Goal: Information Seeking & Learning: Learn about a topic

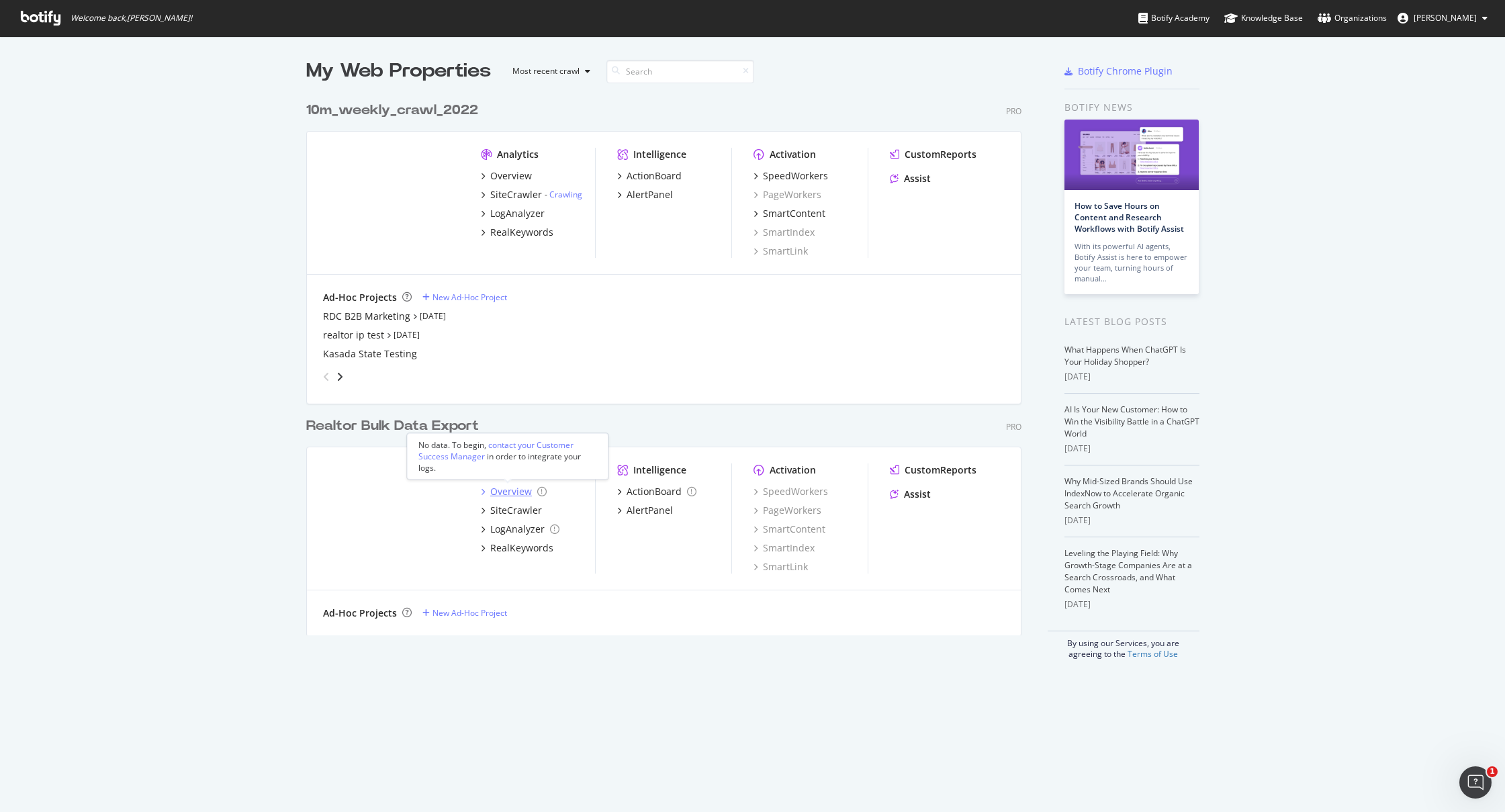
click at [497, 492] on div "Overview" at bounding box center [511, 491] width 42 height 13
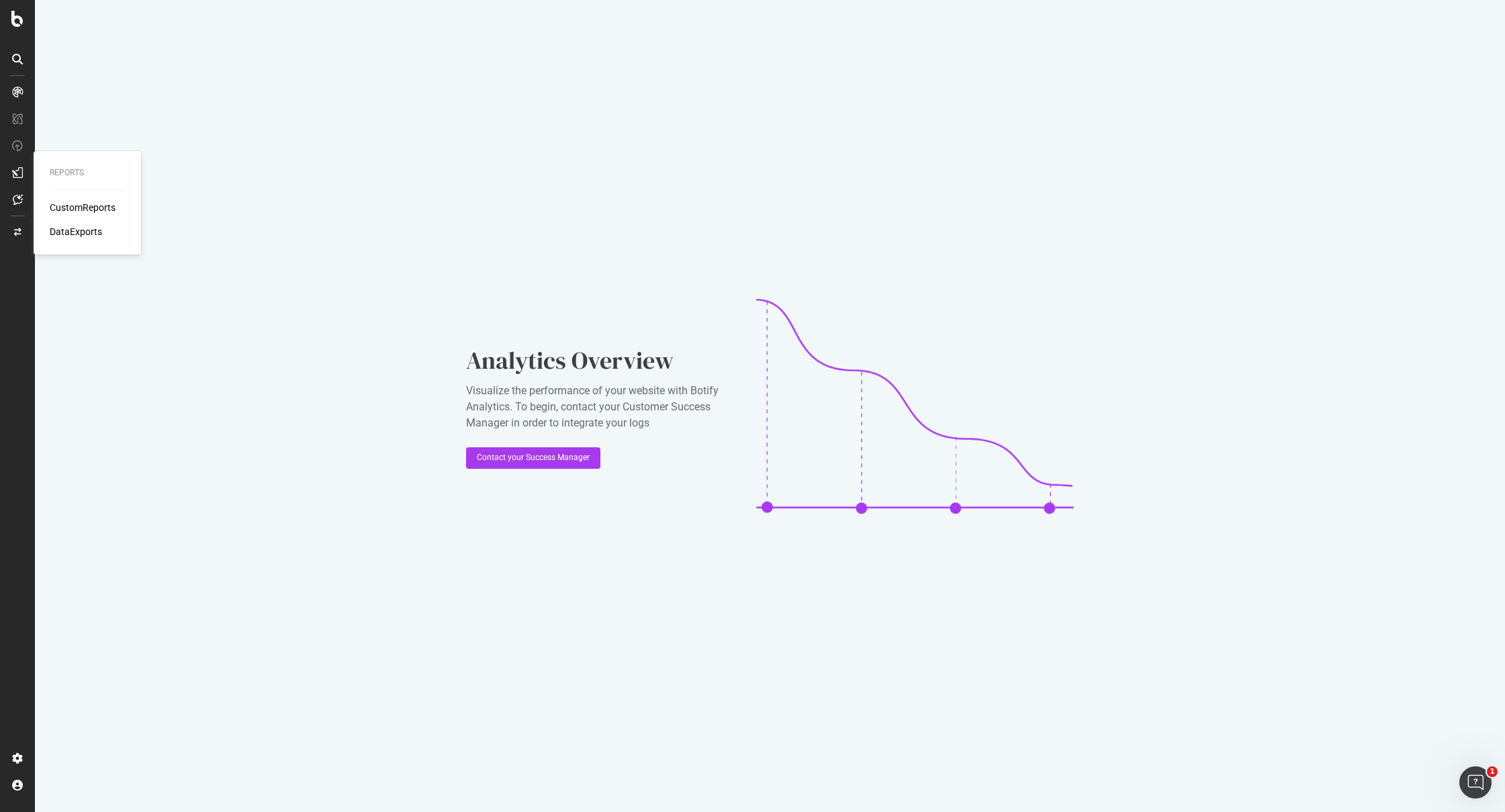
click at [84, 202] on div "CustomReports" at bounding box center [82, 207] width 66 height 13
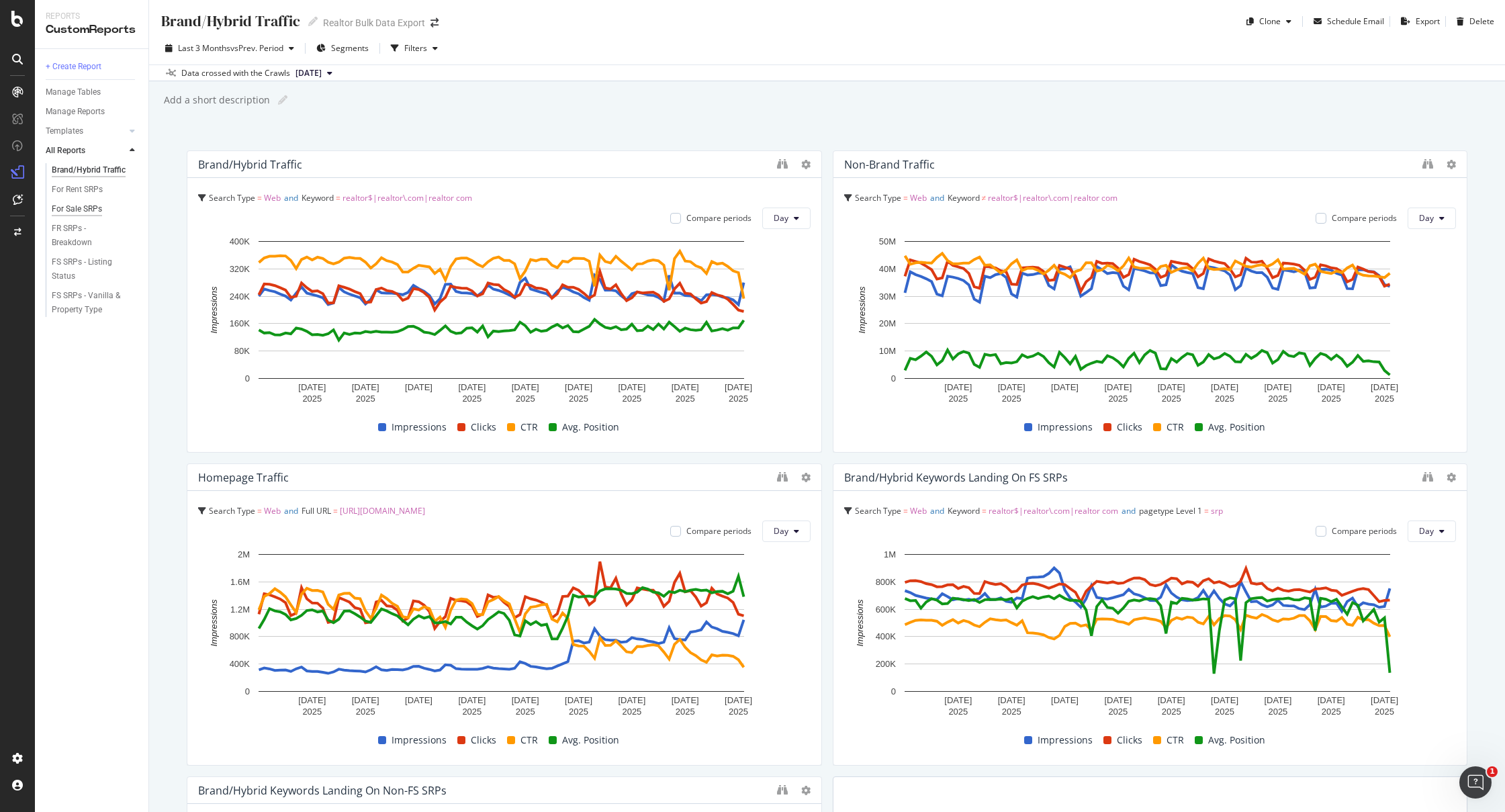
click at [71, 204] on div "For Sale SRPs" at bounding box center [77, 209] width 50 height 14
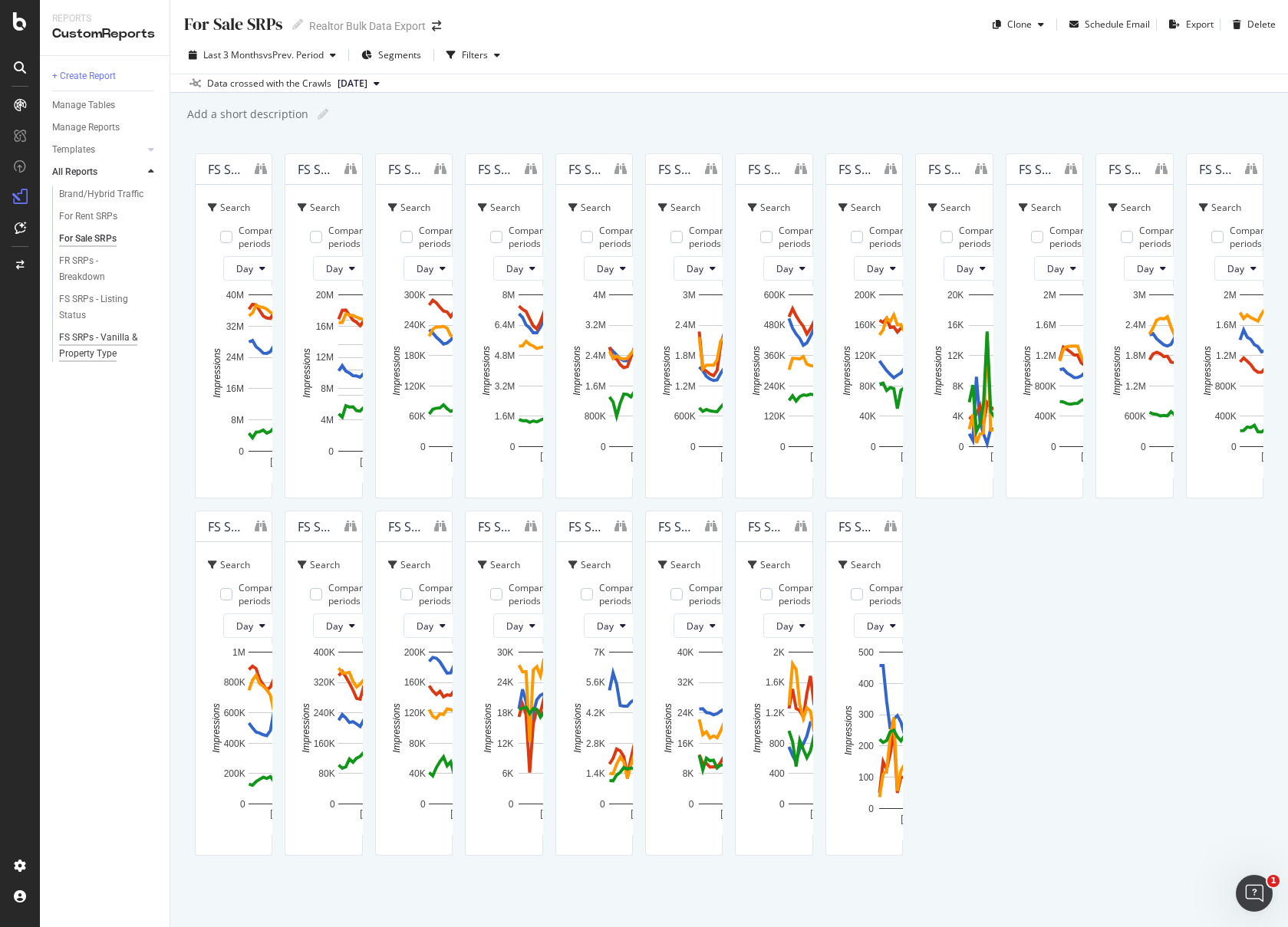
click at [72, 338] on div "FS SRPs - Vanilla & Property Type" at bounding box center [104, 346] width 90 height 32
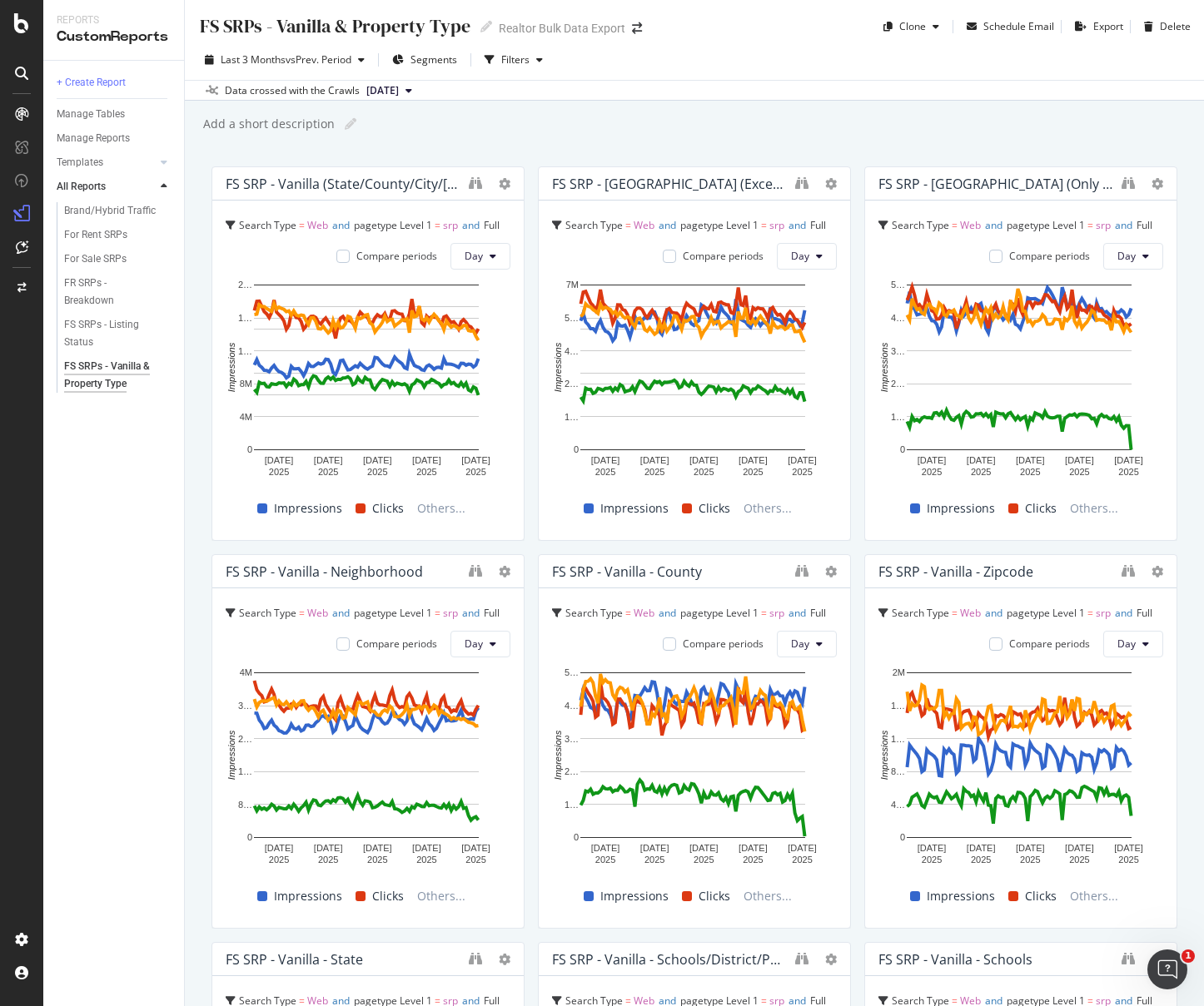
drag, startPoint x: 518, startPoint y: 306, endPoint x: 1001, endPoint y: 297, distance: 483.1
click at [524, 318] on div at bounding box center [515, 354] width 17 height 375
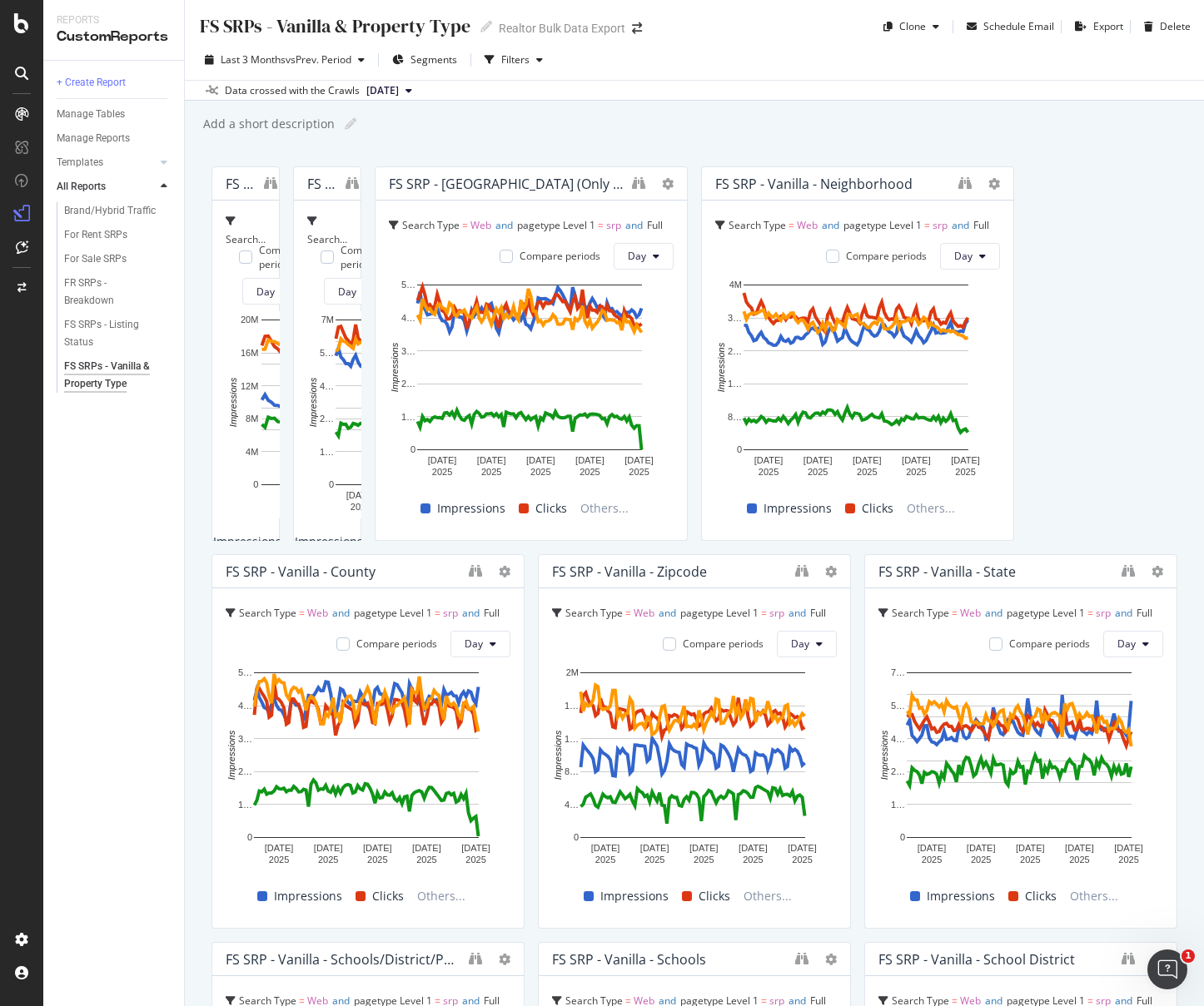
drag, startPoint x: 920, startPoint y: 277, endPoint x: 1058, endPoint y: 279, distance: 138.0
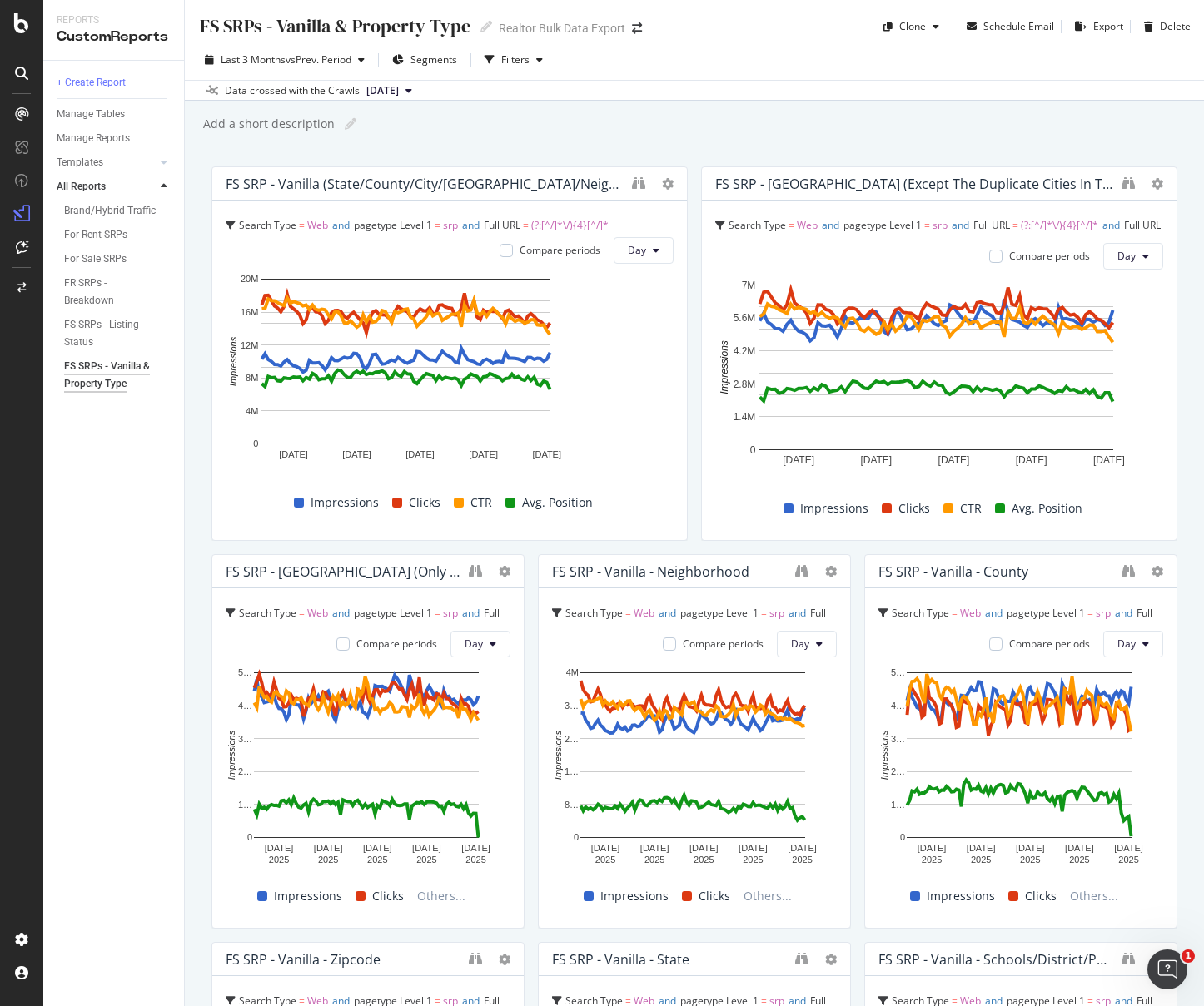
drag, startPoint x: 608, startPoint y: 307, endPoint x: 698, endPoint y: 324, distance: 91.6
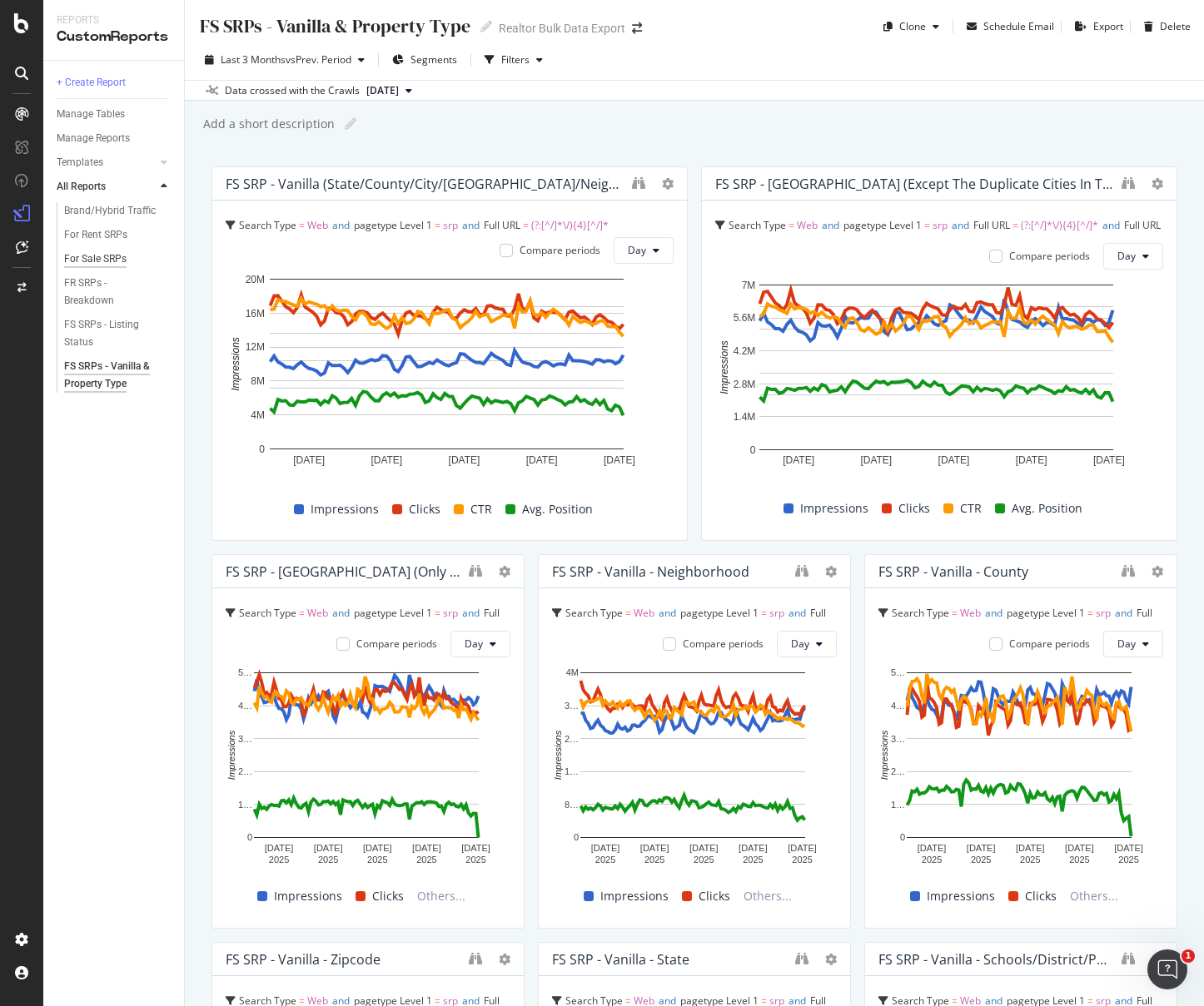
click at [85, 257] on div "For Sale SRPs" at bounding box center [95, 259] width 62 height 18
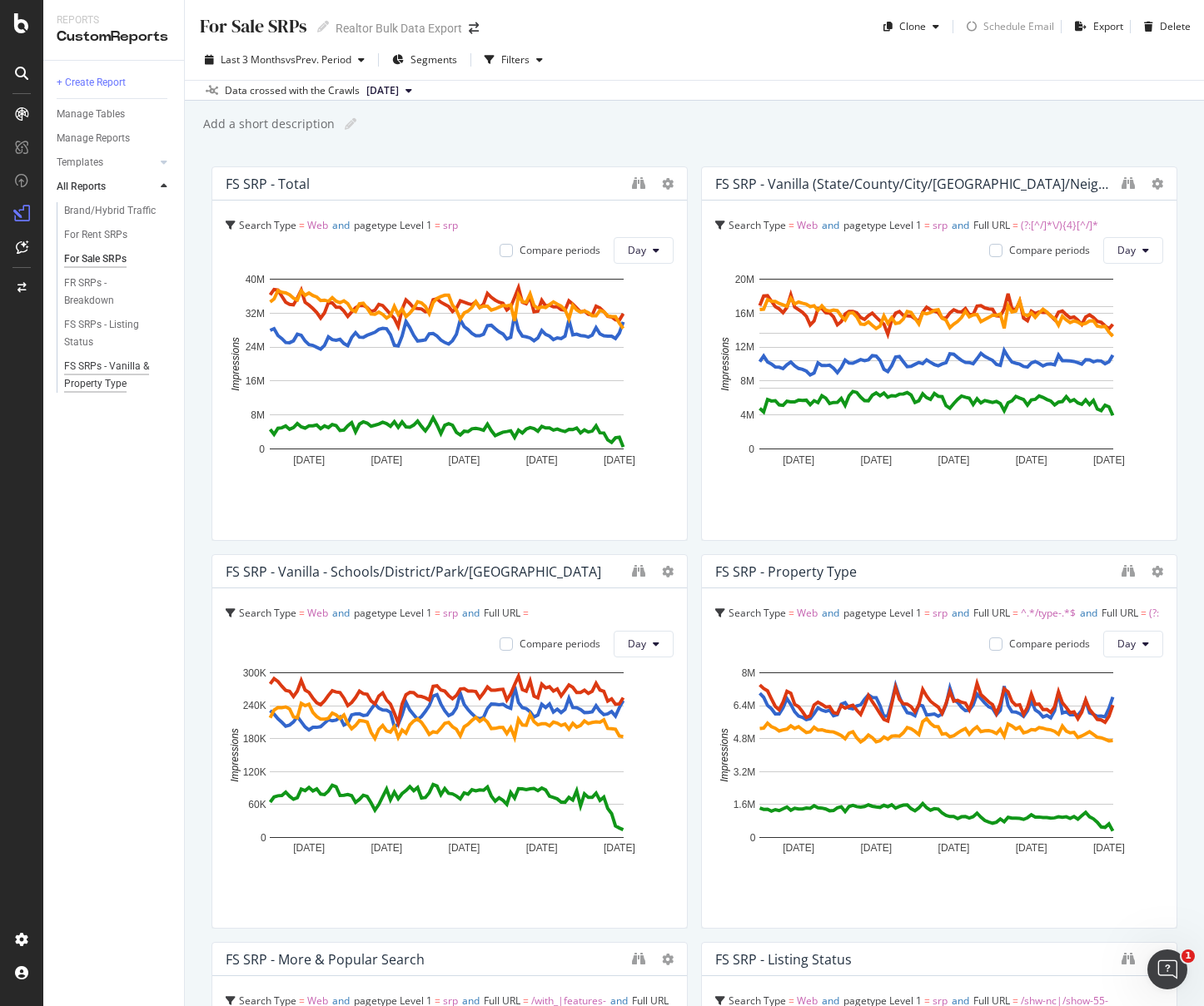
click at [77, 371] on div "FS SRPs - Vanilla & Property Type" at bounding box center [112, 376] width 97 height 35
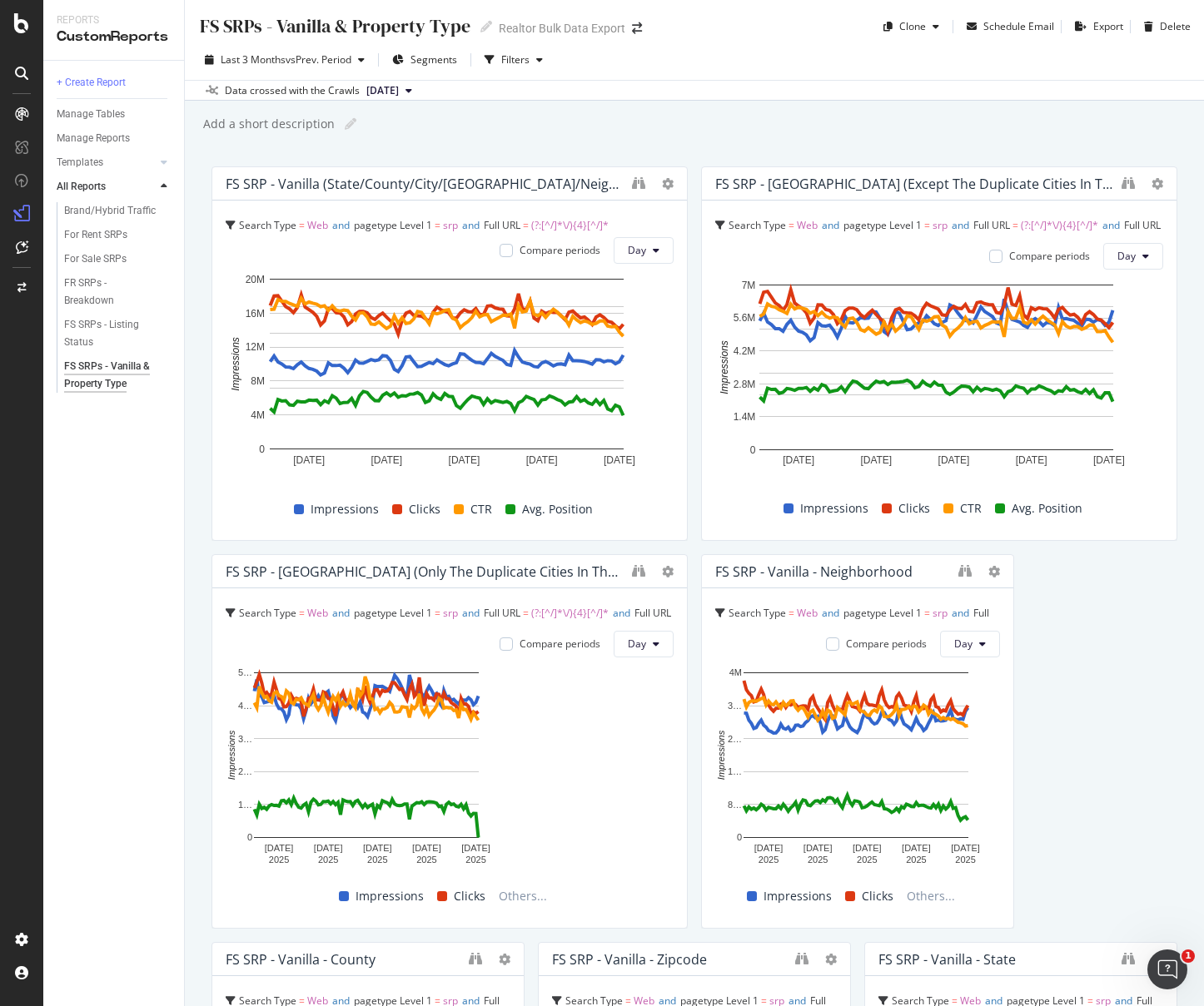
drag, startPoint x: 517, startPoint y: 588, endPoint x: 680, endPoint y: 589, distance: 163.0
click at [680, 589] on div at bounding box center [679, 741] width 17 height 375
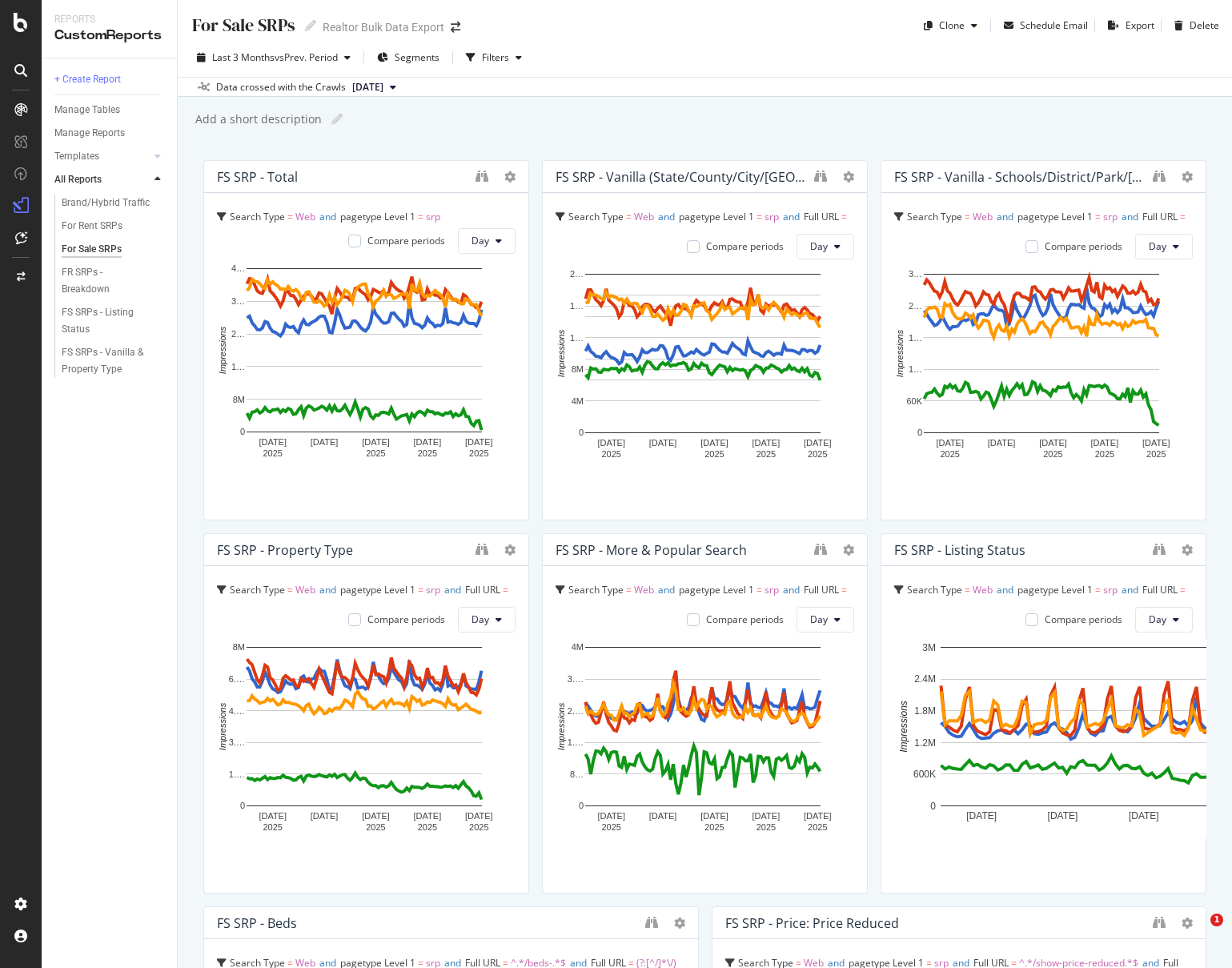
scroll to position [590, 0]
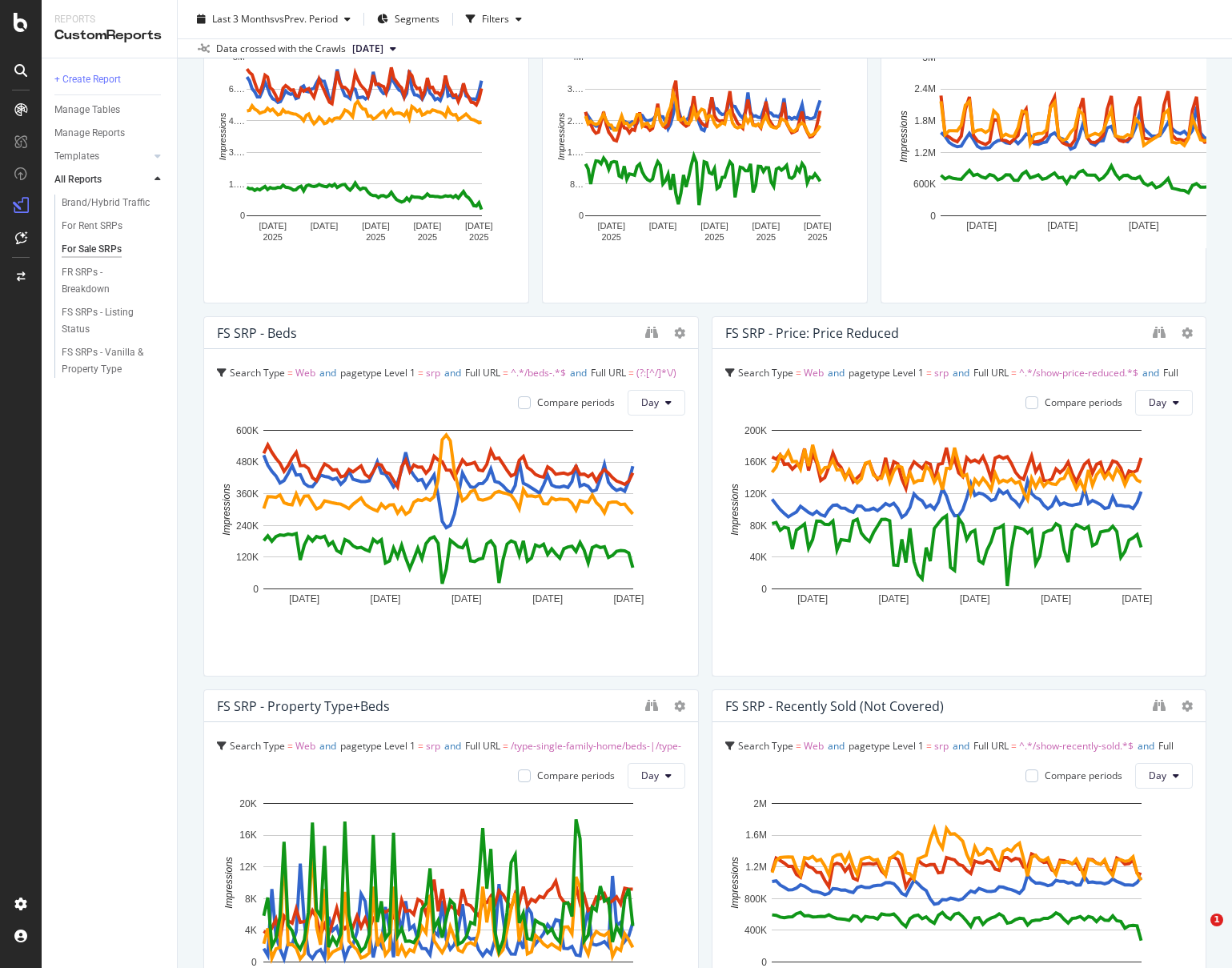
drag, startPoint x: 681, startPoint y: 464, endPoint x: 50, endPoint y: 438, distance: 631.5
click at [50, 438] on div "Reports CustomReports + Create Report Manage Tables Manage Reports Templates AI…" at bounding box center [637, 484] width 1191 height 968
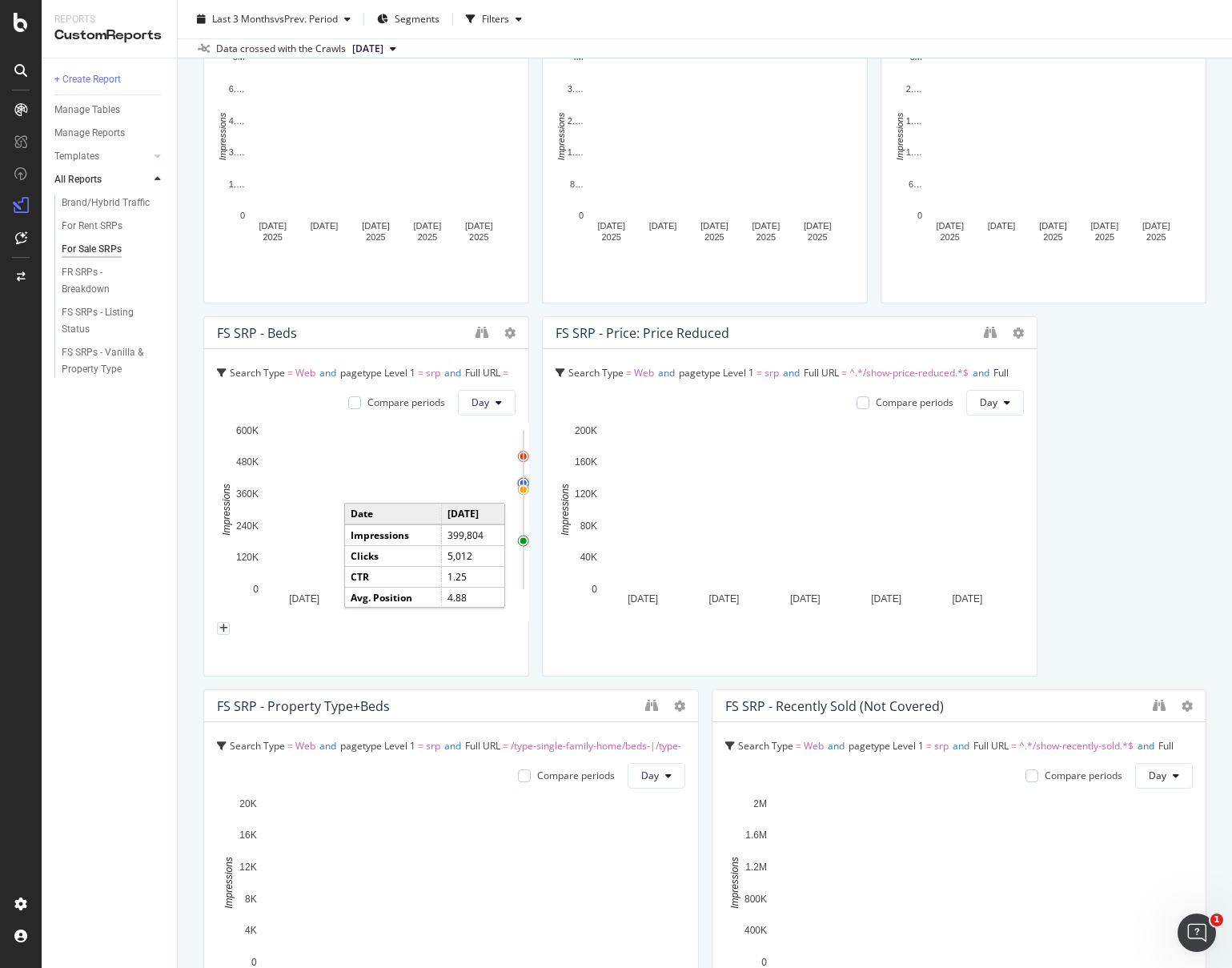
scroll to position [0, 0]
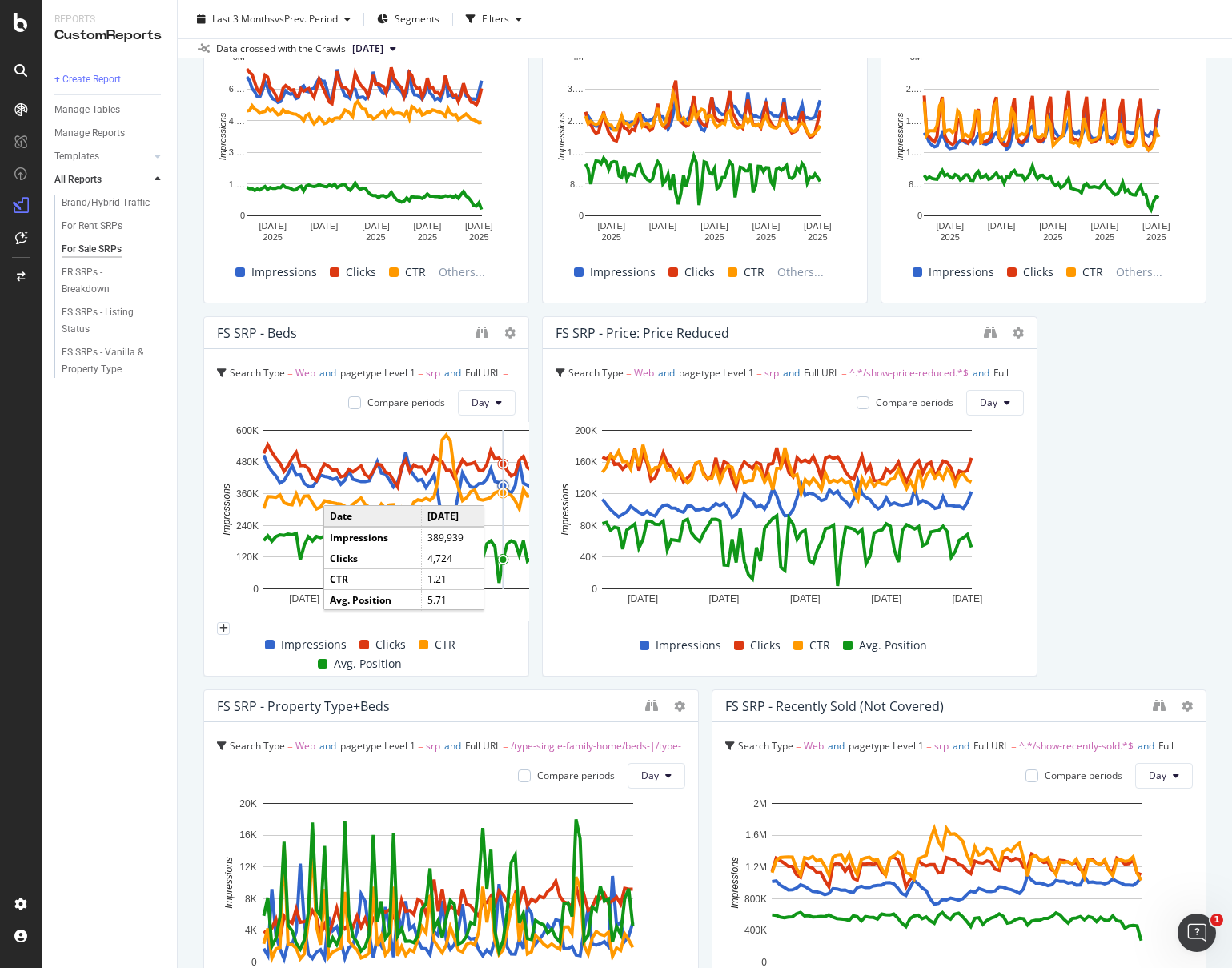
drag, startPoint x: 683, startPoint y: 507, endPoint x: 503, endPoint y: 486, distance: 181.2
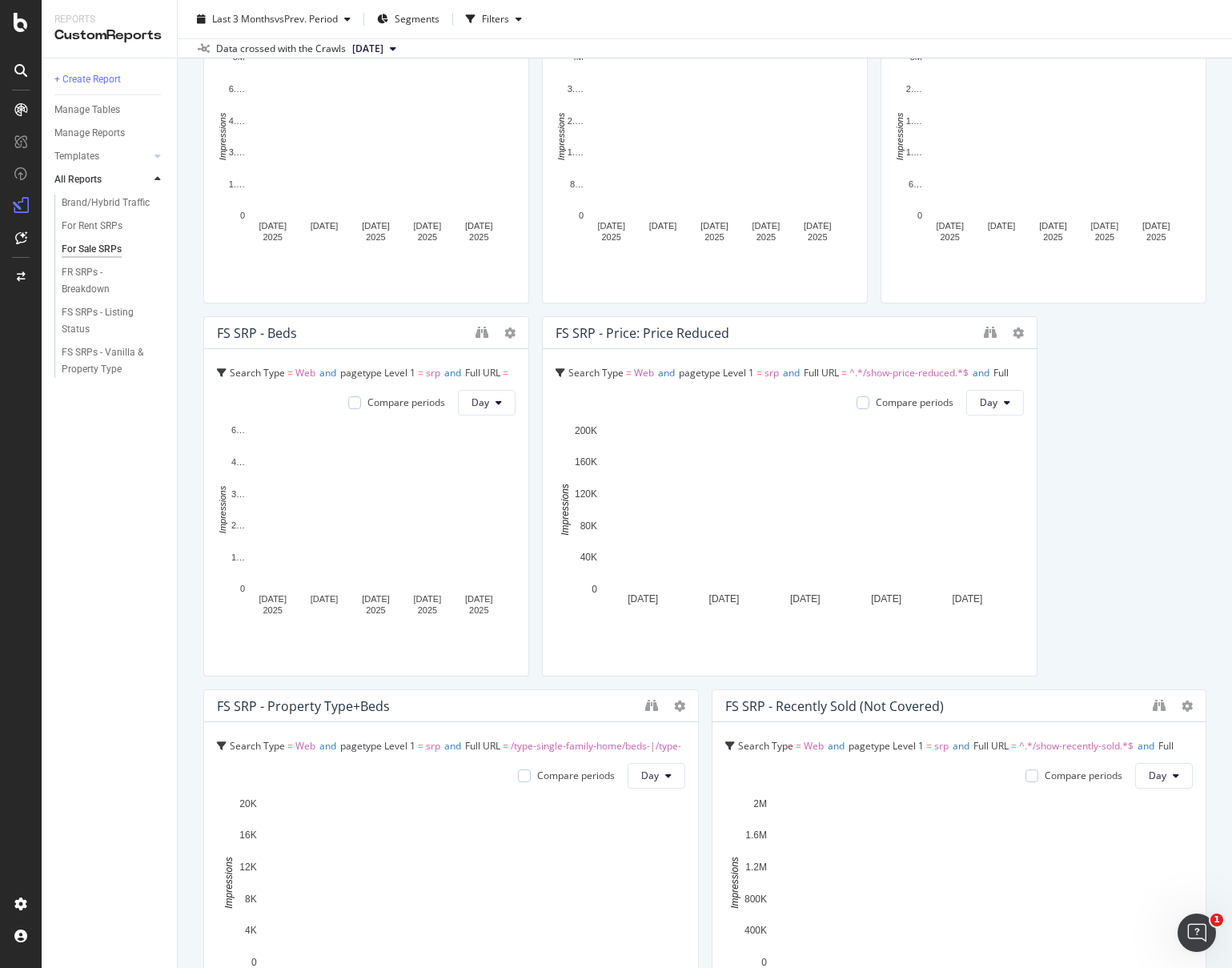
drag, startPoint x: 1024, startPoint y: 467, endPoint x: 789, endPoint y: 395, distance: 245.8
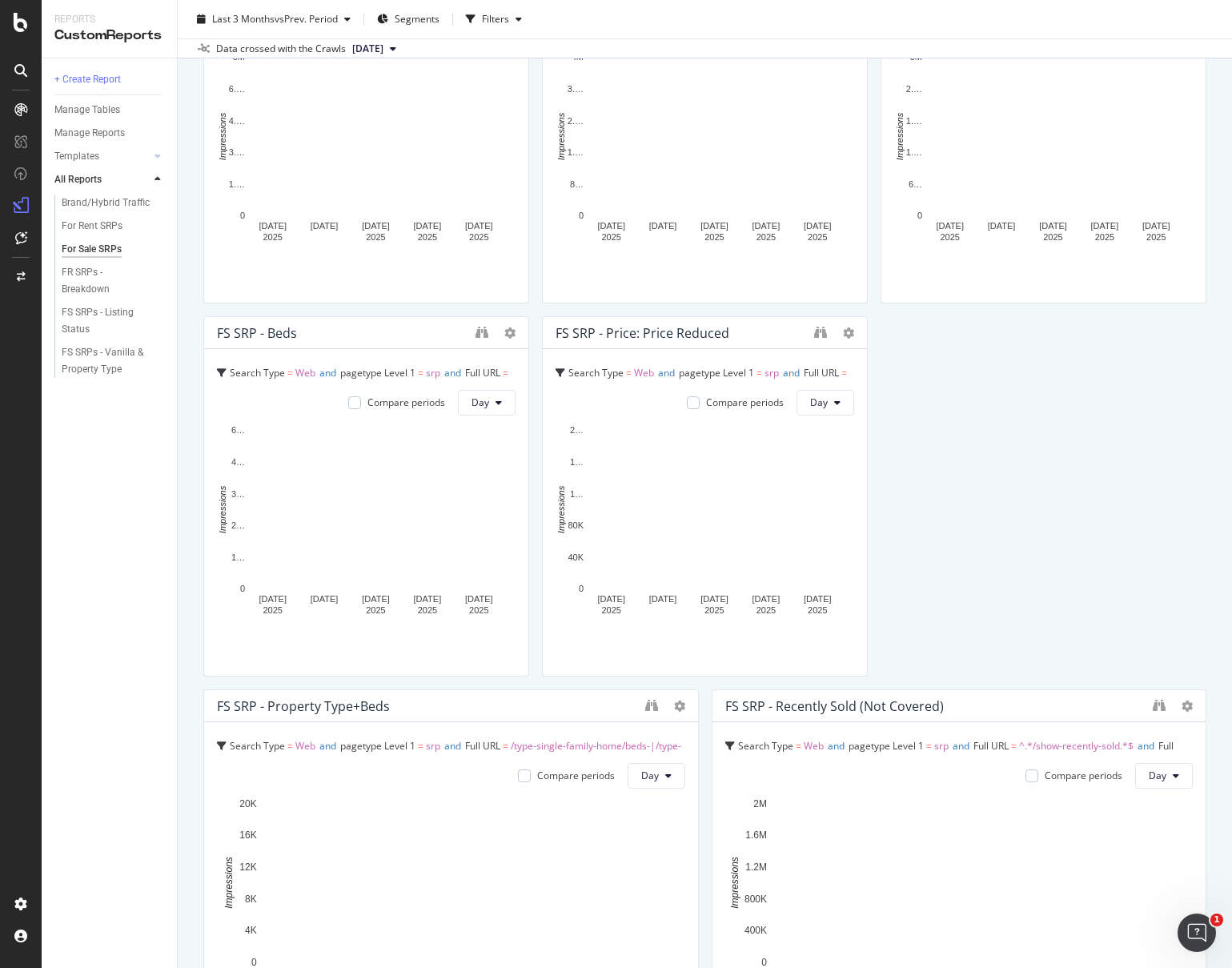
scroll to position [1039, 0]
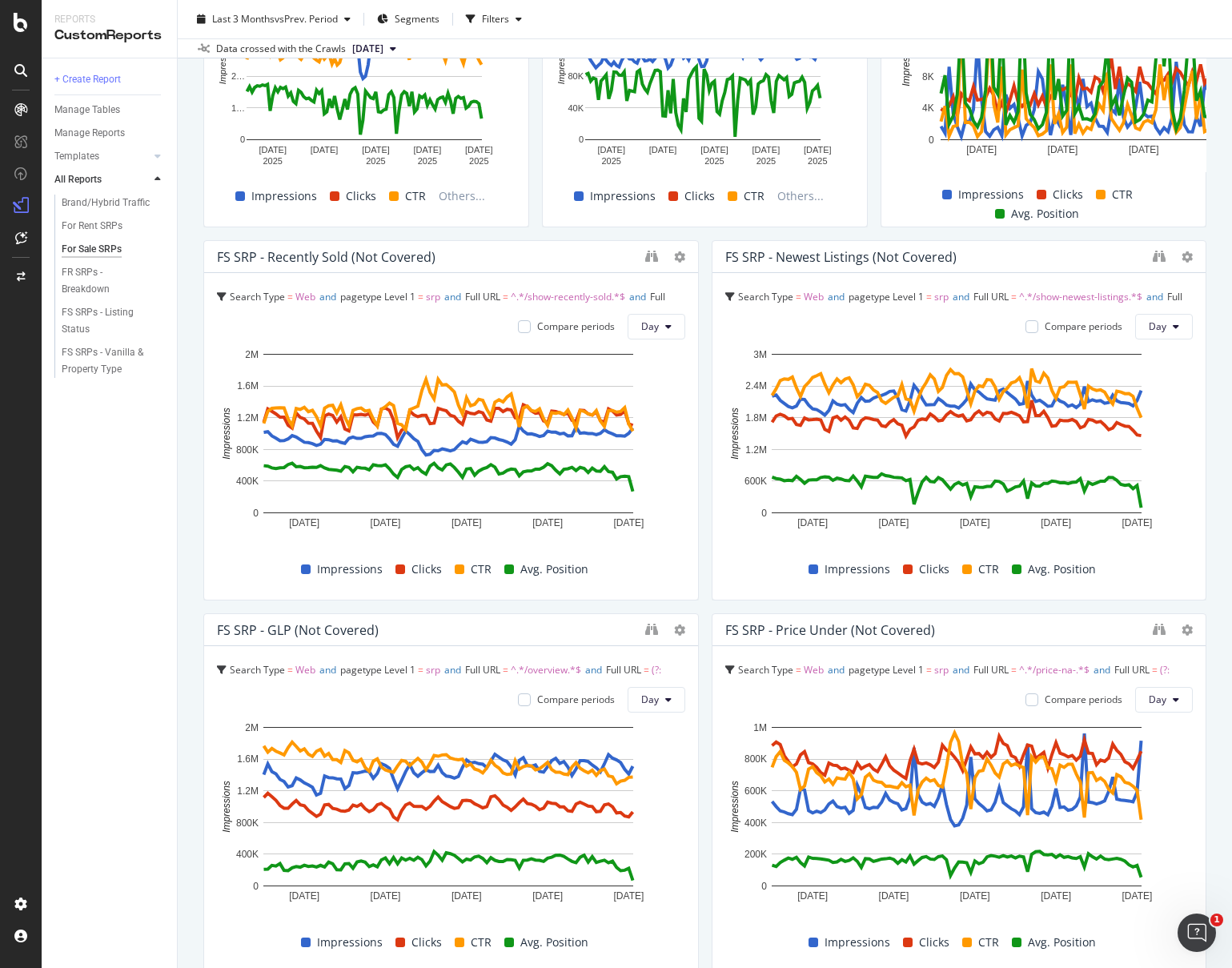
drag, startPoint x: 687, startPoint y: 401, endPoint x: 491, endPoint y: 324, distance: 210.6
click at [487, 319] on div "FS SRP - Recently Sold (Not Covered) Search Type = Web and pagetype Level 1 = s…" at bounding box center [451, 420] width 496 height 361
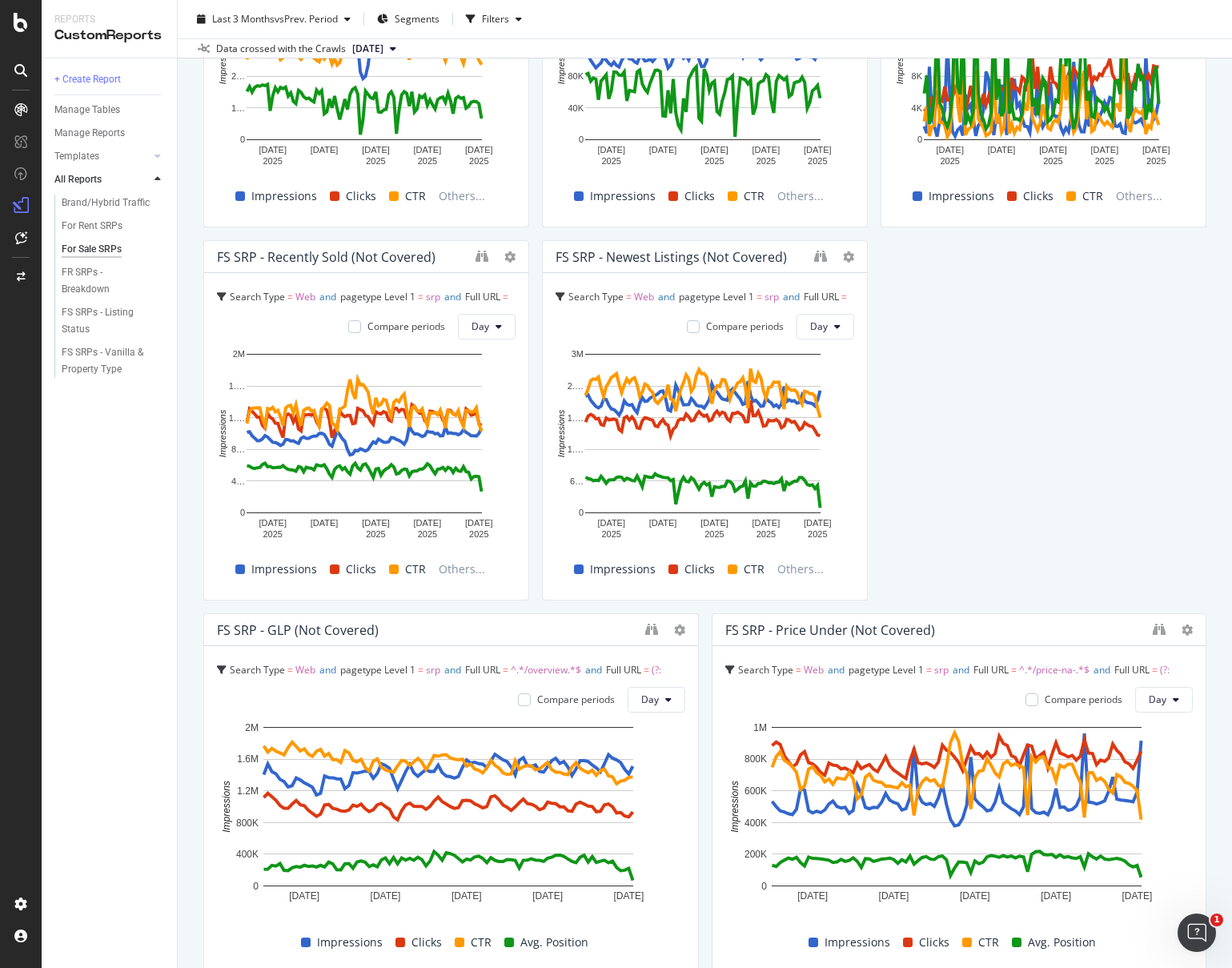
drag, startPoint x: 684, startPoint y: 637, endPoint x: 383, endPoint y: 579, distance: 306.5
click at [383, 579] on div "FS SRP - Total Search Type = Web and pagetype Level 1 = srp Compare periods Day…" at bounding box center [705, 793] width 1003 height 3346
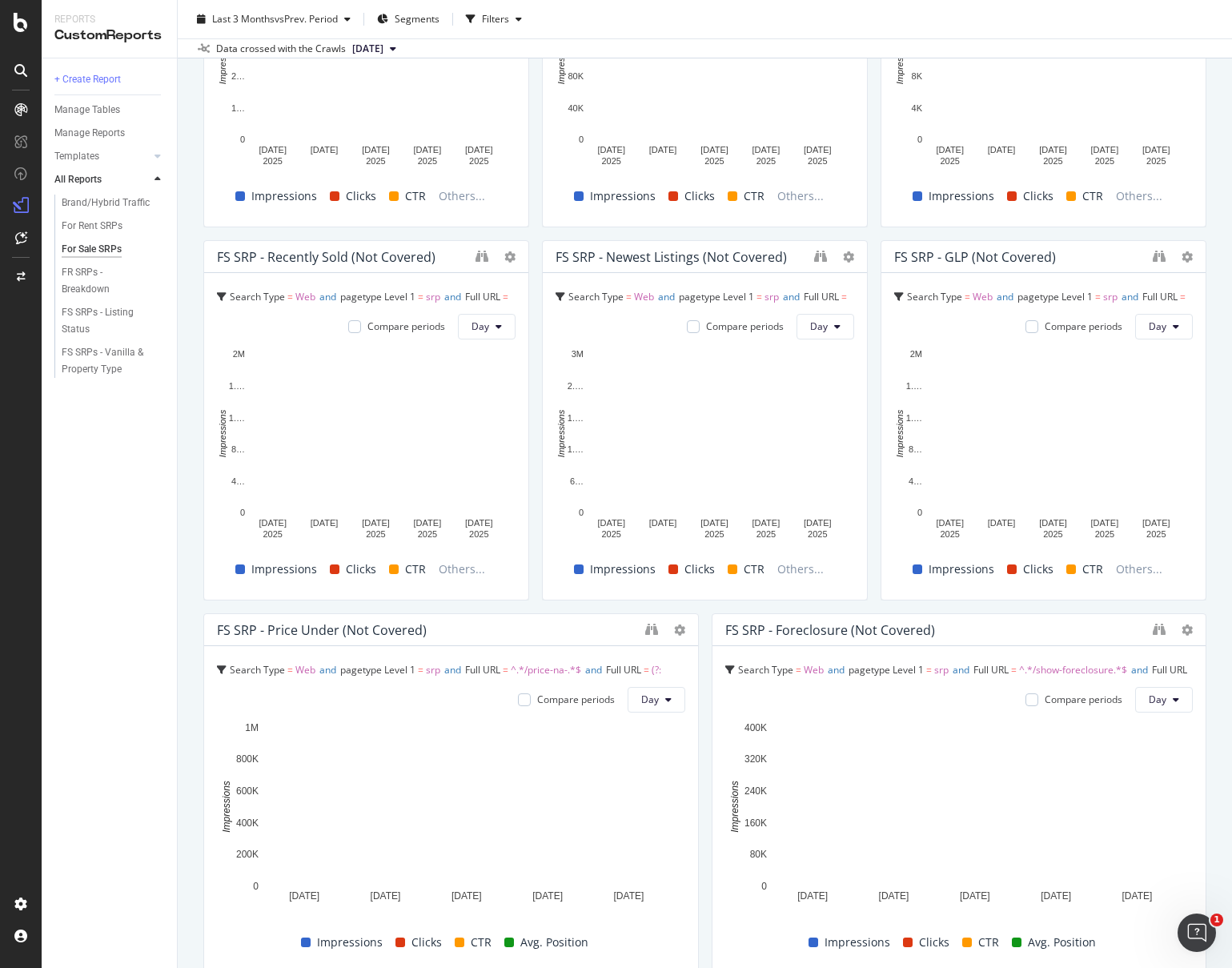
scroll to position [1072, 0]
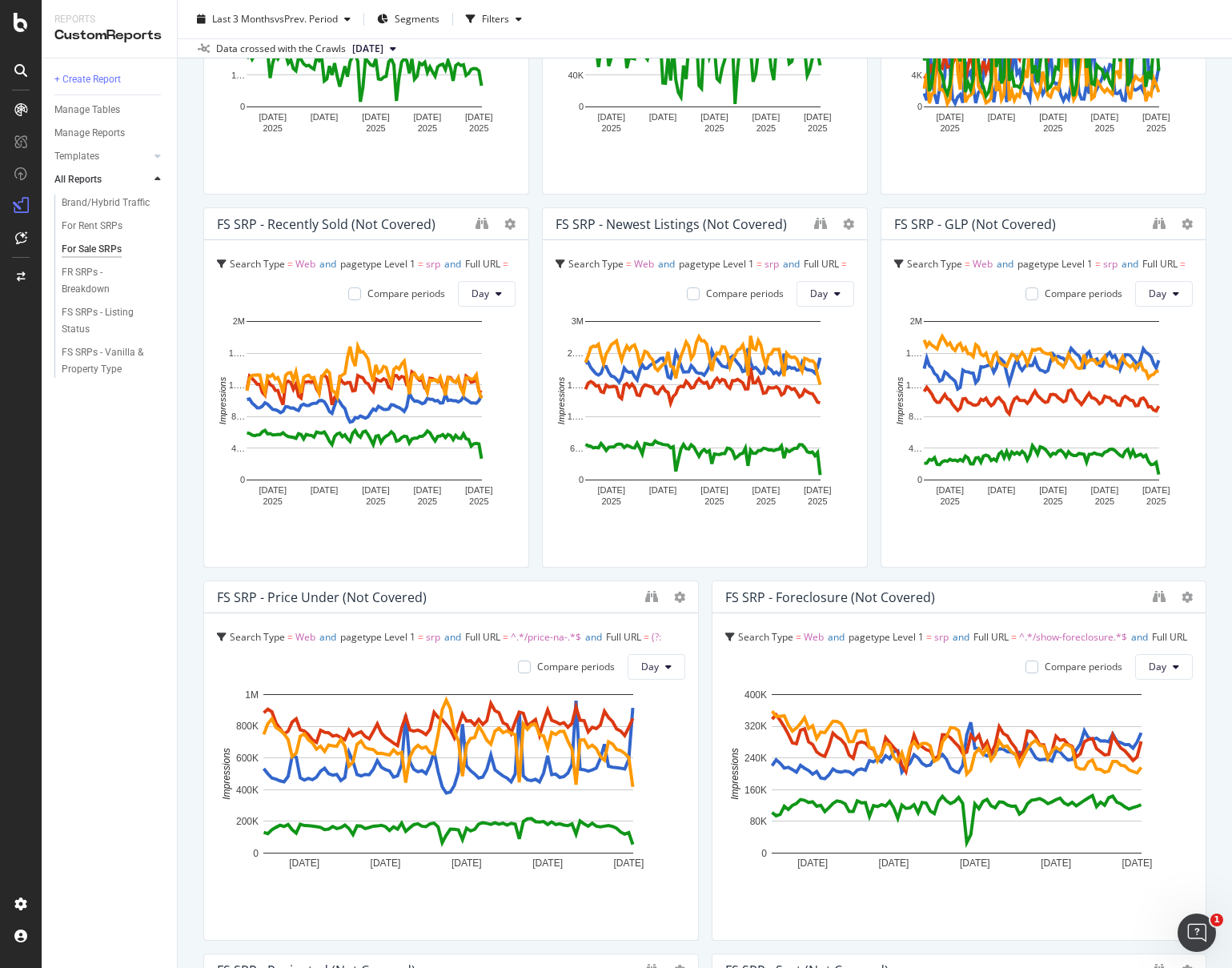
drag, startPoint x: 686, startPoint y: 500, endPoint x: 419, endPoint y: 433, distance: 275.3
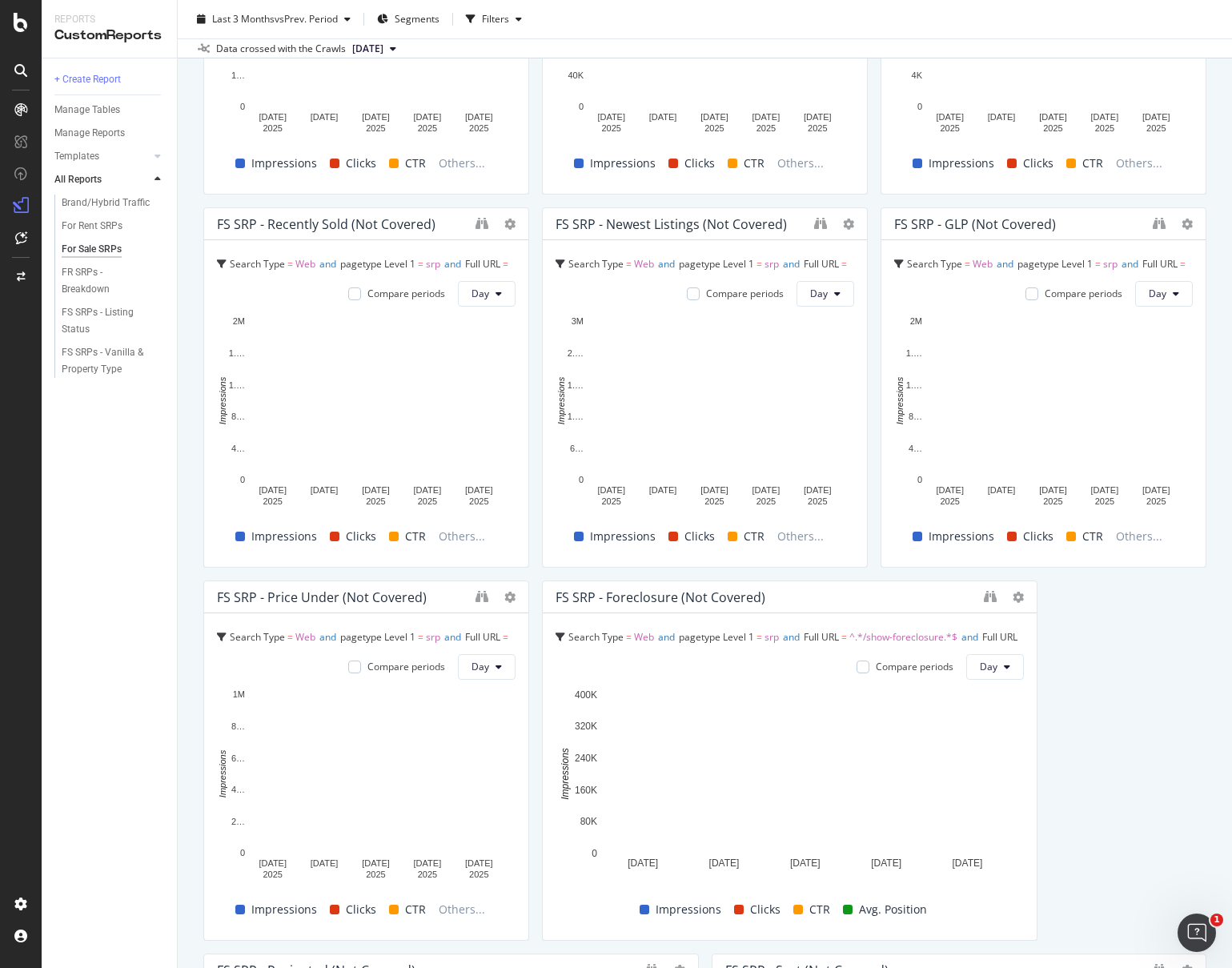
scroll to position [1283, 0]
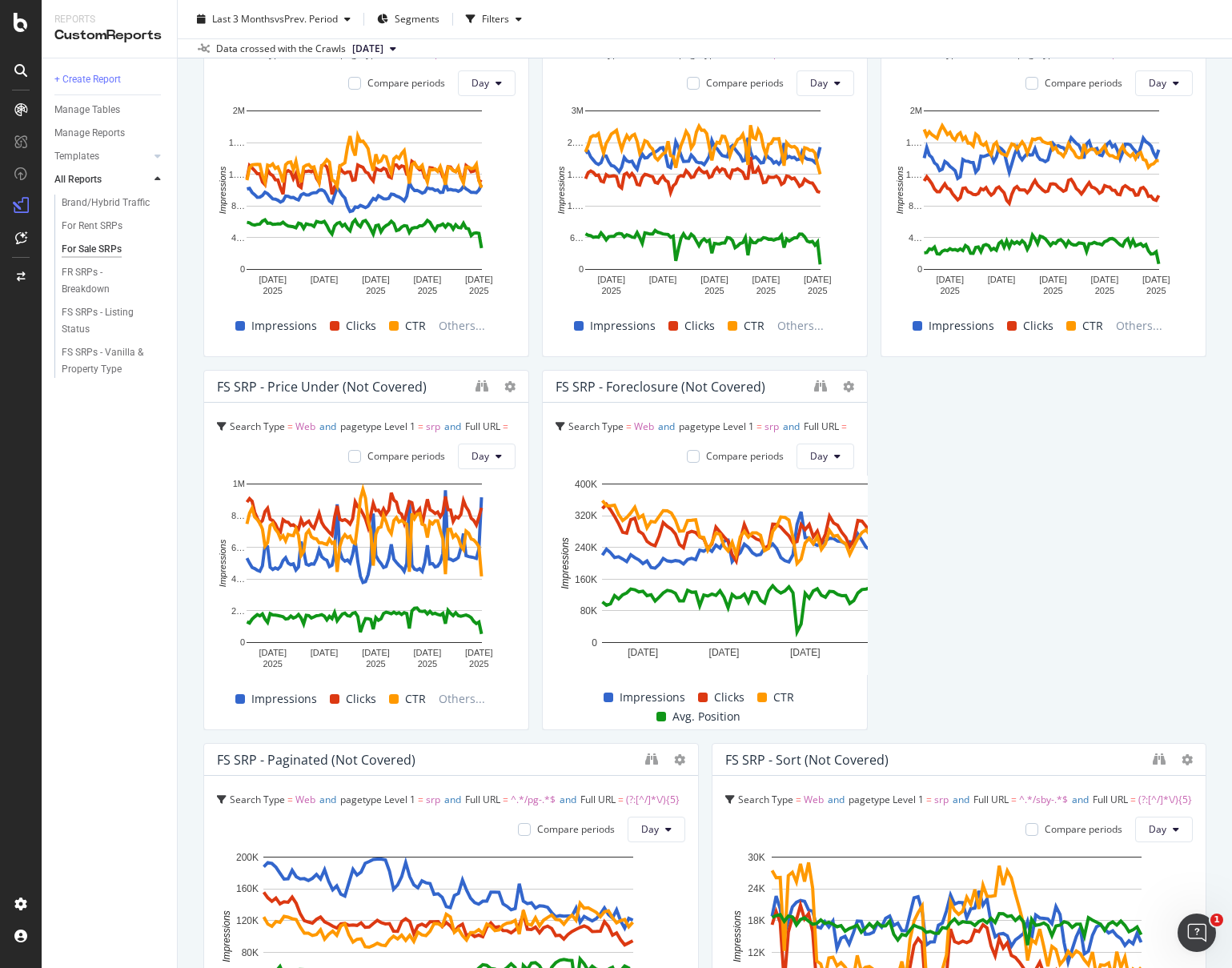
drag, startPoint x: 1023, startPoint y: 481, endPoint x: 860, endPoint y: 476, distance: 163.1
click at [860, 476] on div "FS SRP - Total Search Type = Web and pagetype Level 1 = srp Compare periods Day…" at bounding box center [705, 363] width 1003 height 2972
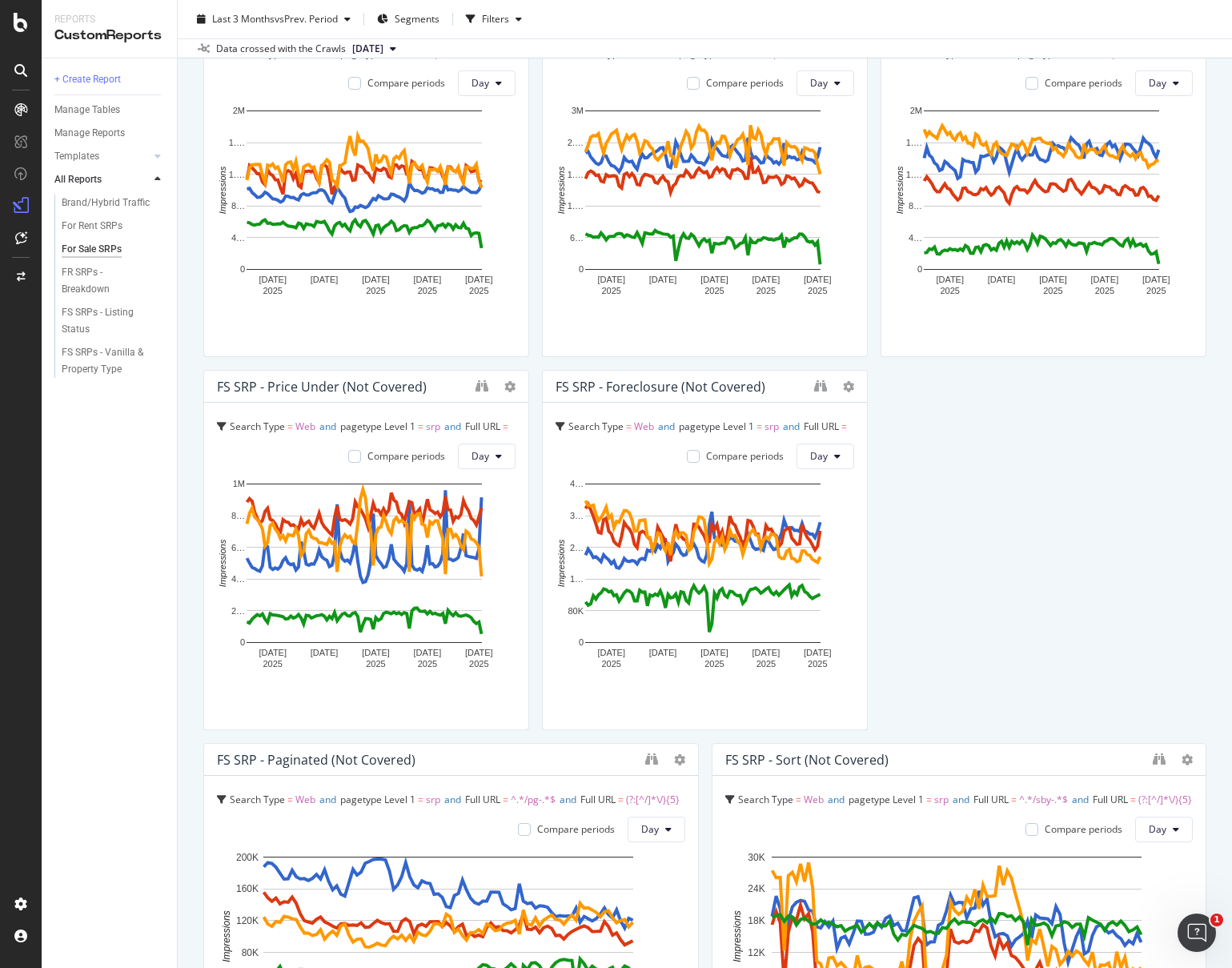
drag, startPoint x: 690, startPoint y: 619, endPoint x: 486, endPoint y: 596, distance: 205.3
click at [486, 743] on div "FS SRP - Paginated (Not Covered) Search Type = Web and pagetype Level 1 = srp a…" at bounding box center [451, 923] width 496 height 361
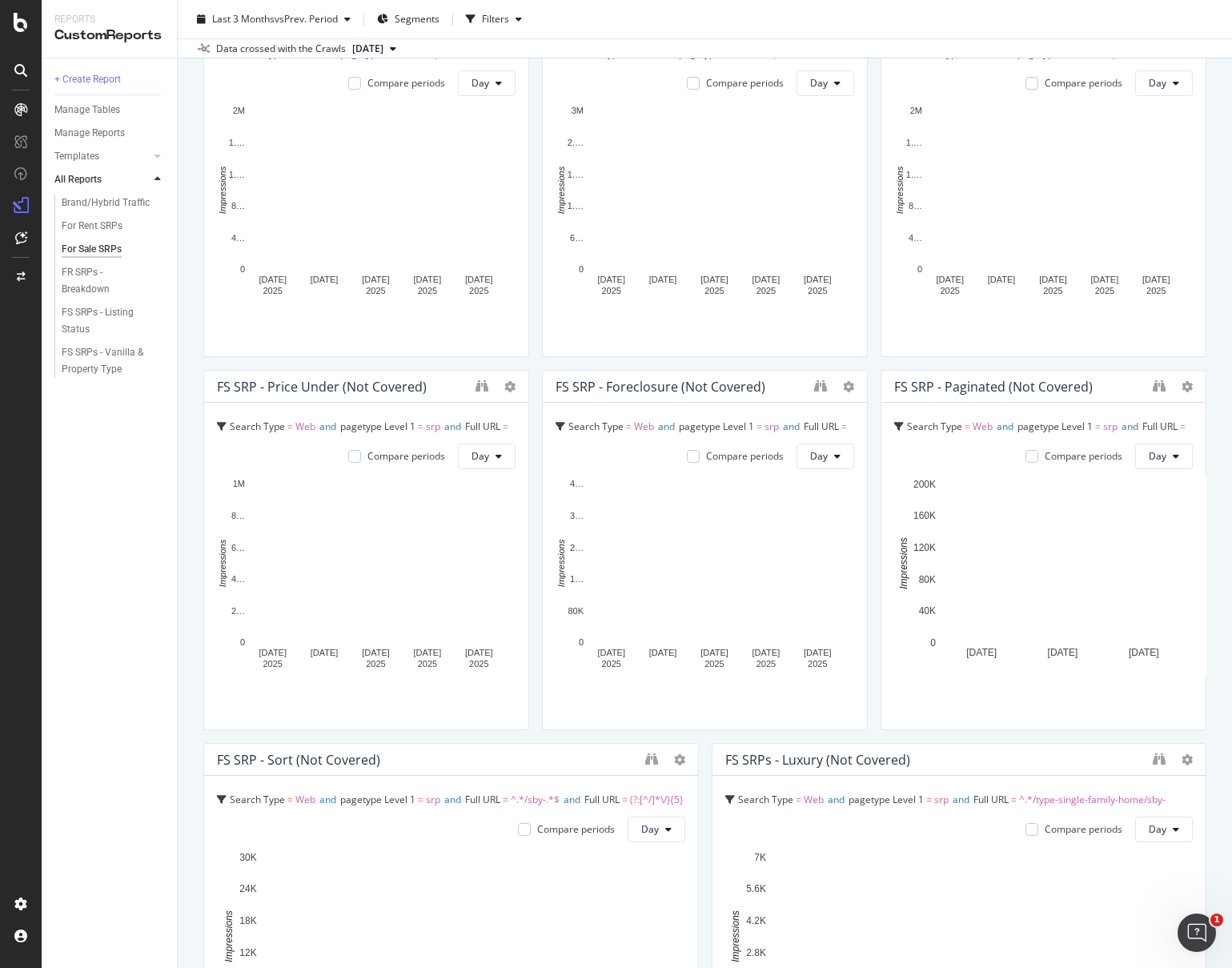
scroll to position [1468, 0]
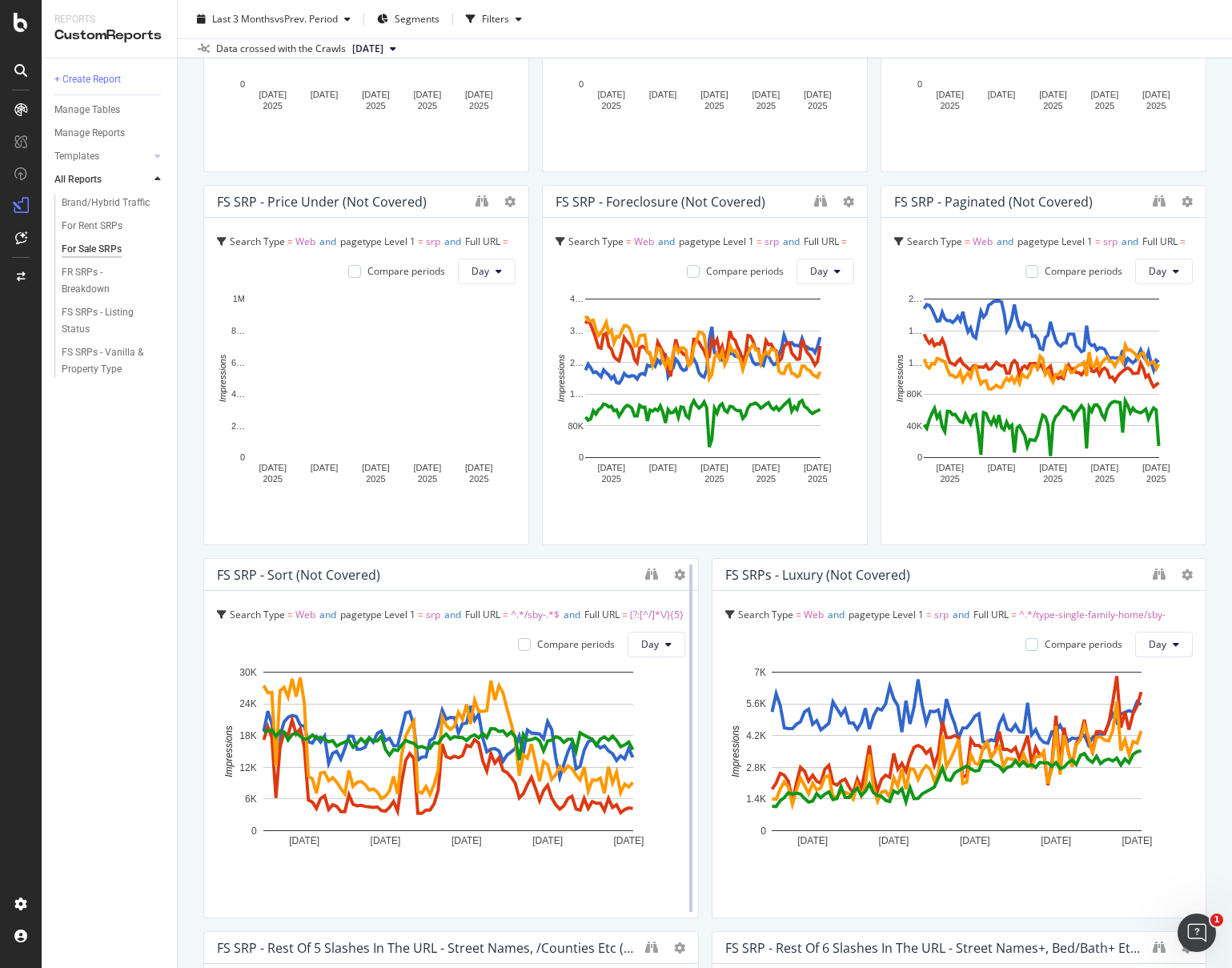
drag, startPoint x: 686, startPoint y: 626, endPoint x: 515, endPoint y: 597, distance: 173.4
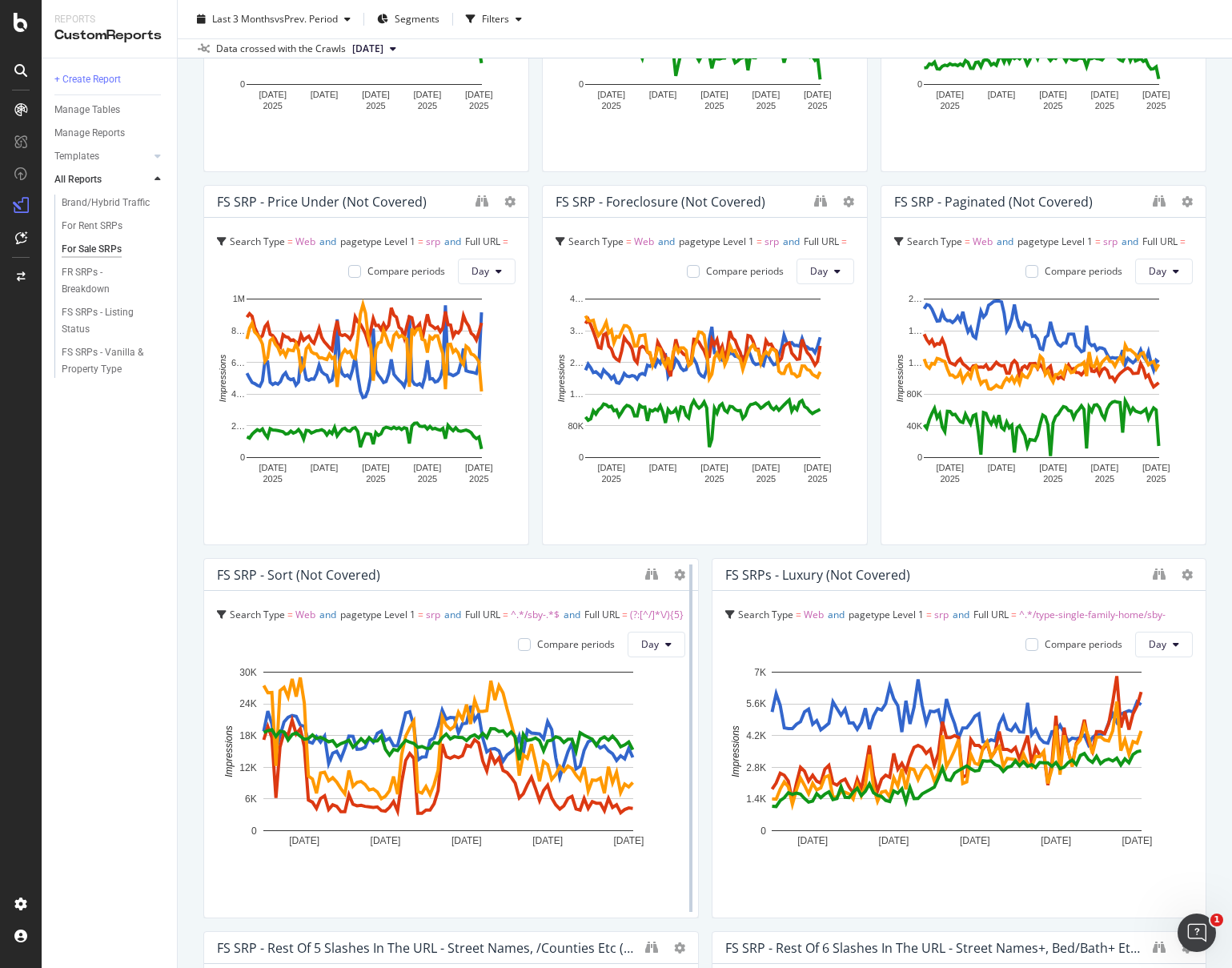
click at [683, 597] on div at bounding box center [691, 738] width 16 height 361
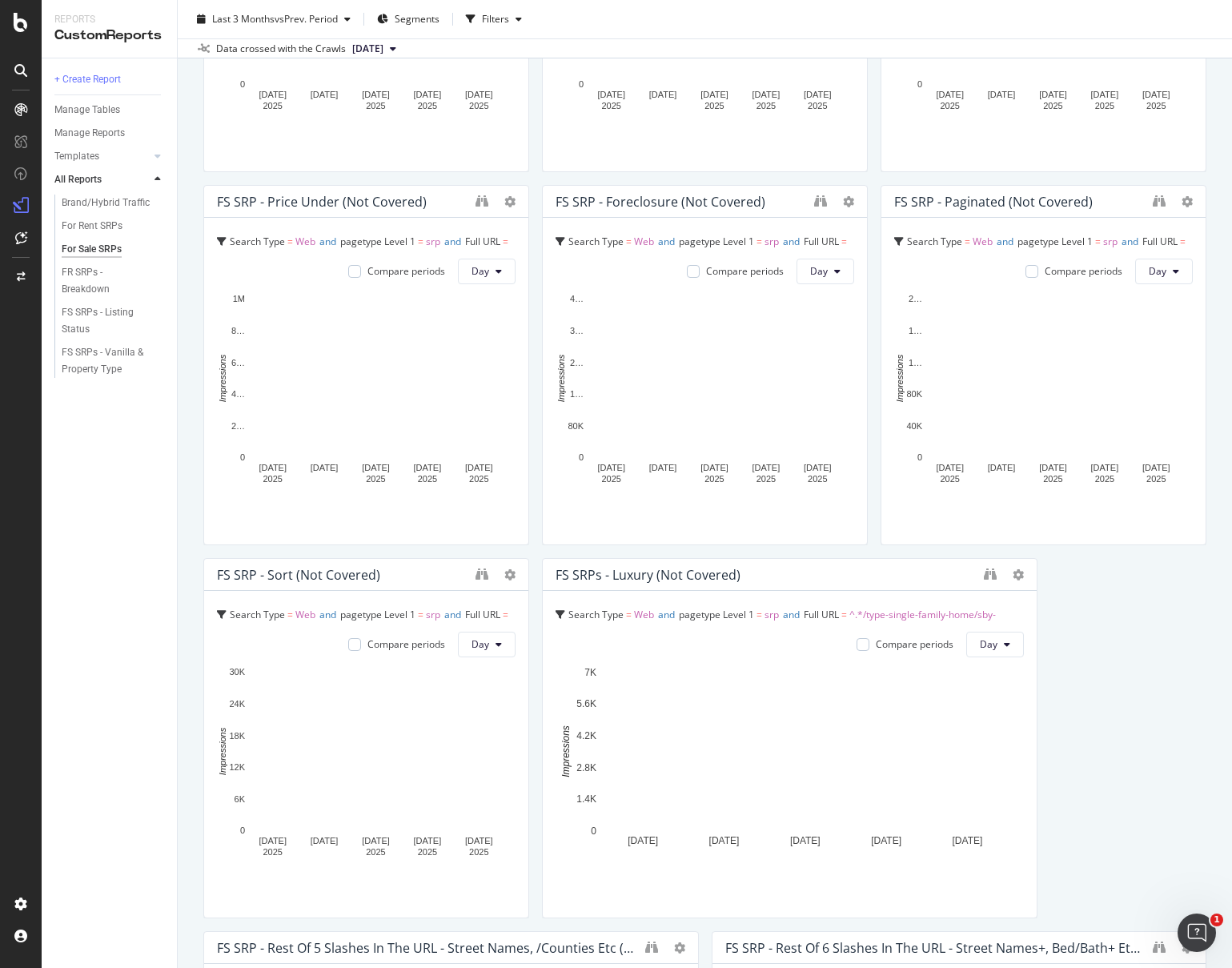
drag, startPoint x: 1021, startPoint y: 600, endPoint x: 807, endPoint y: 588, distance: 214.3
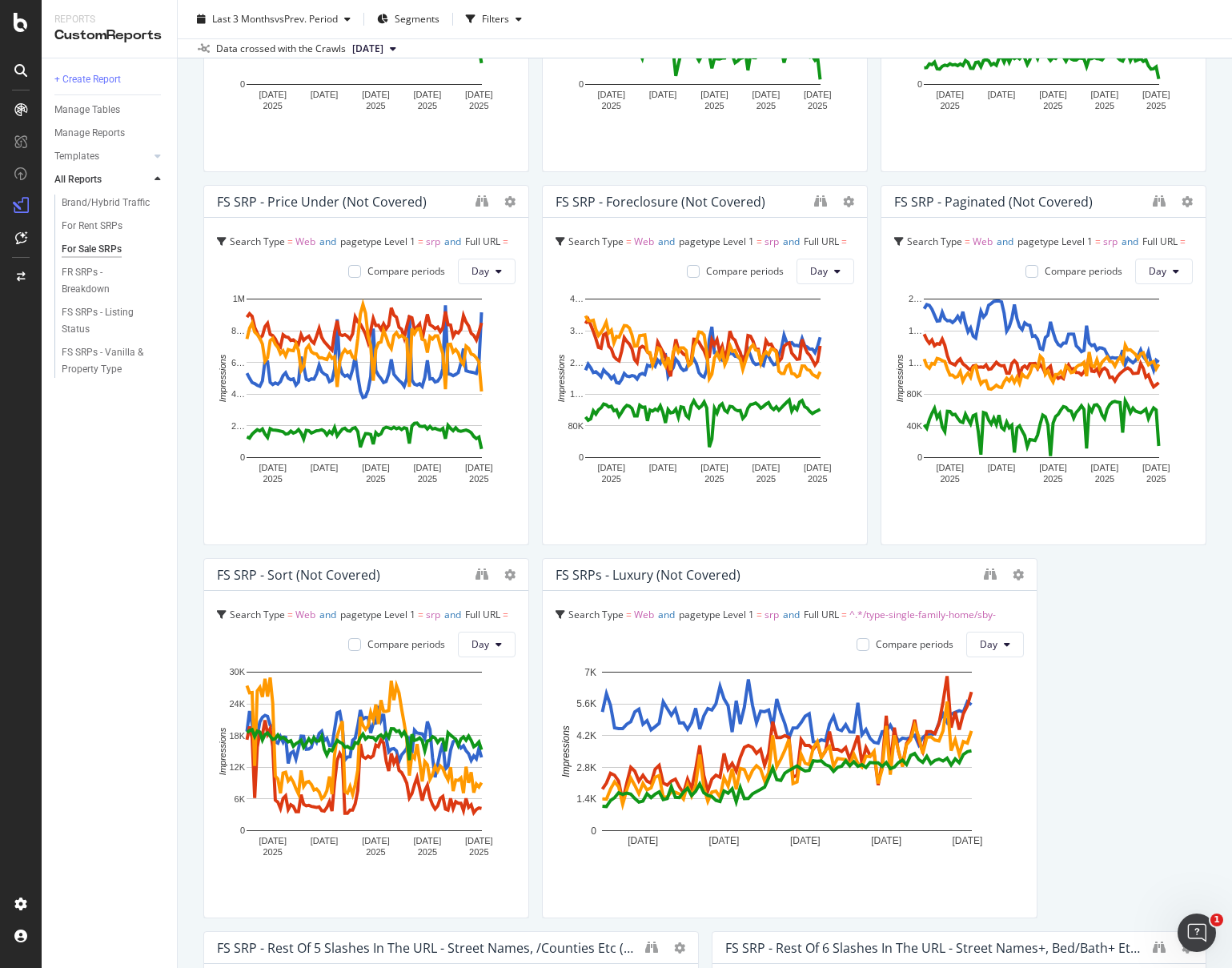
click at [807, 588] on div "FS SRPs - Luxury (Not Covered) Search Type = Web and pagetype Level 1 = srp and…" at bounding box center [790, 738] width 496 height 361
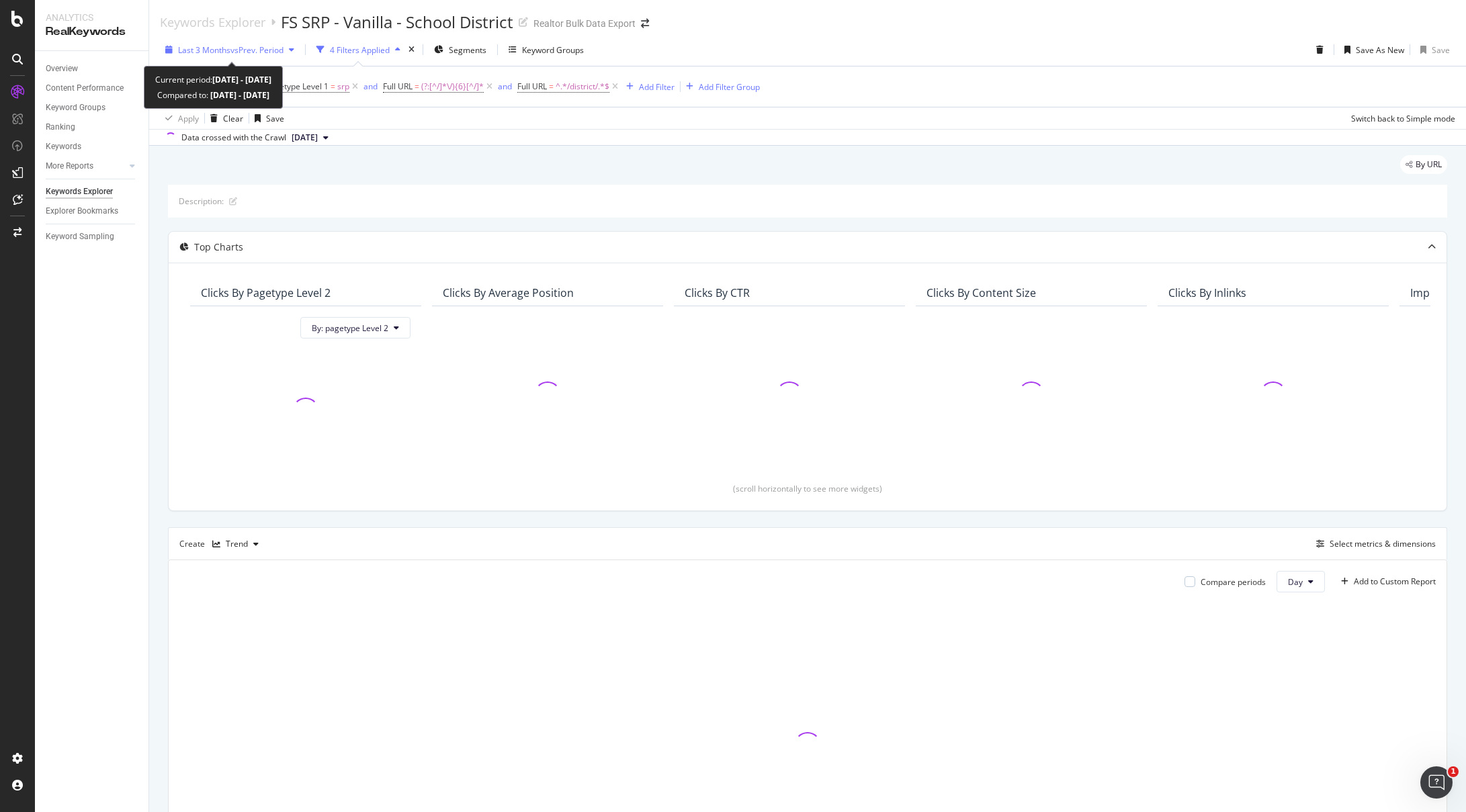
click at [270, 52] on span "vs Prev. Period" at bounding box center [257, 50] width 53 height 11
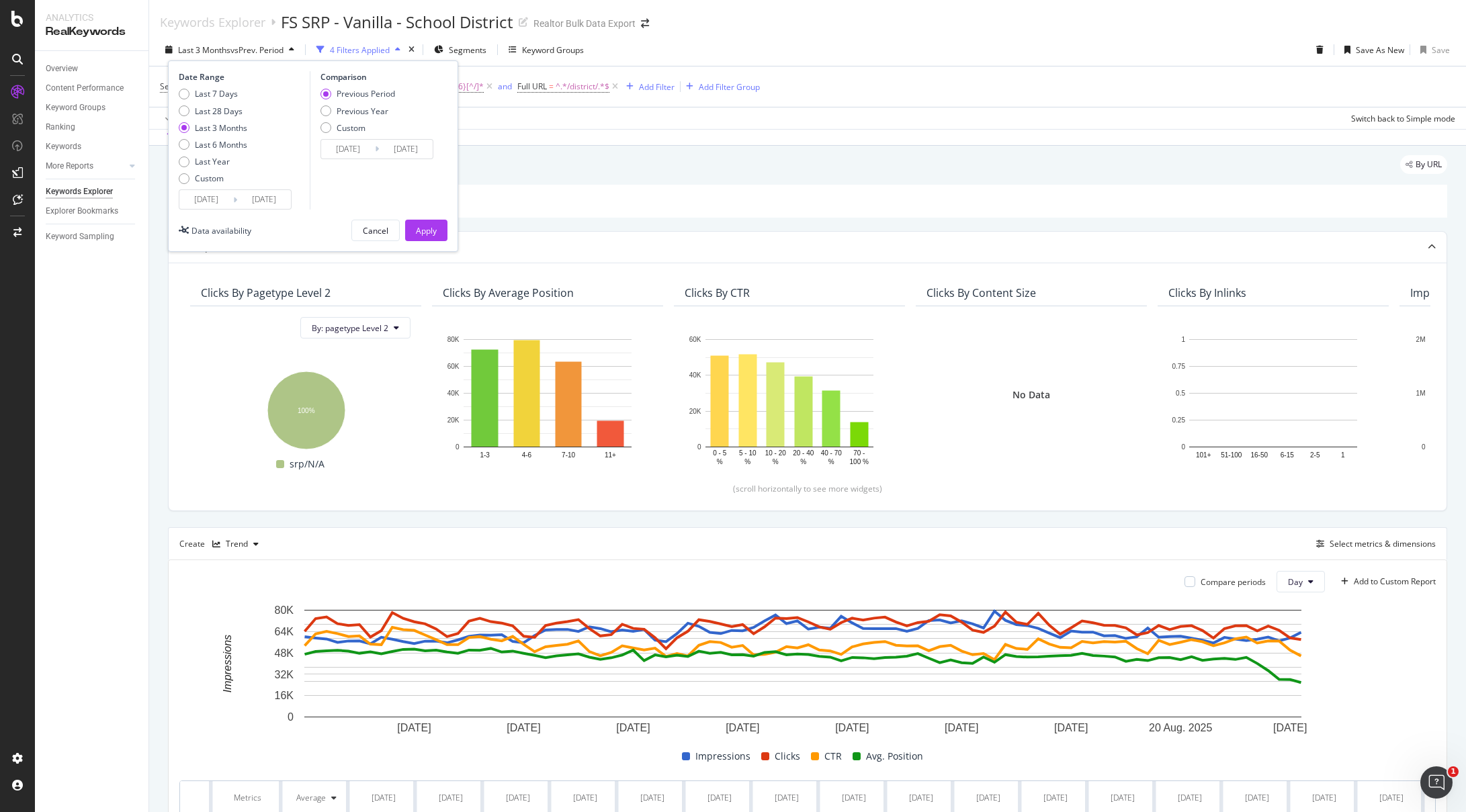
click at [214, 200] on input "2025/06/01" at bounding box center [206, 199] width 54 height 19
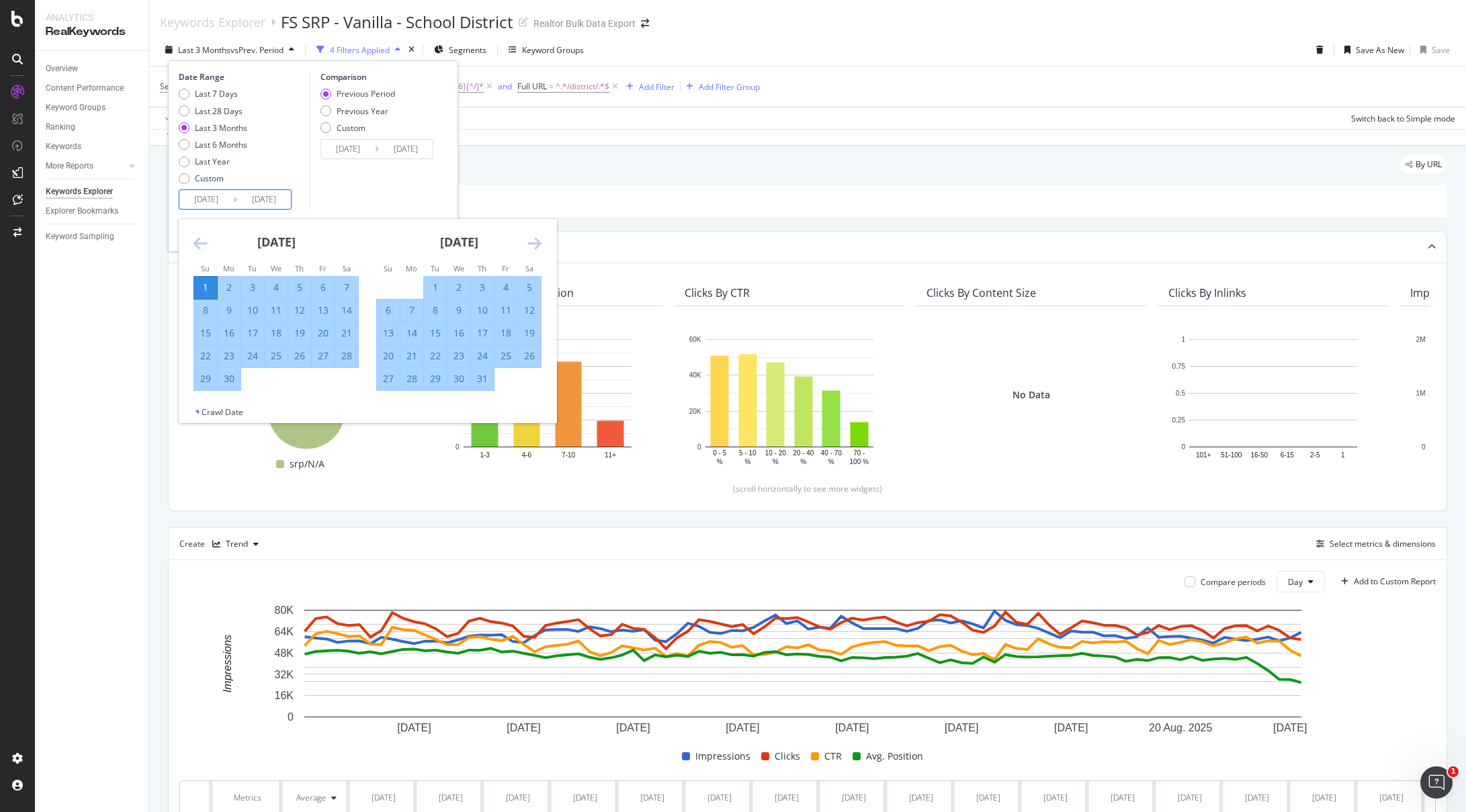
click at [532, 242] on icon "Move forward to switch to the next month." at bounding box center [535, 243] width 14 height 16
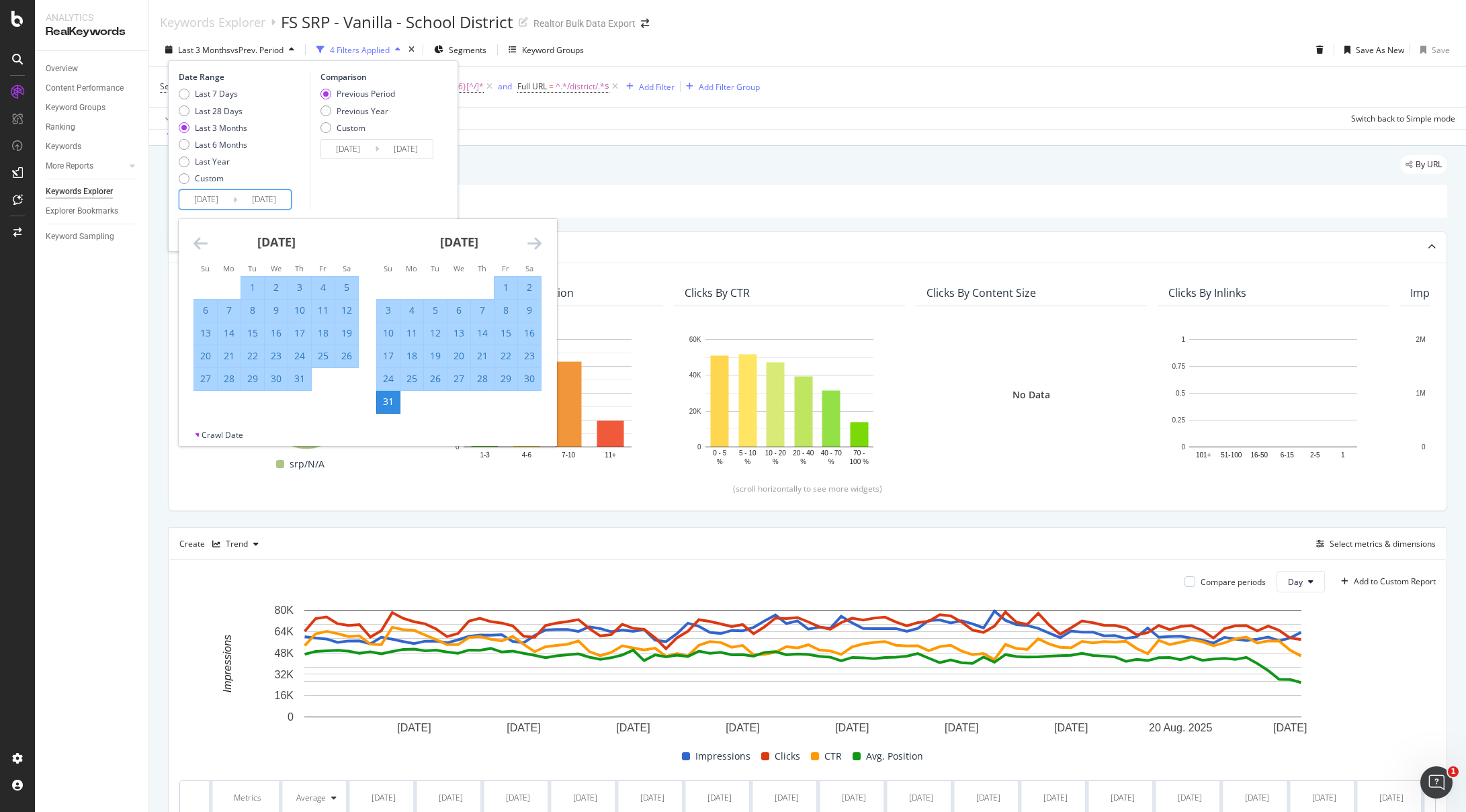
click at [456, 376] on div "27" at bounding box center [459, 378] width 23 height 13
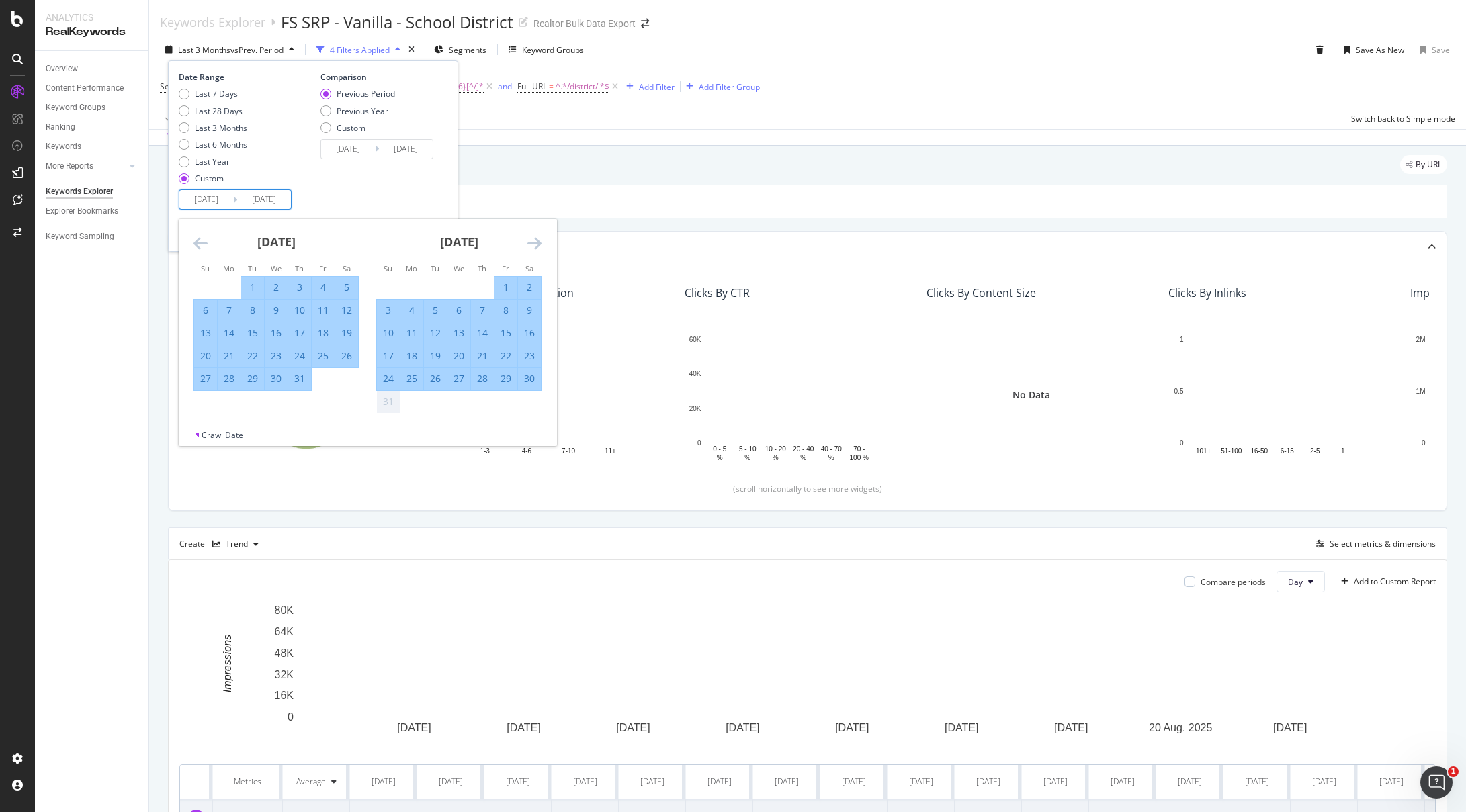
type input "2025/08/27"
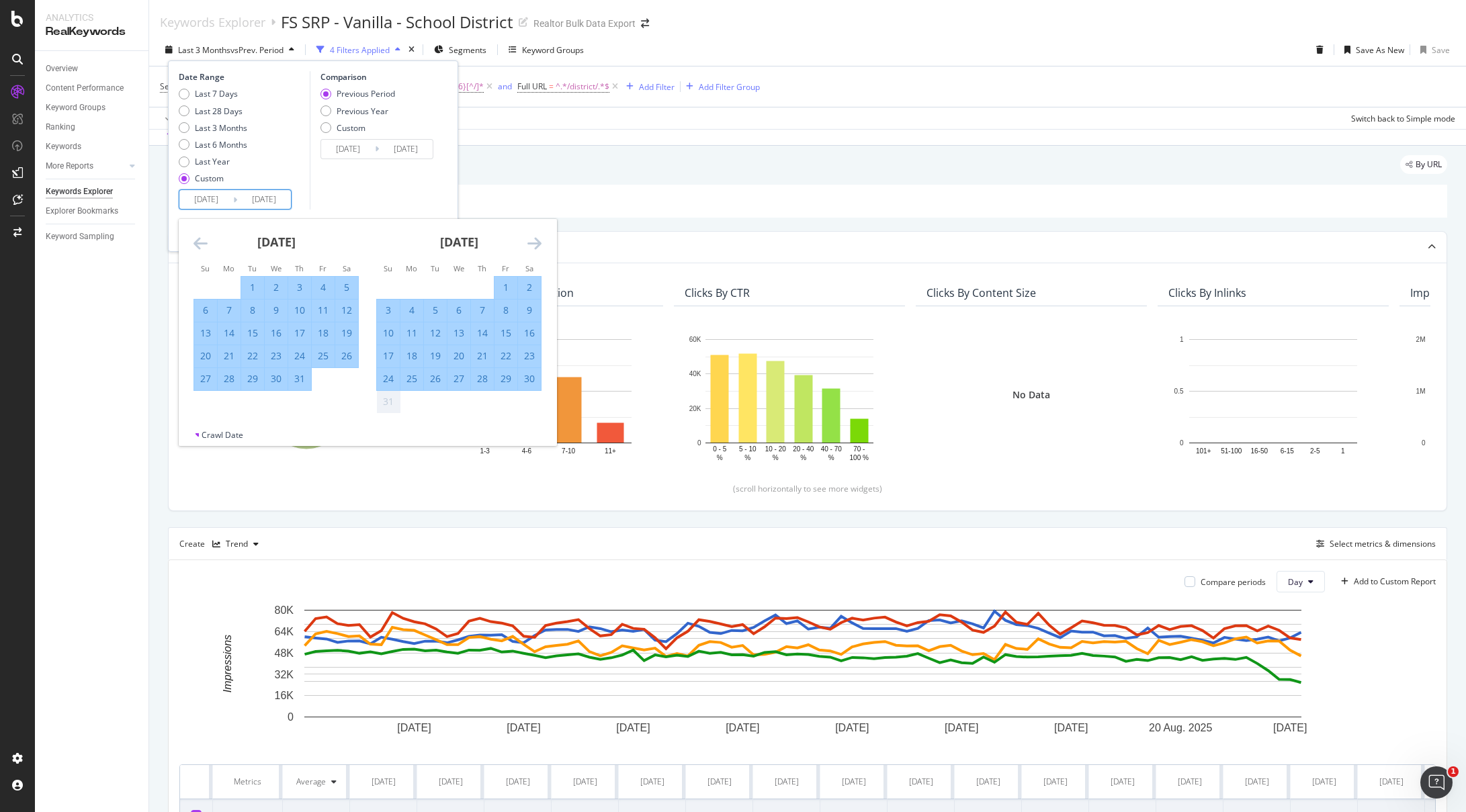
type input "2025/08/22"
type input "2025/08/26"
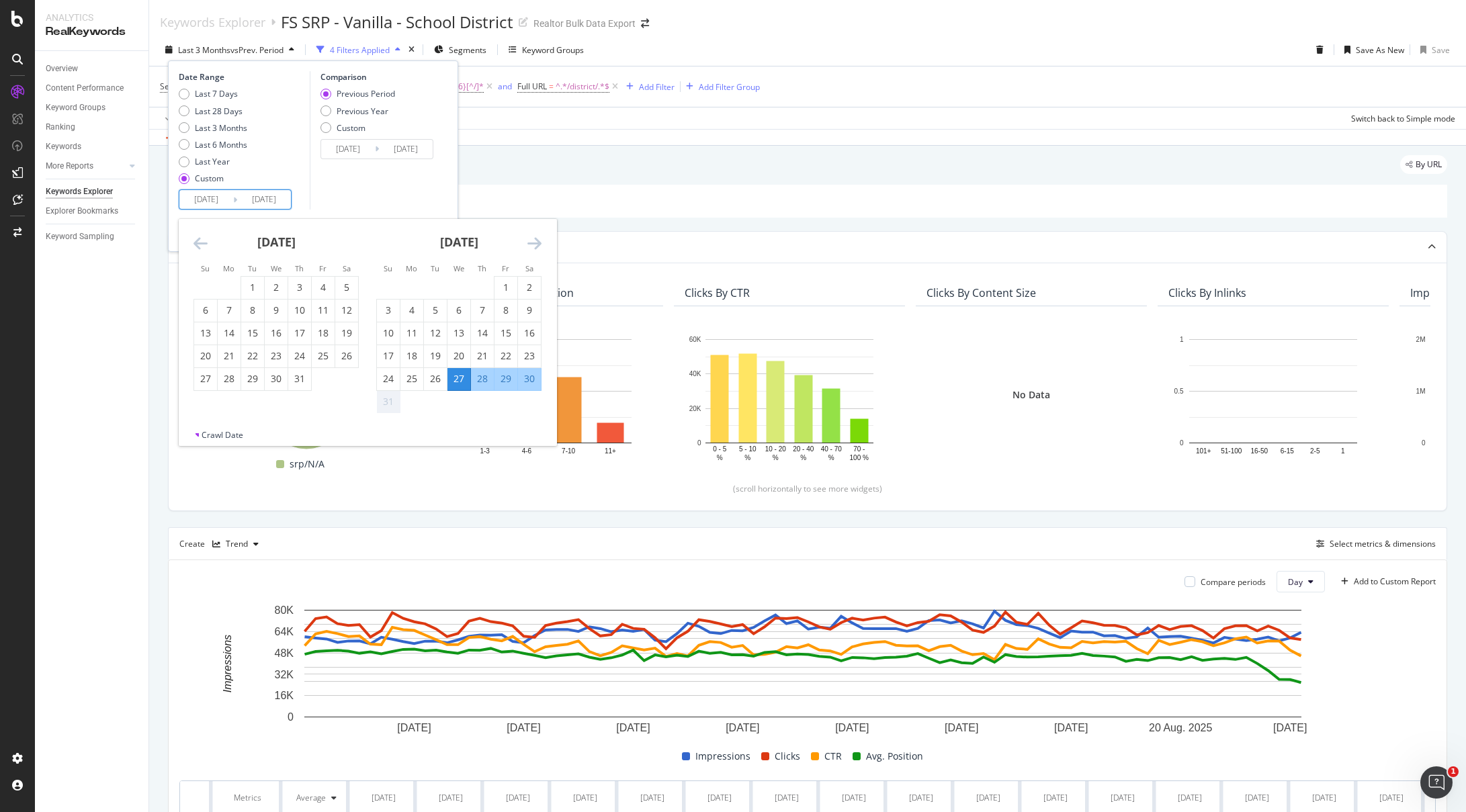
click at [534, 245] on icon "Move forward to switch to the next month." at bounding box center [535, 243] width 14 height 16
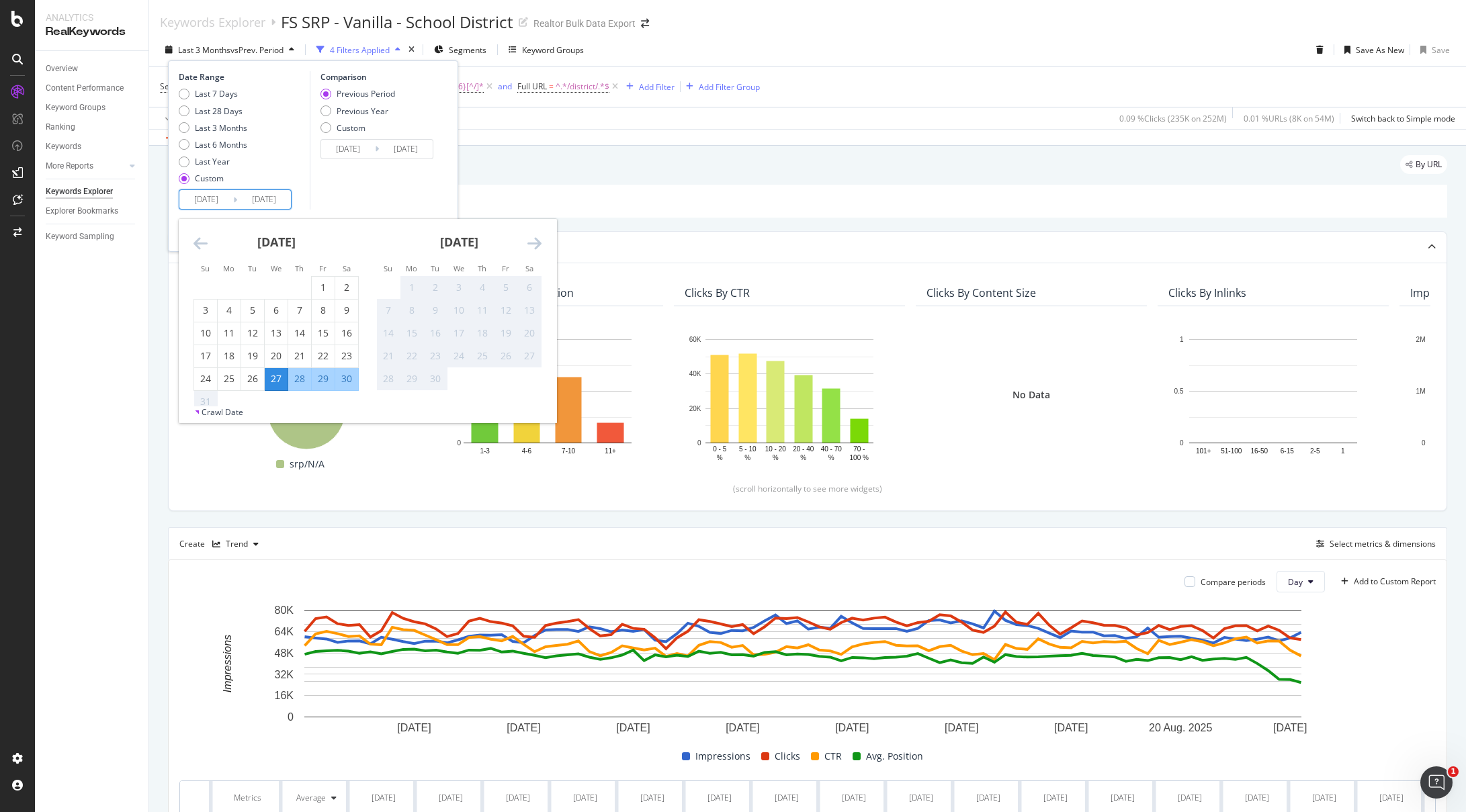
click at [340, 188] on div "Comparison Previous Period Previous Year Custom 2025/08/22 Navigate forward to …" at bounding box center [374, 140] width 128 height 138
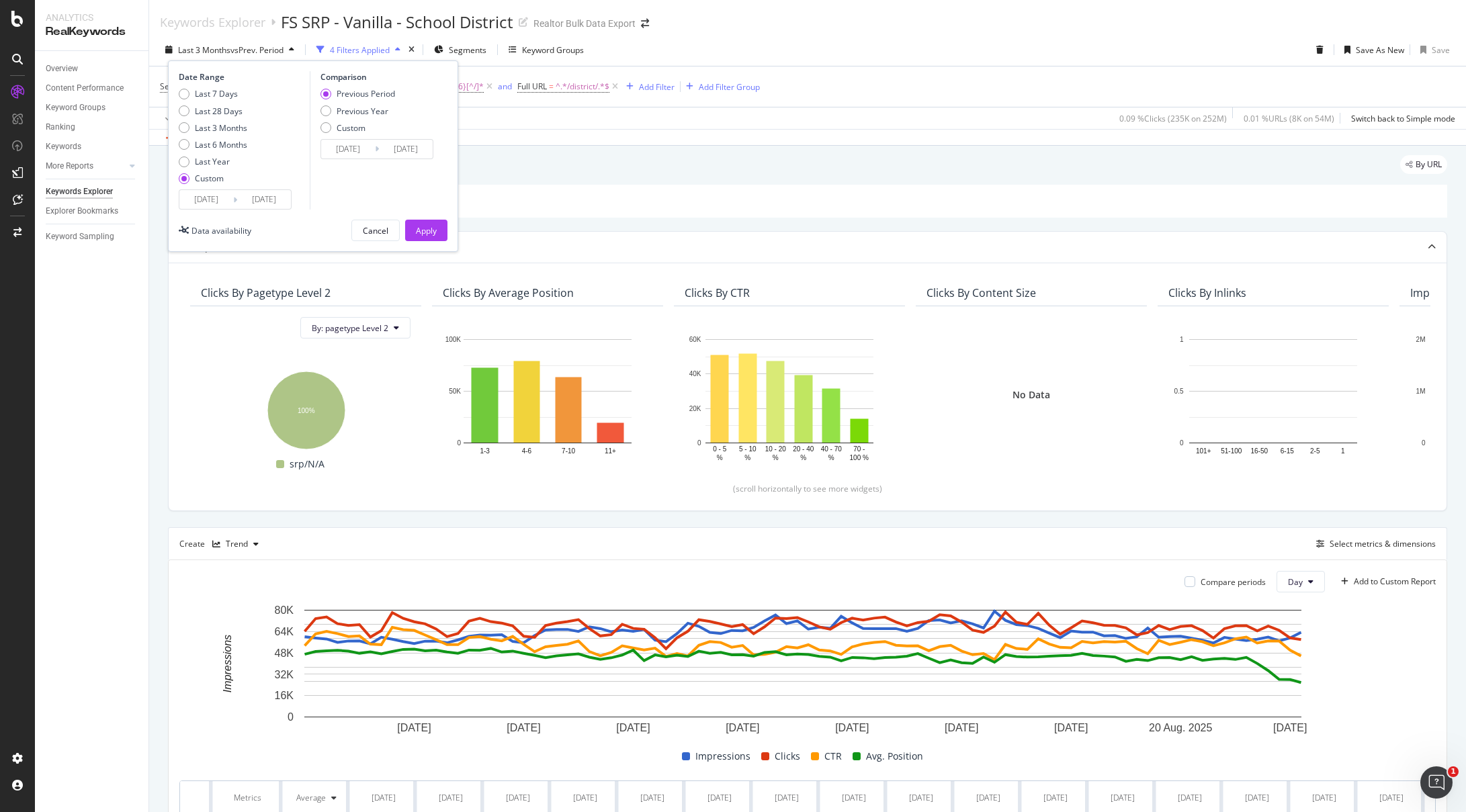
click at [364, 150] on input "2025/08/22" at bounding box center [348, 149] width 54 height 19
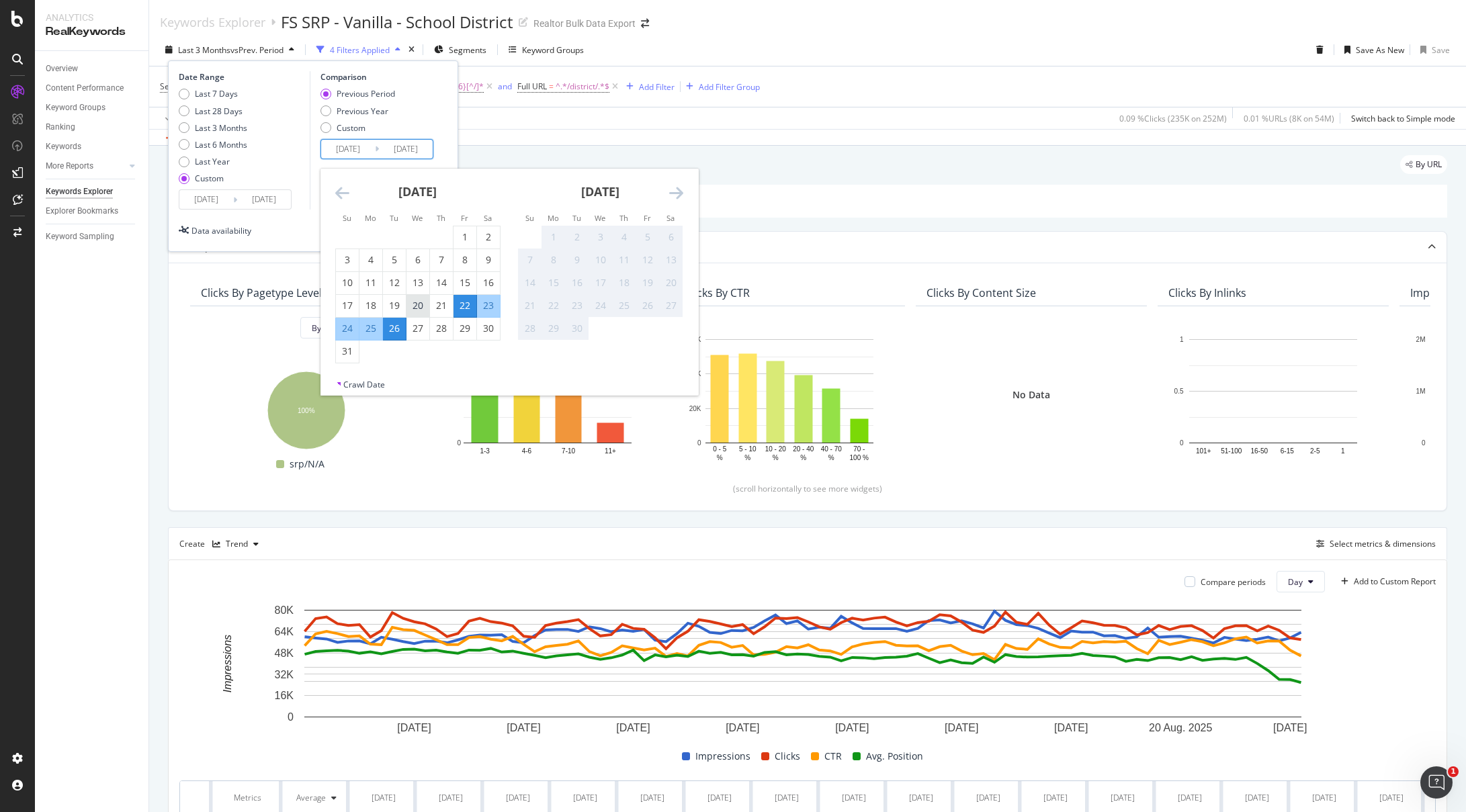
click at [418, 300] on div "20" at bounding box center [418, 305] width 23 height 13
type input "2025/08/20"
click at [339, 331] on div "24" at bounding box center [347, 328] width 23 height 13
type input "[DATE]"
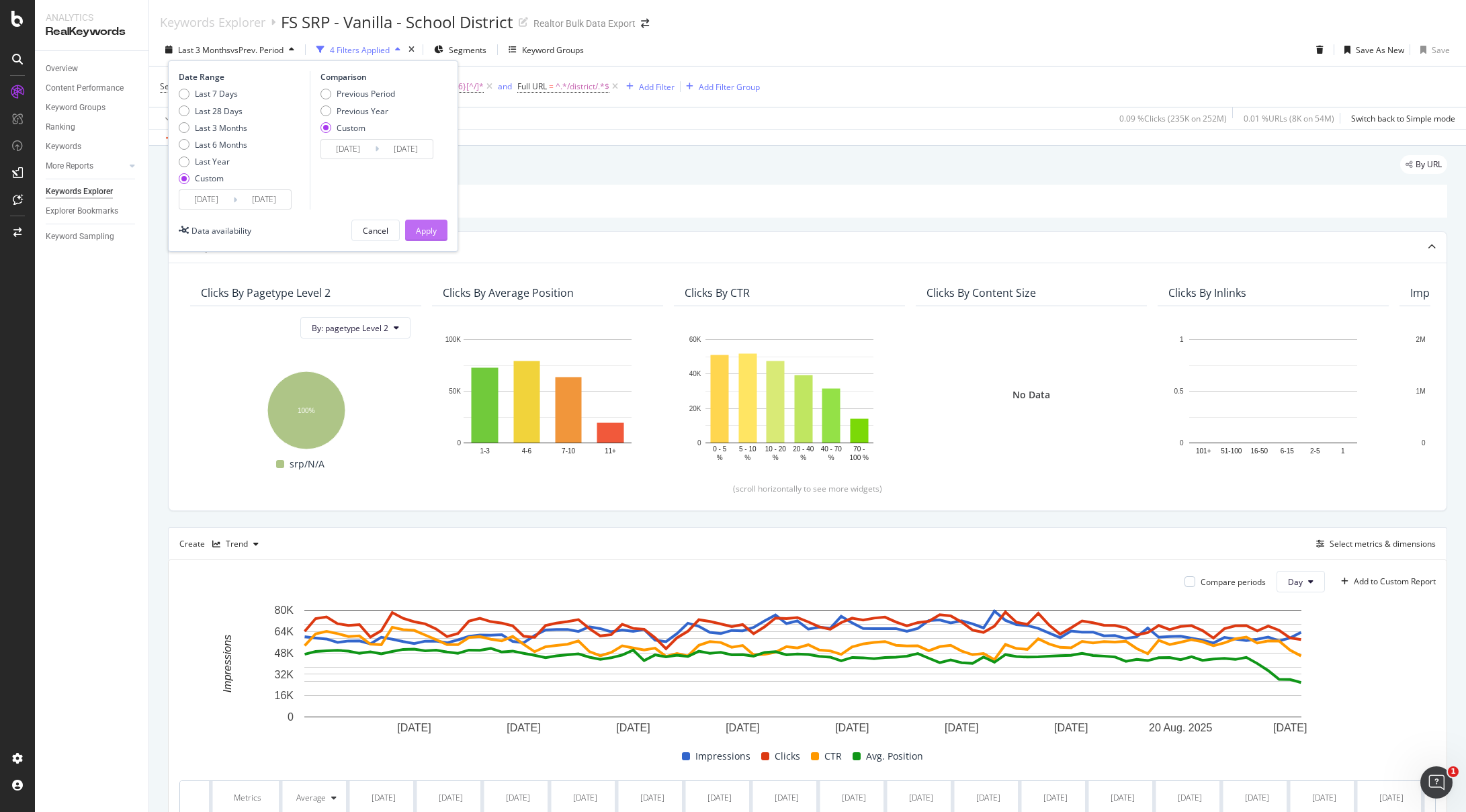
click at [432, 232] on div "Apply" at bounding box center [426, 231] width 21 height 11
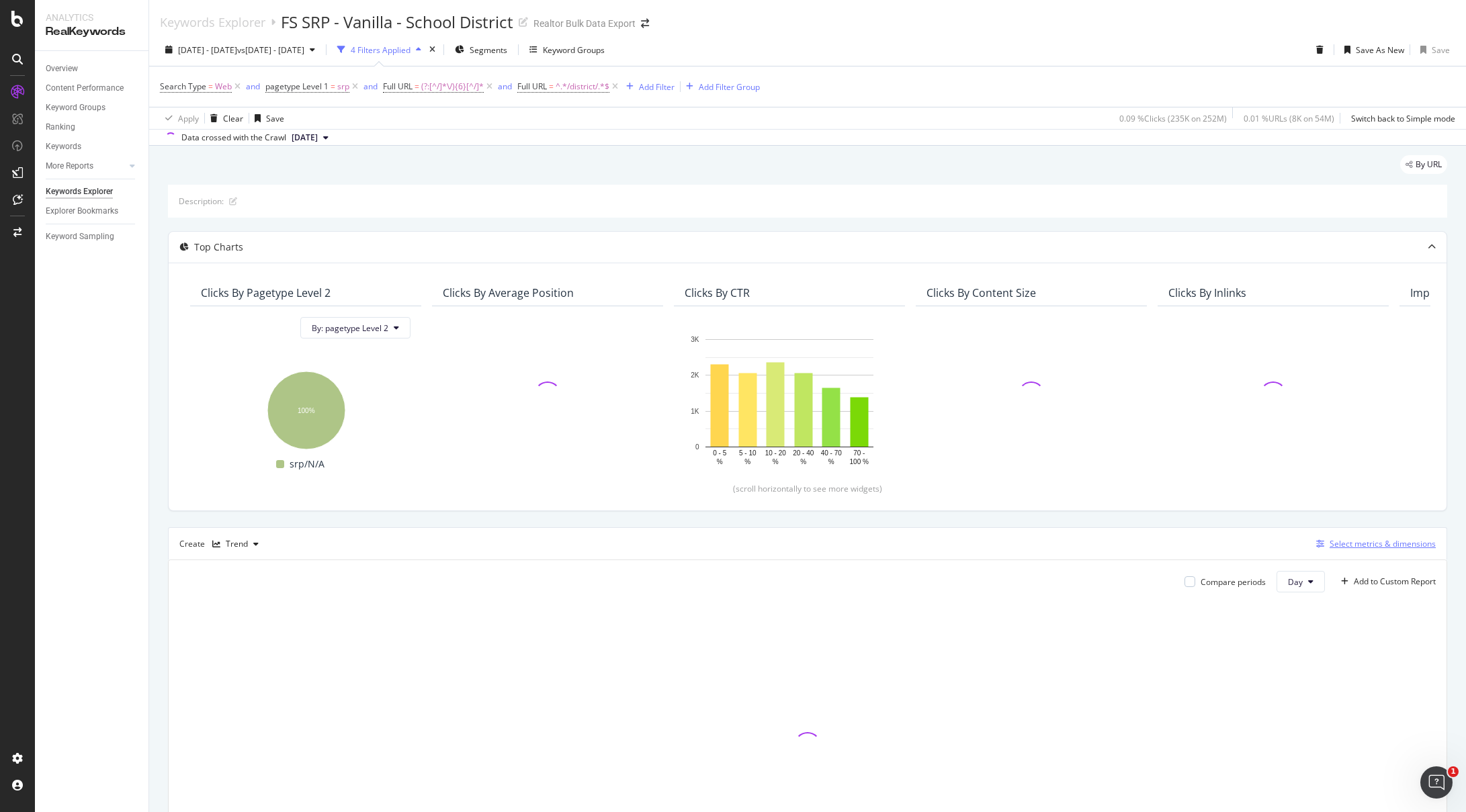
click at [1371, 540] on div "Select metrics & dimensions" at bounding box center [1383, 543] width 106 height 11
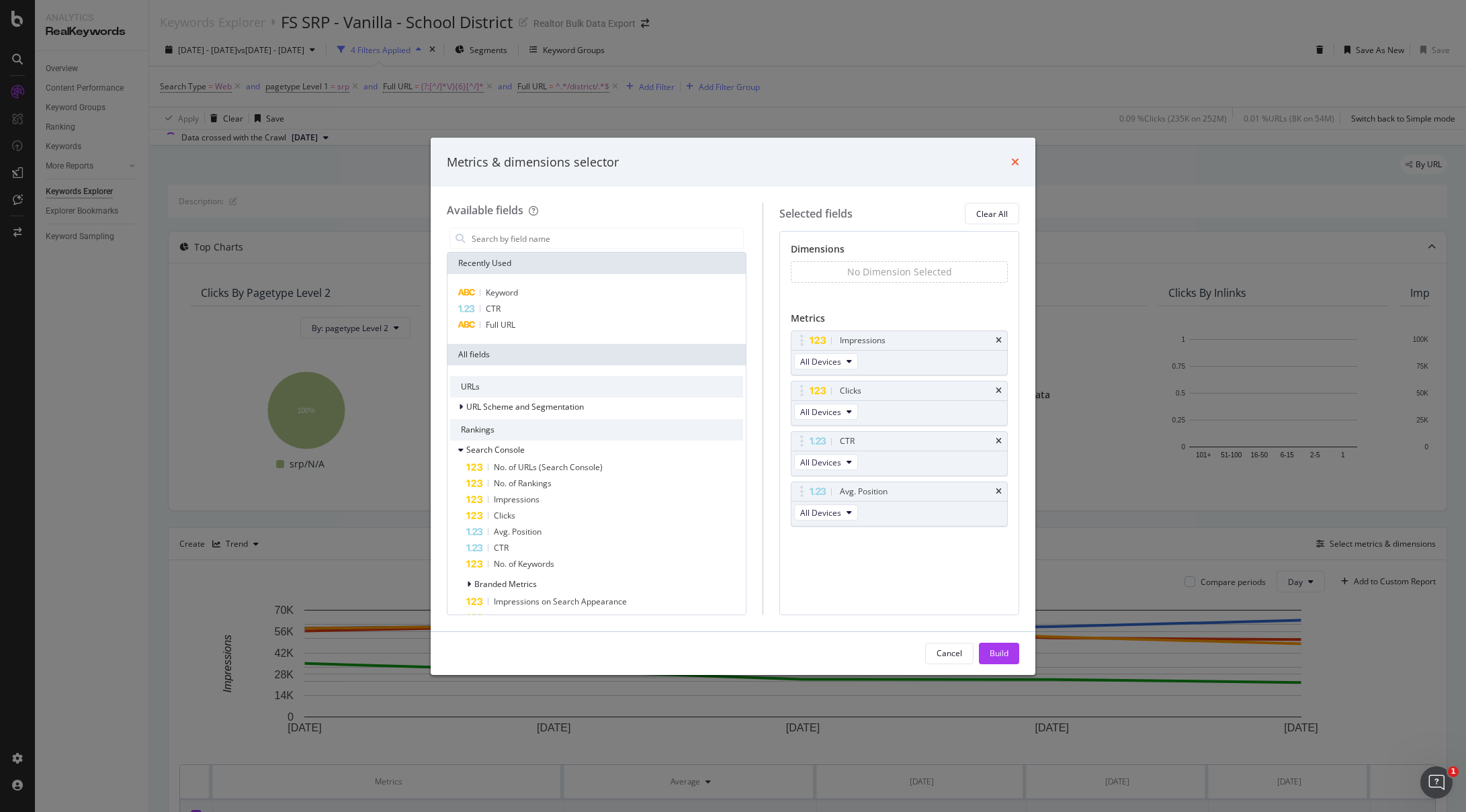
click at [1014, 164] on icon "times" at bounding box center [1015, 162] width 8 height 11
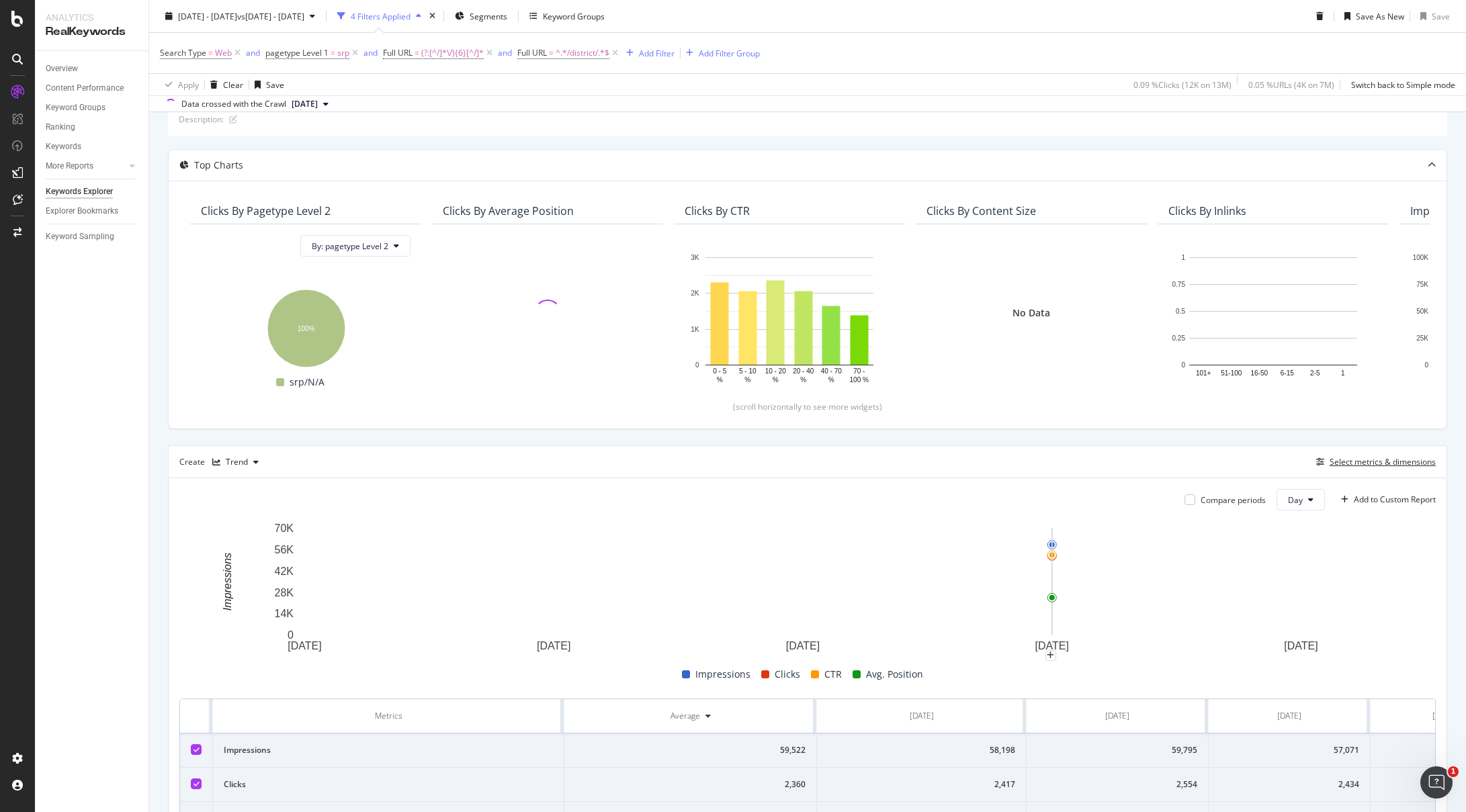
scroll to position [154, 0]
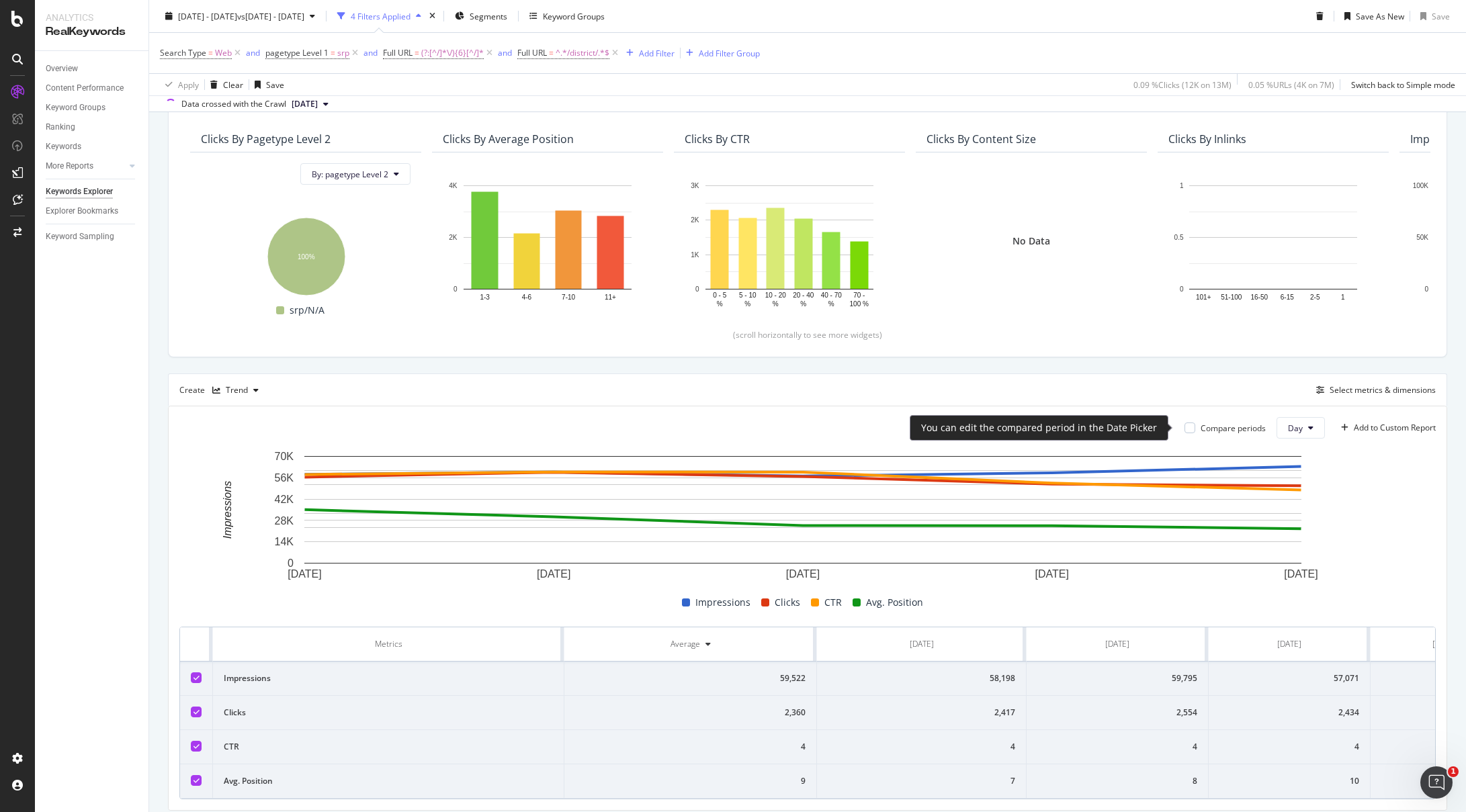
click at [1185, 427] on div at bounding box center [1190, 427] width 11 height 11
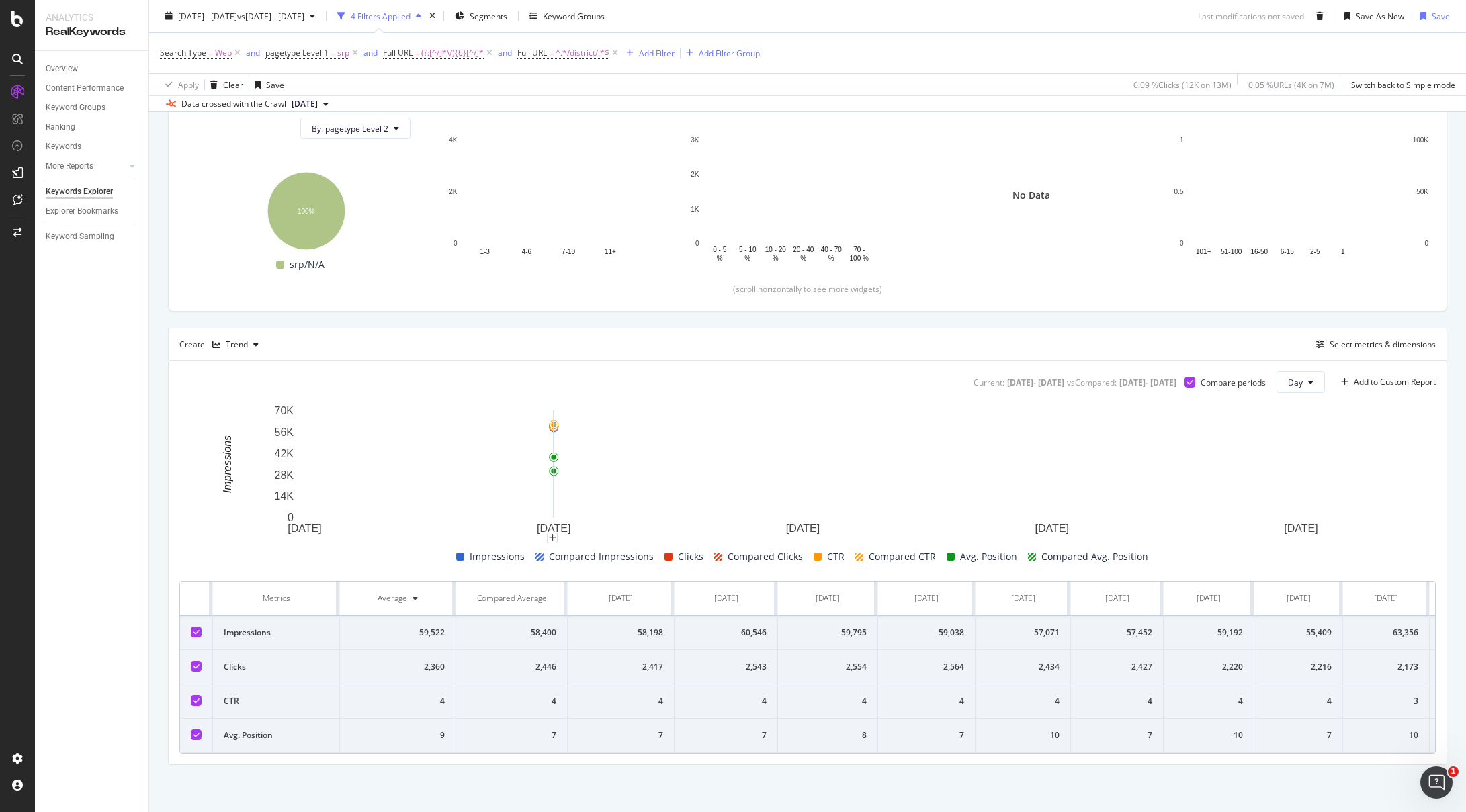
scroll to position [210, 0]
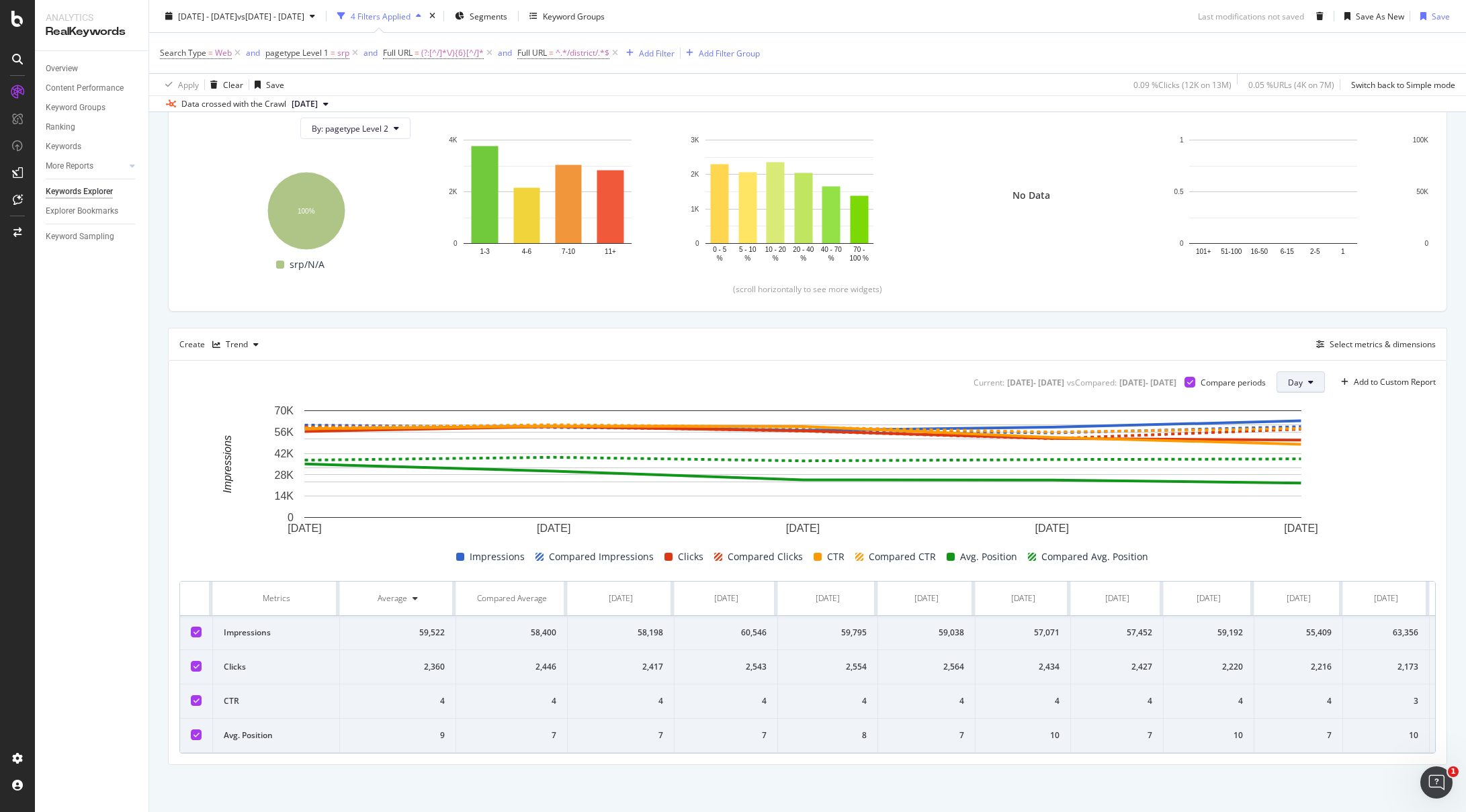
click at [1292, 377] on span "Day" at bounding box center [1295, 383] width 15 height 11
click at [1294, 423] on span "Week" at bounding box center [1289, 424] width 24 height 12
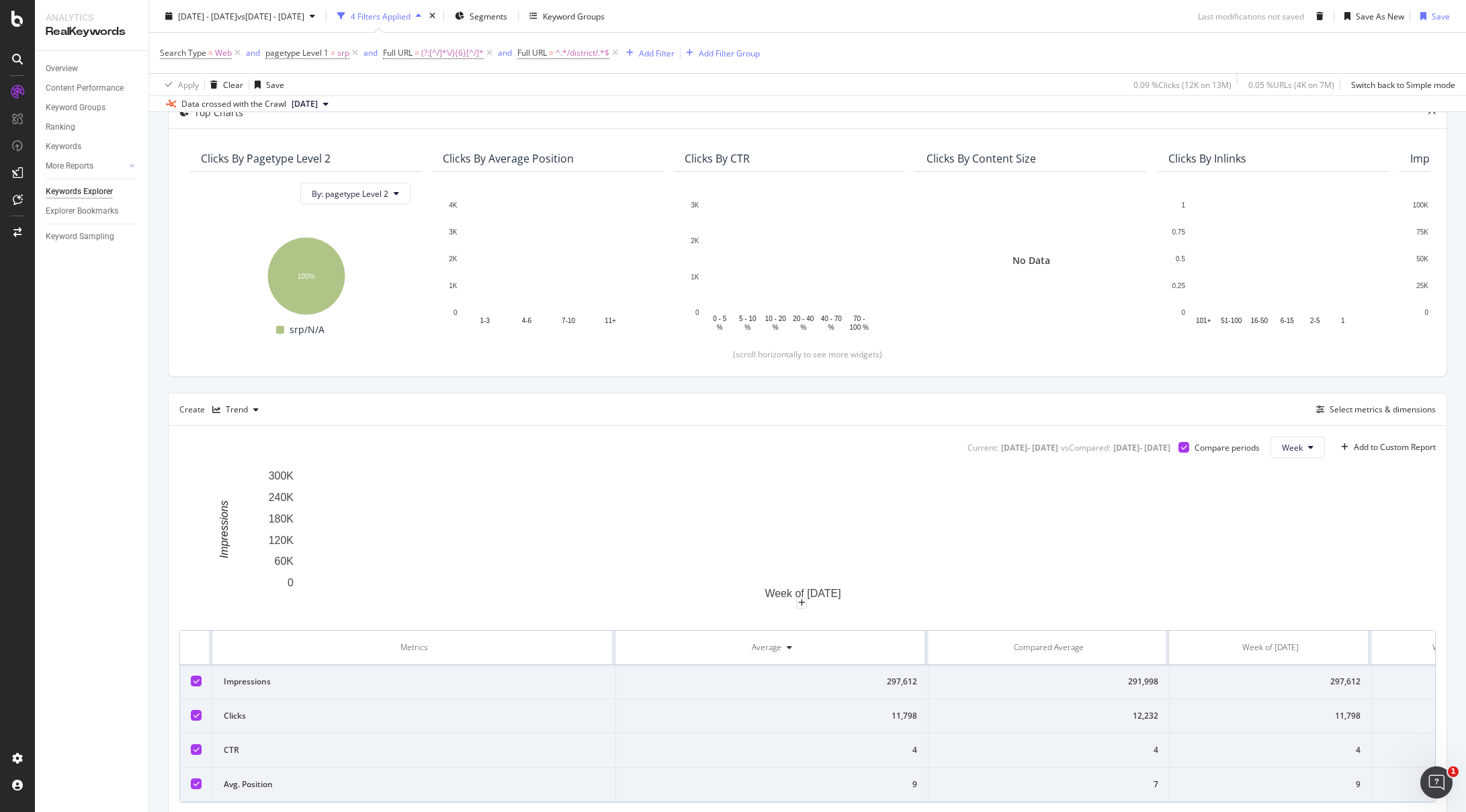
scroll to position [210, 0]
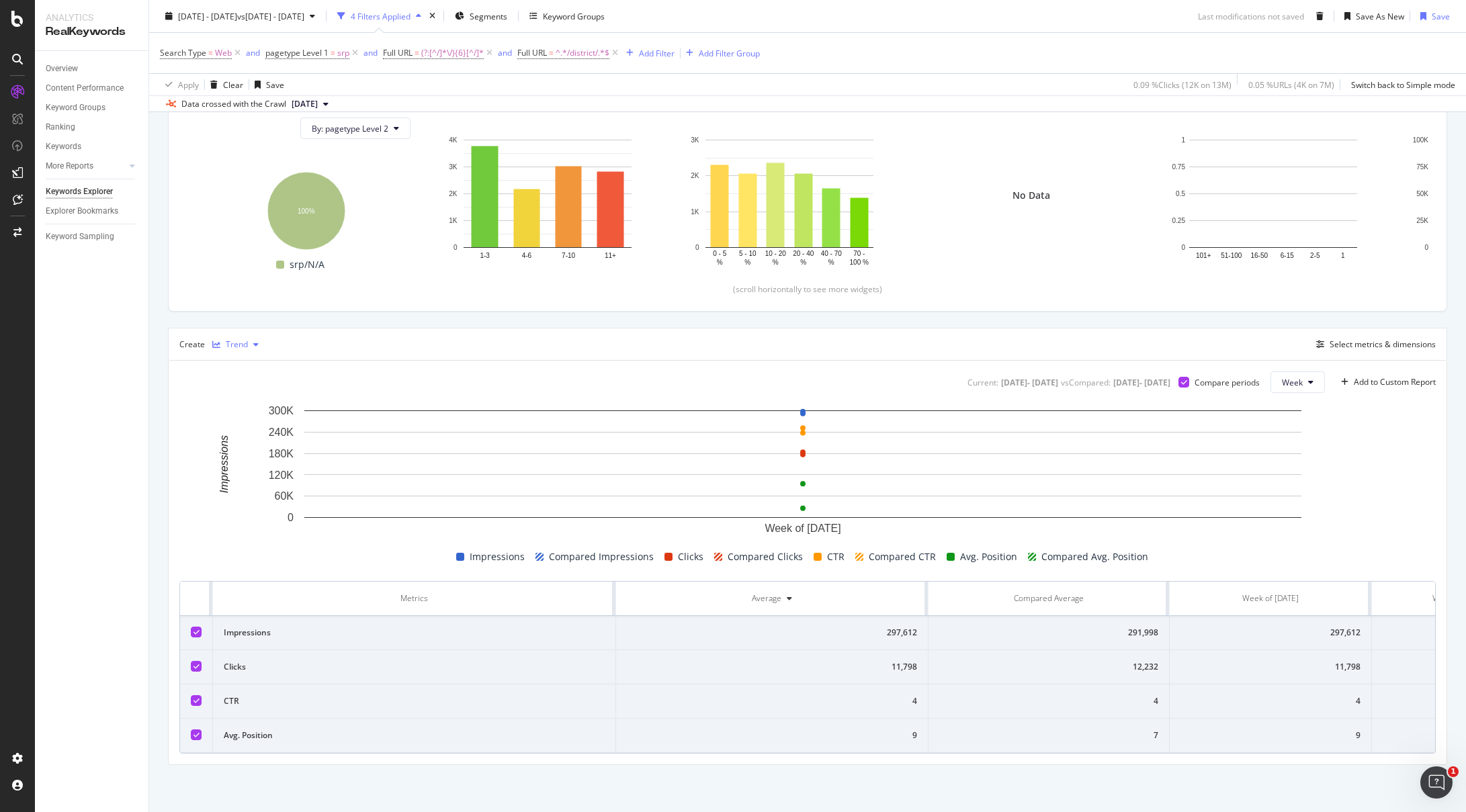
click at [248, 341] on div "button" at bounding box center [256, 344] width 16 height 8
click at [250, 358] on div "Table" at bounding box center [249, 357] width 21 height 11
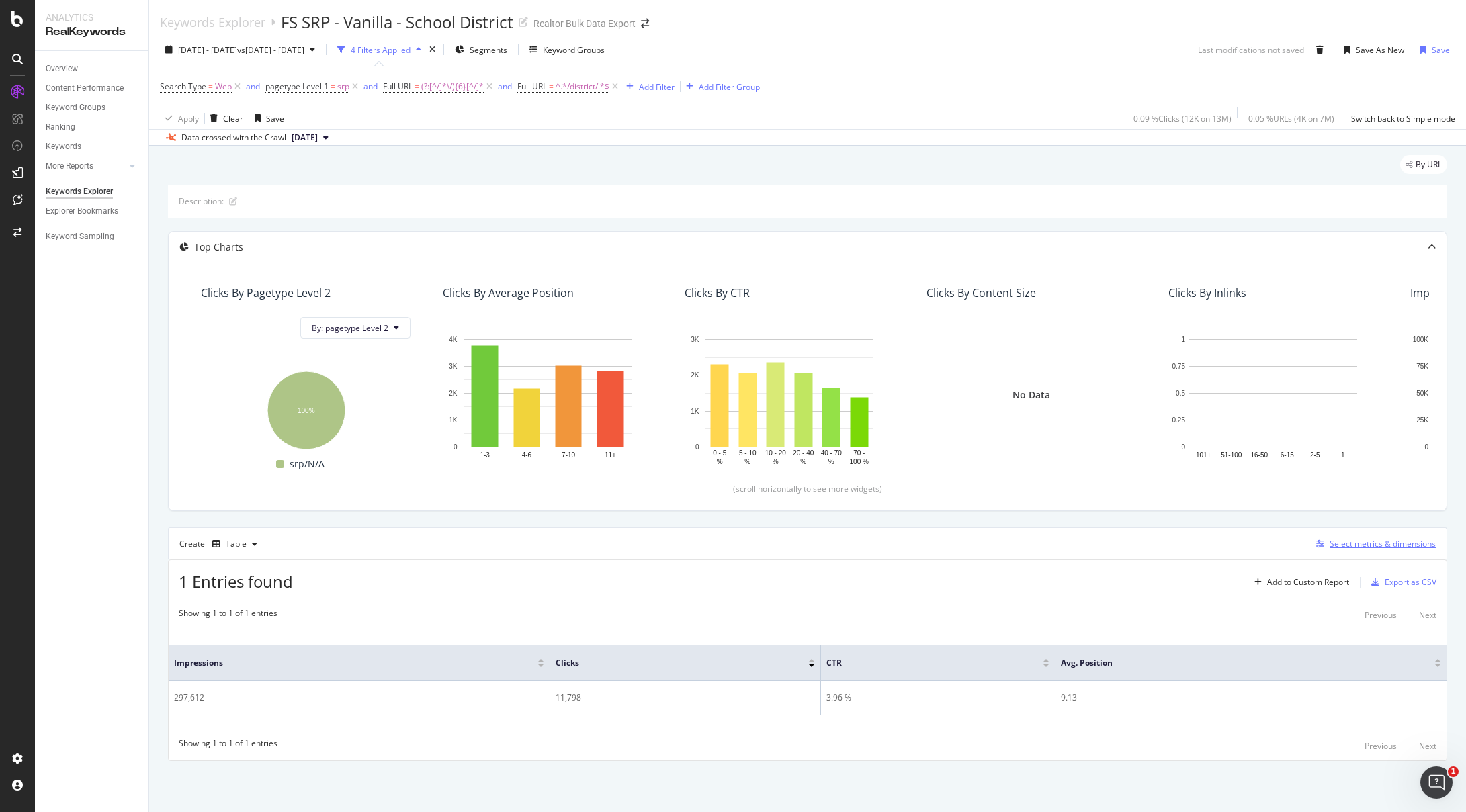
click at [1404, 548] on div "Select metrics & dimensions" at bounding box center [1383, 543] width 106 height 11
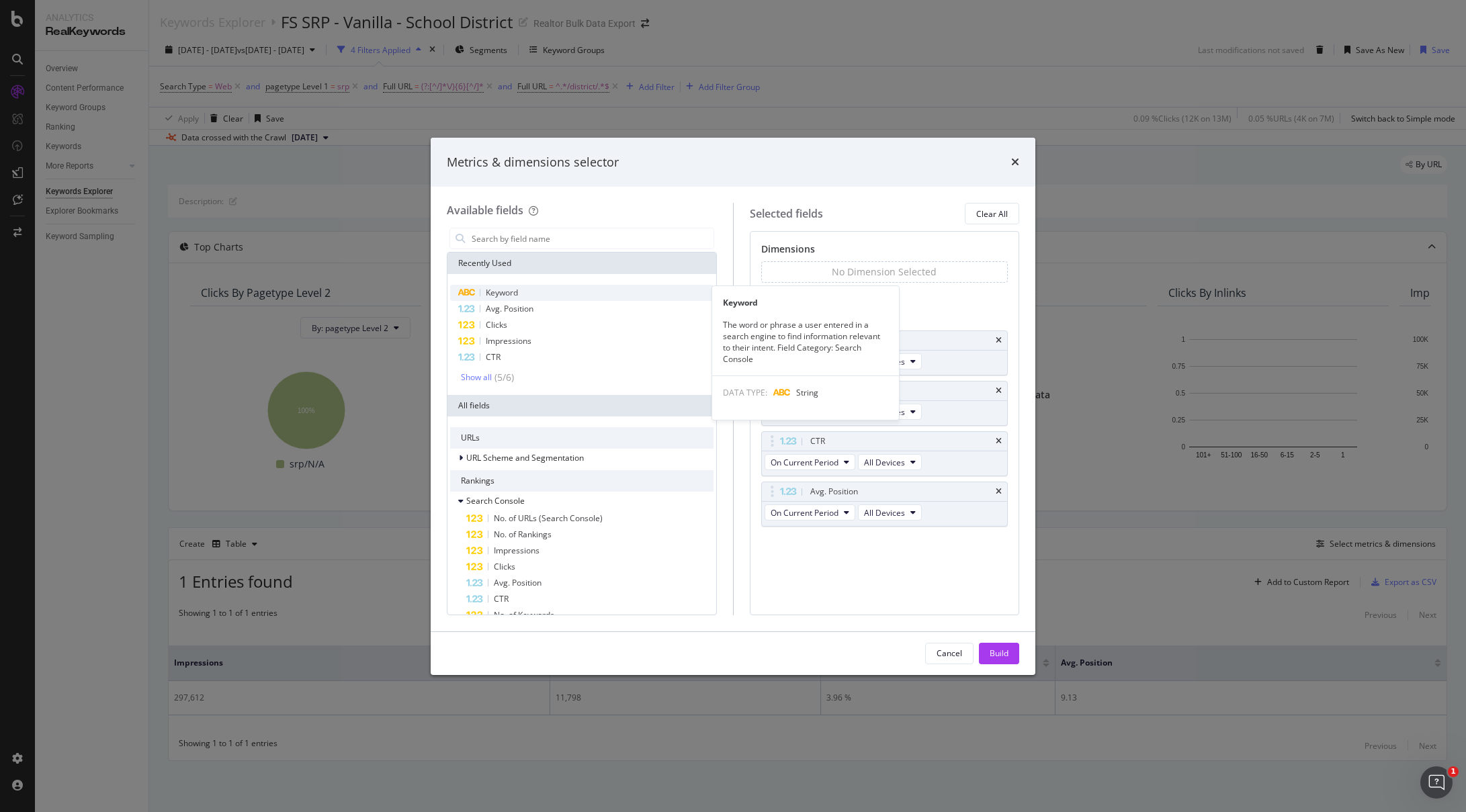
click at [480, 295] on div "modal" at bounding box center [480, 293] width 1 height 7
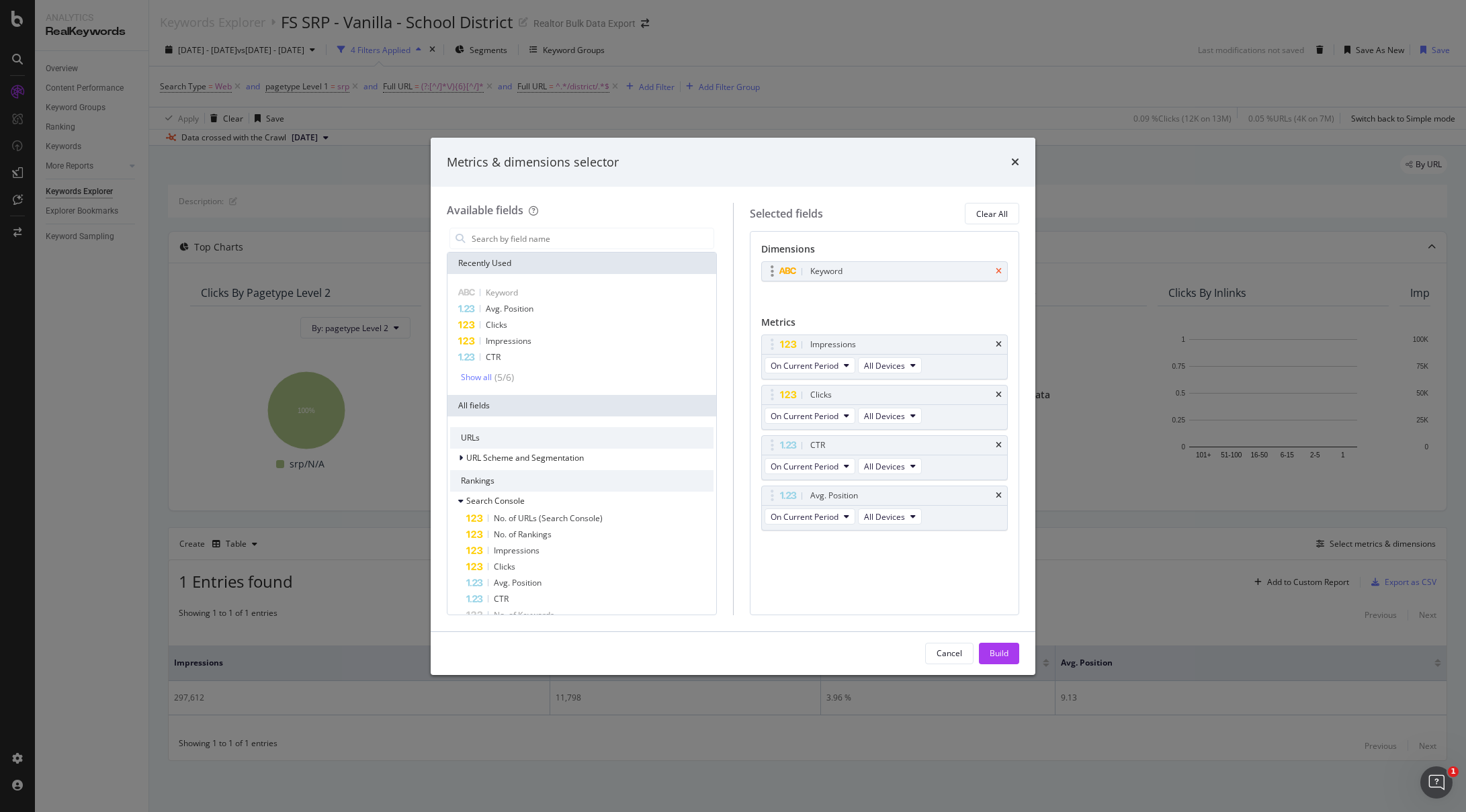
click at [998, 272] on icon "times" at bounding box center [999, 271] width 6 height 8
click at [481, 373] on div "Show all" at bounding box center [476, 377] width 31 height 9
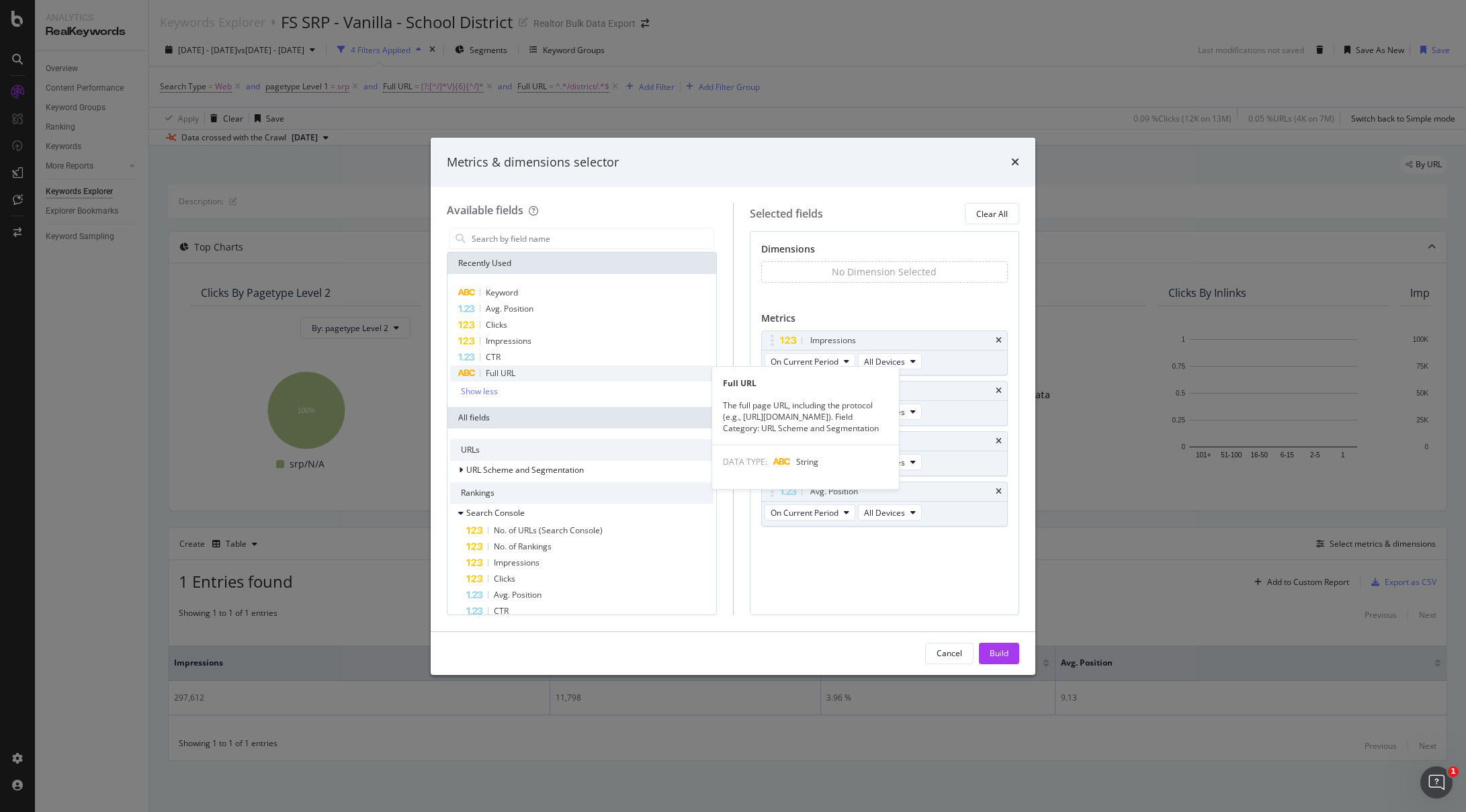
click at [488, 374] on span "Full URL" at bounding box center [500, 373] width 30 height 11
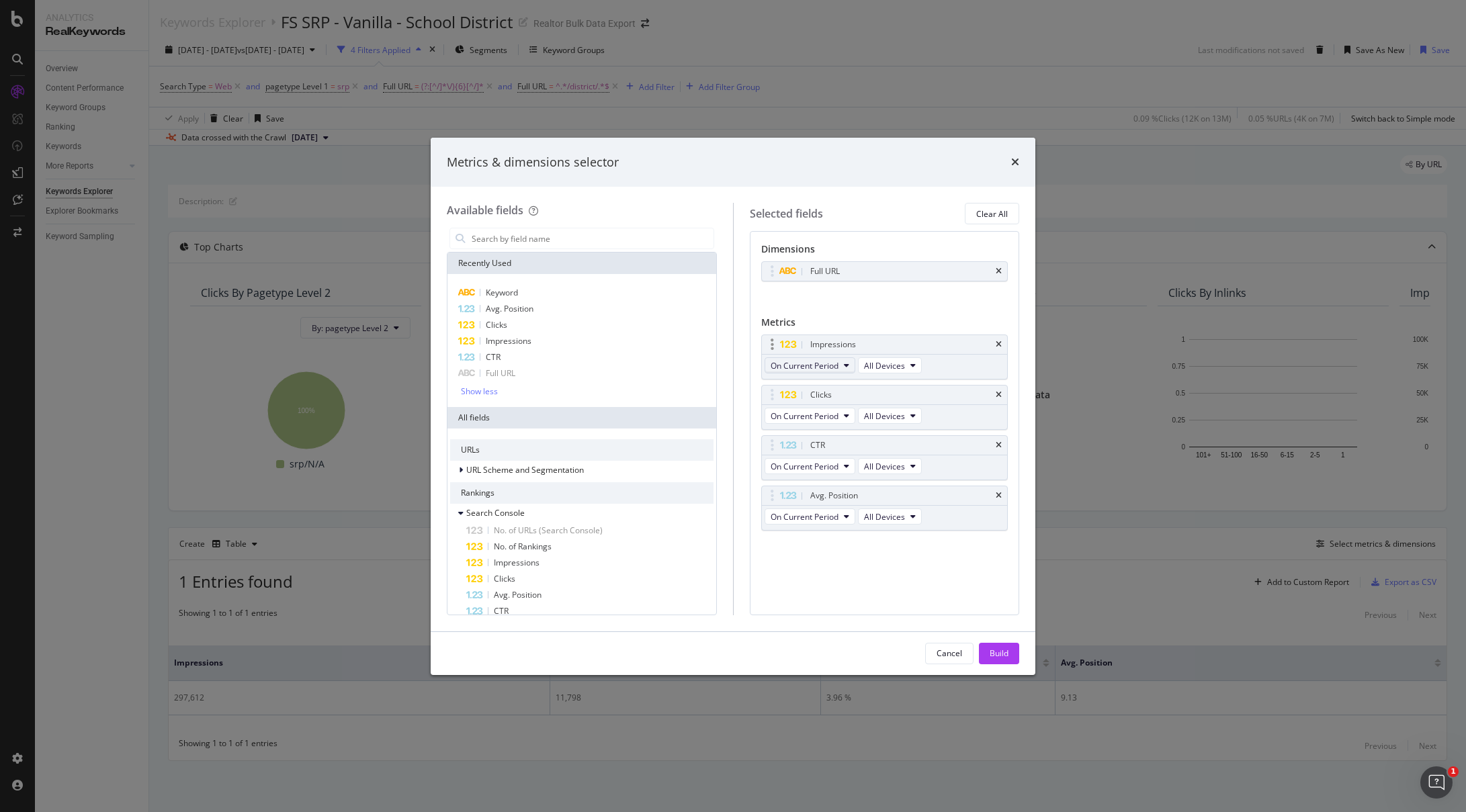
click at [812, 360] on span "On Current Period" at bounding box center [805, 366] width 68 height 11
click at [865, 463] on span "Diff. between Periods - Value" at bounding box center [841, 463] width 130 height 12
click at [829, 417] on span "On Current Period" at bounding box center [805, 416] width 68 height 11
click at [843, 509] on span "Diff. between Periods - Value" at bounding box center [841, 514] width 130 height 12
click at [830, 458] on button "On Current Period" at bounding box center [810, 466] width 91 height 16
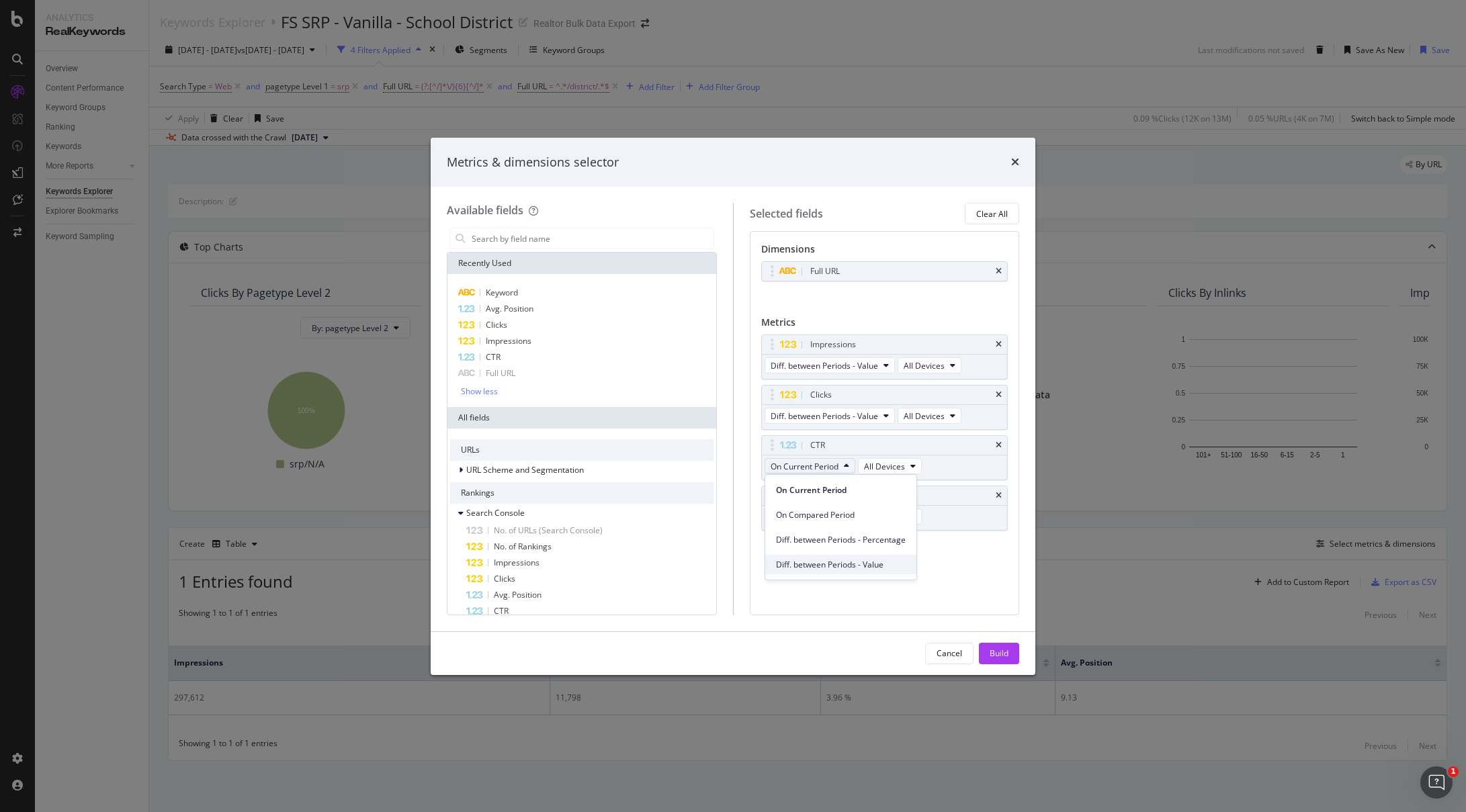
click at [829, 561] on span "Diff. between Periods - Value" at bounding box center [841, 565] width 130 height 12
click at [838, 517] on span "On Current Period" at bounding box center [805, 517] width 68 height 11
click at [842, 616] on span "Diff. between Periods - Value" at bounding box center [841, 615] width 130 height 12
click at [1005, 653] on div "Build" at bounding box center [999, 653] width 19 height 11
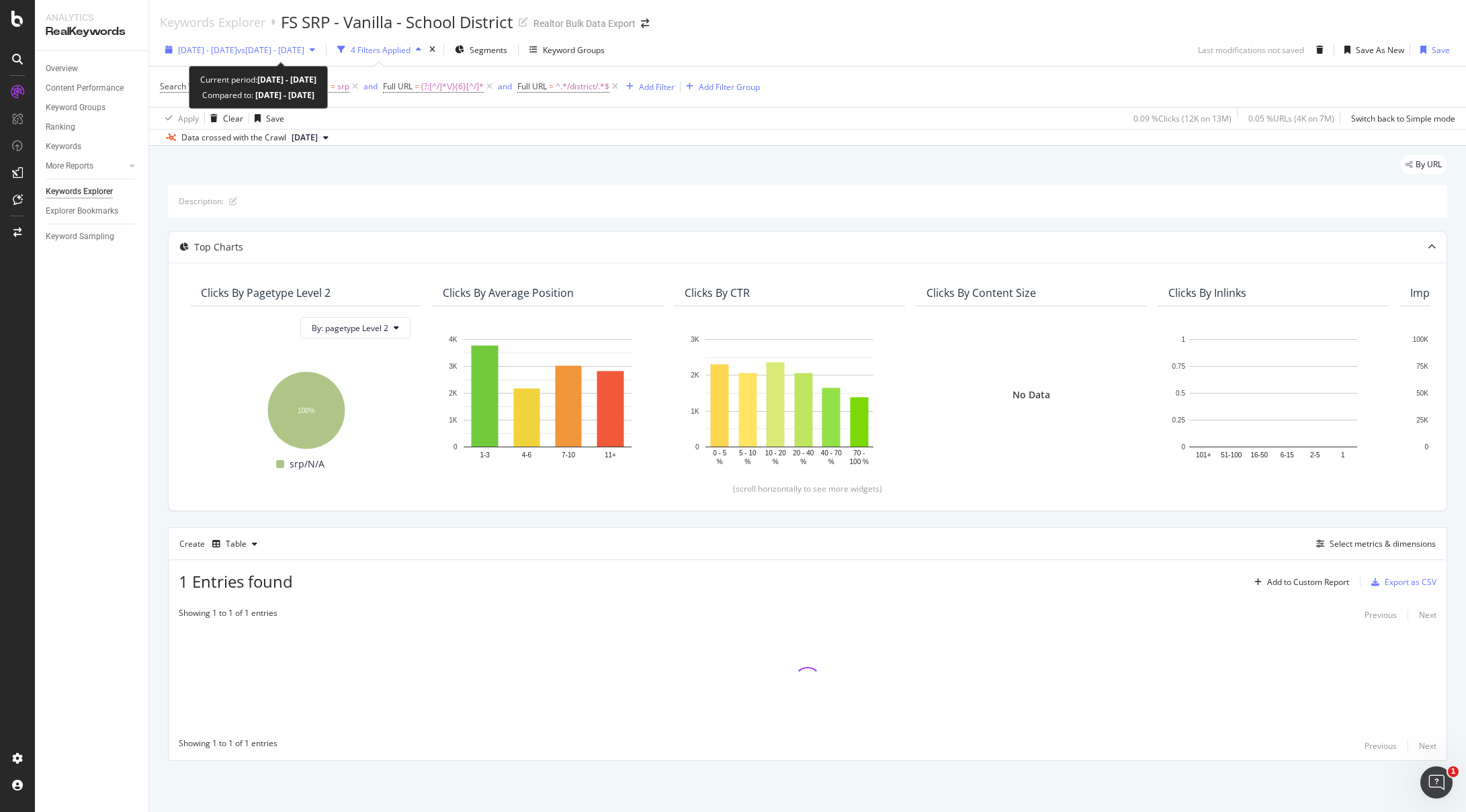
click at [304, 52] on span "vs 2025 Aug. 20th - Aug. 24th" at bounding box center [271, 50] width 67 height 11
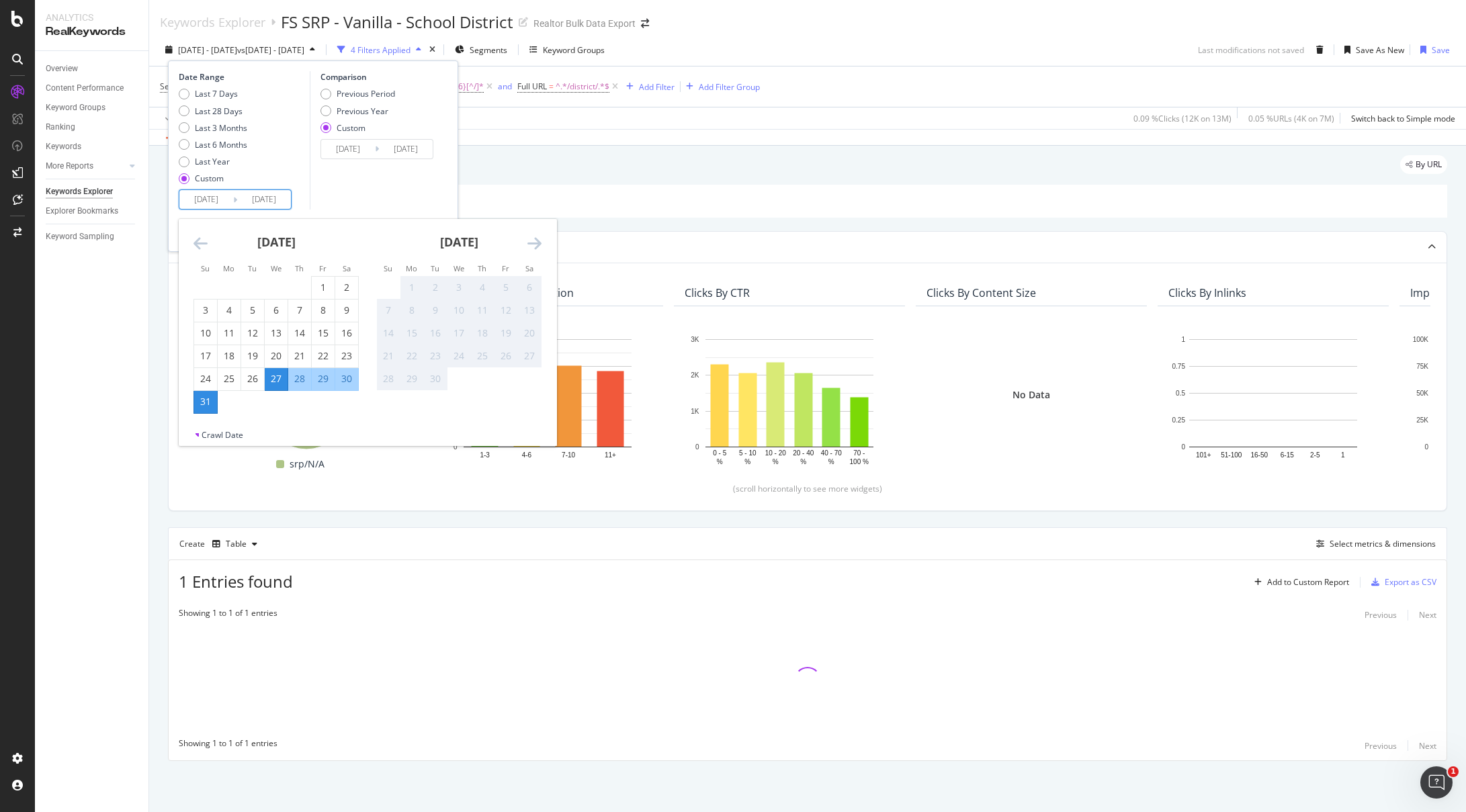
click at [220, 203] on input "[DATE]" at bounding box center [206, 199] width 54 height 19
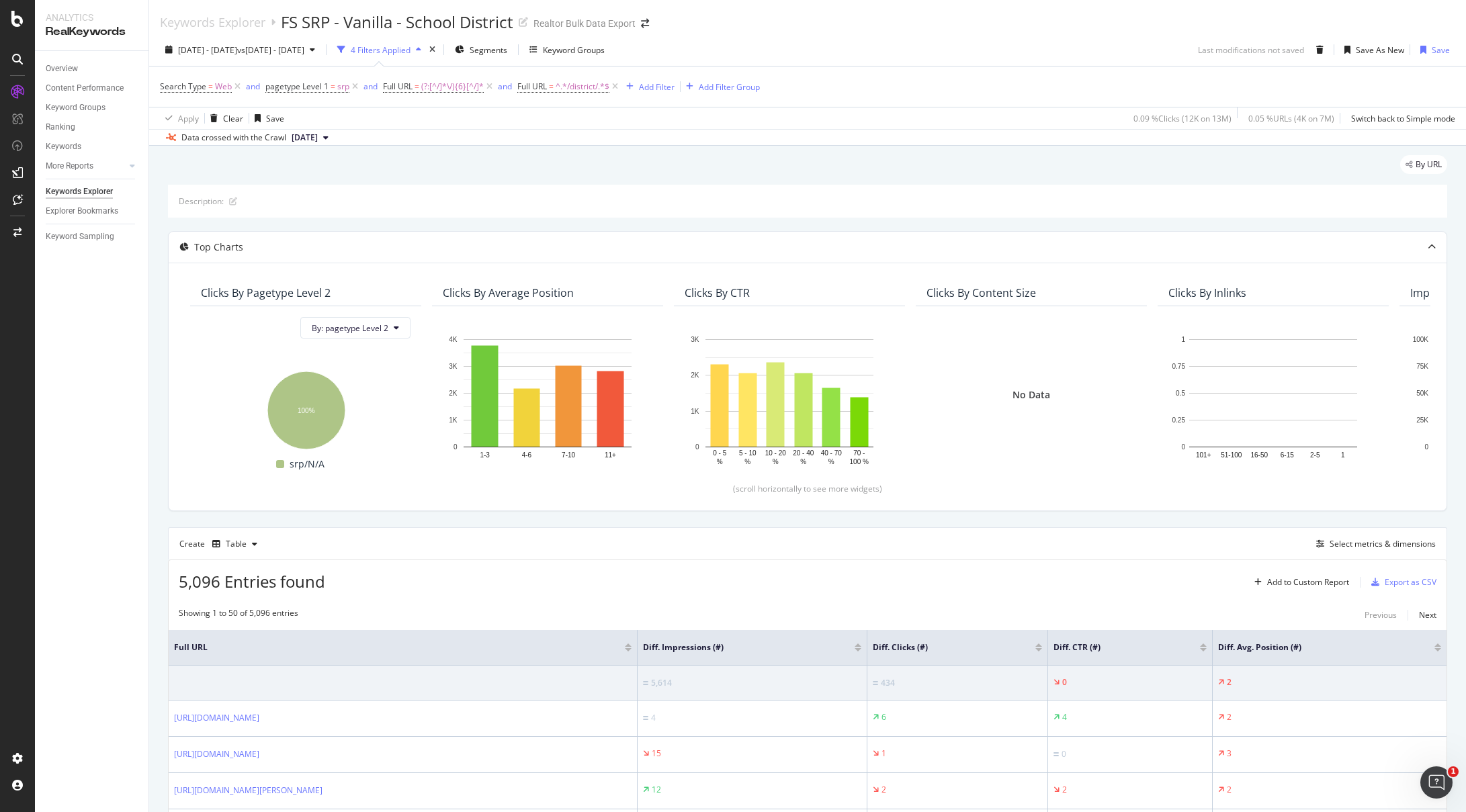
click at [858, 44] on div "[DATE] - [DATE] vs [DATE] - [DATE] 4 Filters Applied Segments Keyword Groups La…" at bounding box center [807, 52] width 1317 height 27
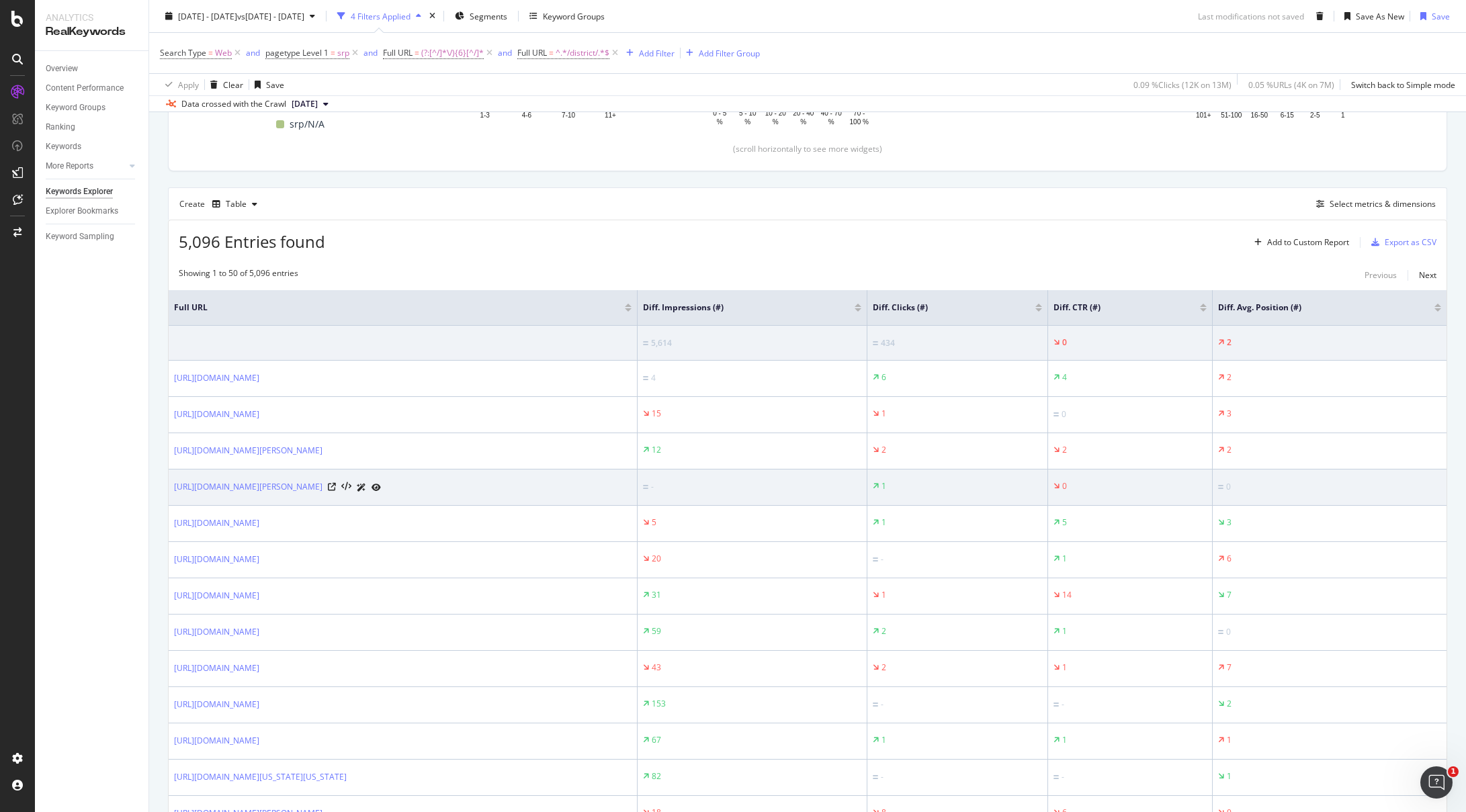
scroll to position [342, 0]
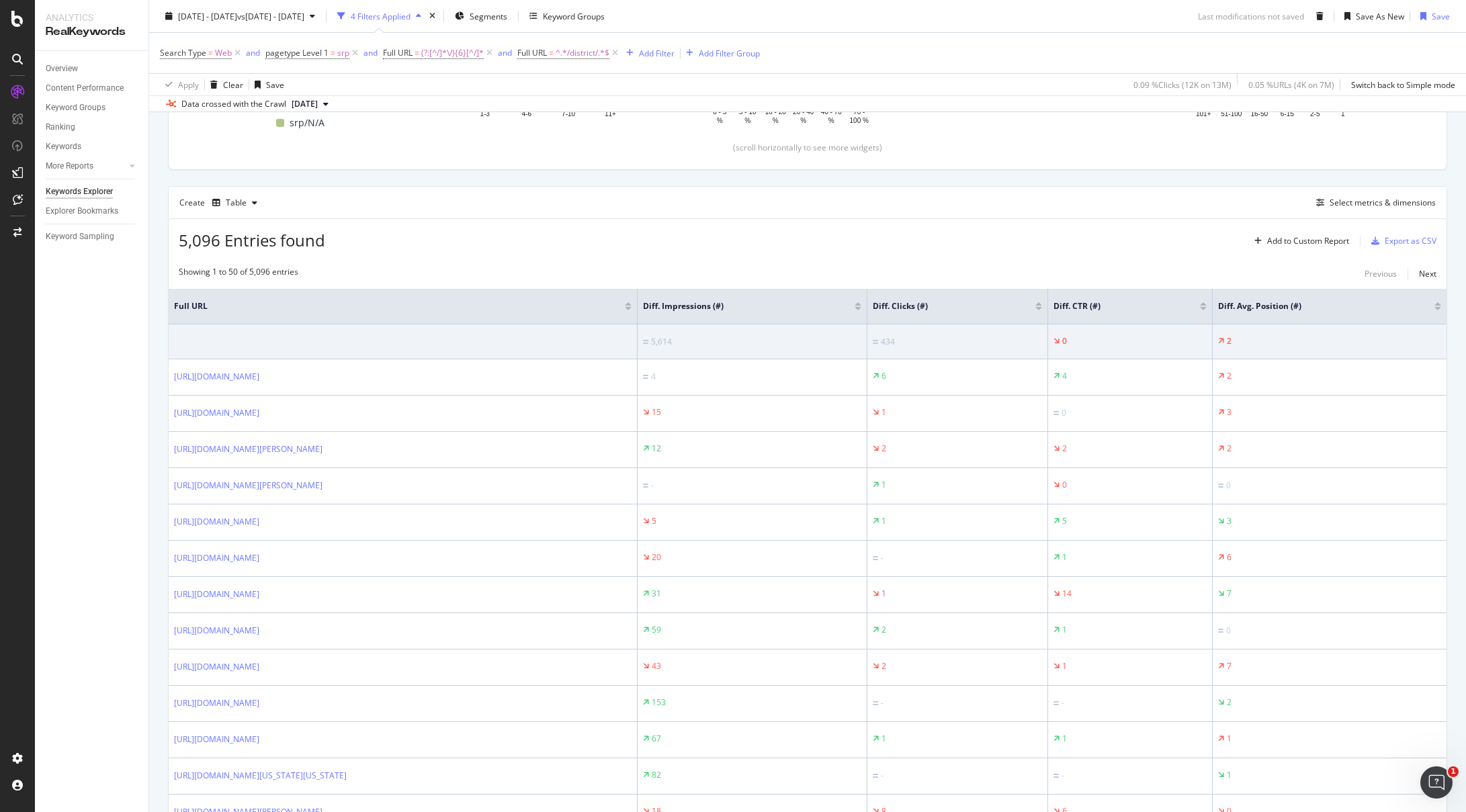
click at [861, 308] on div at bounding box center [858, 308] width 6 height 4
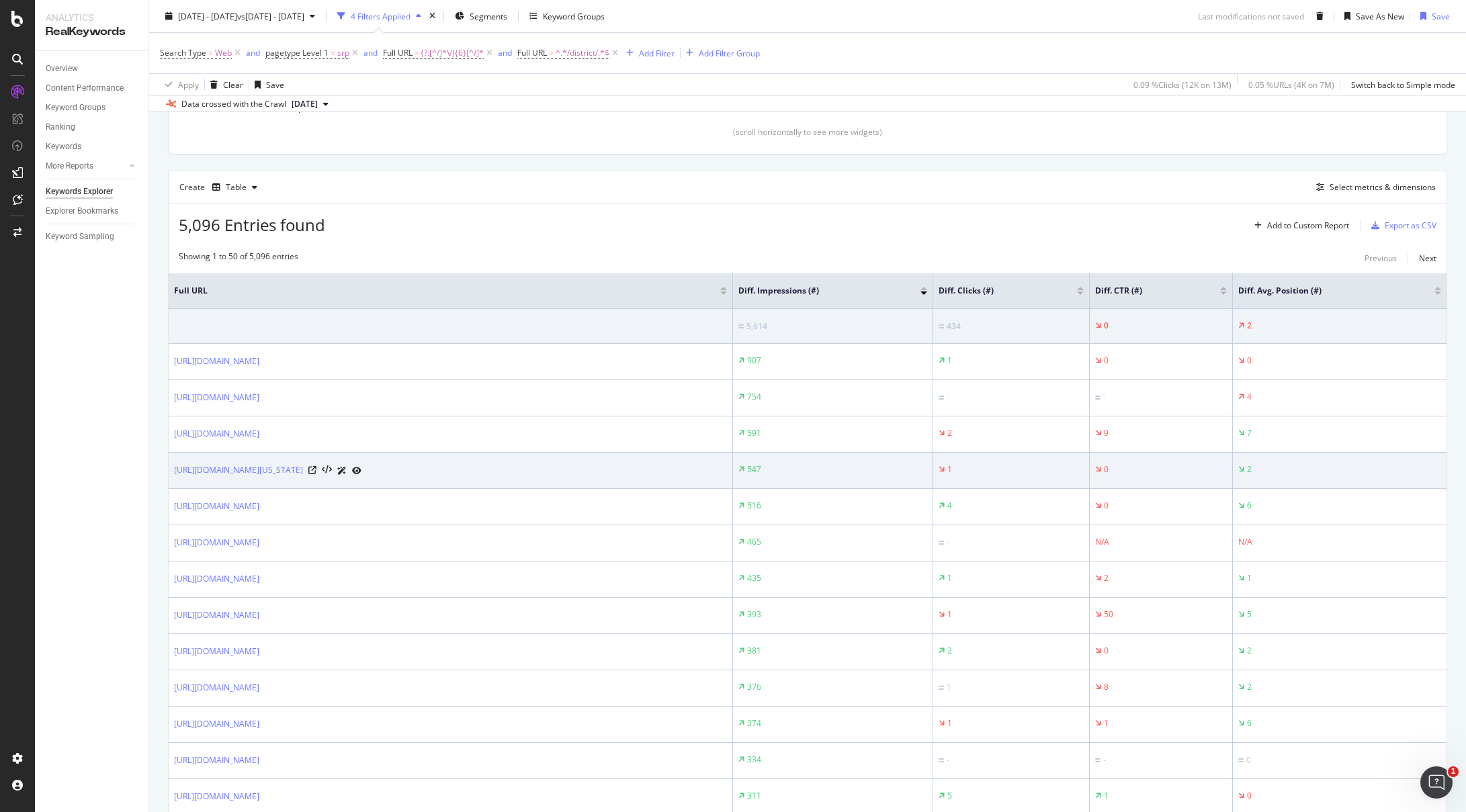
scroll to position [357, 0]
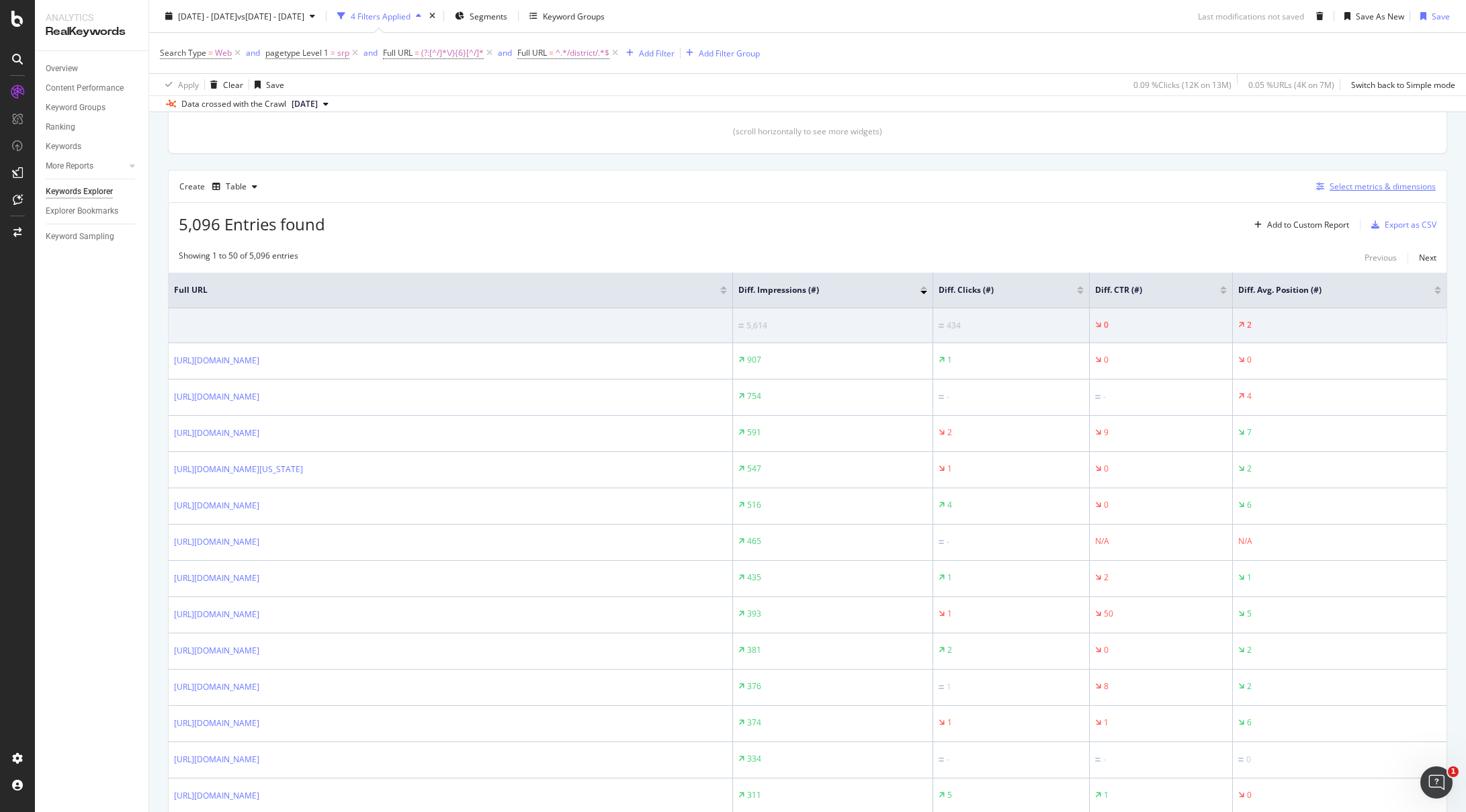
click at [1386, 184] on div "Select metrics & dimensions" at bounding box center [1383, 186] width 106 height 11
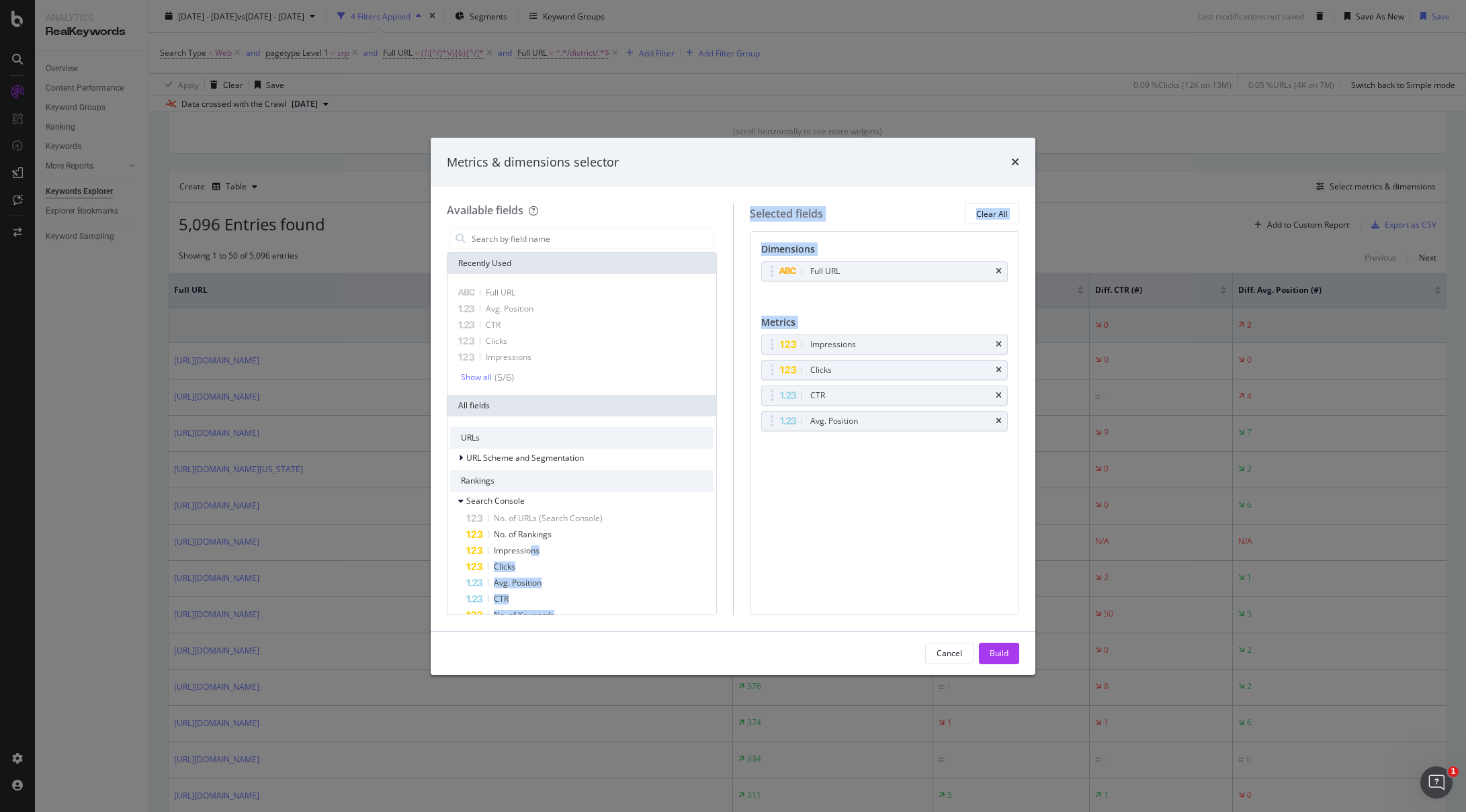
drag, startPoint x: 530, startPoint y: 553, endPoint x: 873, endPoint y: 490, distance: 348.7
click at [873, 490] on div "Available fields Recently Used Full URL Avg. Position CTR Clicks Impressions Sh…" at bounding box center [733, 408] width 573 height 412
click at [821, 477] on div "Dimensions Full URL You can use this field as a dimension Metrics Impressions C…" at bounding box center [885, 422] width 270 height 383
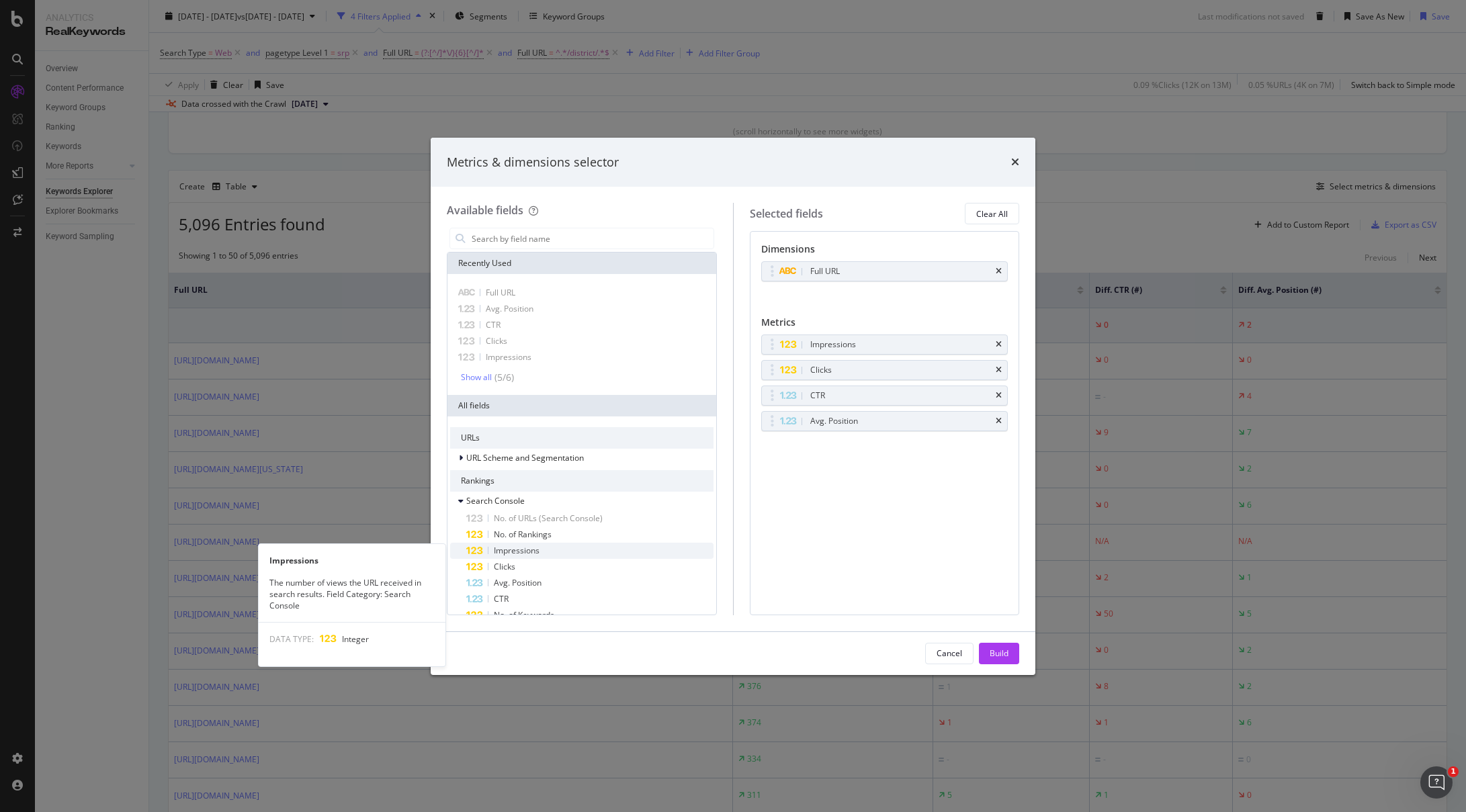
click at [505, 553] on span "Impressions" at bounding box center [517, 551] width 45 height 11
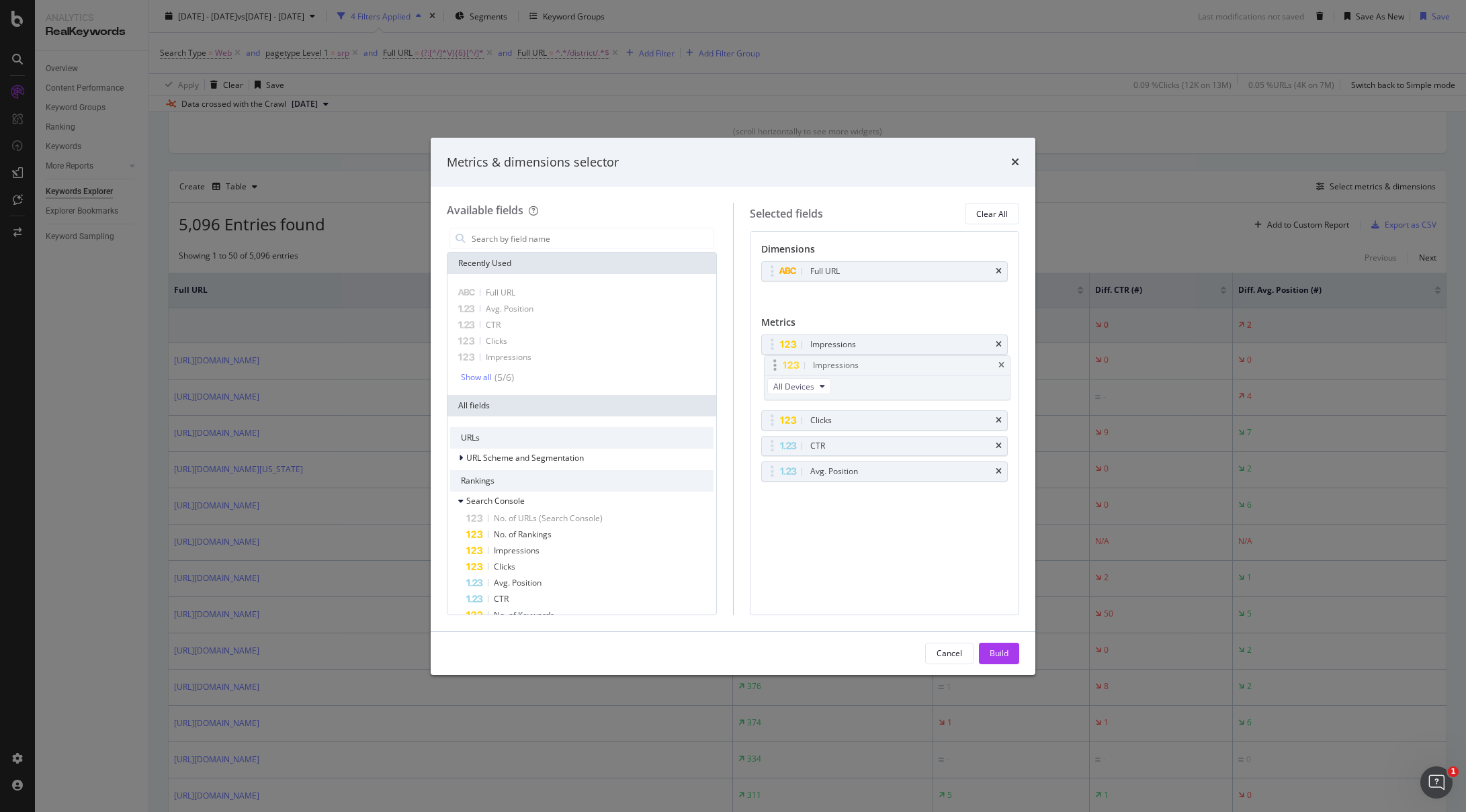
drag, startPoint x: 831, startPoint y: 446, endPoint x: 833, endPoint y: 366, distance: 80.0
click at [833, 366] on body "Analytics RealKeywords Overview Content Performance Keyword Groups Ranking Keyw…" at bounding box center [733, 406] width 1466 height 812
click at [796, 394] on span "All Devices" at bounding box center [791, 391] width 41 height 11
click at [838, 344] on div "Impressions" at bounding box center [833, 344] width 45 height 13
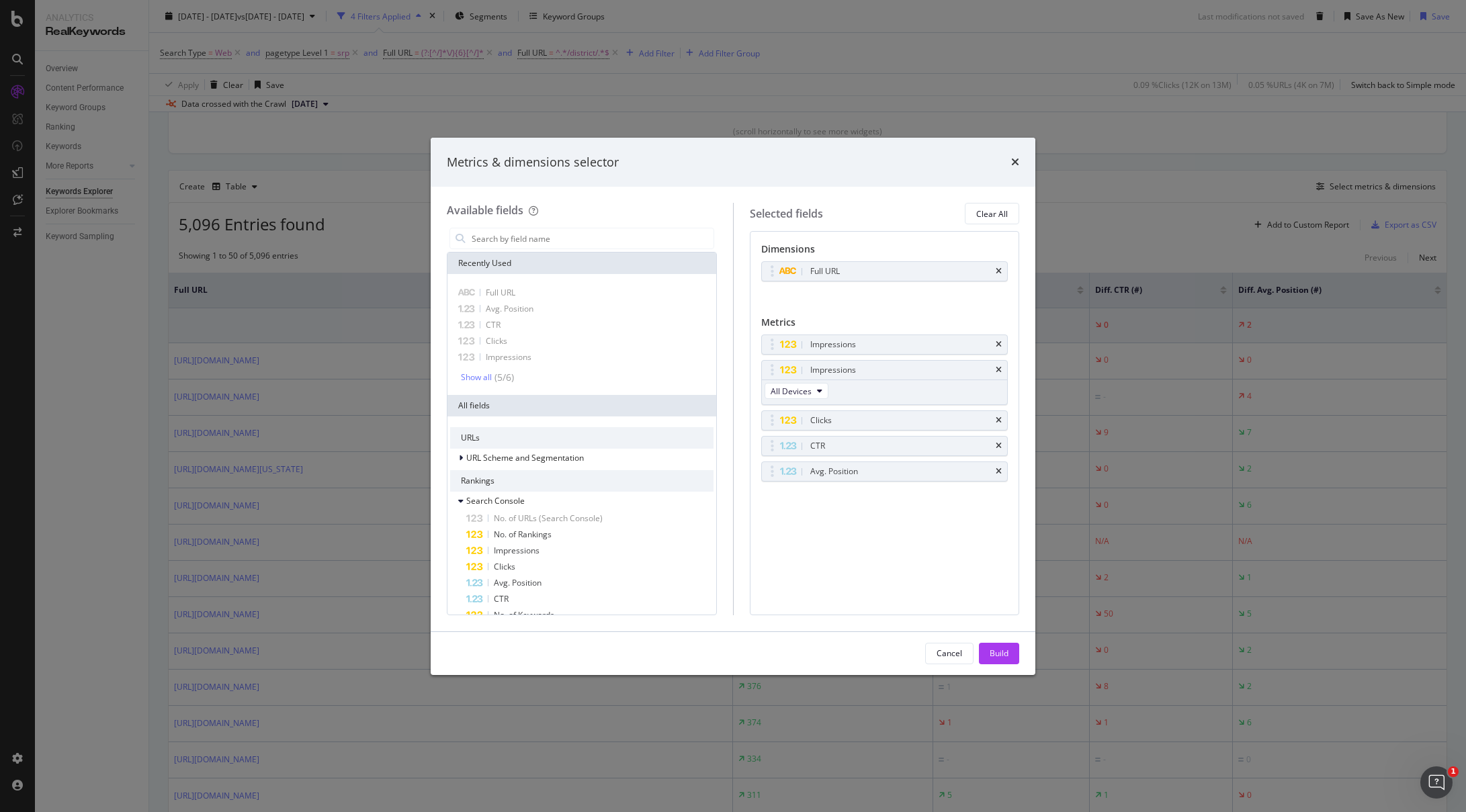
click at [798, 406] on div "Impressions Impressions All Devices Clicks CTR Avg. Position You can use this f…" at bounding box center [885, 422] width 247 height 176
click at [801, 397] on button "All Devices" at bounding box center [797, 390] width 64 height 16
click at [1002, 366] on div "Impressions" at bounding box center [885, 370] width 246 height 19
click at [1000, 371] on icon "times" at bounding box center [999, 370] width 6 height 8
click at [959, 646] on div "Cancel" at bounding box center [949, 653] width 26 height 19
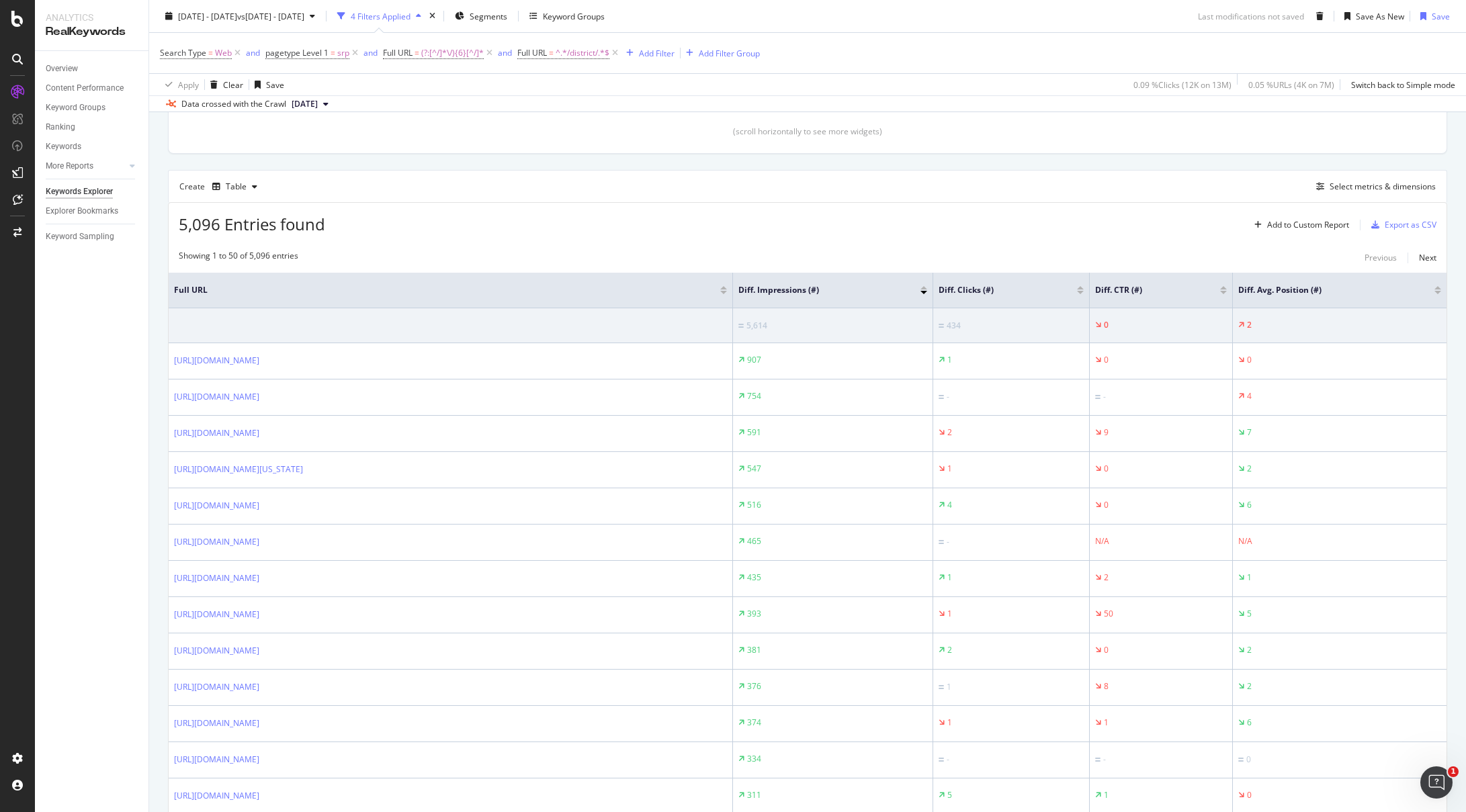
click at [923, 288] on div at bounding box center [924, 288] width 6 height 4
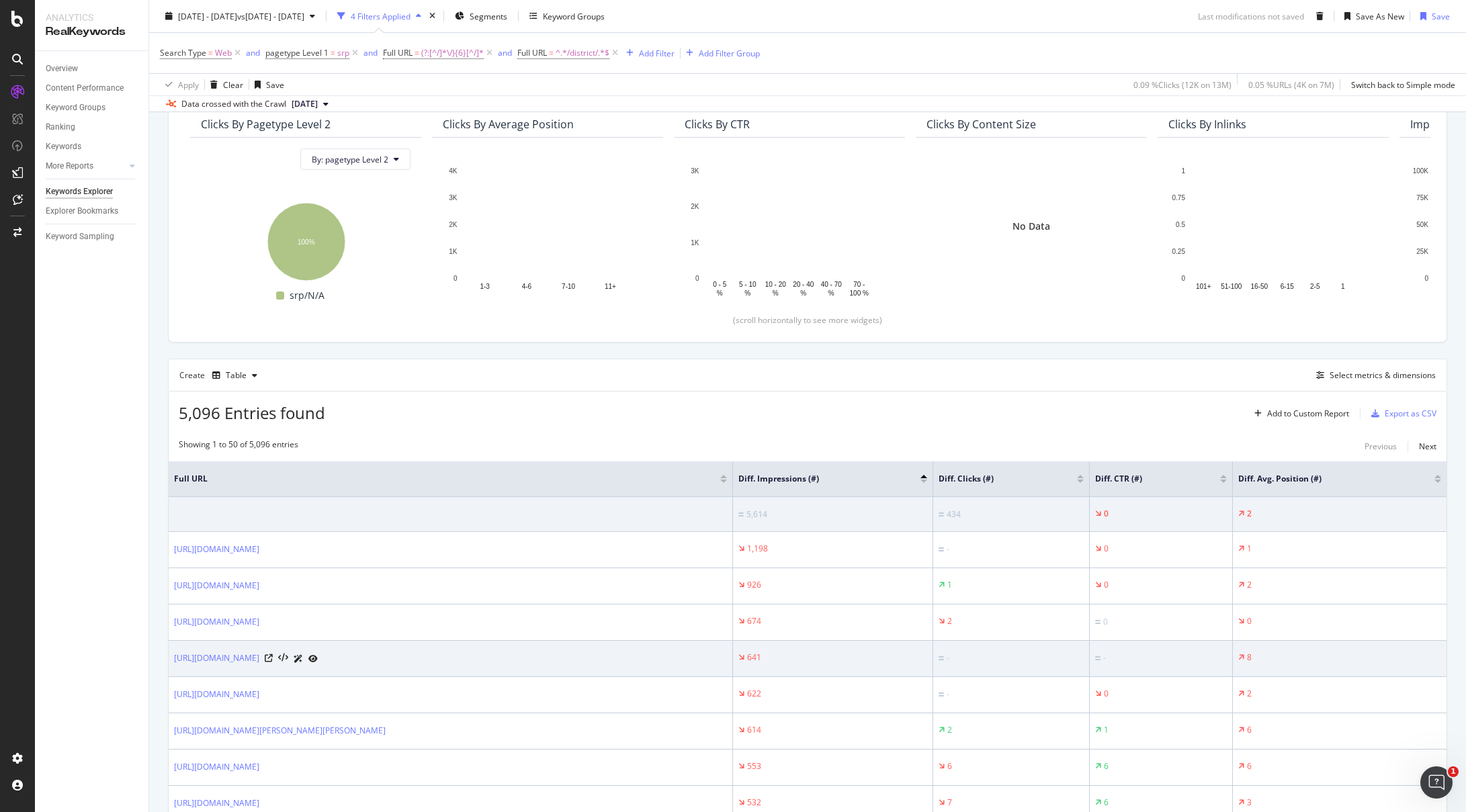
scroll to position [171, 0]
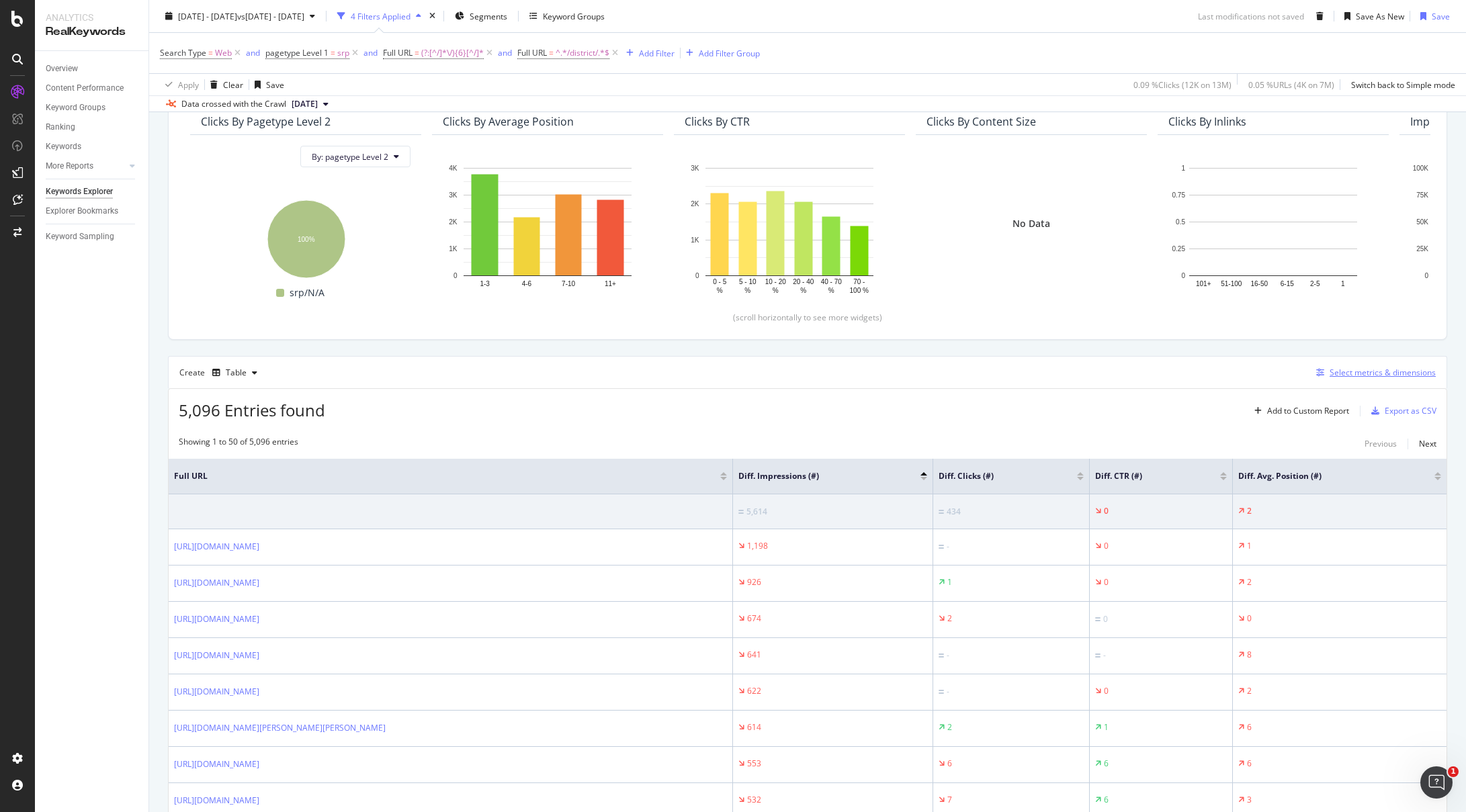
click at [1400, 373] on div "Select metrics & dimensions" at bounding box center [1383, 373] width 106 height 11
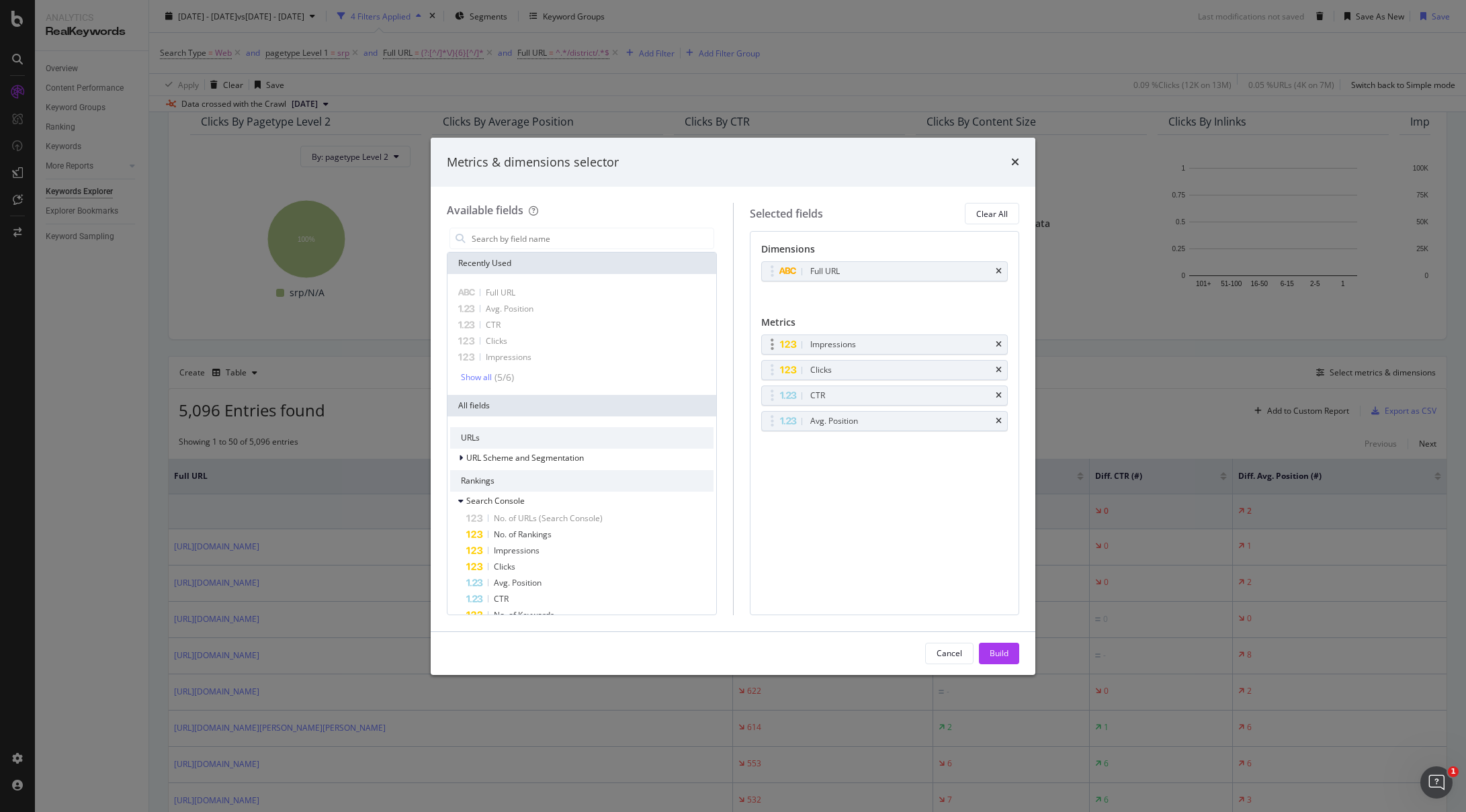
click at [855, 350] on div "Impressions" at bounding box center [833, 344] width 45 height 13
click at [858, 344] on div "Impressions" at bounding box center [900, 344] width 186 height 13
click at [861, 366] on div "Clicks" at bounding box center [900, 370] width 186 height 13
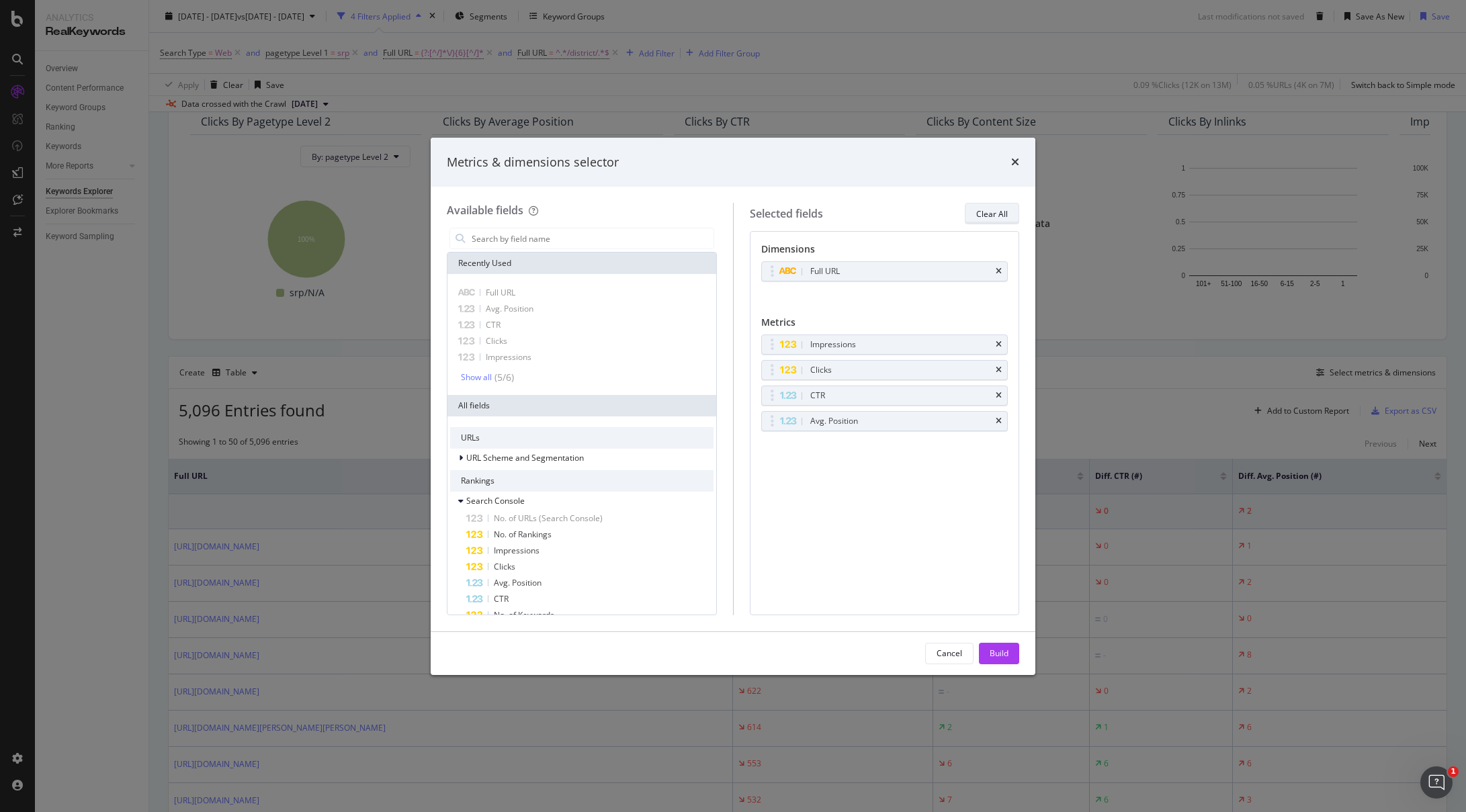
click at [1000, 212] on div "Clear All" at bounding box center [992, 214] width 32 height 11
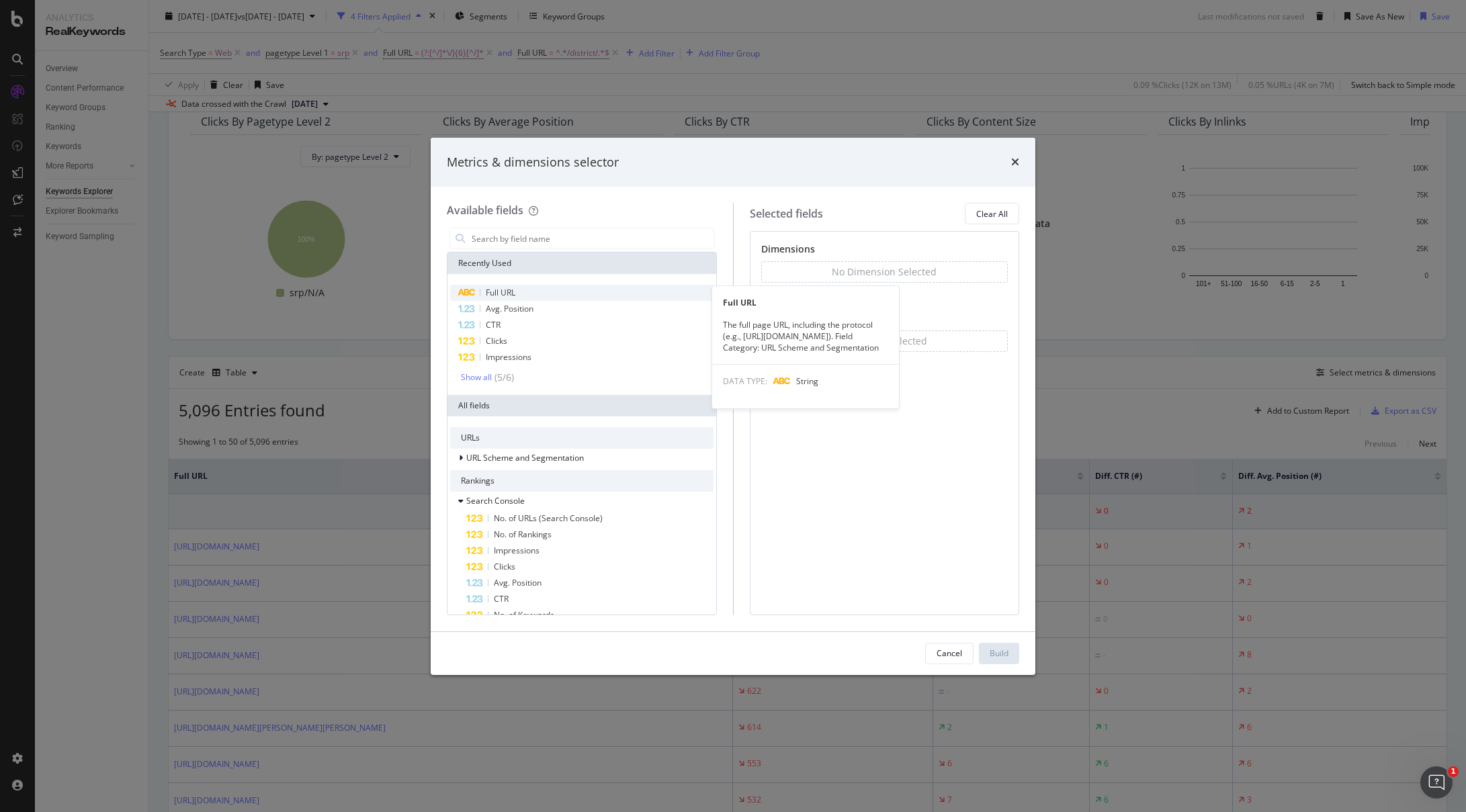
click at [508, 294] on span "Full URL" at bounding box center [500, 293] width 30 height 11
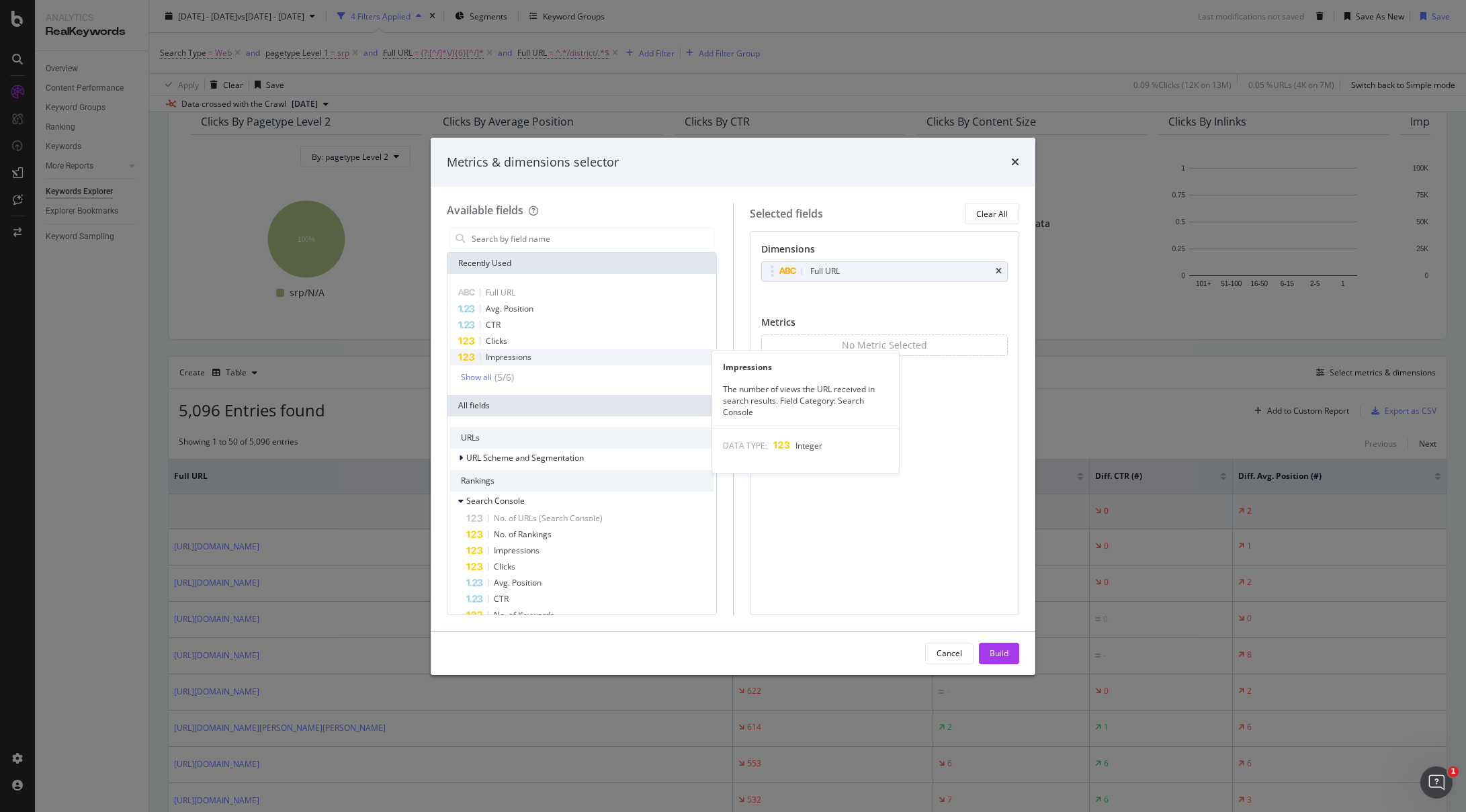
click at [504, 355] on span "Impressions" at bounding box center [508, 357] width 45 height 11
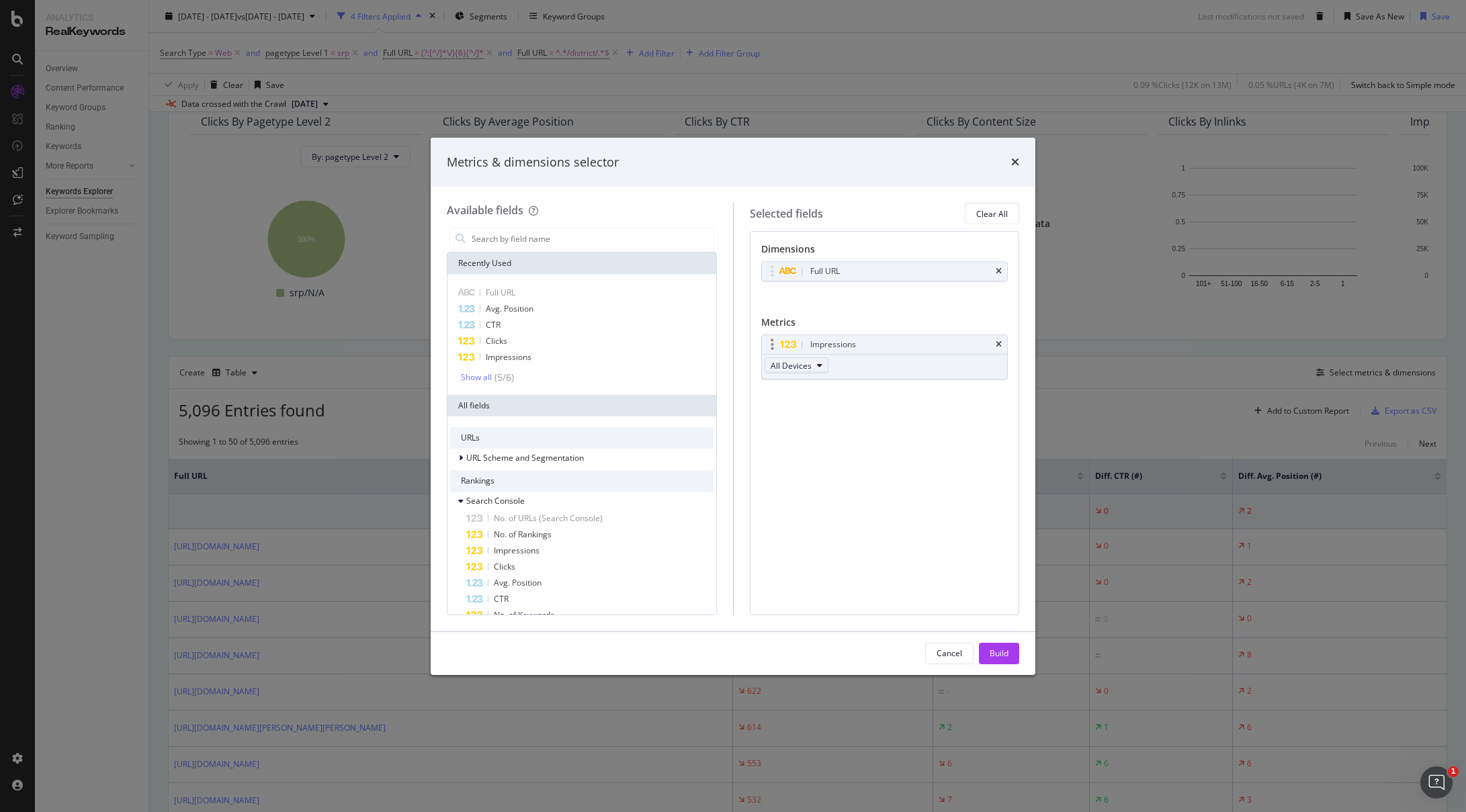
click at [806, 363] on span "All Devices" at bounding box center [791, 366] width 41 height 11
click at [922, 420] on div "Dimensions Full URL You can use this field as a dimension Metrics Impressions A…" at bounding box center [885, 422] width 270 height 383
click at [487, 379] on div "Show all" at bounding box center [476, 377] width 31 height 9
click at [821, 368] on button "All Devices" at bounding box center [797, 365] width 64 height 16
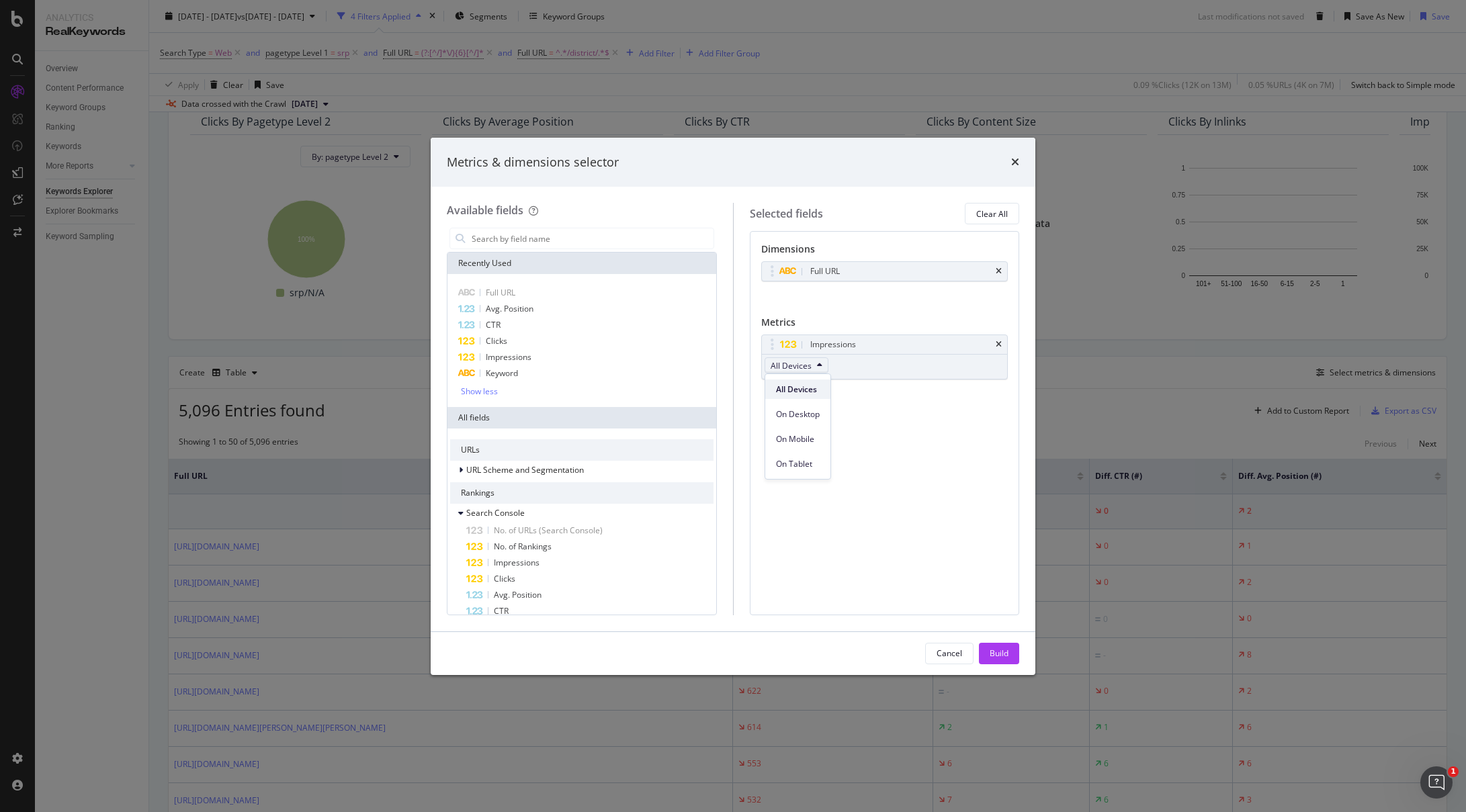
click at [807, 385] on span "All Devices" at bounding box center [798, 389] width 44 height 12
click at [517, 336] on div "Clicks" at bounding box center [582, 341] width 264 height 16
click at [808, 340] on div "Impressions" at bounding box center [900, 344] width 186 height 13
click at [1017, 158] on icon "times" at bounding box center [1015, 162] width 8 height 11
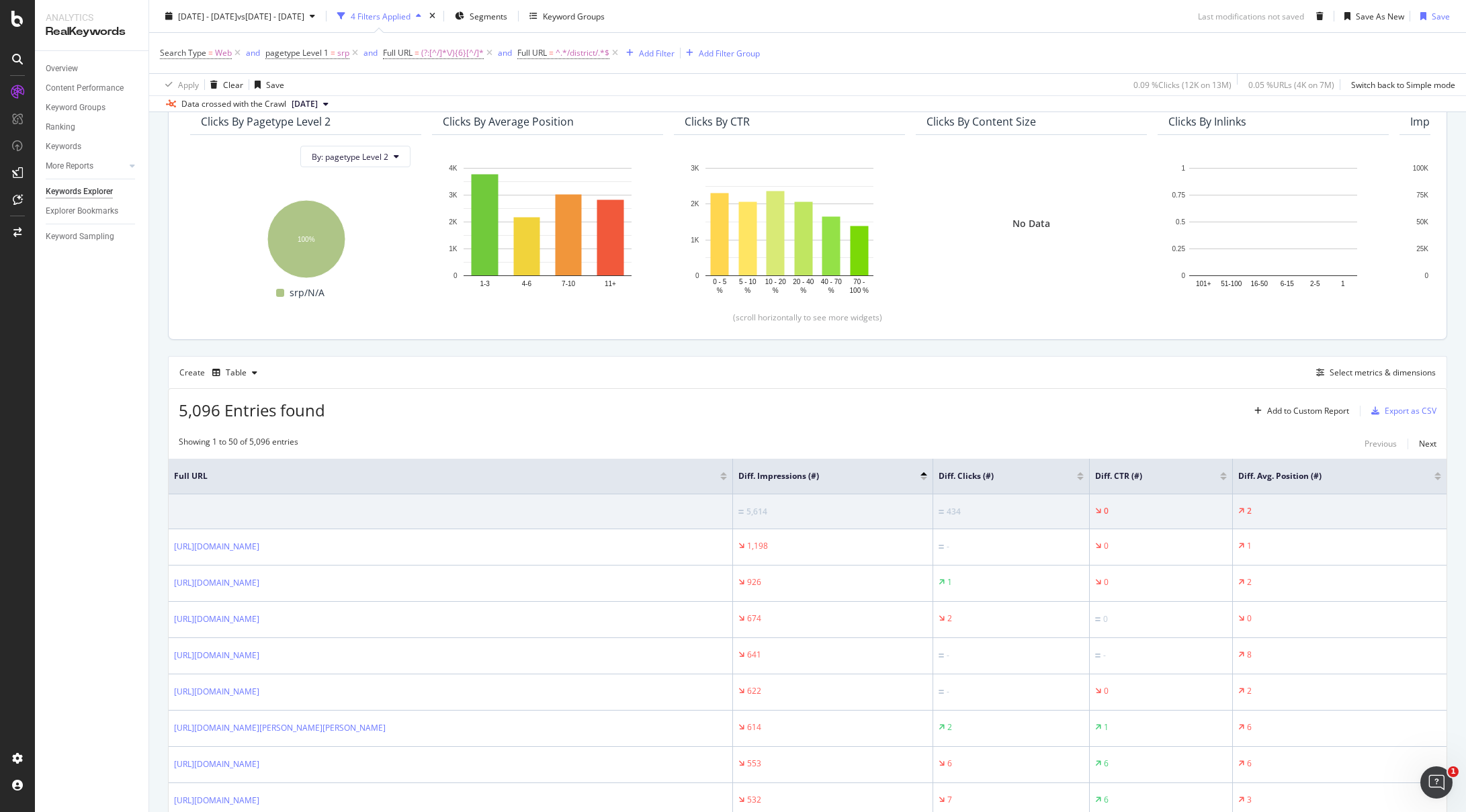
drag, startPoint x: 976, startPoint y: 227, endPoint x: 912, endPoint y: 278, distance: 81.8
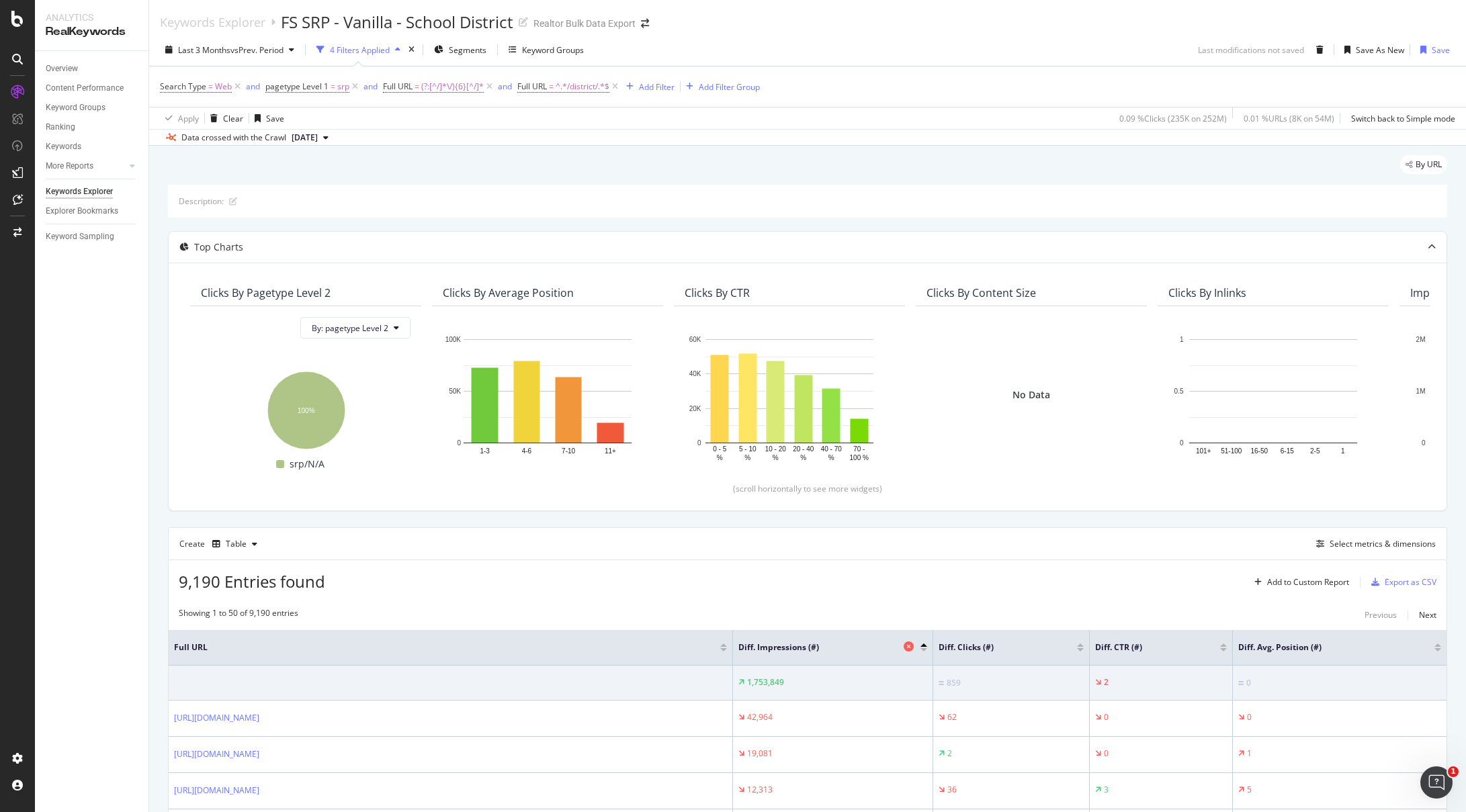
click at [801, 648] on span "Diff. Impressions (#)" at bounding box center [819, 647] width 162 height 12
click at [1370, 542] on div "Select metrics & dimensions" at bounding box center [1383, 543] width 106 height 11
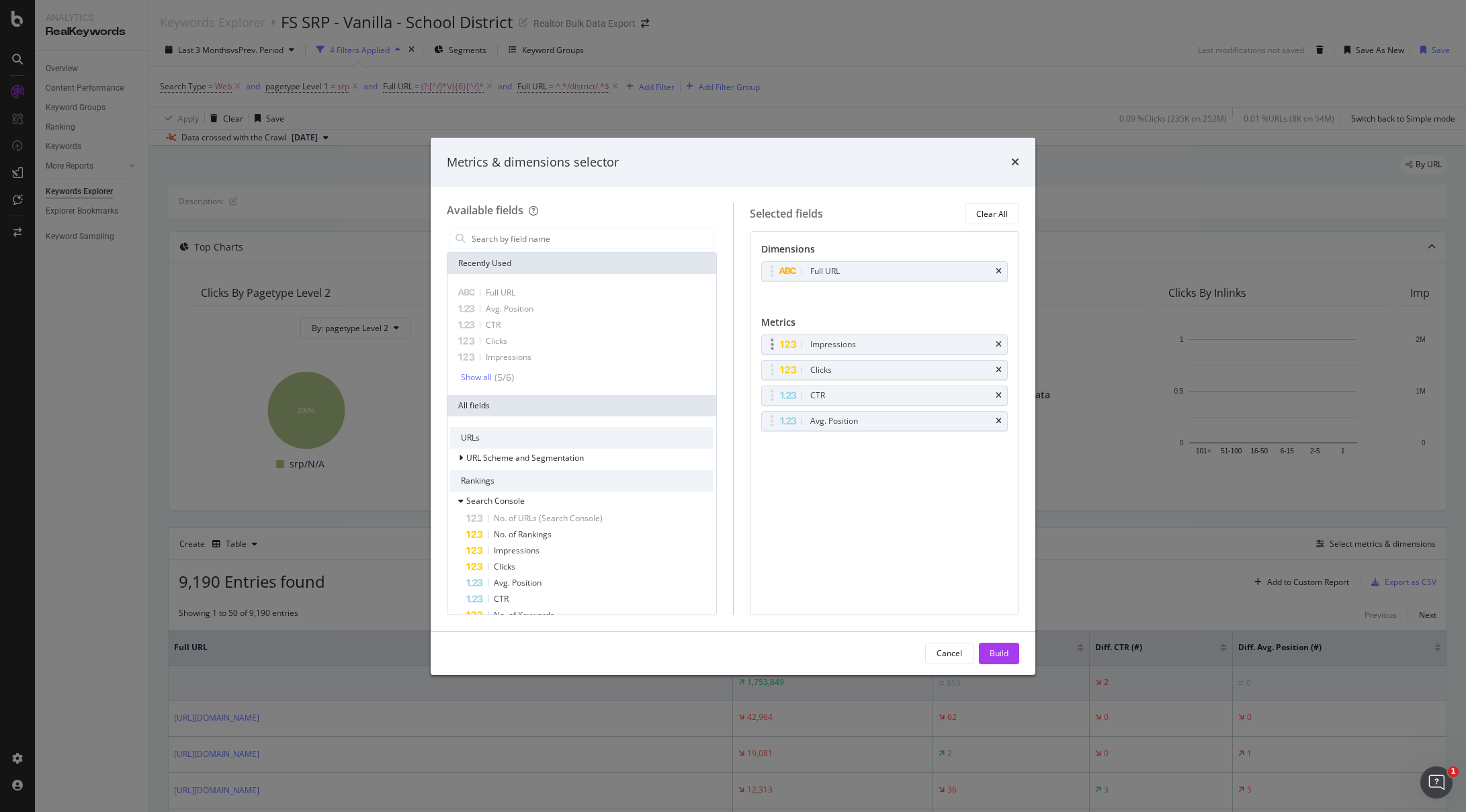
click at [885, 344] on div "Impressions" at bounding box center [900, 344] width 186 height 13
click at [772, 344] on icon "modal" at bounding box center [772, 344] width 4 height 13
click at [959, 342] on div "Impressions" at bounding box center [900, 344] width 186 height 13
click at [999, 417] on icon "times" at bounding box center [999, 421] width 6 height 8
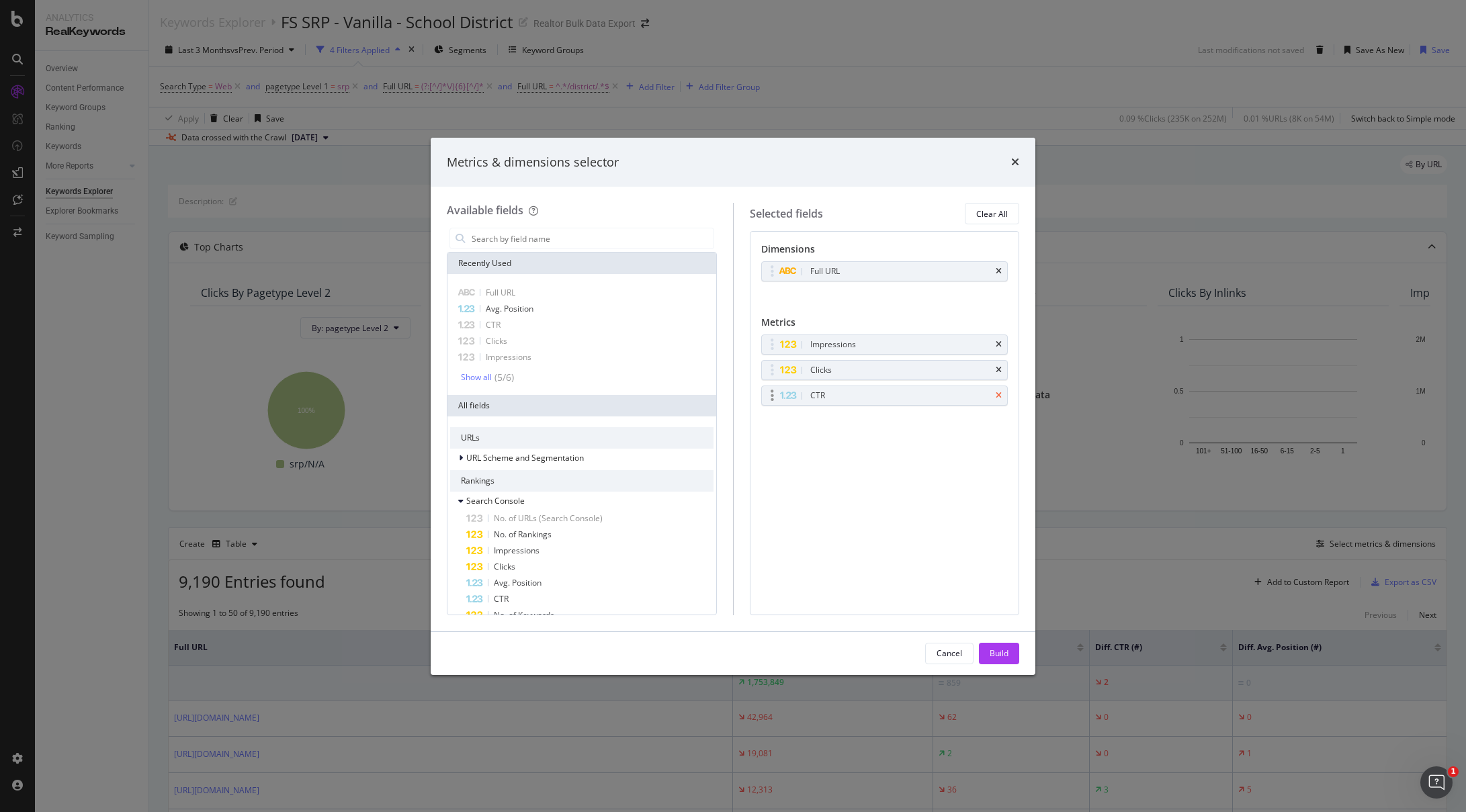
click at [998, 398] on icon "times" at bounding box center [999, 395] width 6 height 8
click at [998, 371] on icon "times" at bounding box center [999, 370] width 6 height 8
click at [1000, 342] on icon "times" at bounding box center [999, 344] width 6 height 8
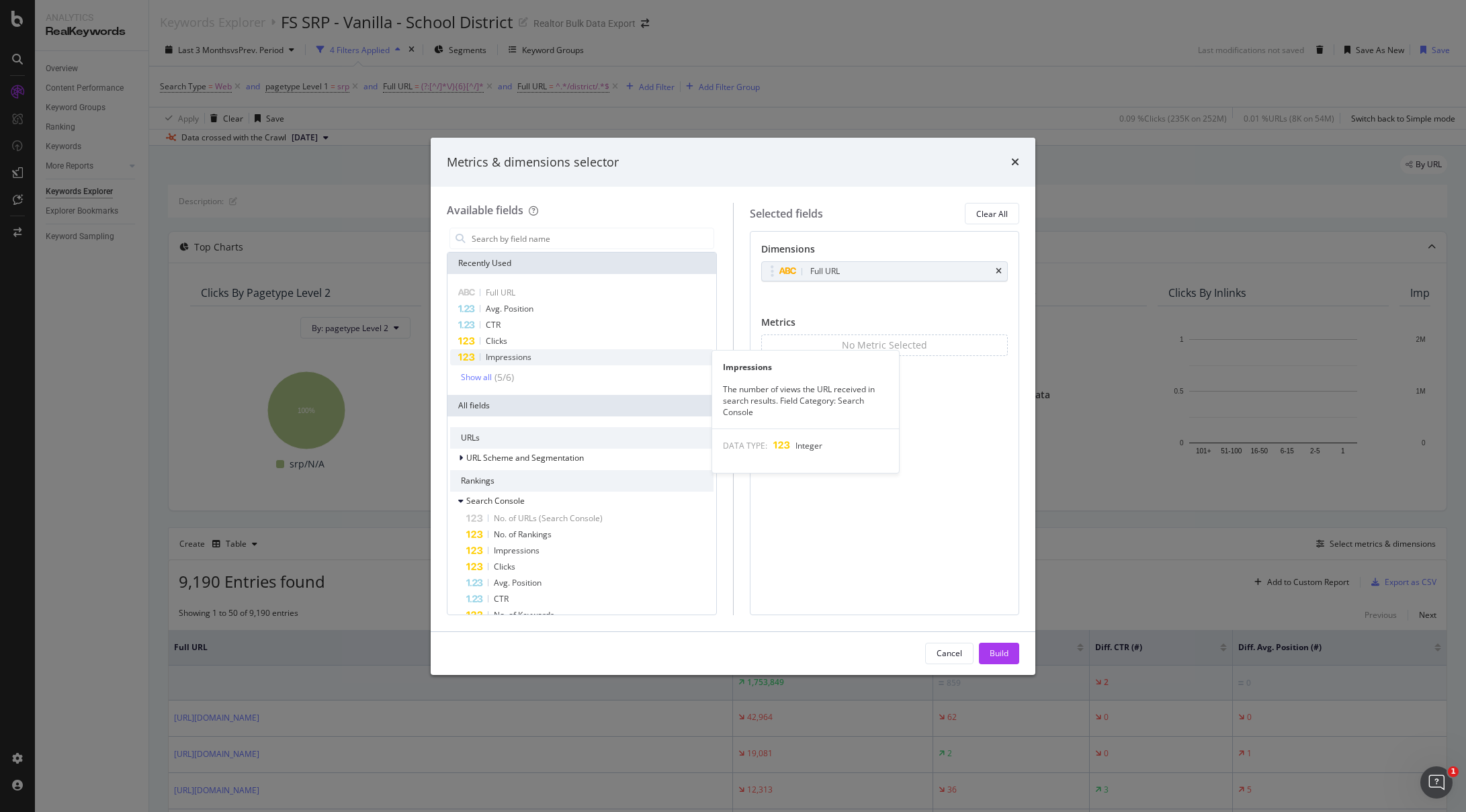
click at [535, 354] on div "Impressions" at bounding box center [582, 357] width 264 height 16
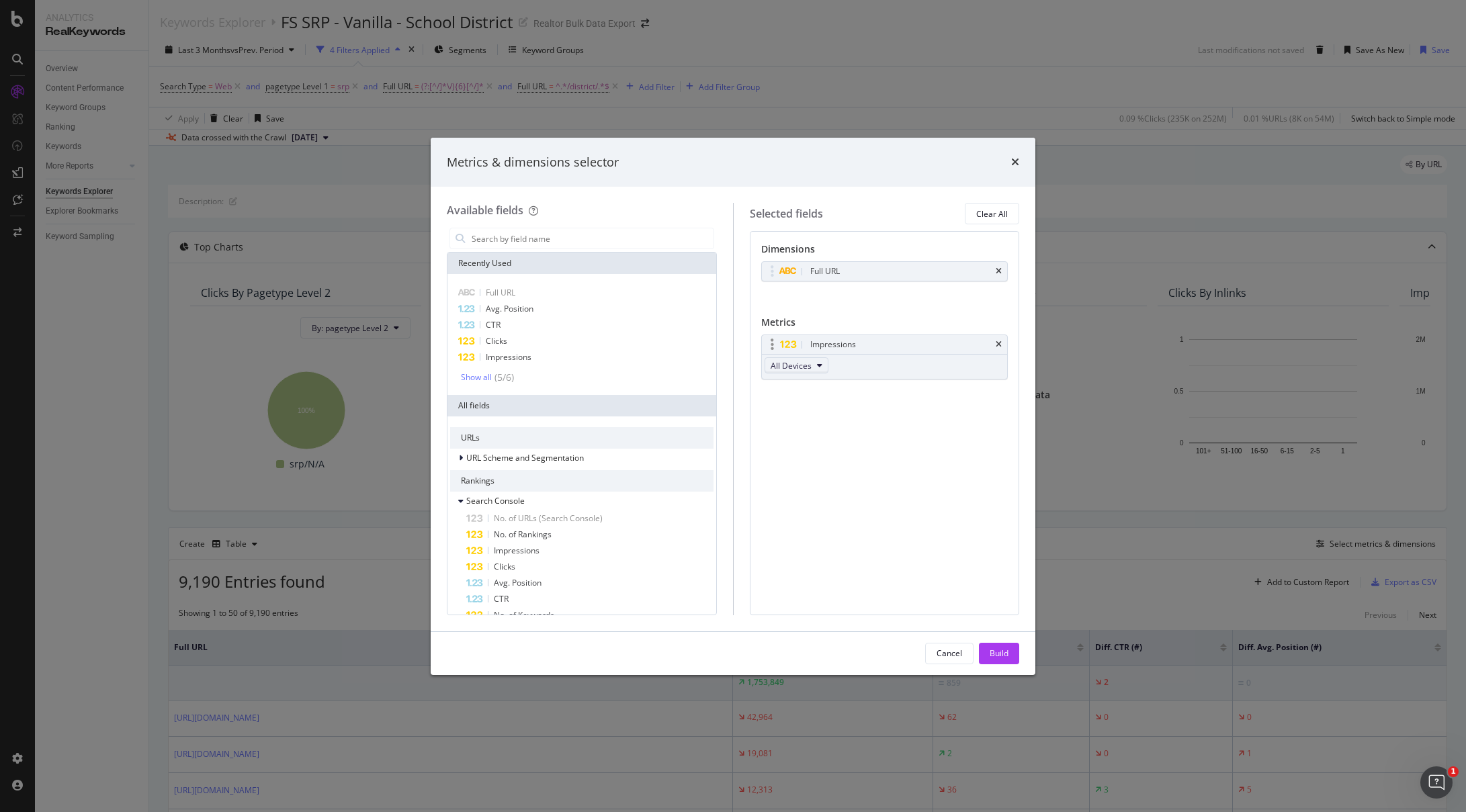
click at [819, 363] on icon "modal" at bounding box center [820, 365] width 6 height 8
click at [511, 346] on div "Clicks" at bounding box center [582, 341] width 264 height 16
click at [886, 402] on div "Clicks" at bounding box center [885, 395] width 246 height 19
click at [1017, 165] on icon "times" at bounding box center [1015, 162] width 8 height 11
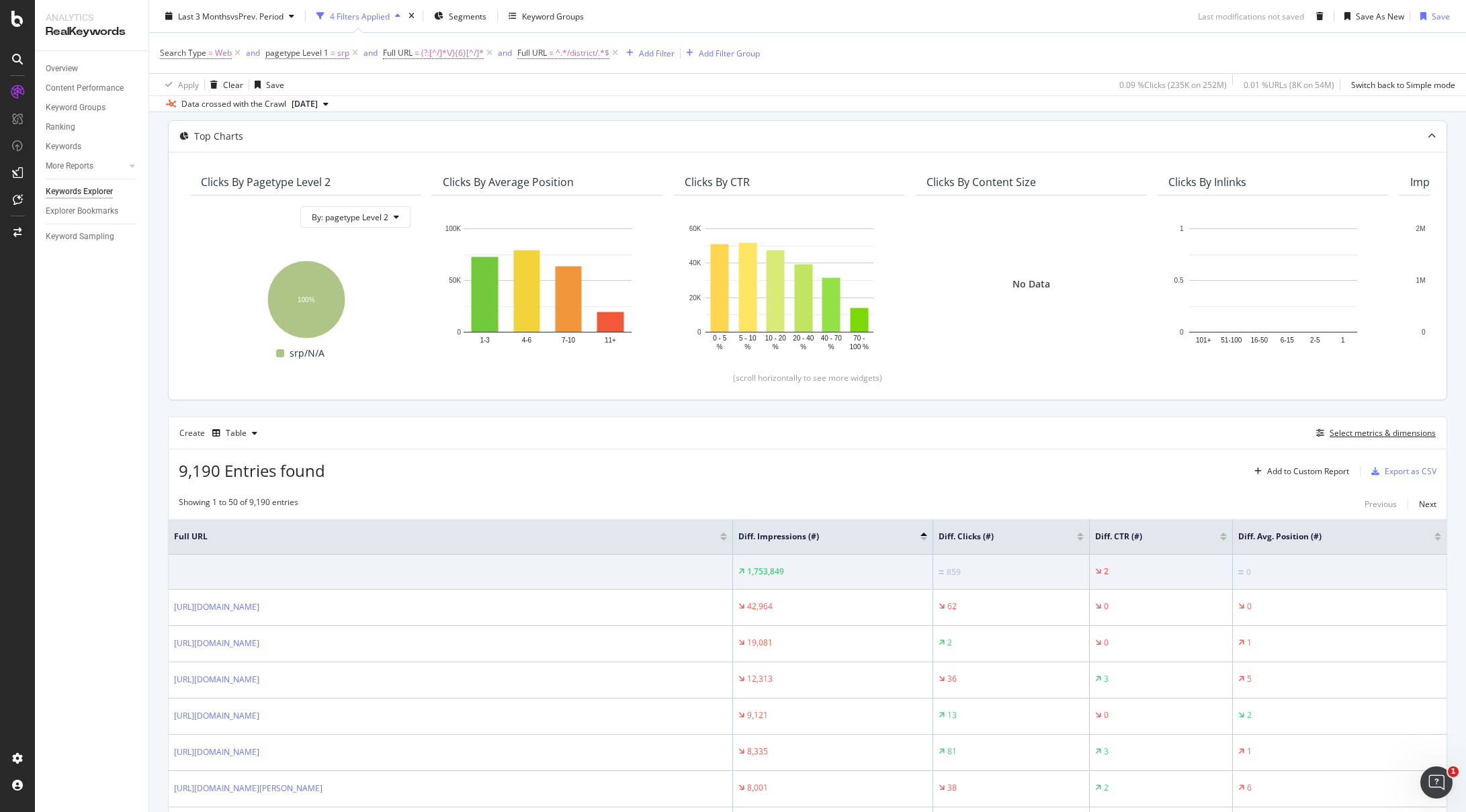
scroll to position [398, 0]
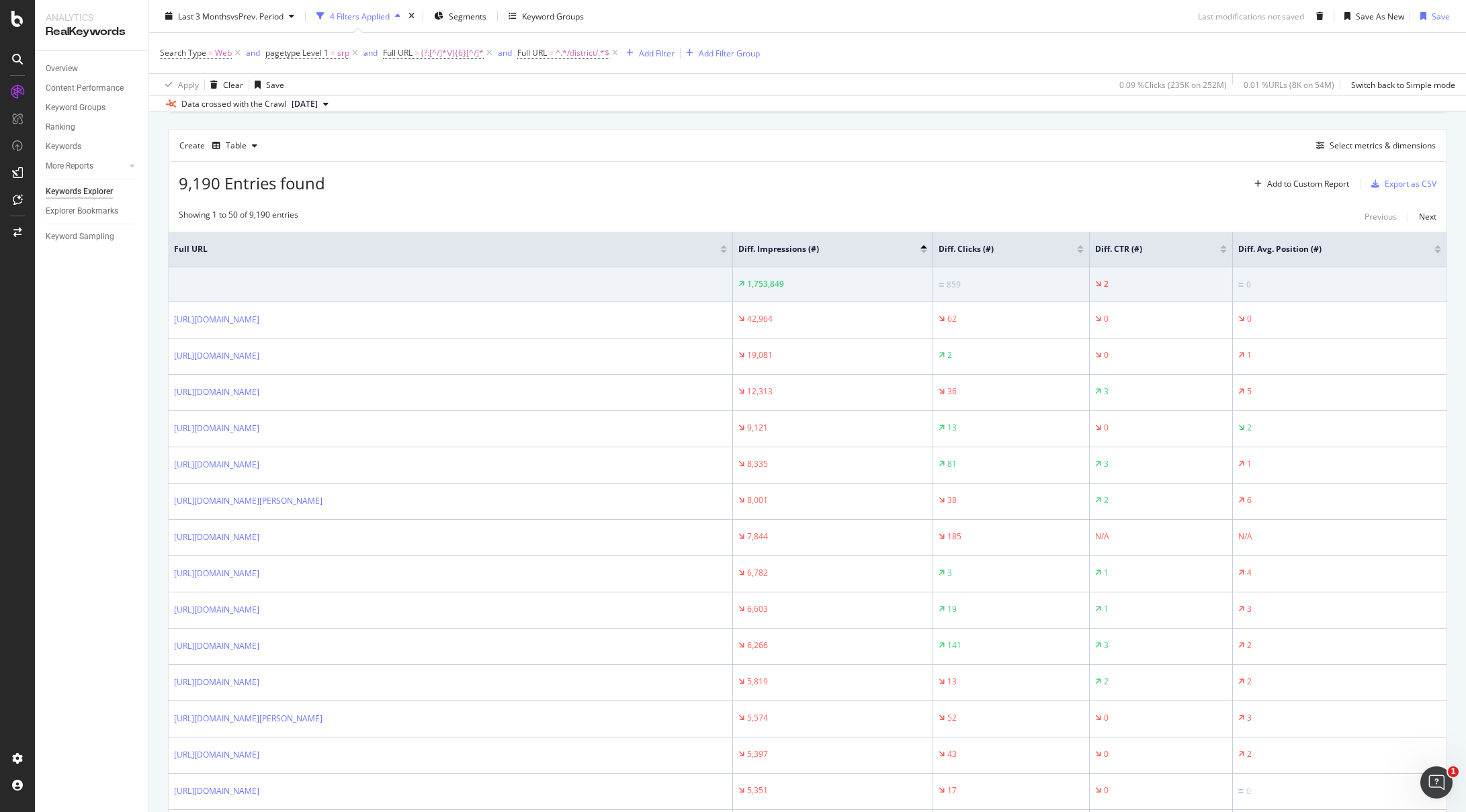
drag, startPoint x: 1015, startPoint y: 283, endPoint x: 1022, endPoint y: 239, distance: 44.6
drag, startPoint x: 976, startPoint y: 191, endPoint x: 986, endPoint y: 169, distance: 24.2
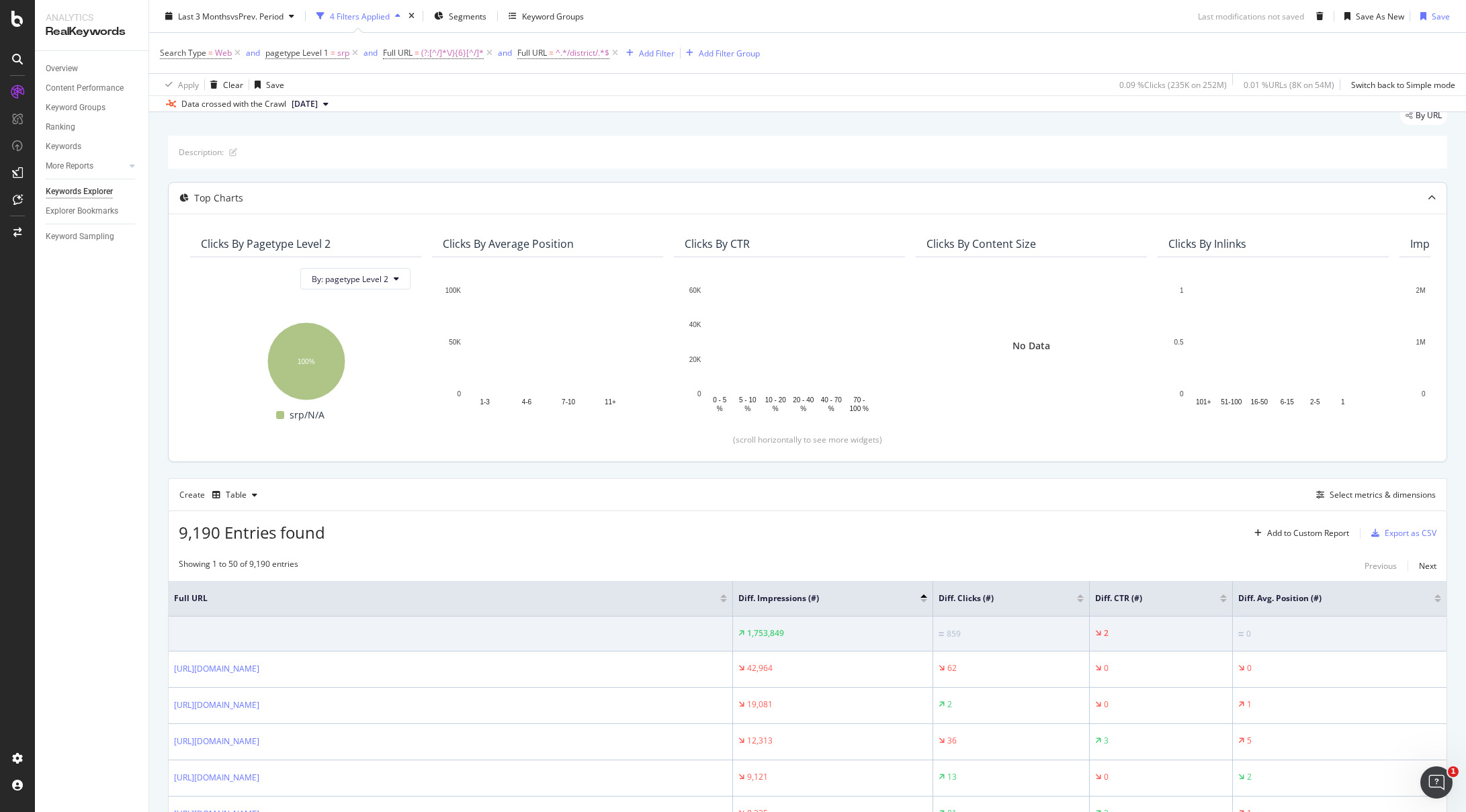
scroll to position [1, 0]
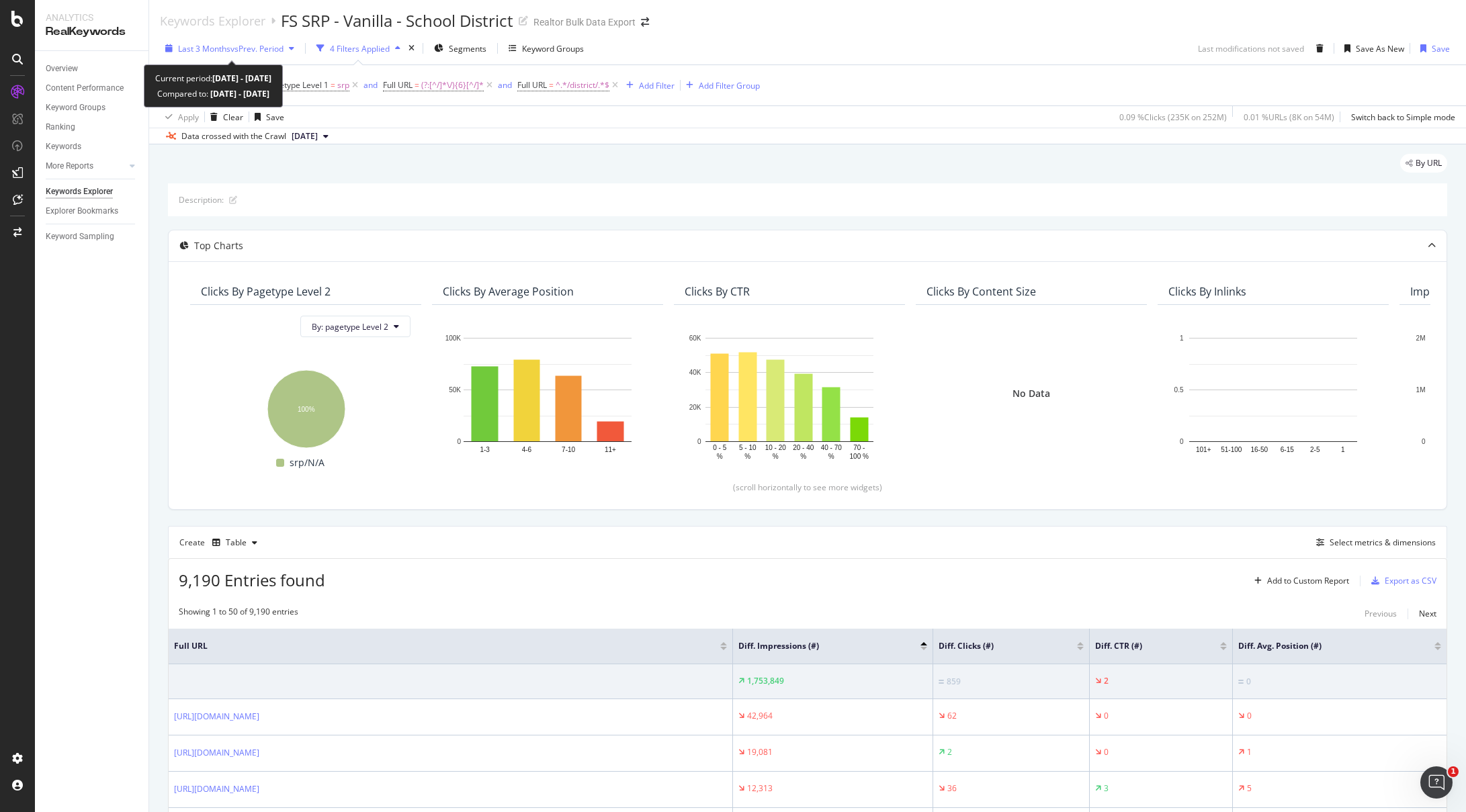
click at [266, 45] on span "vs Prev. Period" at bounding box center [257, 49] width 53 height 11
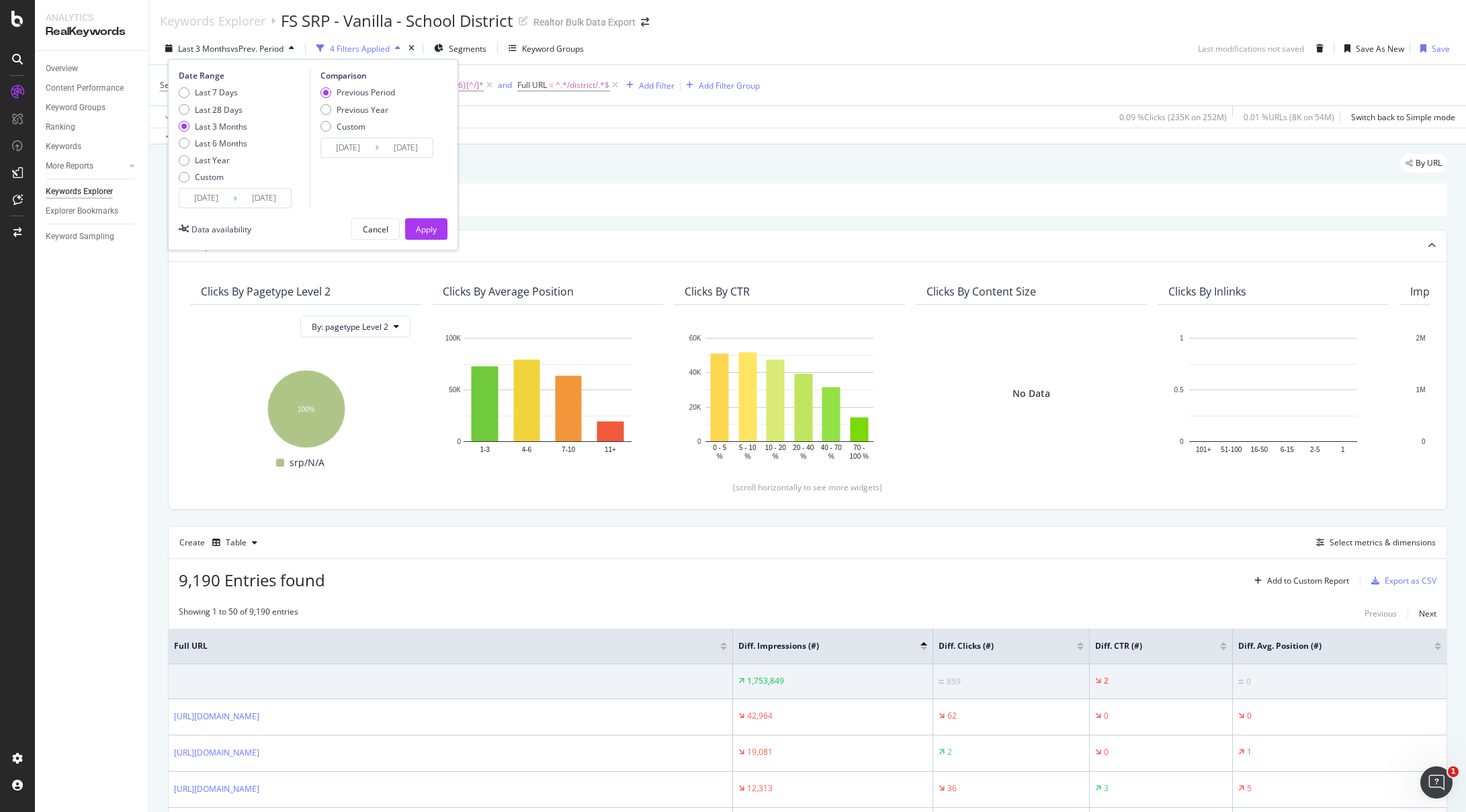
drag, startPoint x: 735, startPoint y: 208, endPoint x: 743, endPoint y: 180, distance: 29.1
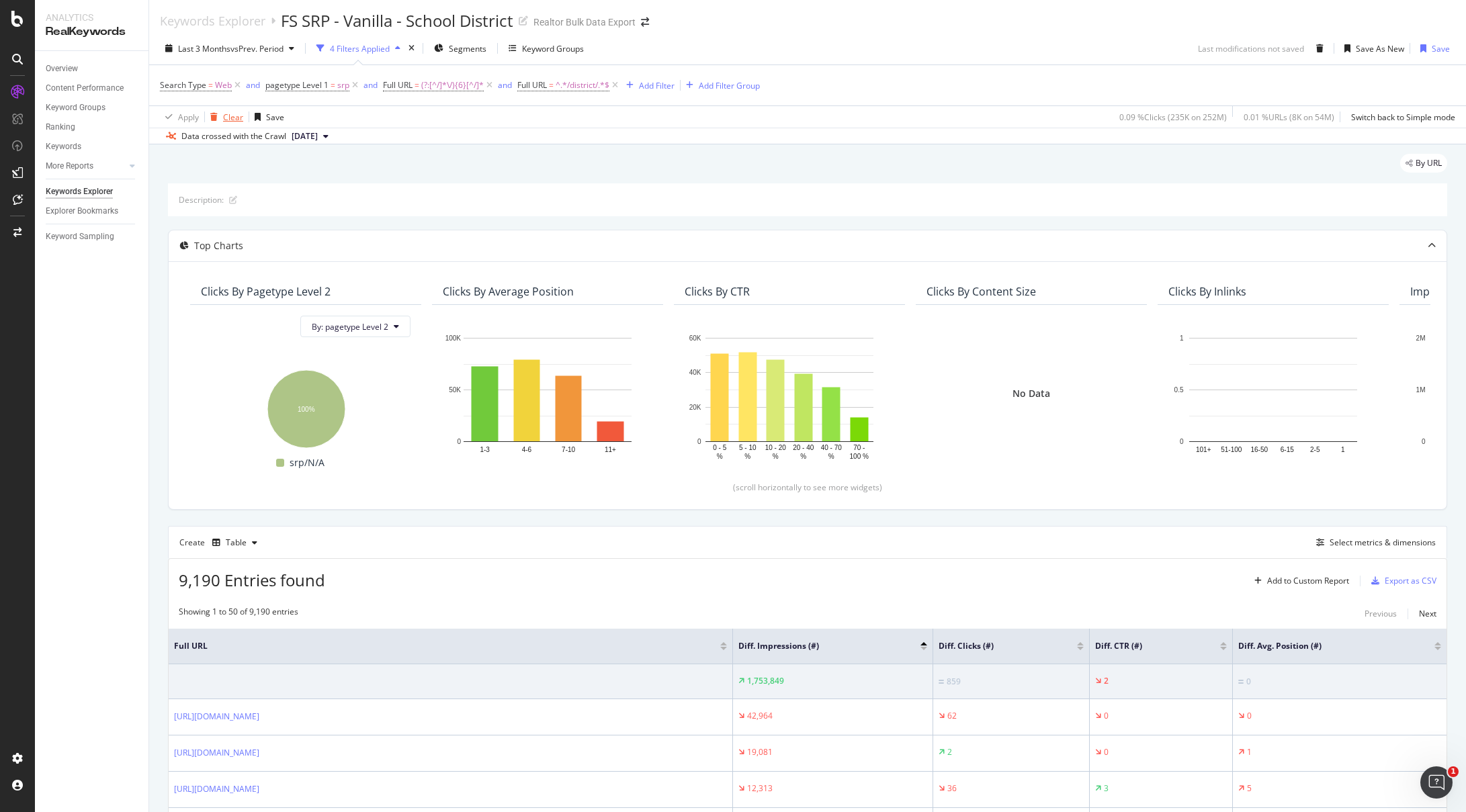
drag, startPoint x: 238, startPoint y: 135, endPoint x: 227, endPoint y: 121, distance: 17.8
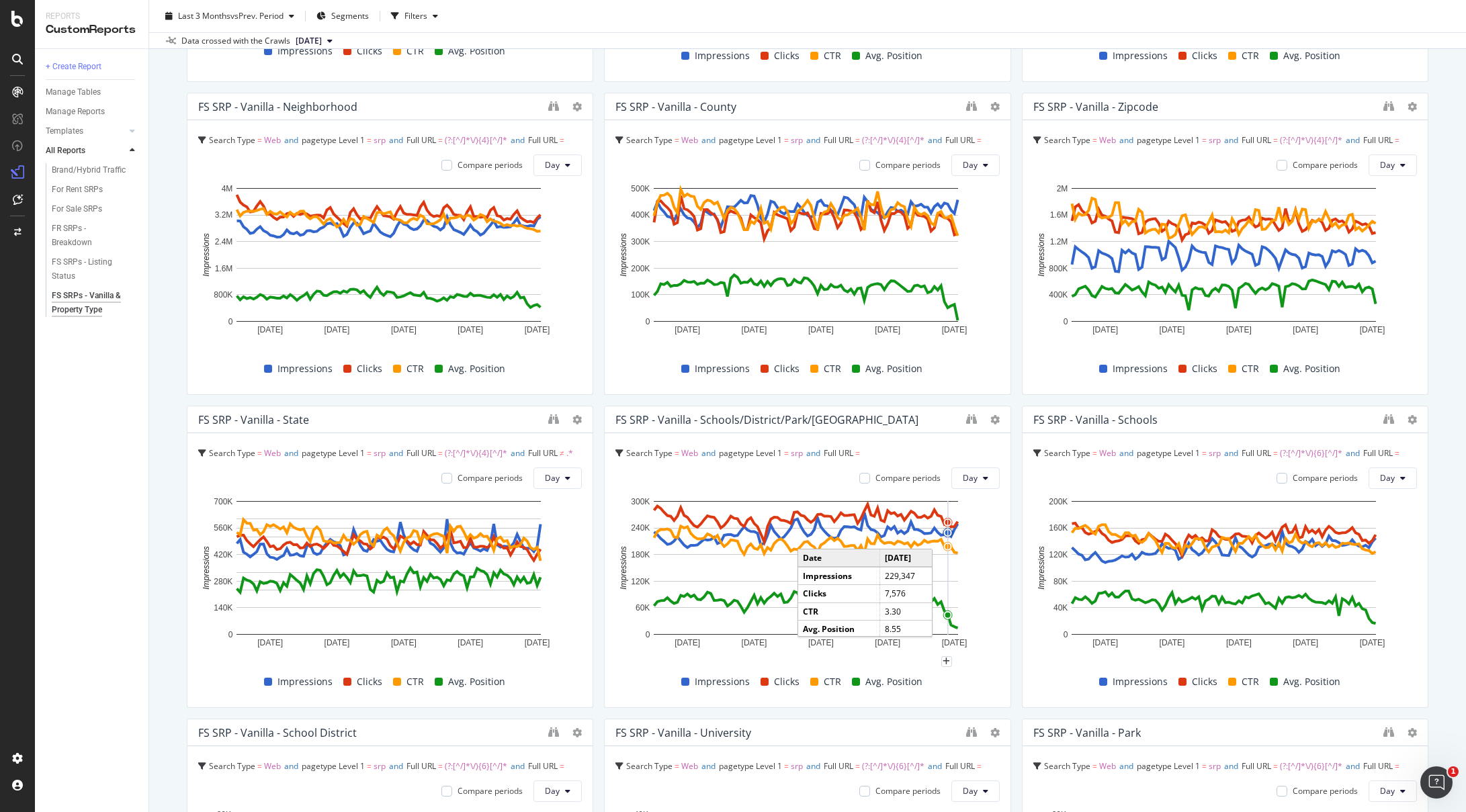
scroll to position [324, 0]
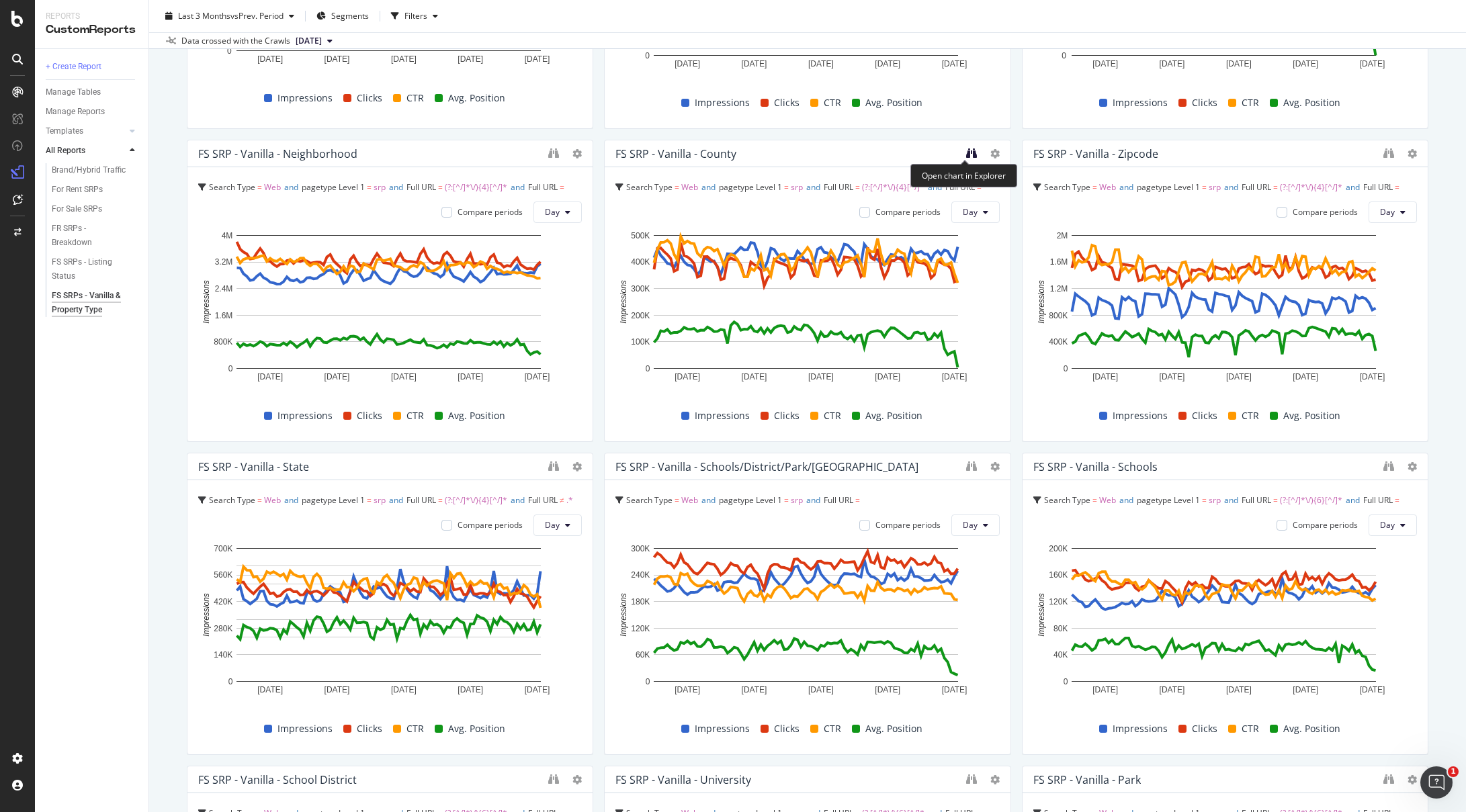
click at [967, 152] on icon "binoculars" at bounding box center [971, 153] width 11 height 11
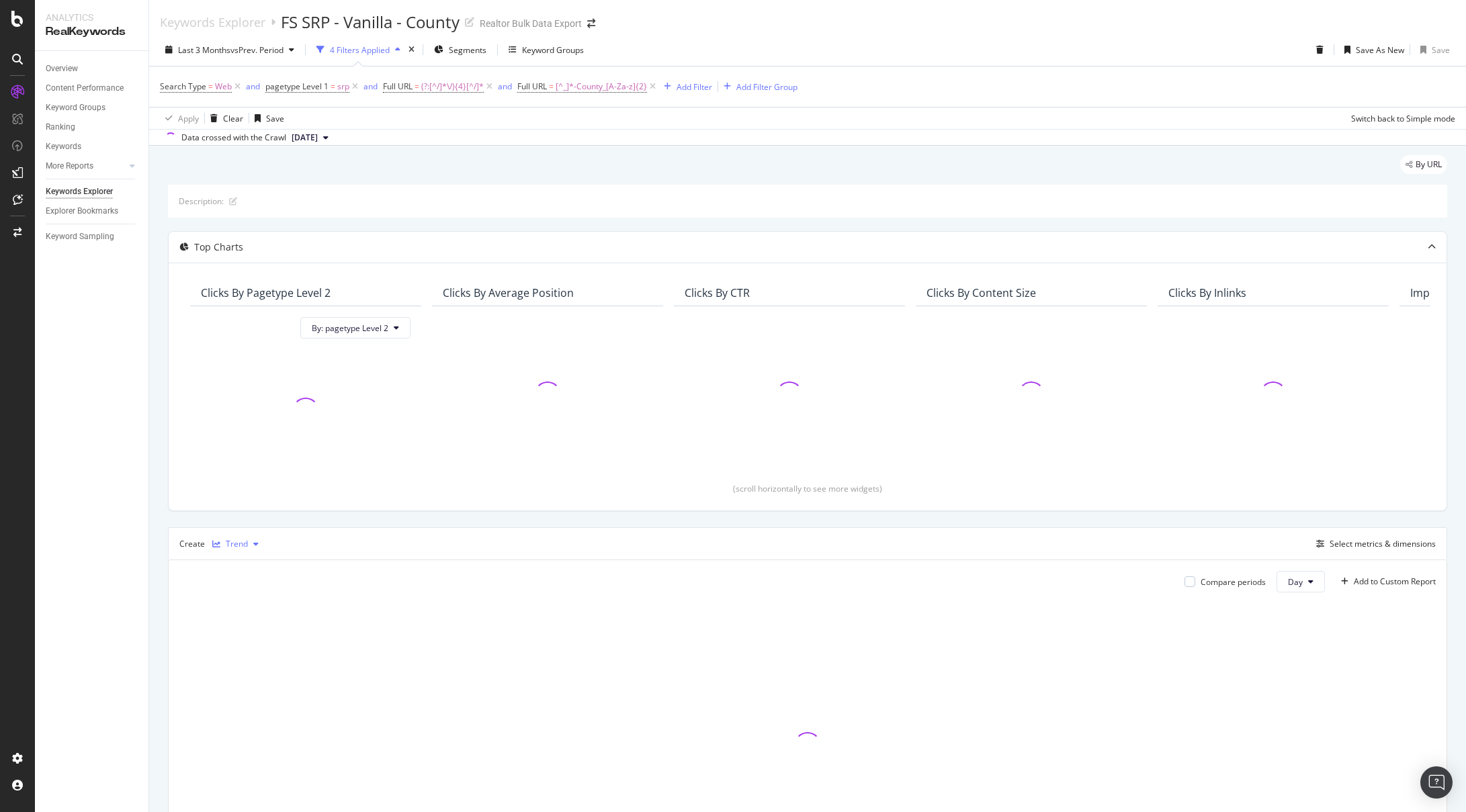
click at [210, 536] on div "Trend" at bounding box center [235, 544] width 57 height 20
click at [250, 558] on div "Table" at bounding box center [243, 567] width 61 height 17
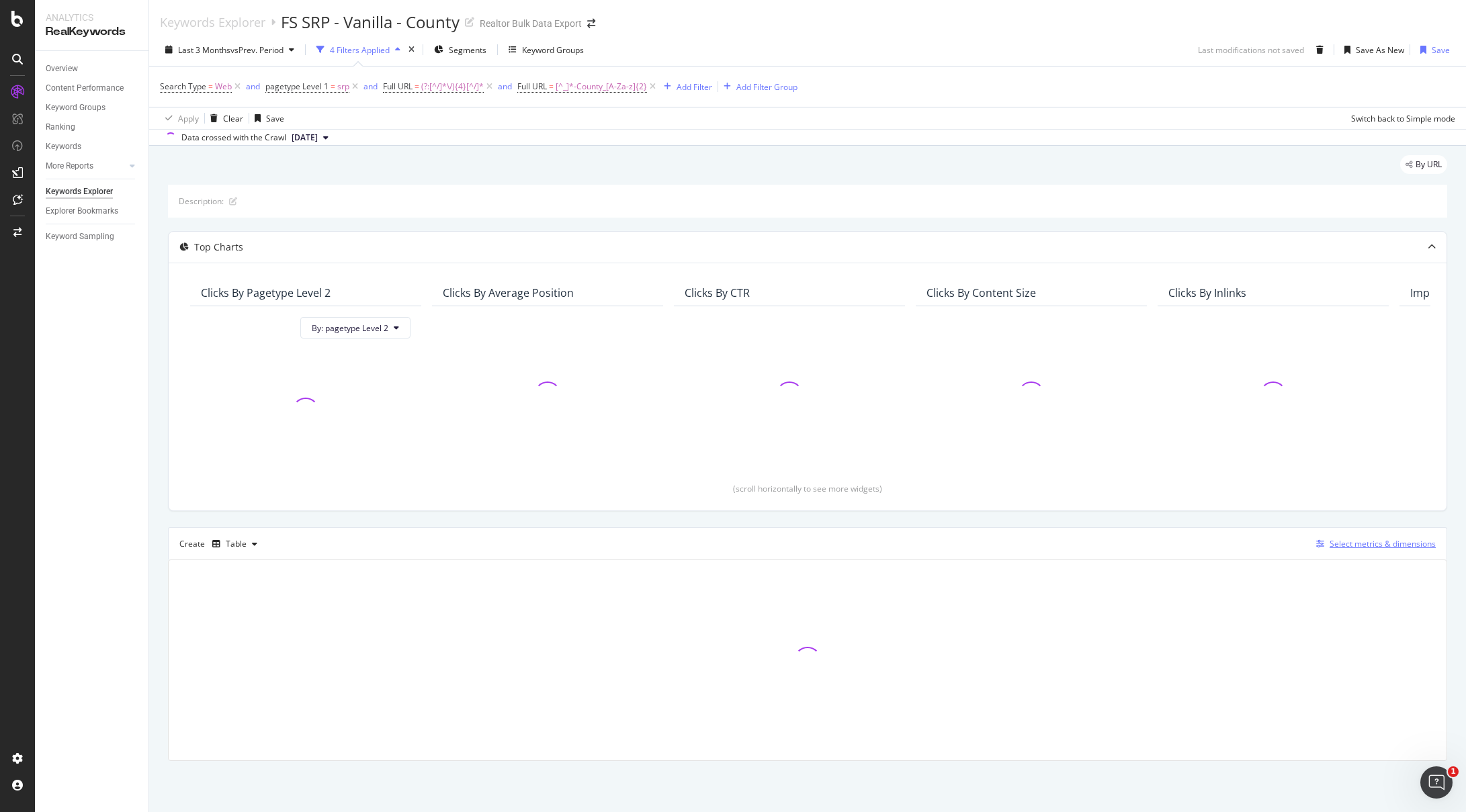
click at [1386, 548] on div "Select metrics & dimensions" at bounding box center [1383, 543] width 106 height 11
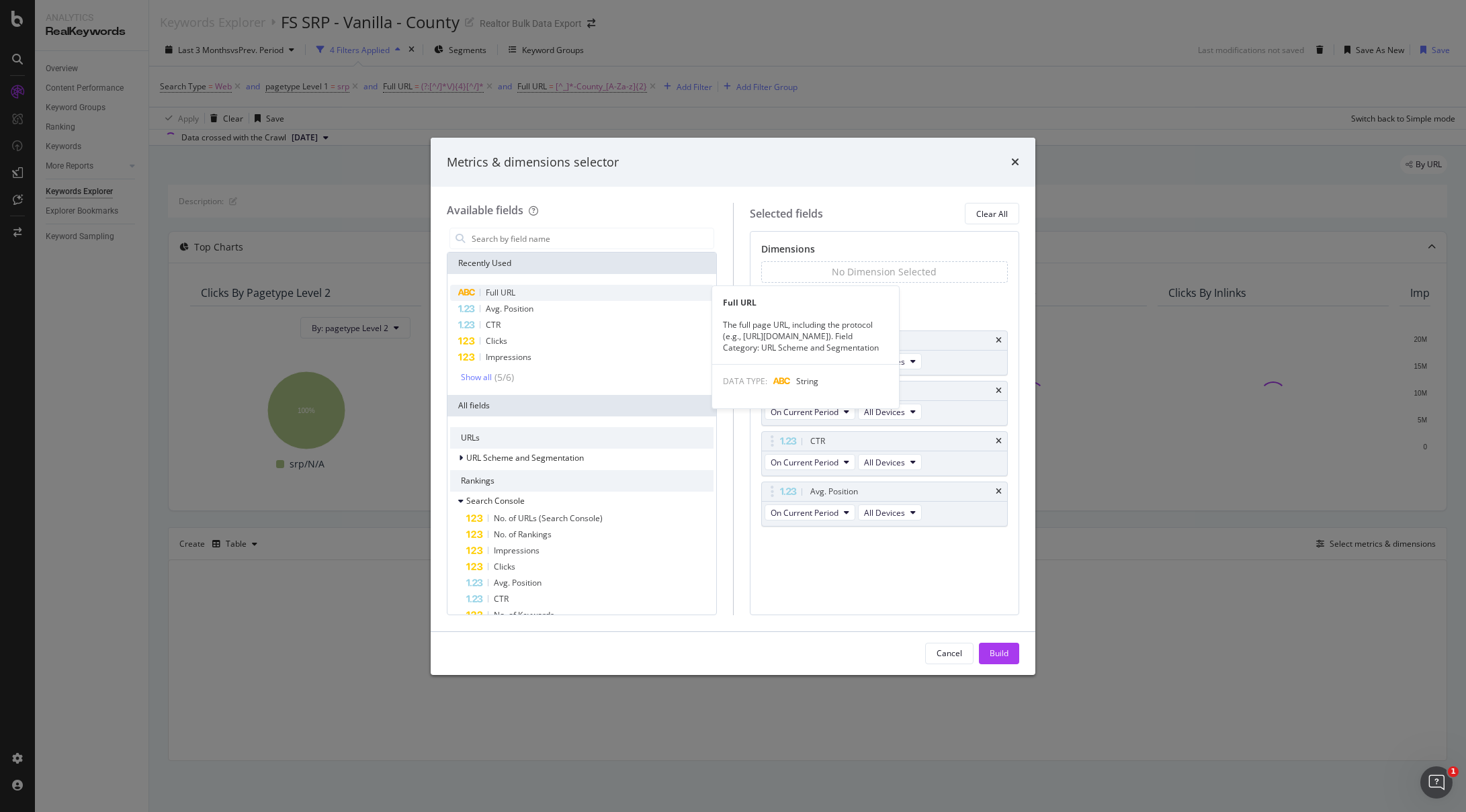
click at [497, 294] on span "Full URL" at bounding box center [500, 293] width 30 height 11
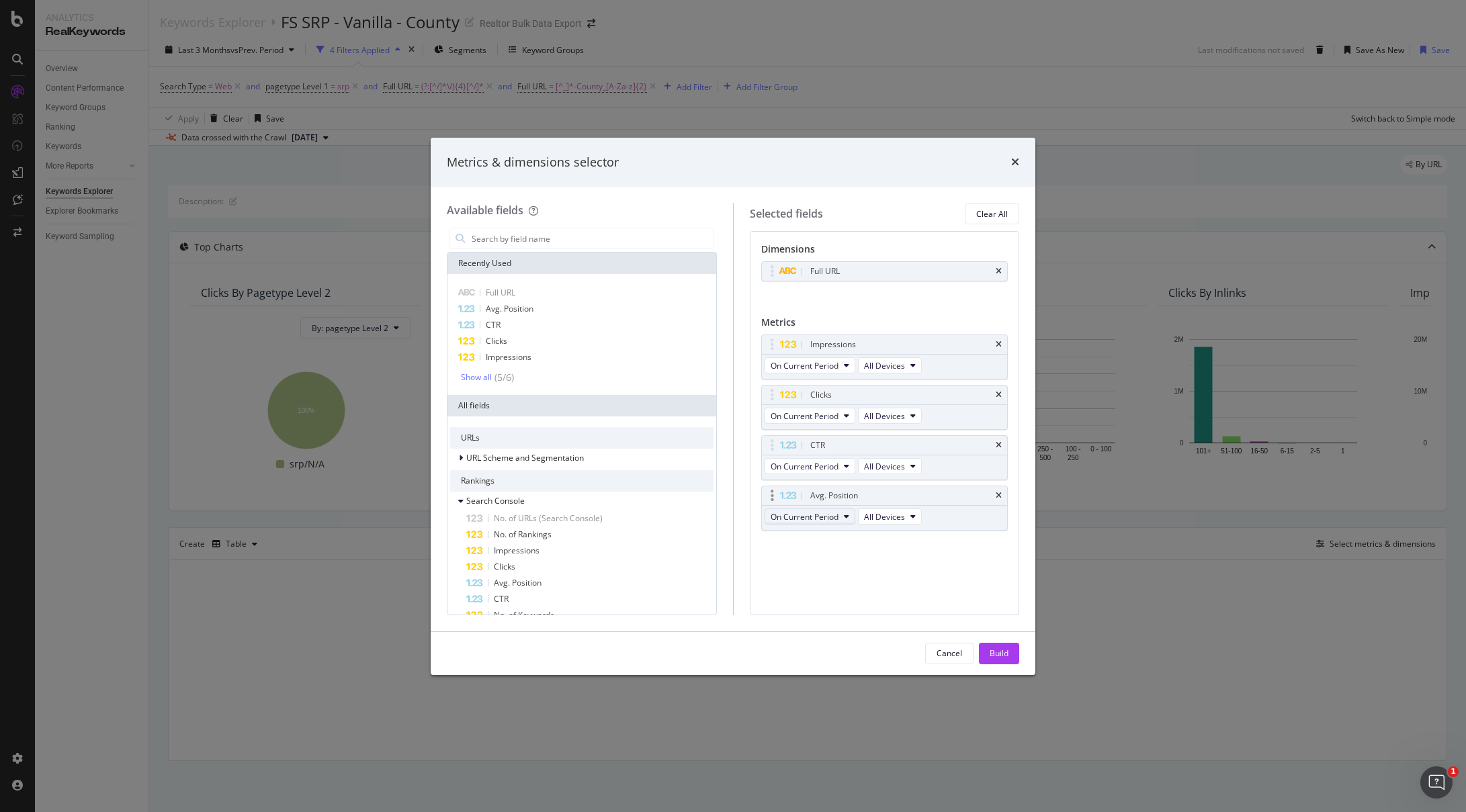
click at [839, 509] on button "On Current Period" at bounding box center [810, 517] width 91 height 16
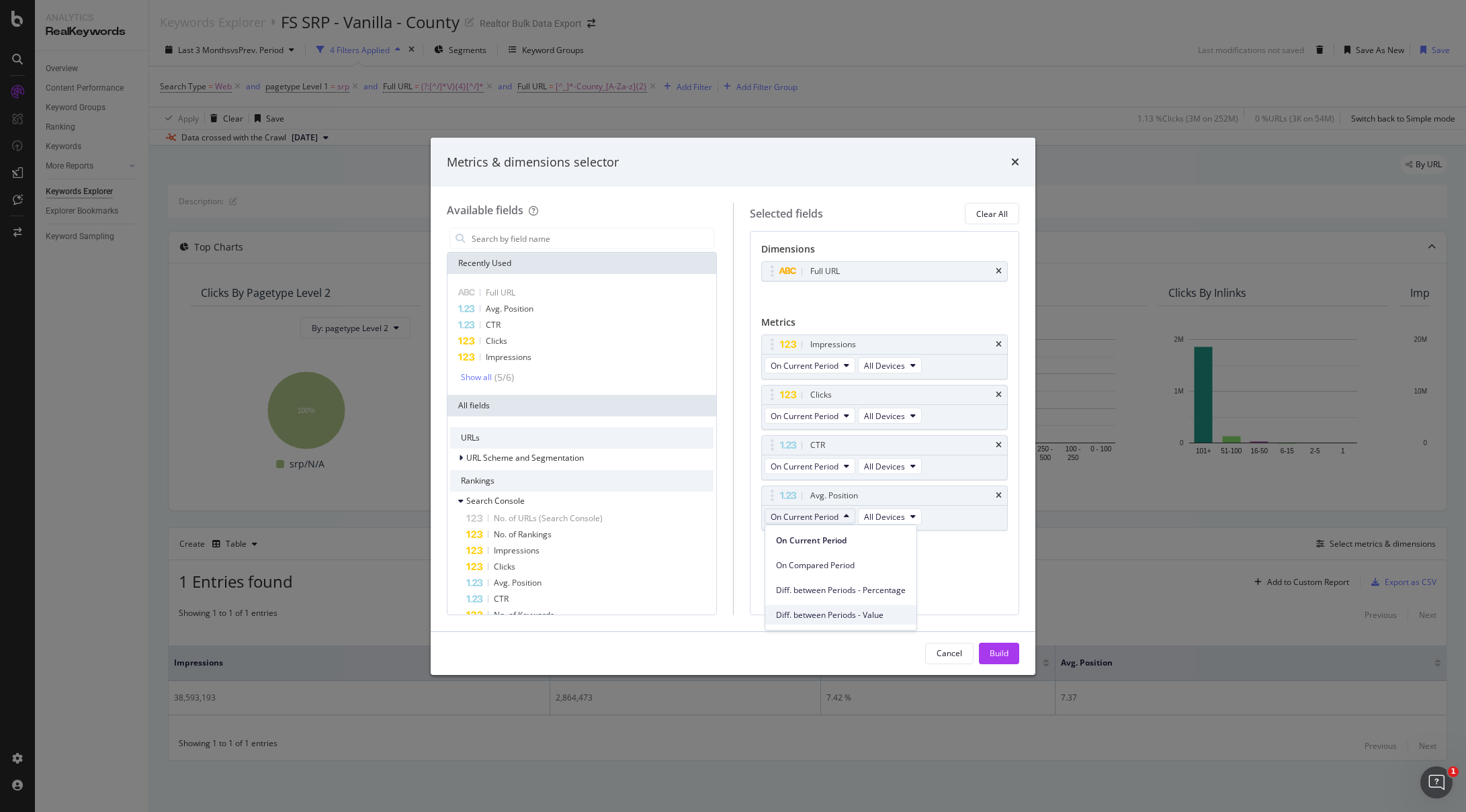
click at [858, 611] on span "Diff. between Periods - Value" at bounding box center [841, 615] width 130 height 12
click at [998, 652] on div "Build" at bounding box center [999, 653] width 19 height 11
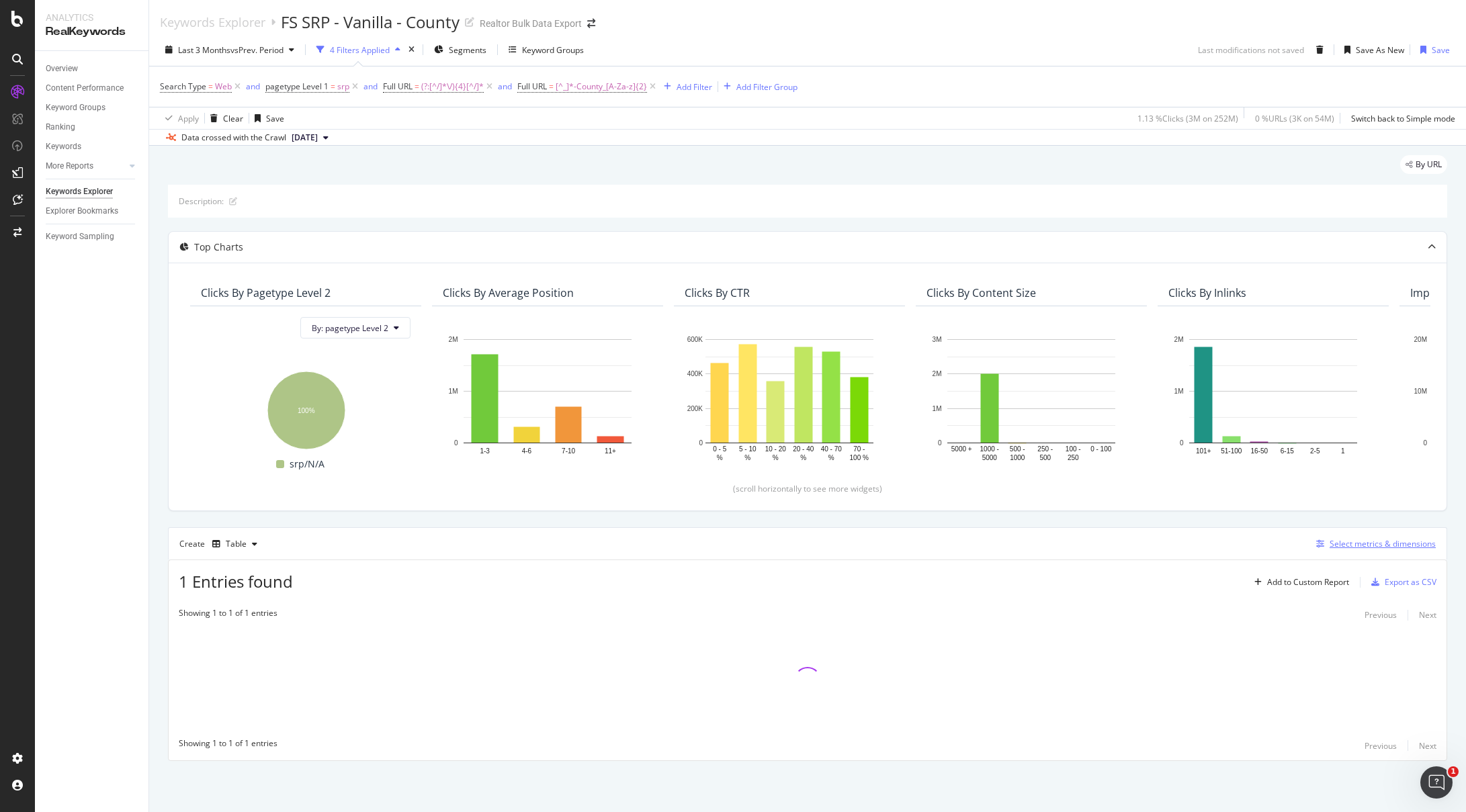
click at [1372, 543] on div "Select metrics & dimensions" at bounding box center [1383, 543] width 106 height 11
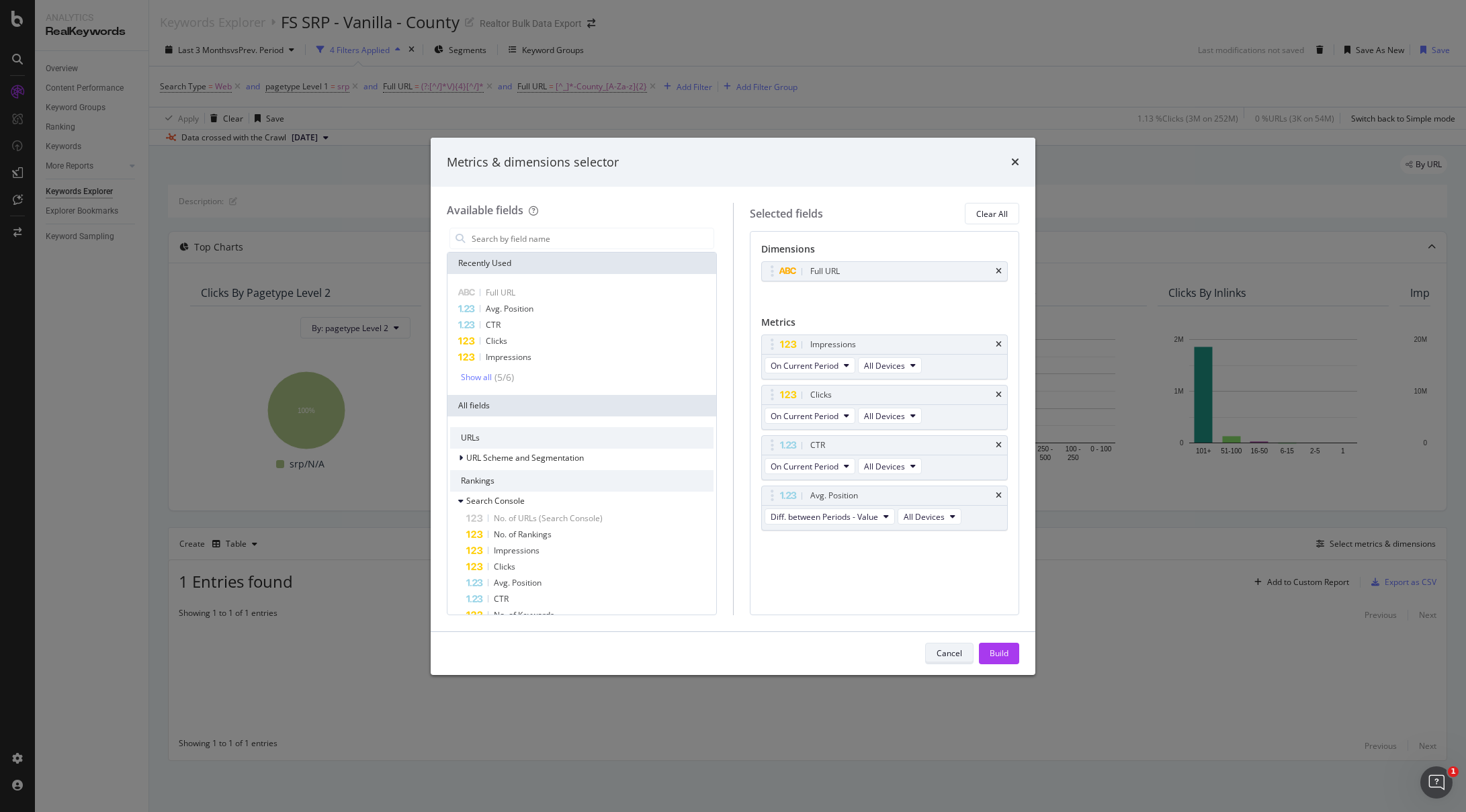
click at [938, 658] on div "Cancel" at bounding box center [949, 653] width 26 height 11
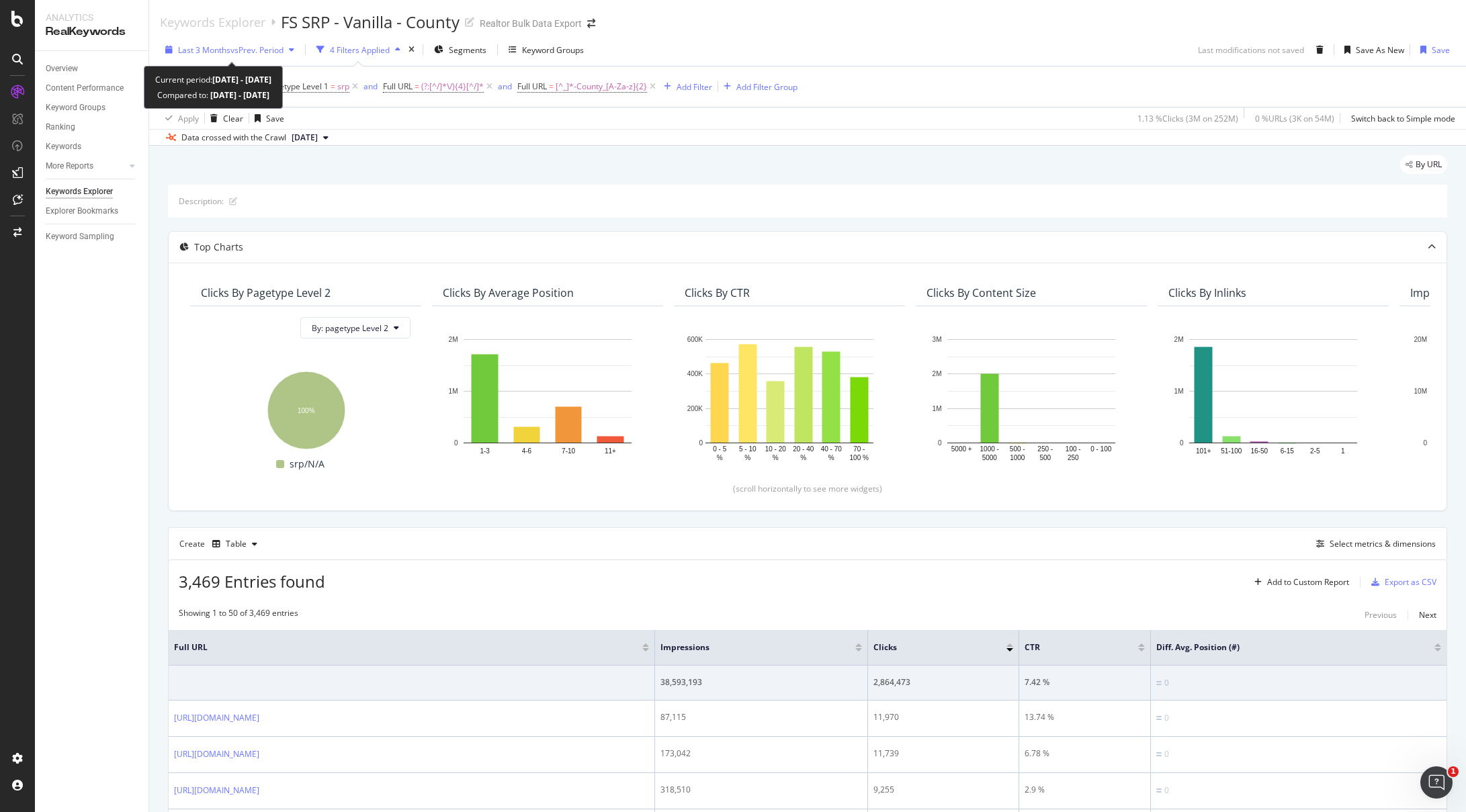
click at [219, 54] on span "Last 3 Months" at bounding box center [204, 50] width 52 height 11
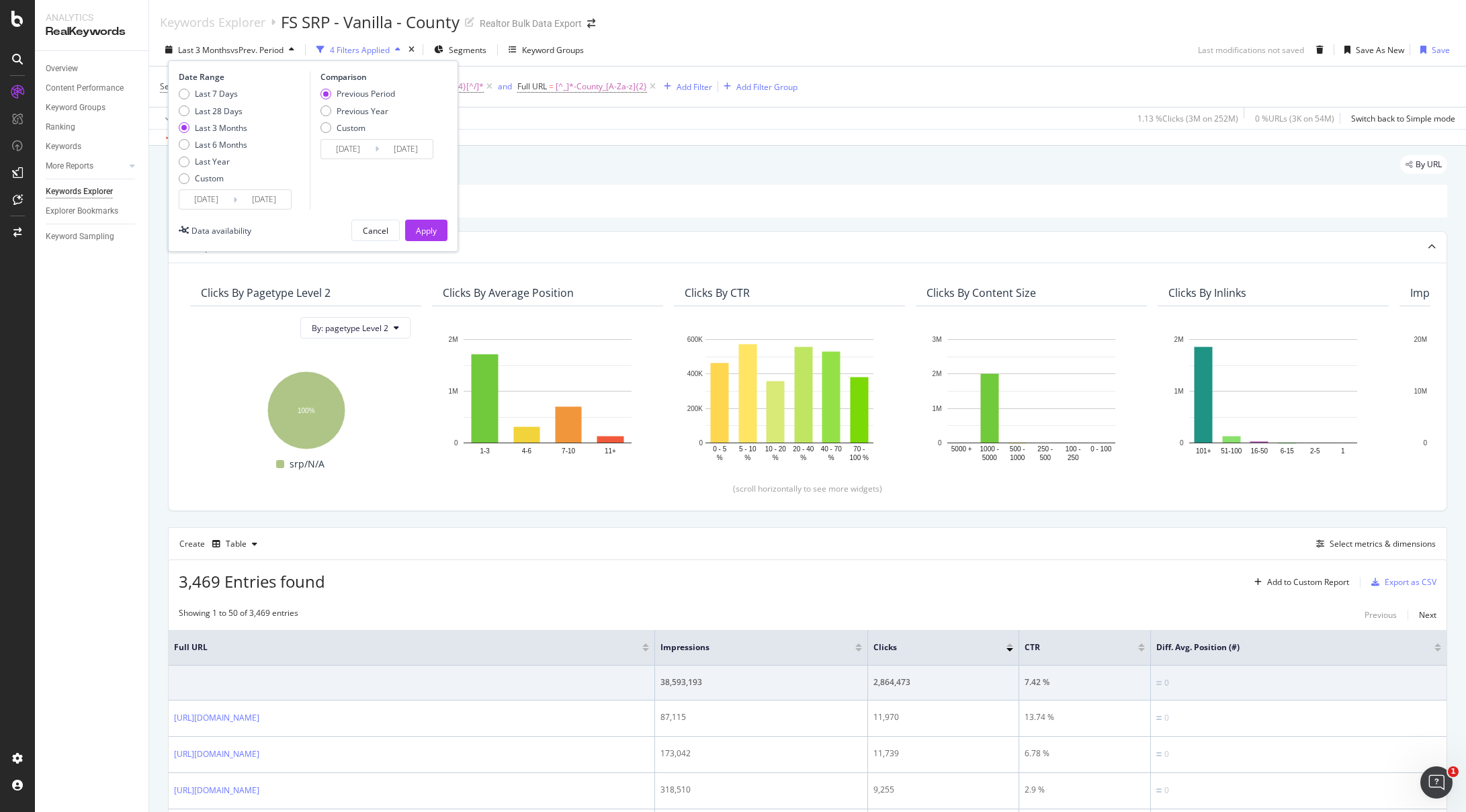
click at [199, 207] on input "[DATE]" at bounding box center [206, 199] width 54 height 19
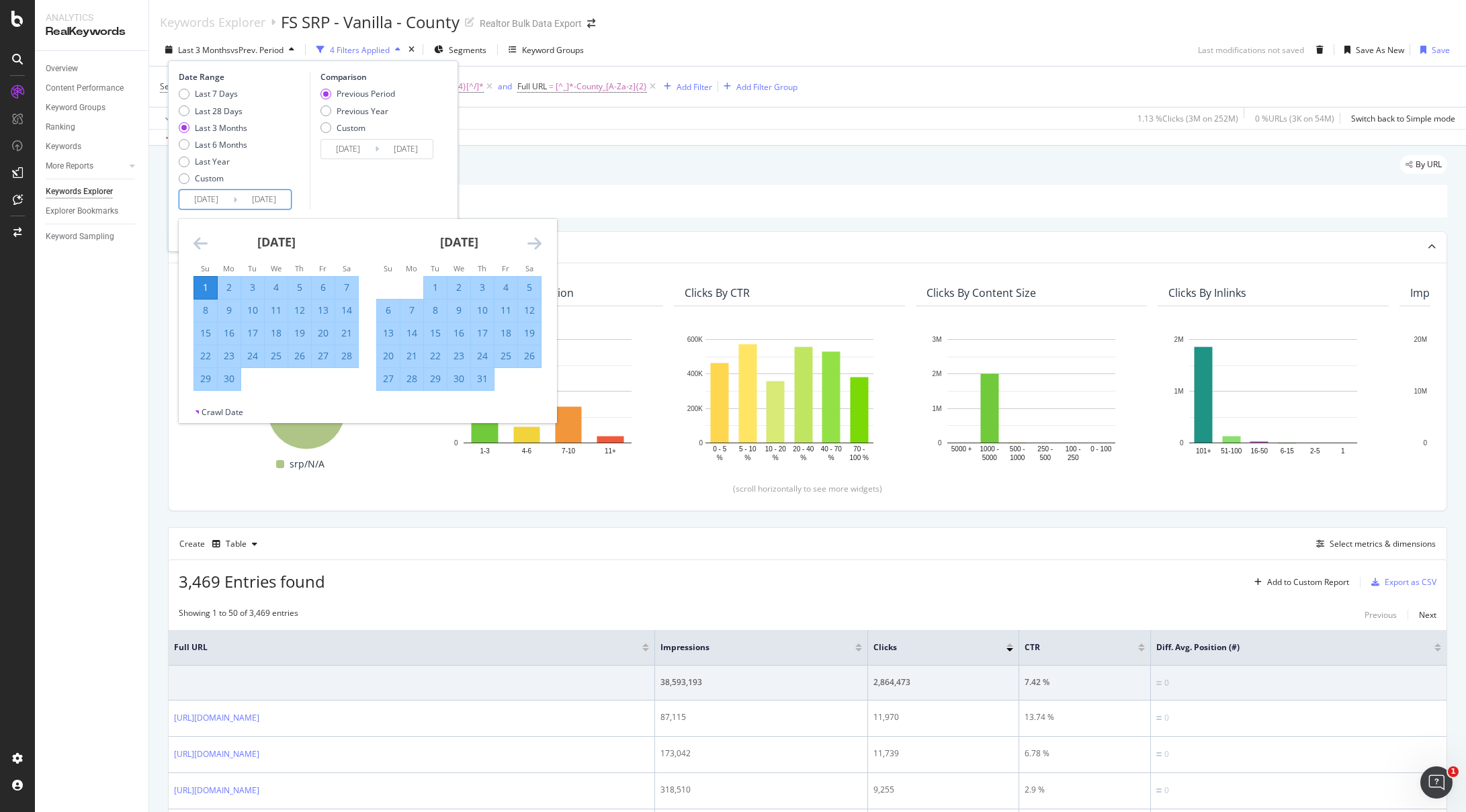
click at [535, 237] on icon "Move forward to switch to the next month." at bounding box center [535, 243] width 14 height 16
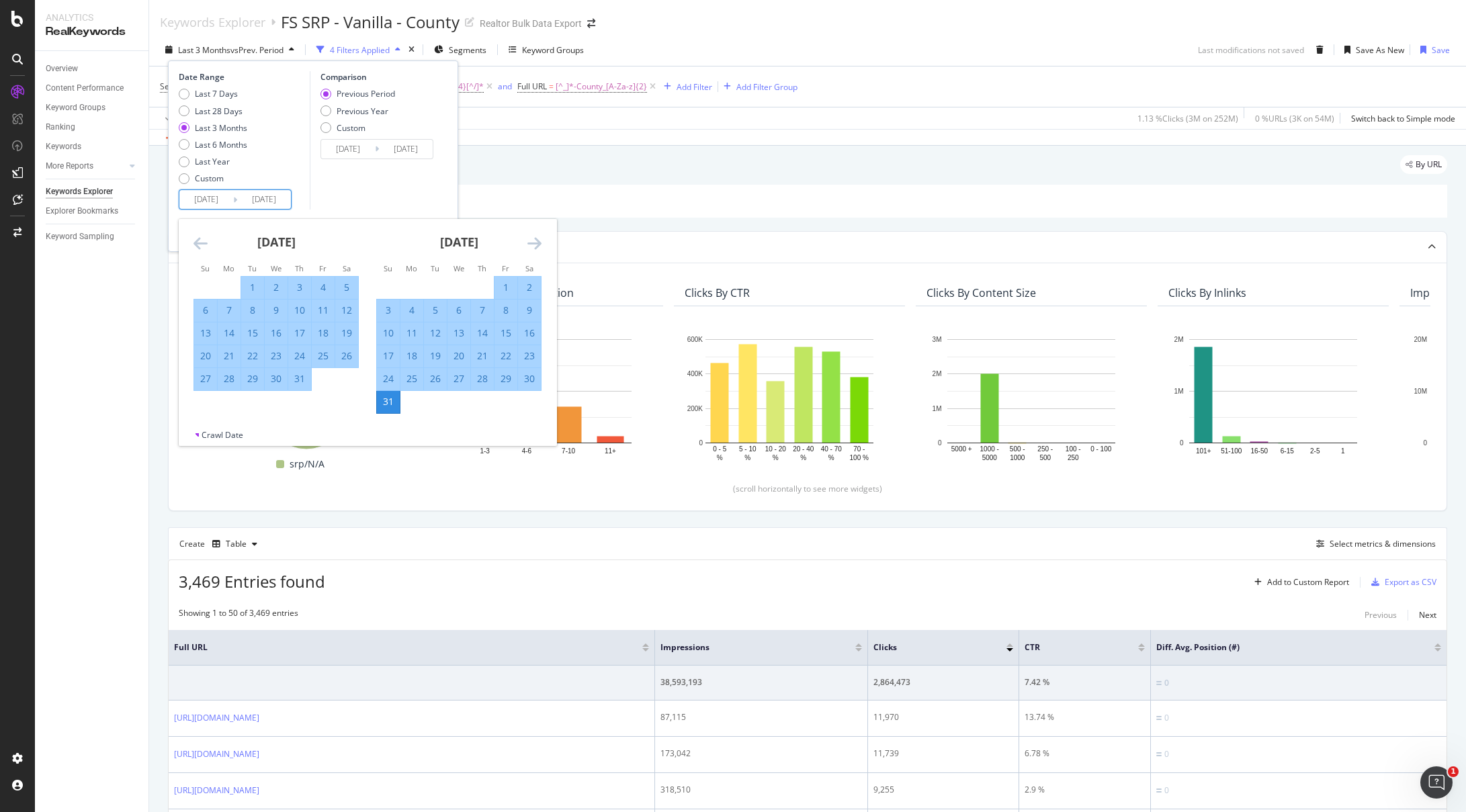
click at [458, 376] on div "27" at bounding box center [459, 378] width 23 height 13
type input "[DATE]"
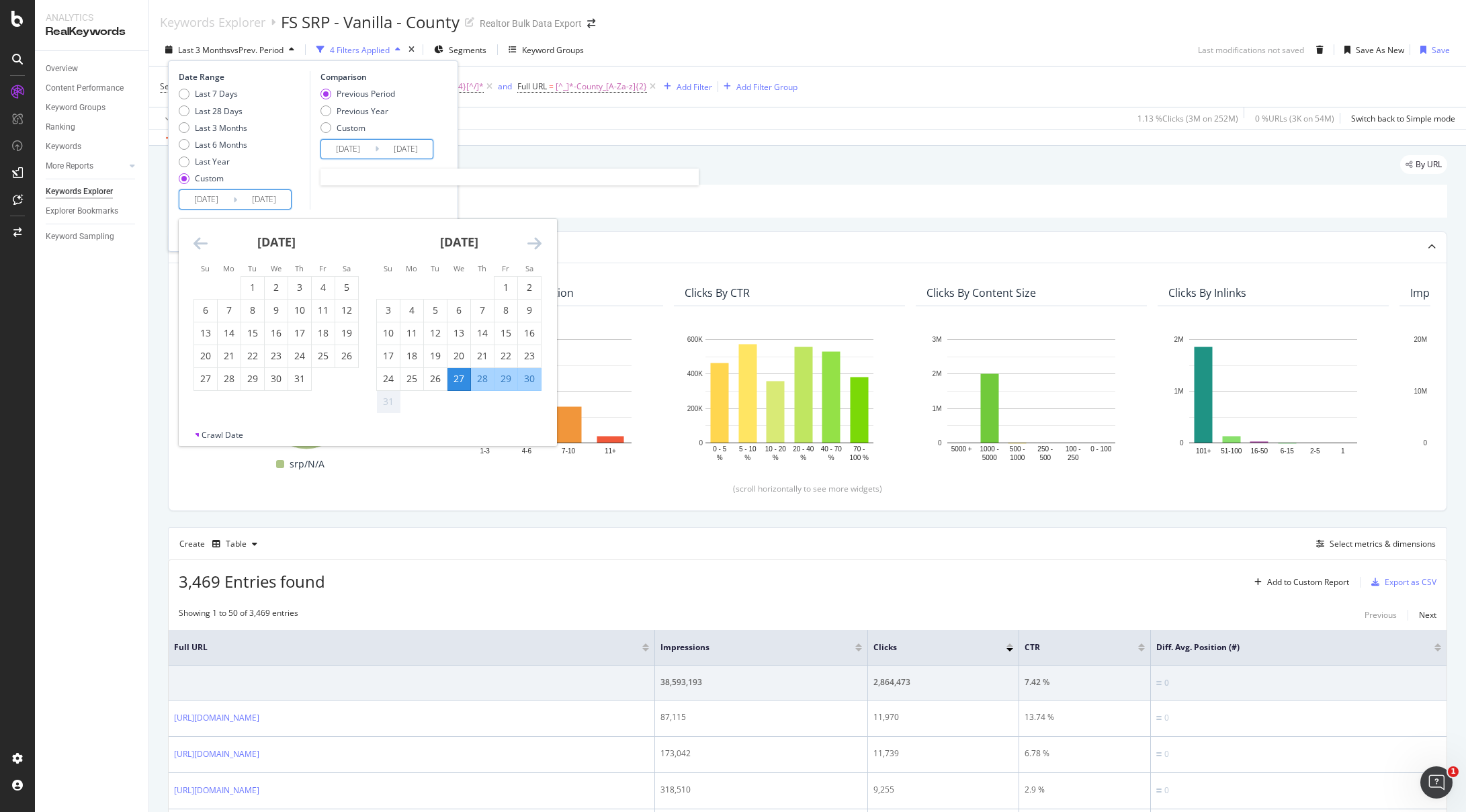
click at [354, 150] on input "[DATE]" at bounding box center [348, 149] width 54 height 19
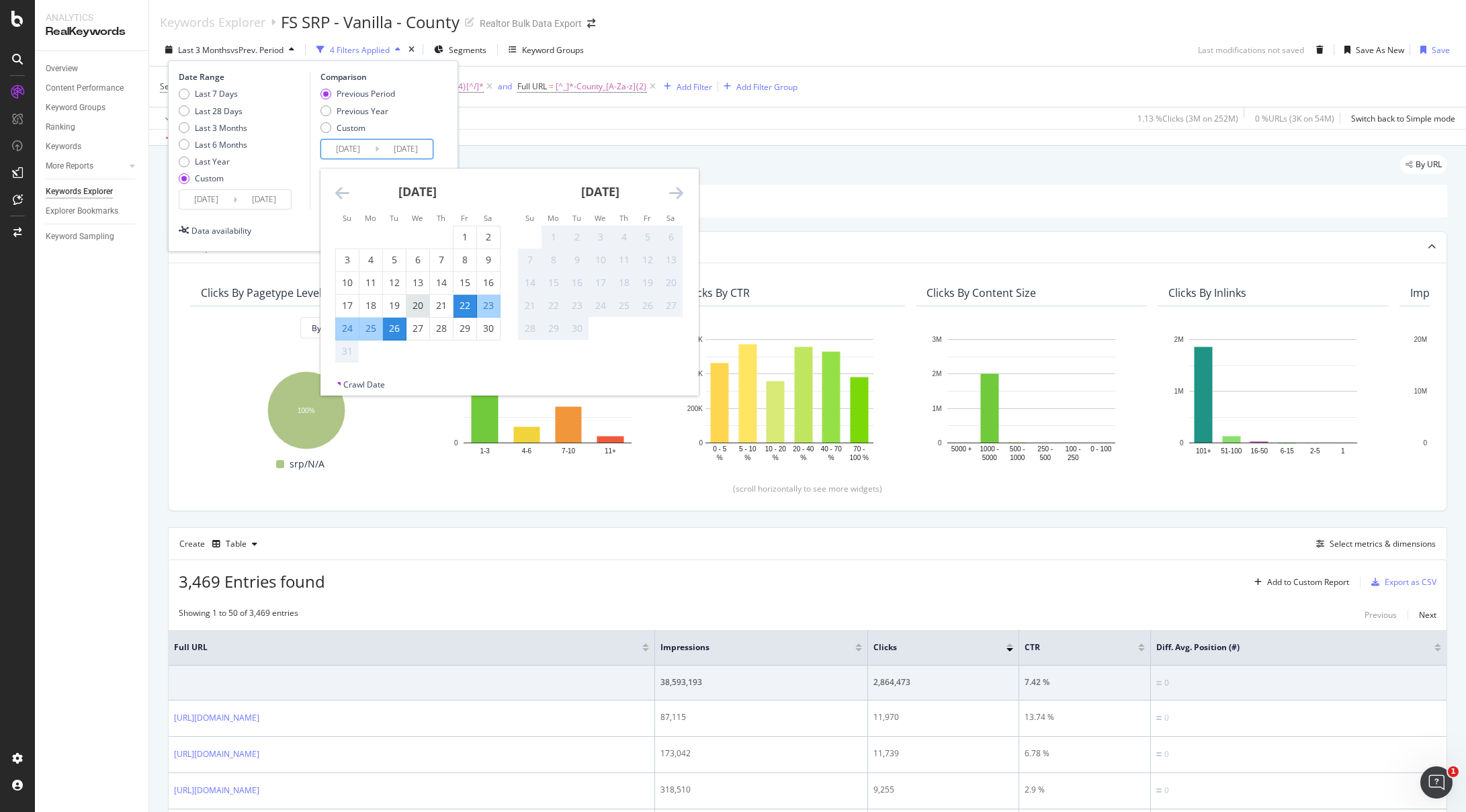
click at [416, 299] on div "20" at bounding box center [418, 305] width 23 height 13
type input "[DATE]"
click at [346, 325] on div "24" at bounding box center [347, 328] width 23 height 13
type input "[DATE]"
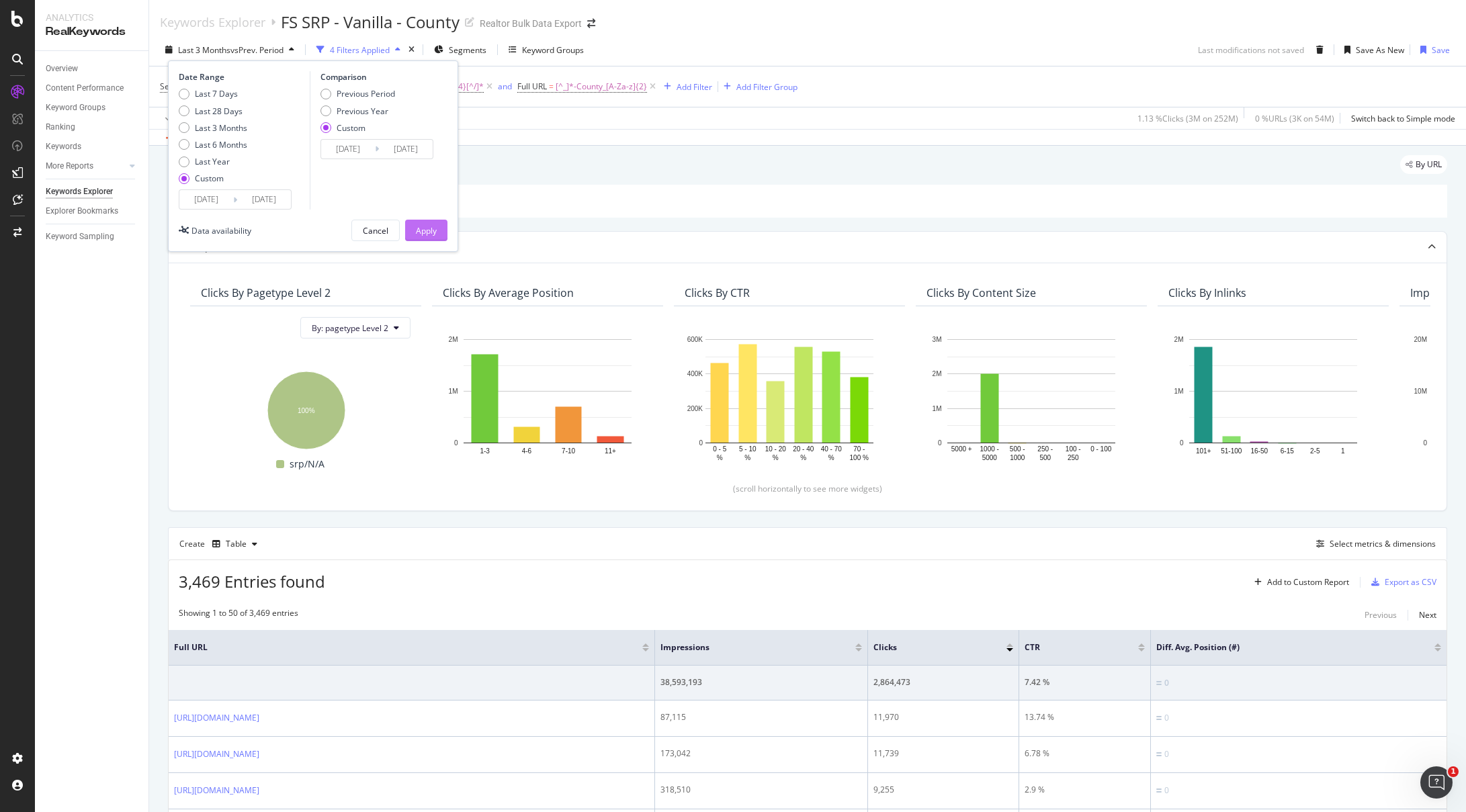
click at [435, 226] on div "Apply" at bounding box center [426, 231] width 21 height 11
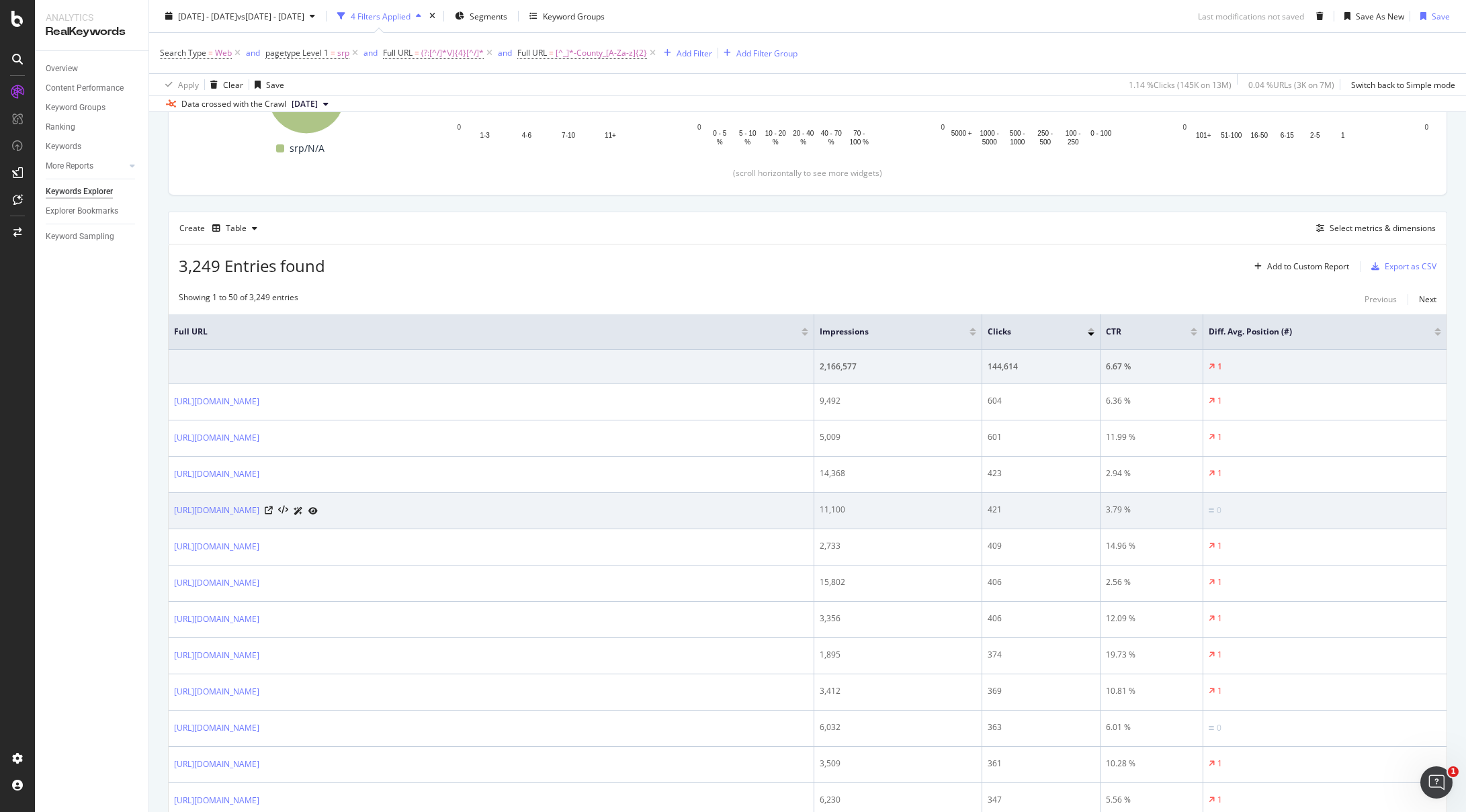
scroll to position [321, 0]
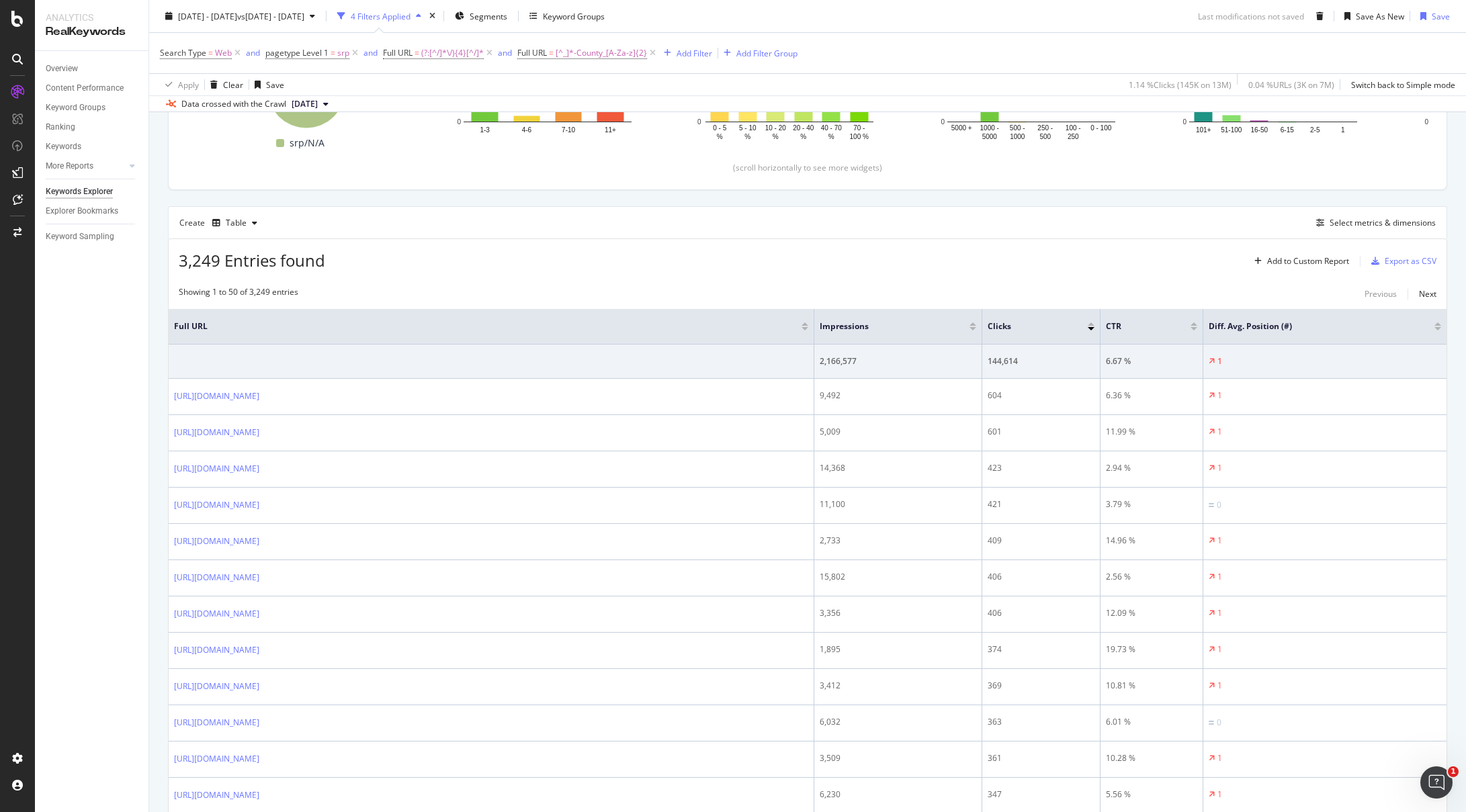
click at [1107, 242] on div "3,249 Entries found Add to Custom Report Export as CSV" at bounding box center [807, 255] width 1278 height 33
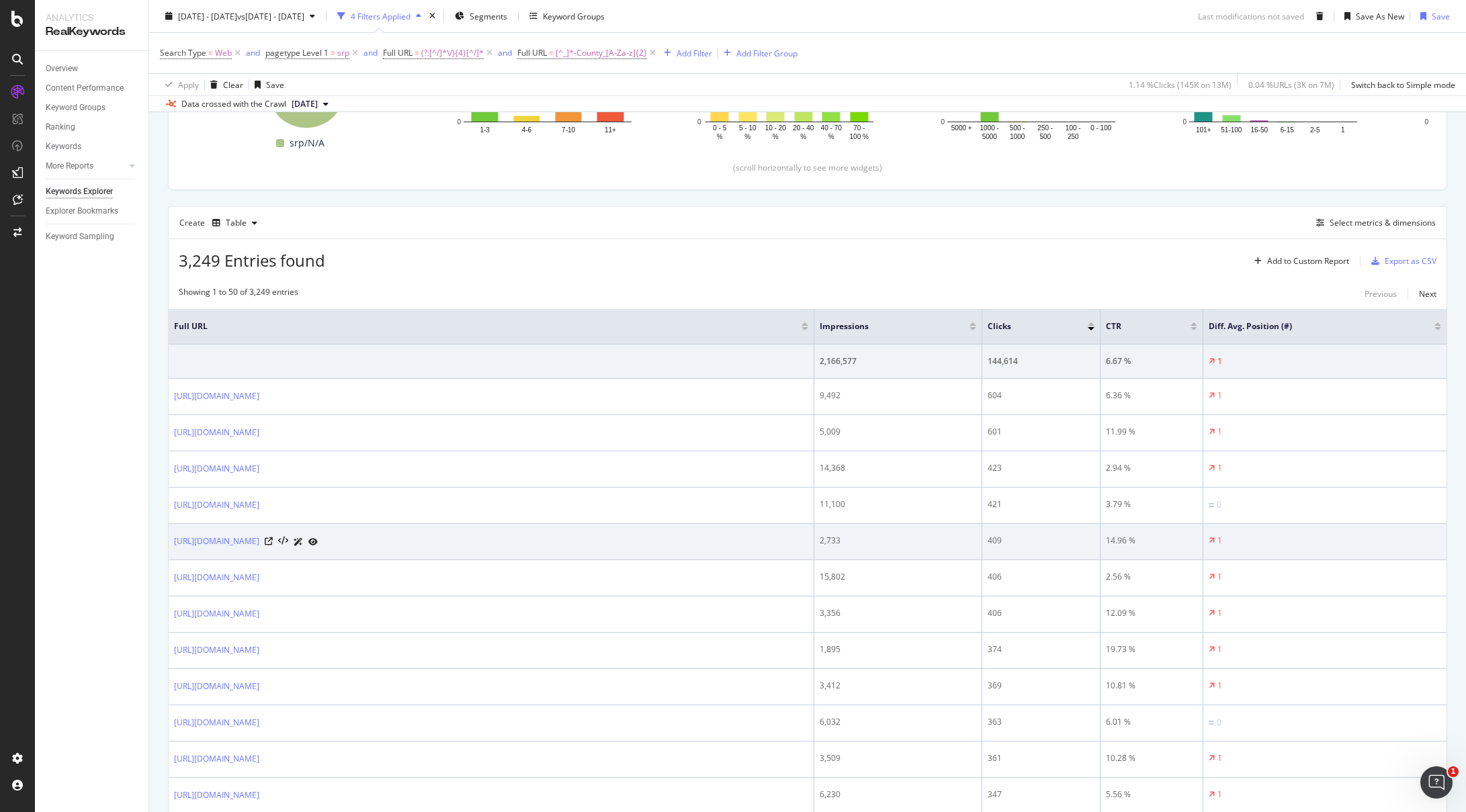
scroll to position [458, 0]
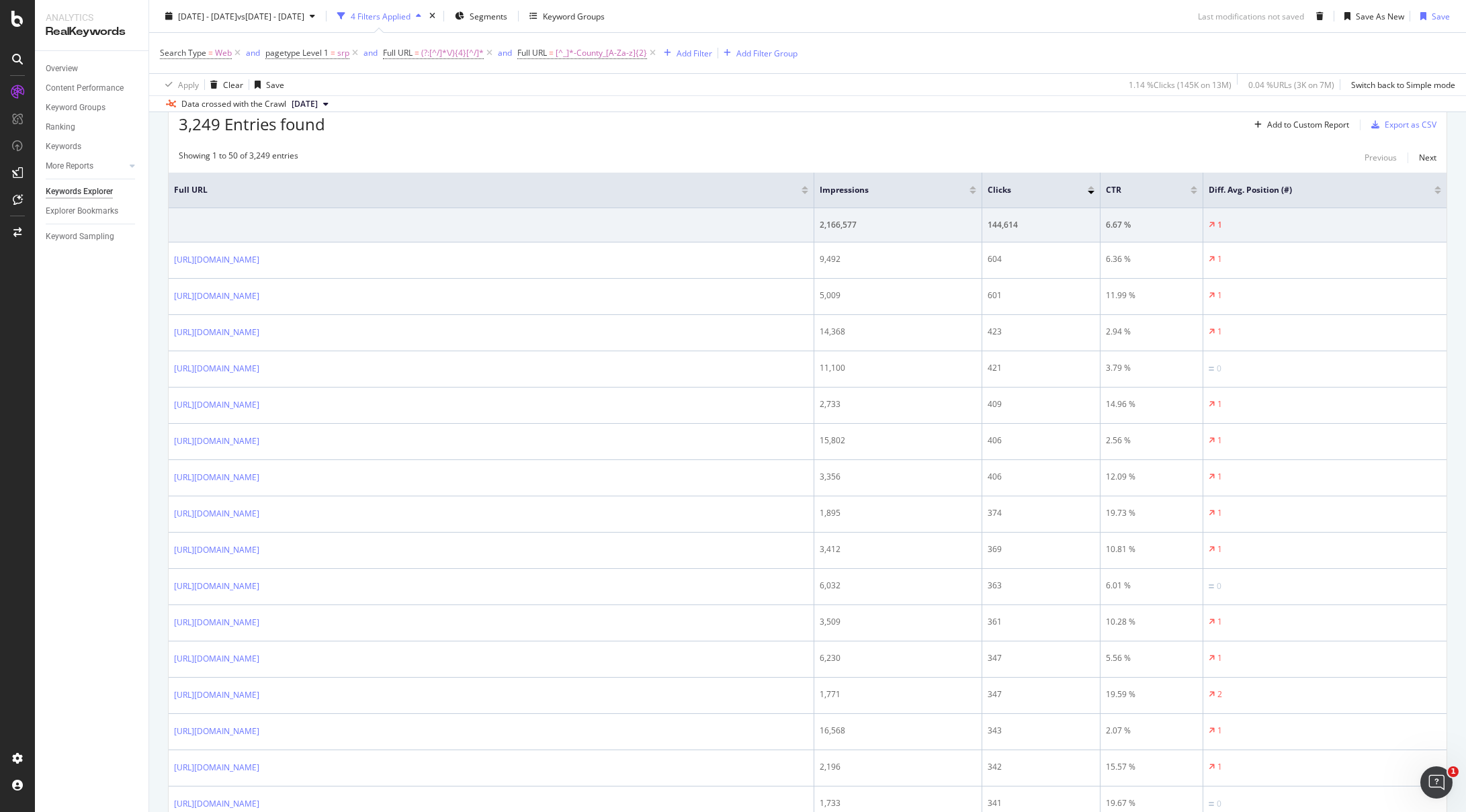
click at [974, 193] on div at bounding box center [973, 192] width 6 height 4
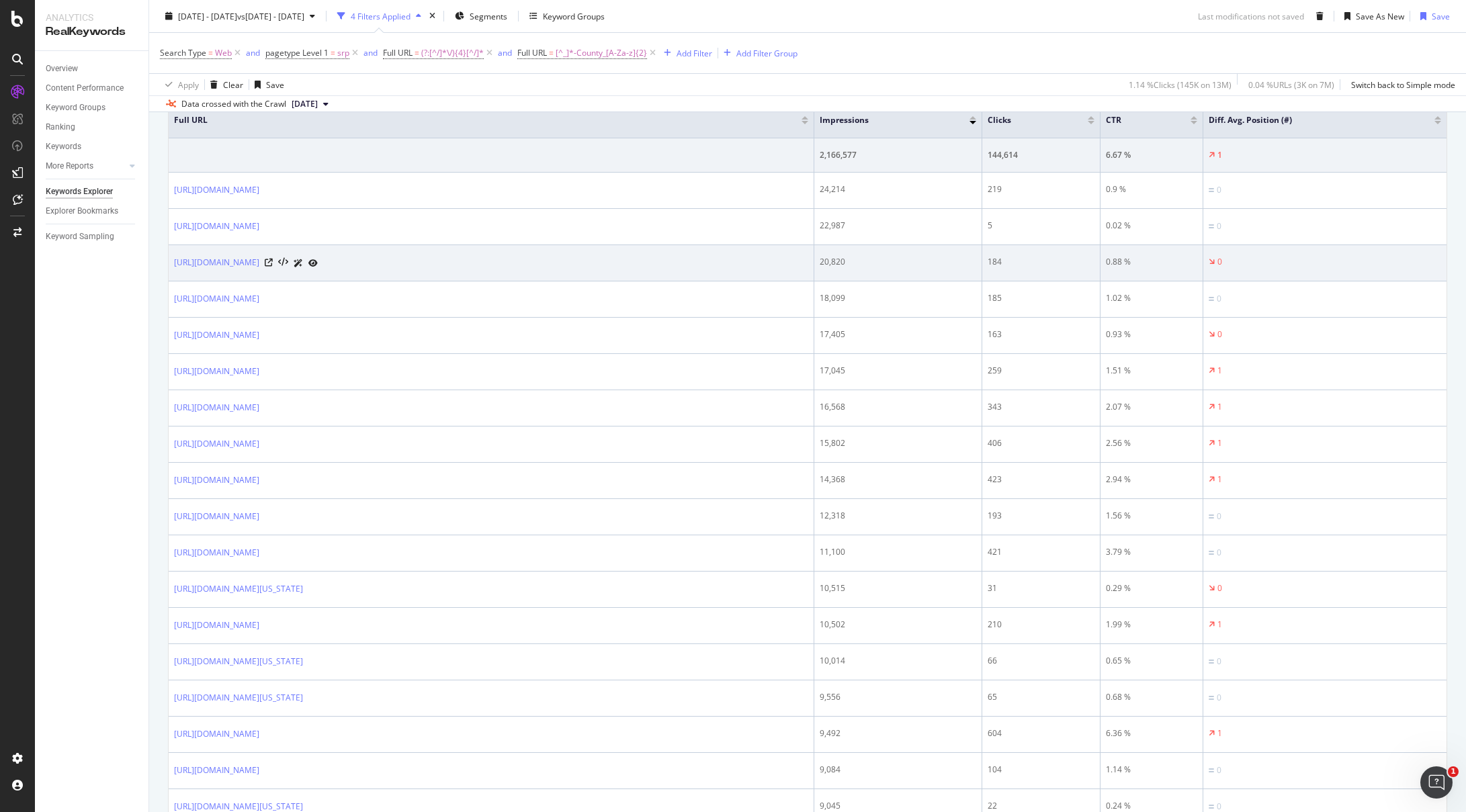
scroll to position [312, 0]
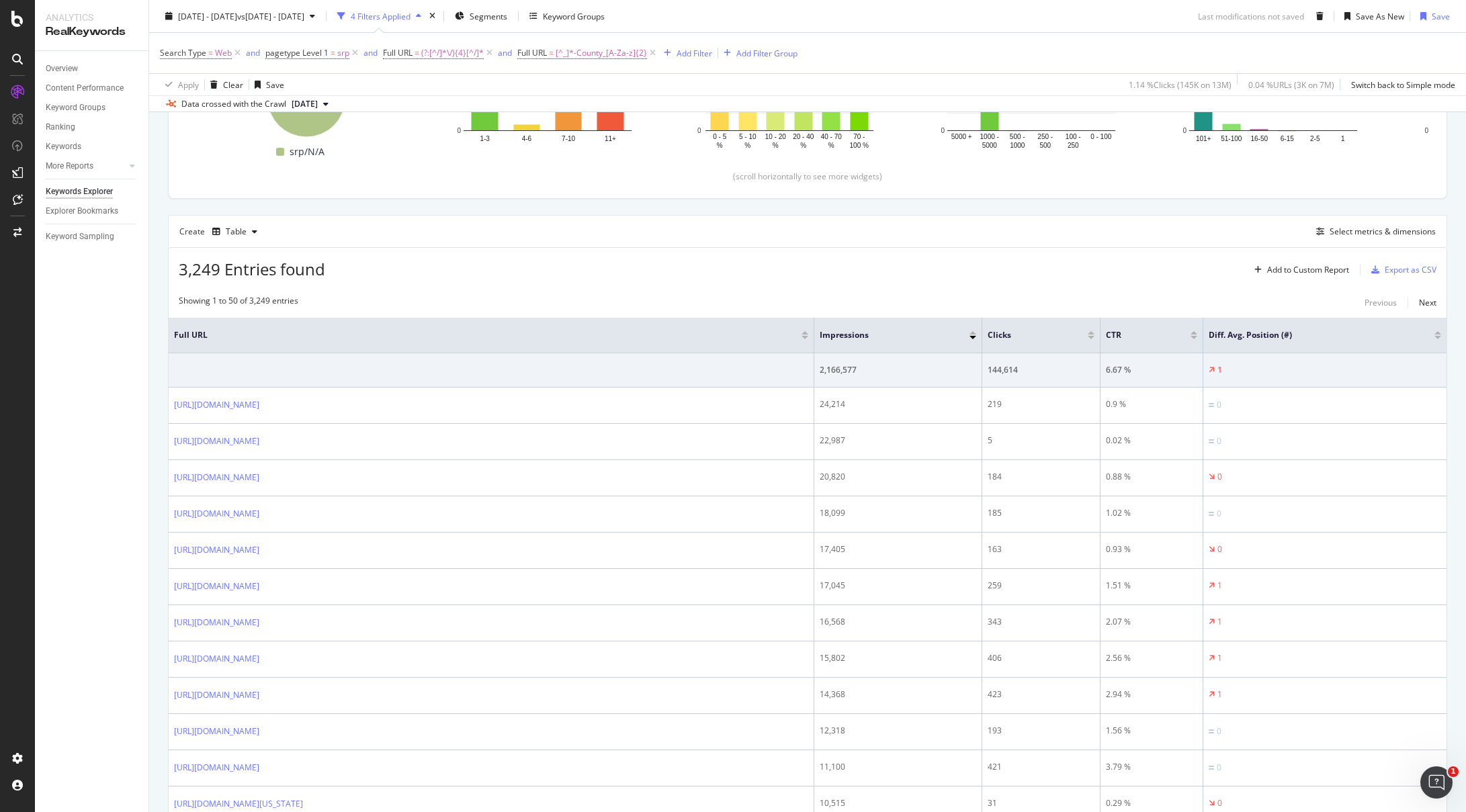
click at [1091, 337] on div at bounding box center [1091, 337] width 6 height 4
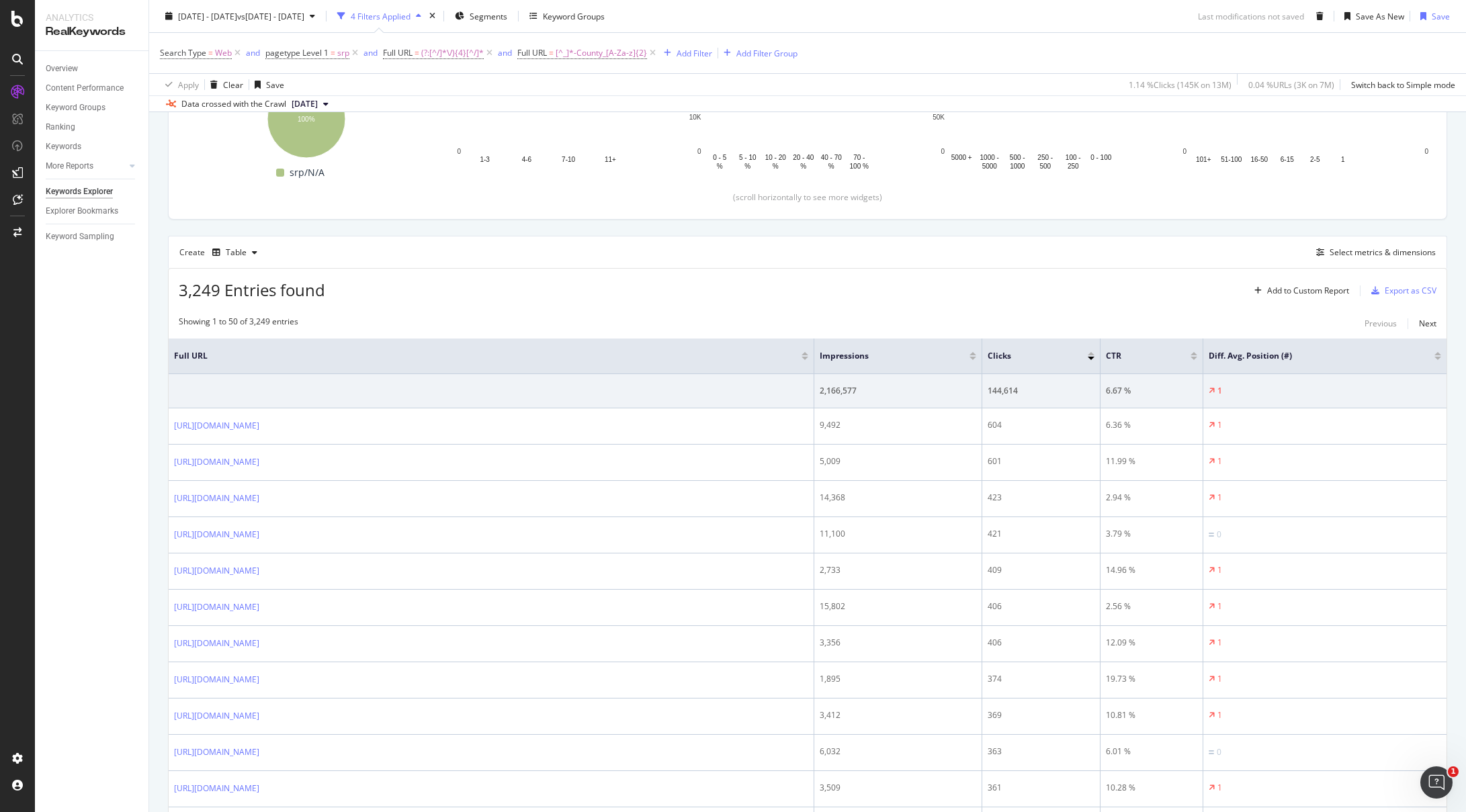
scroll to position [130, 0]
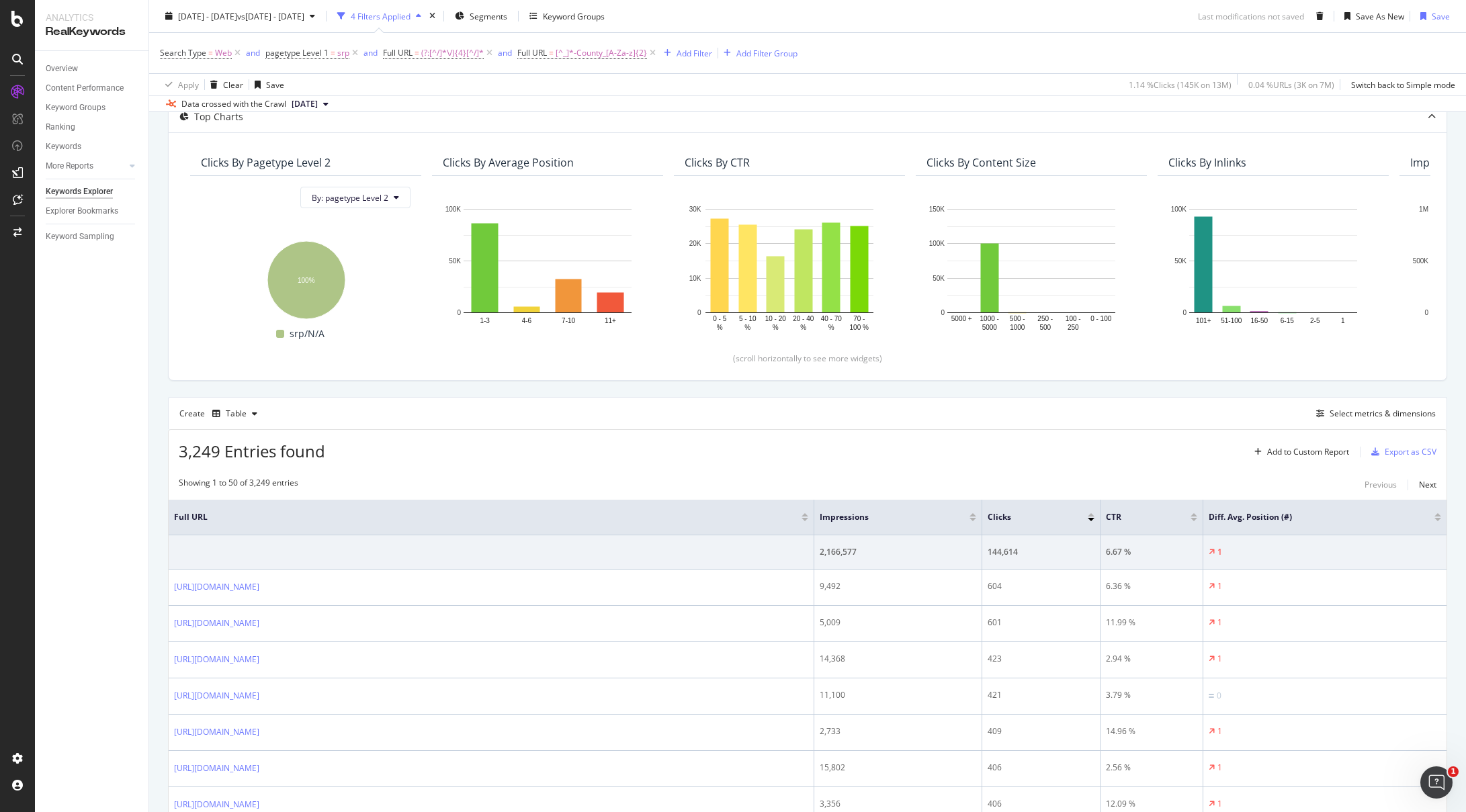
click at [956, 405] on div "Create Table Select metrics & dimensions" at bounding box center [807, 413] width 1280 height 33
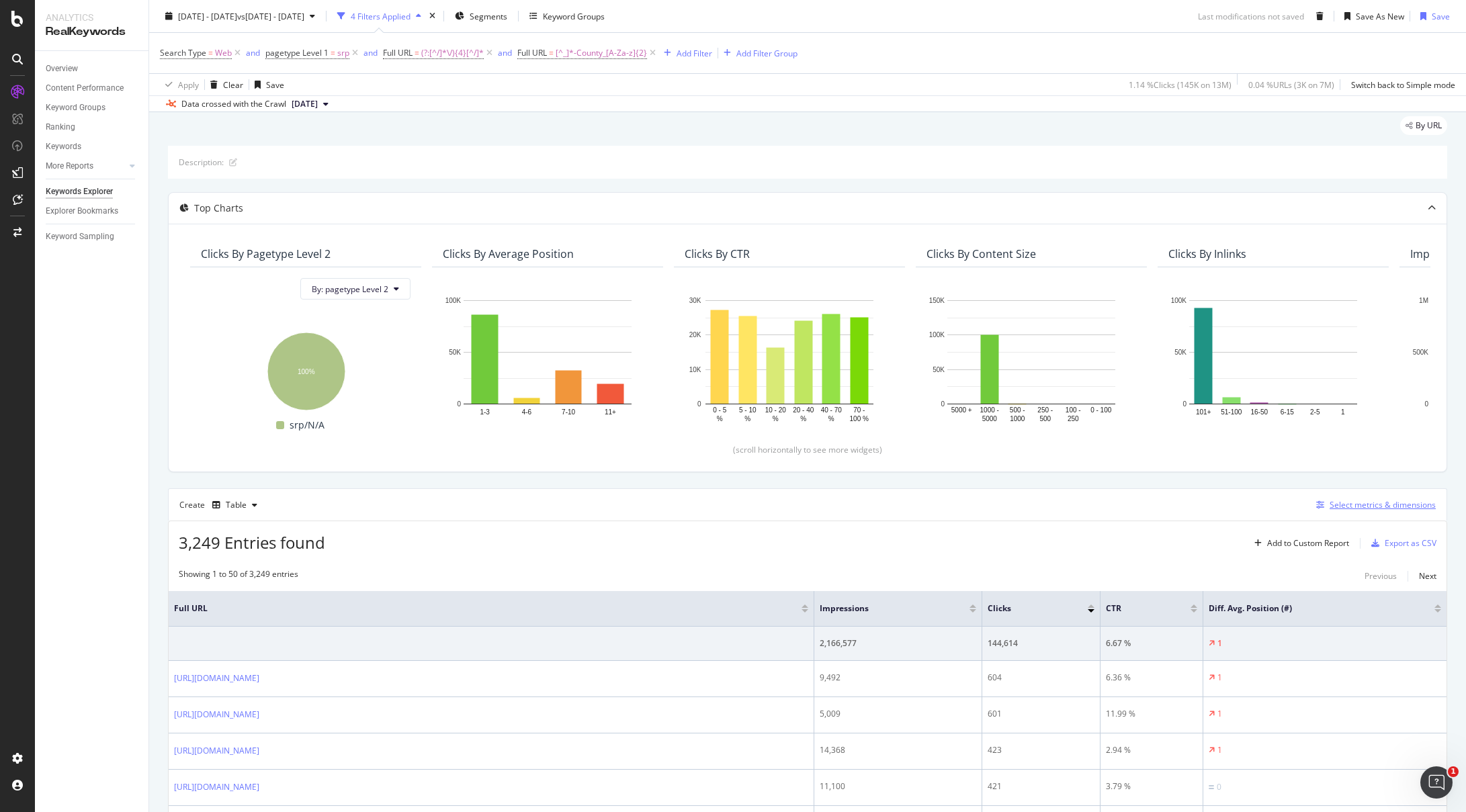
click at [1374, 506] on div "Select metrics & dimensions" at bounding box center [1383, 504] width 106 height 11
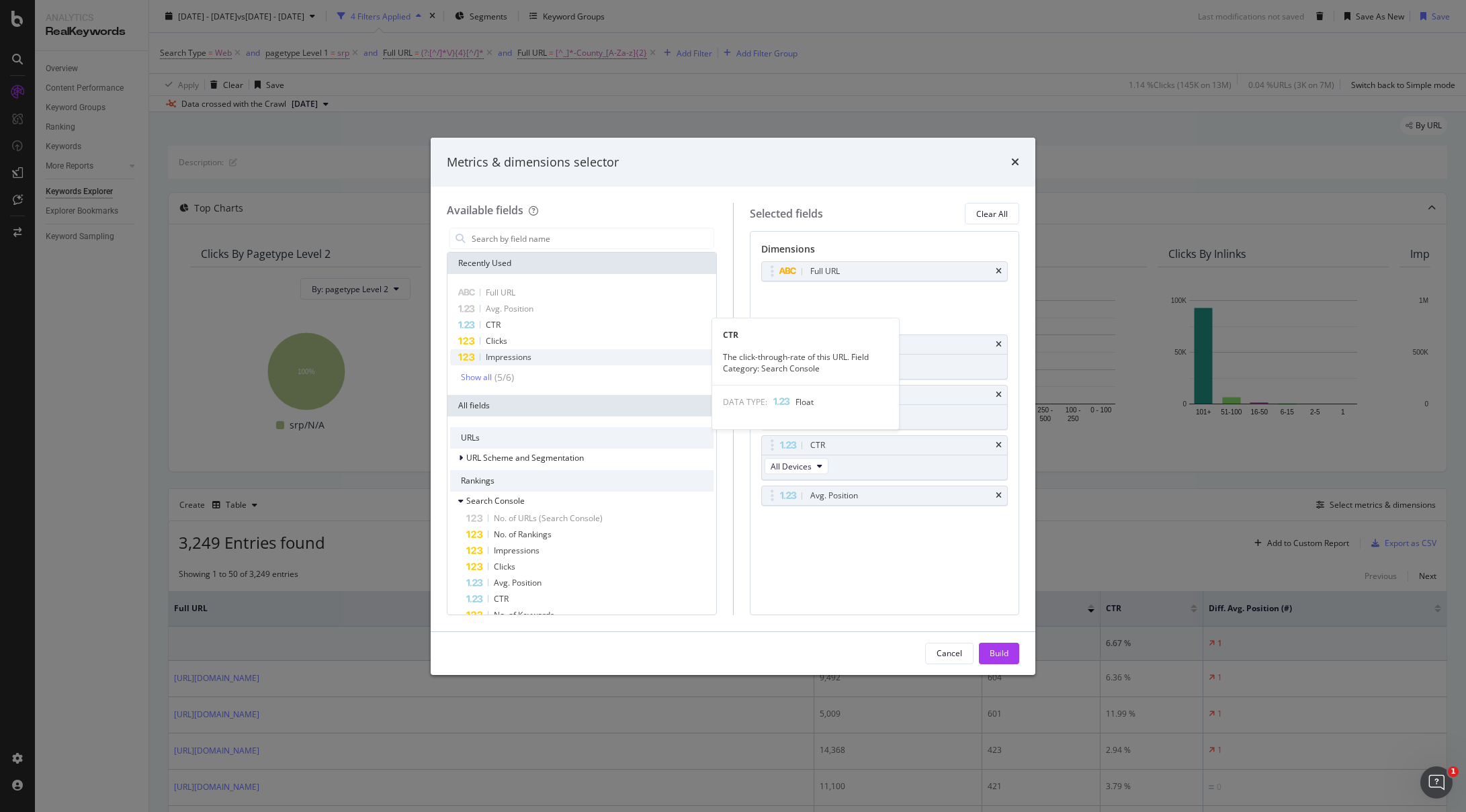
scroll to position [3, 0]
click at [500, 368] on div "Full URL Avg. Position CTR Clicks Impressions Show all ( 5 / 6 )" at bounding box center [582, 332] width 264 height 99
click at [481, 372] on div "Show all" at bounding box center [476, 374] width 31 height 9
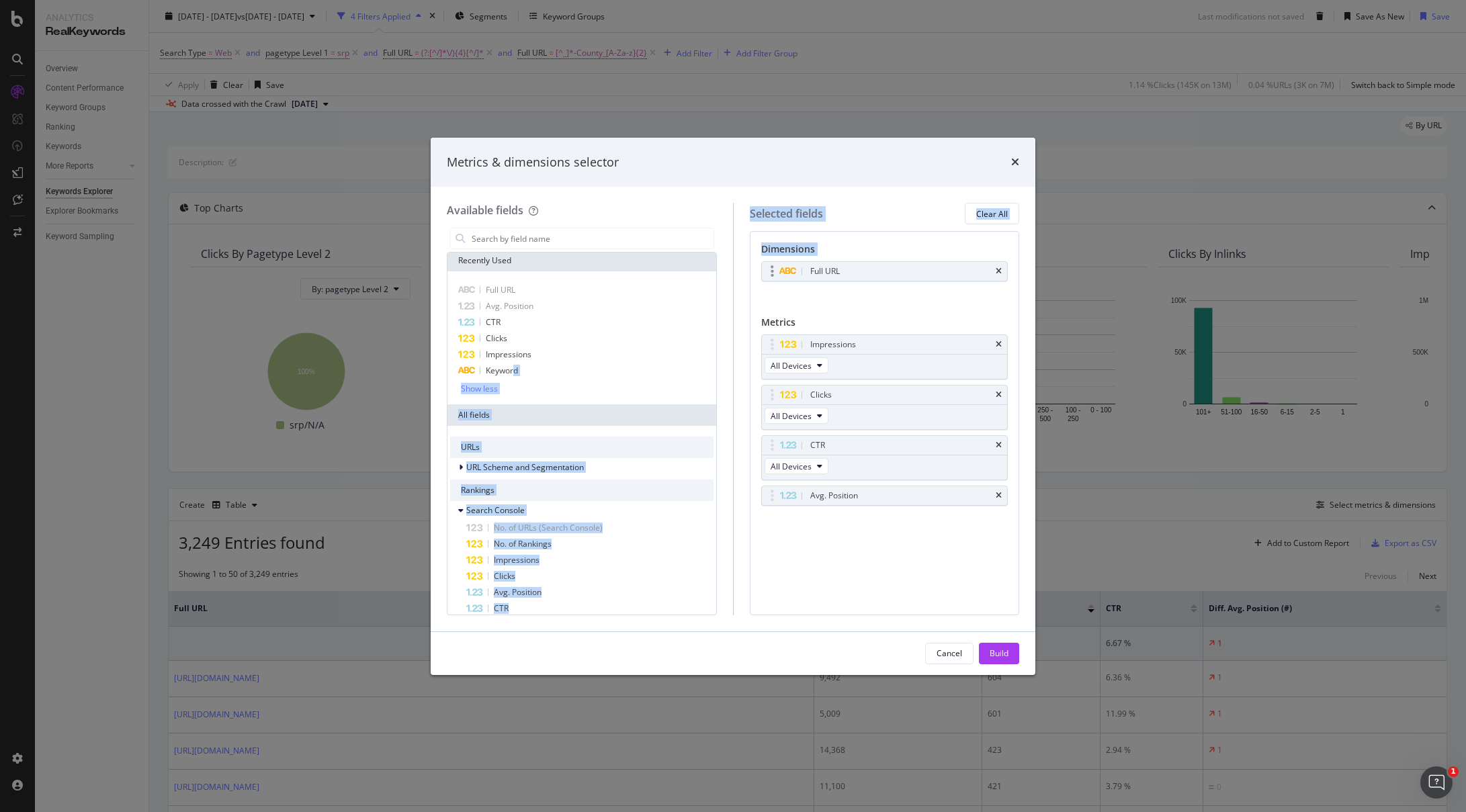
scroll to position [0, 0]
drag, startPoint x: 516, startPoint y: 373, endPoint x: 891, endPoint y: 264, distance: 390.5
click at [891, 264] on div "Available fields Recently Used Full URL Avg. Position CTR Clicks Impressions Ke…" at bounding box center [733, 408] width 573 height 412
click at [514, 373] on span "Keyword" at bounding box center [502, 373] width 33 height 11
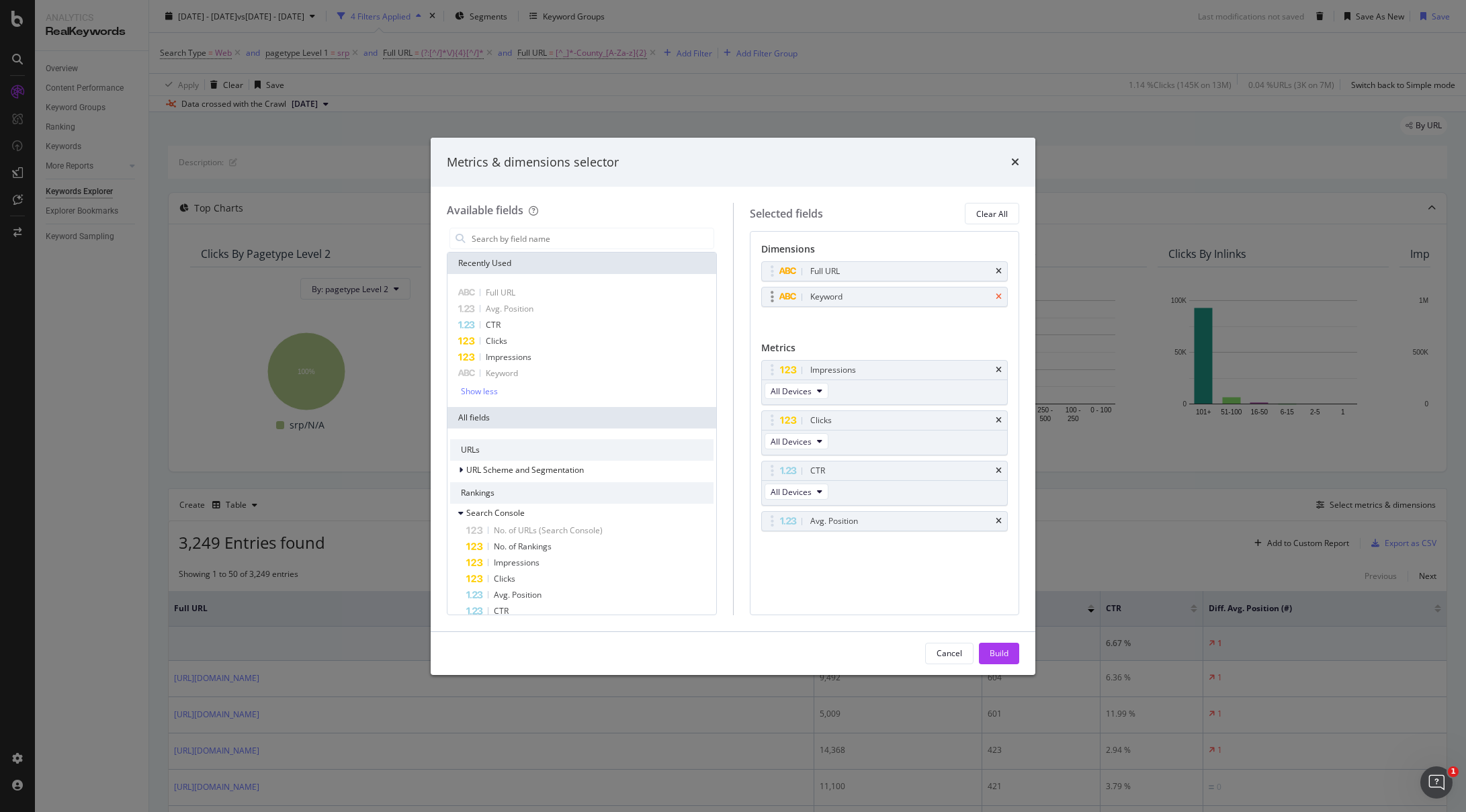
click at [1000, 269] on icon "times" at bounding box center [999, 271] width 6 height 8
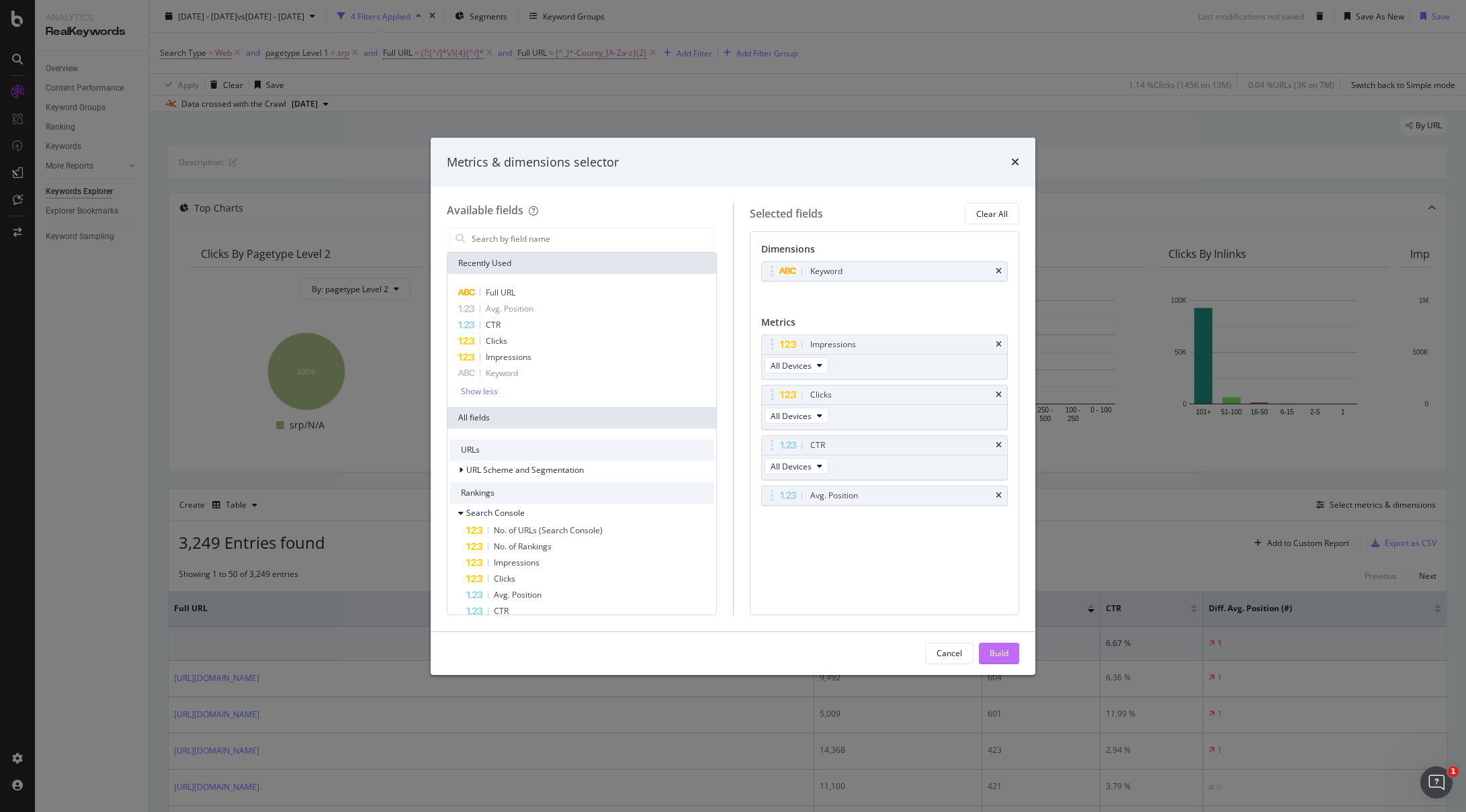
click at [1005, 651] on div "Build" at bounding box center [999, 653] width 19 height 11
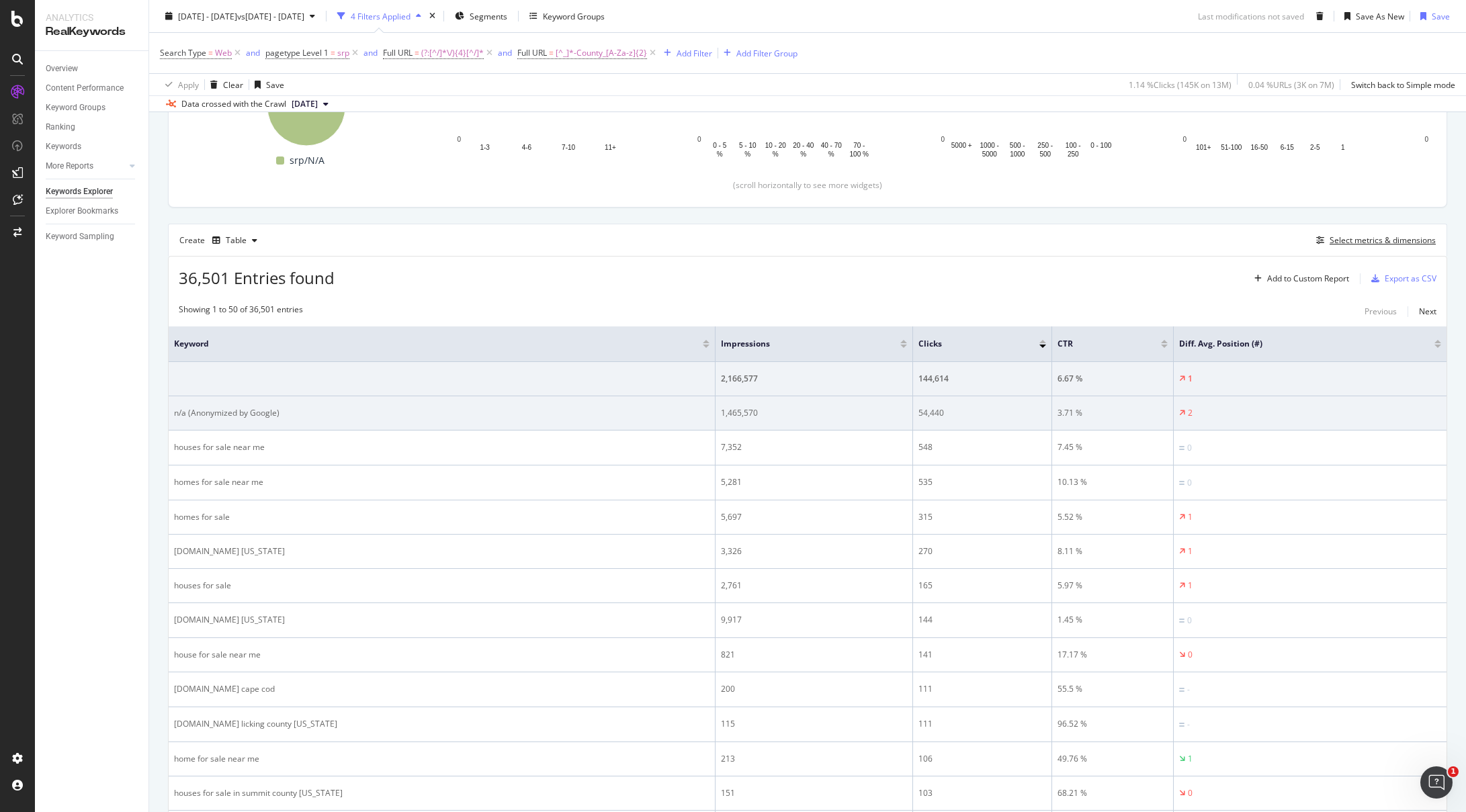
scroll to position [304, 0]
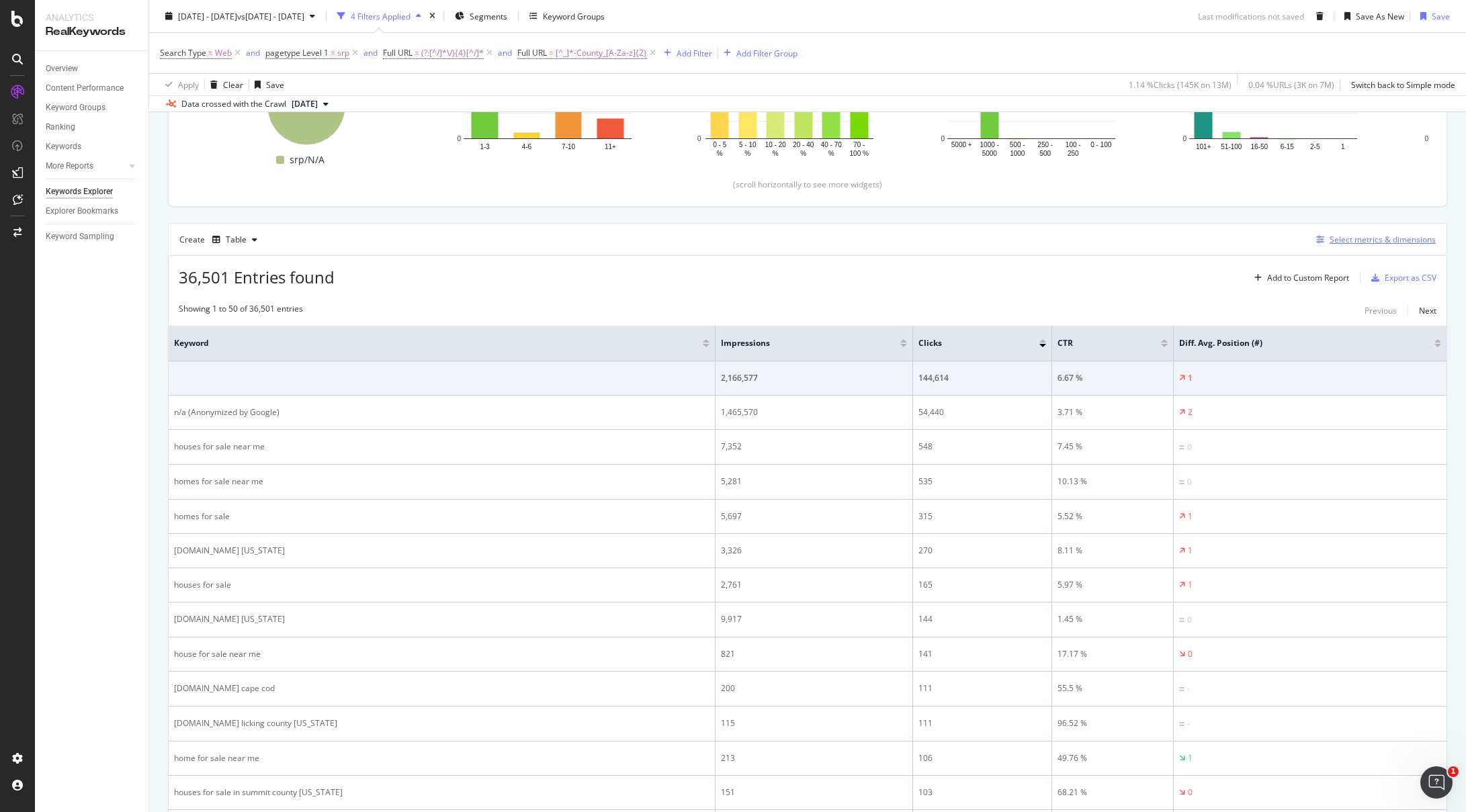
click at [1333, 242] on div "Select metrics & dimensions" at bounding box center [1383, 239] width 106 height 11
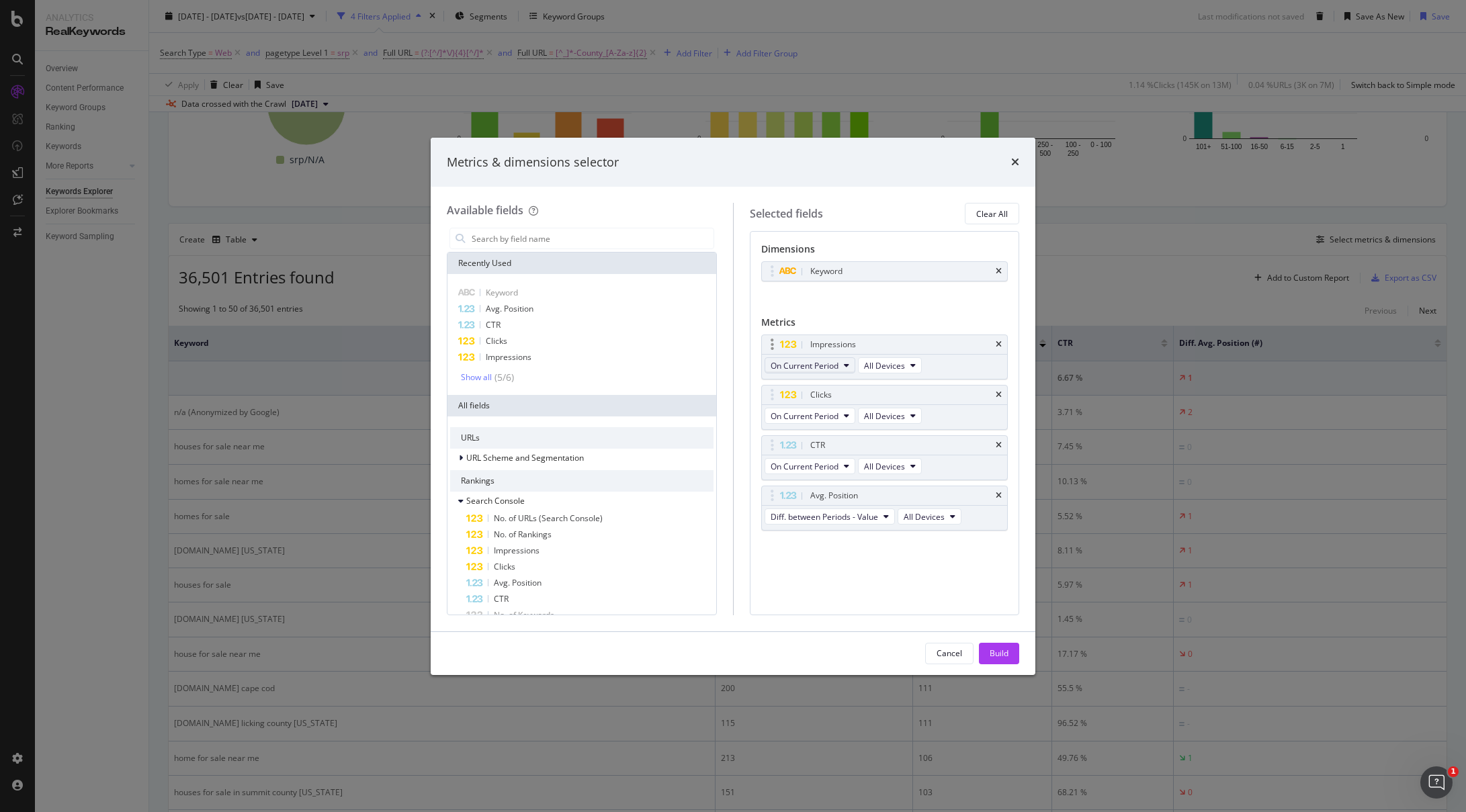
click at [821, 368] on span "On Current Period" at bounding box center [805, 366] width 68 height 11
click at [822, 446] on div "Diff. between Periods - Percentage" at bounding box center [841, 439] width 151 height 19
click at [995, 645] on div "Build" at bounding box center [999, 653] width 19 height 20
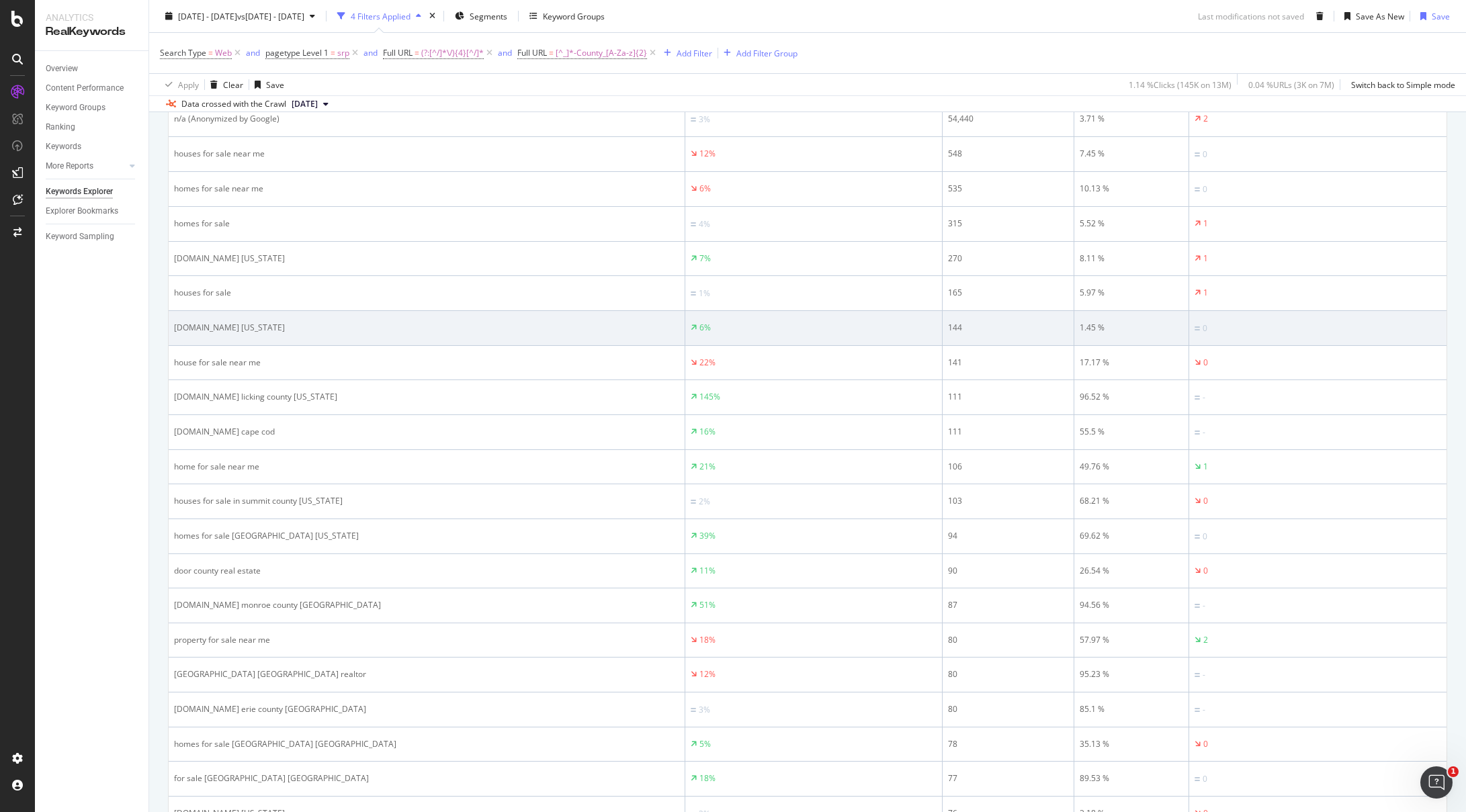
scroll to position [932, 0]
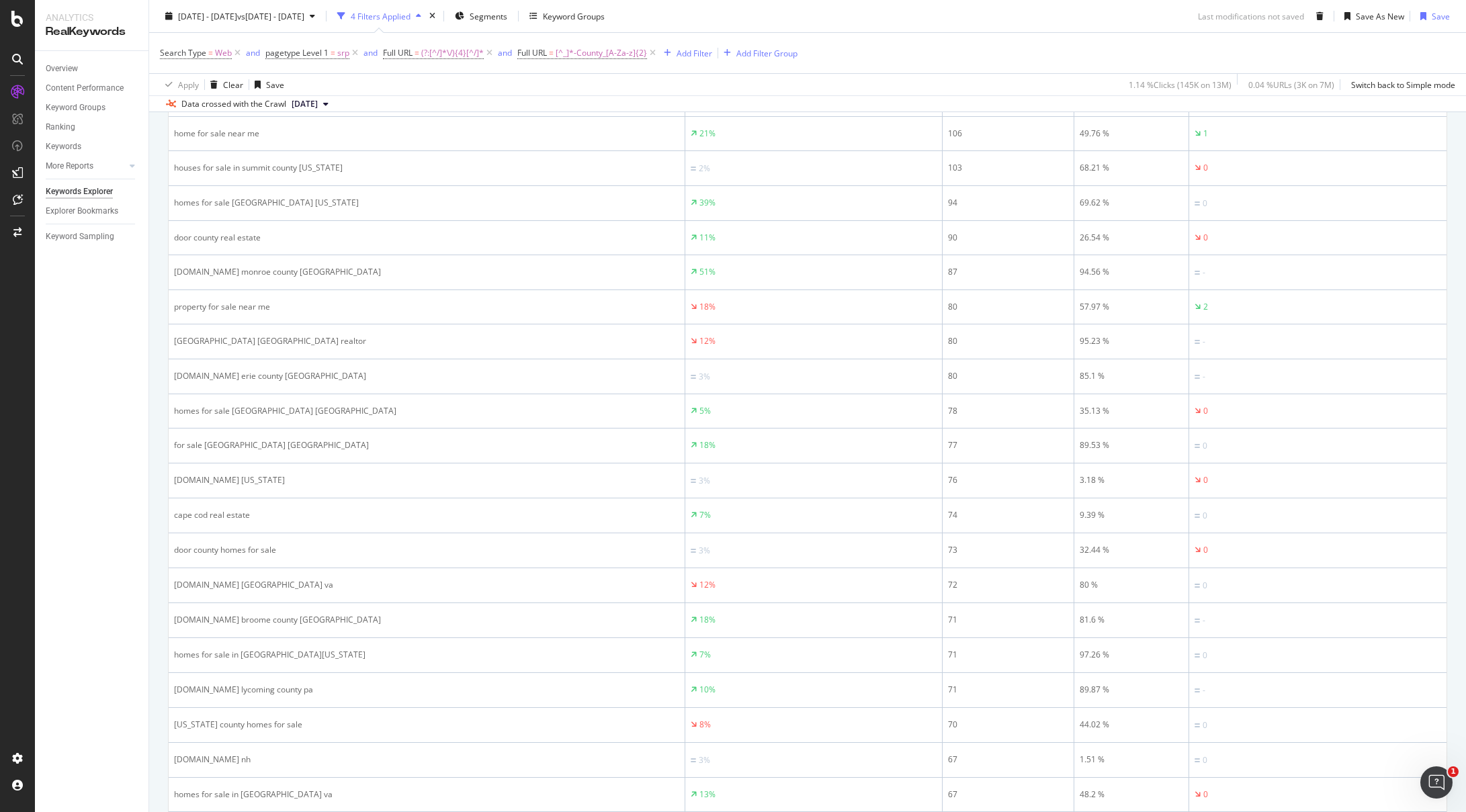
click at [1058, 29] on div "[DATE] - [DATE] vs [DATE] - [DATE] 4 Filters Applied Segments Keyword Groups La…" at bounding box center [807, 19] width 1317 height 27
click at [1070, 33] on div "Search Type = Web and pagetype Level 1 = srp and Full URL = (?:[^/]*\/){4}[^/]*…" at bounding box center [808, 52] width 1296 height 40
